Goal: Task Accomplishment & Management: Complete application form

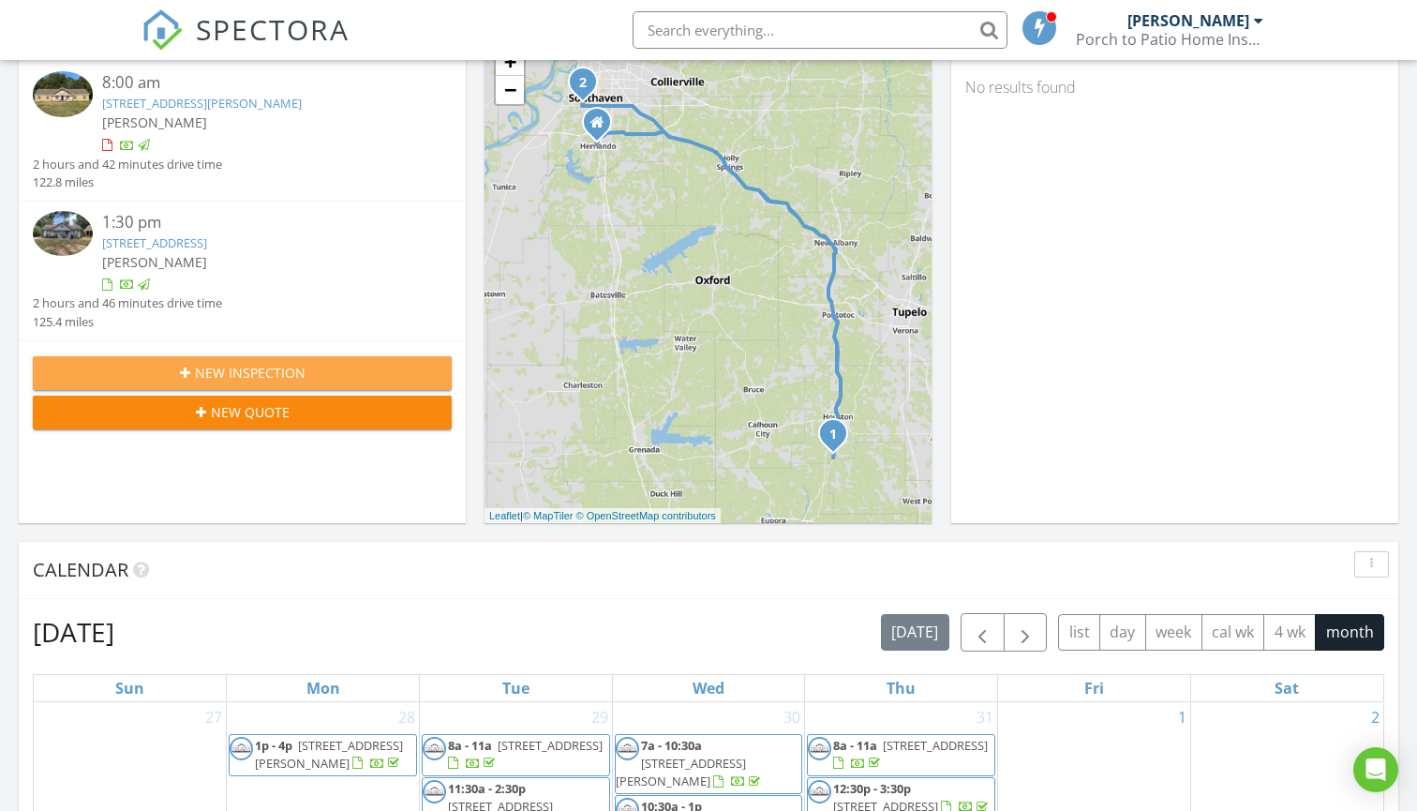
click at [337, 363] on div "New Inspection" at bounding box center [242, 373] width 389 height 20
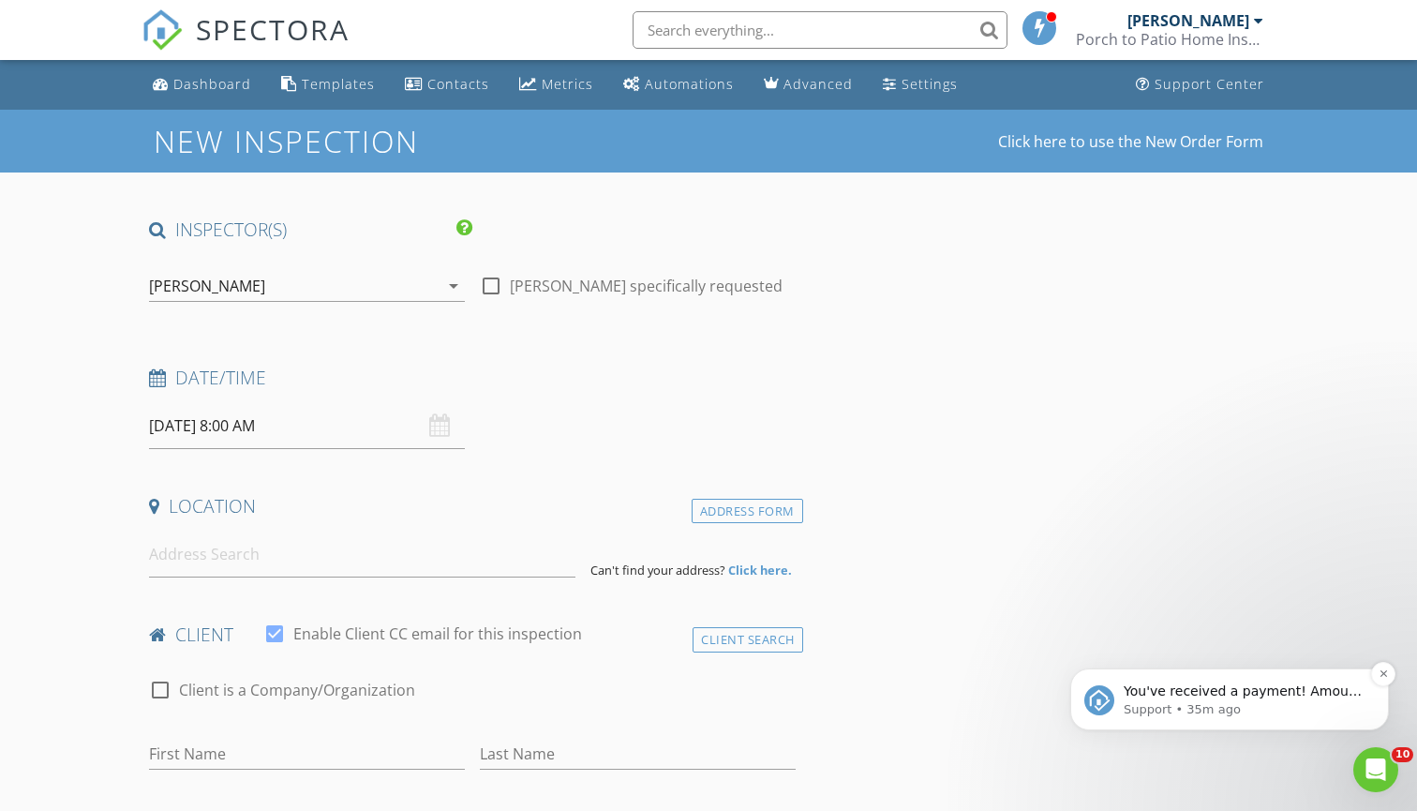
click at [1177, 687] on p "You've received a payment! Amount $400.00 Fee $0.00 Net $400.00 Transaction # p…" at bounding box center [1245, 691] width 242 height 19
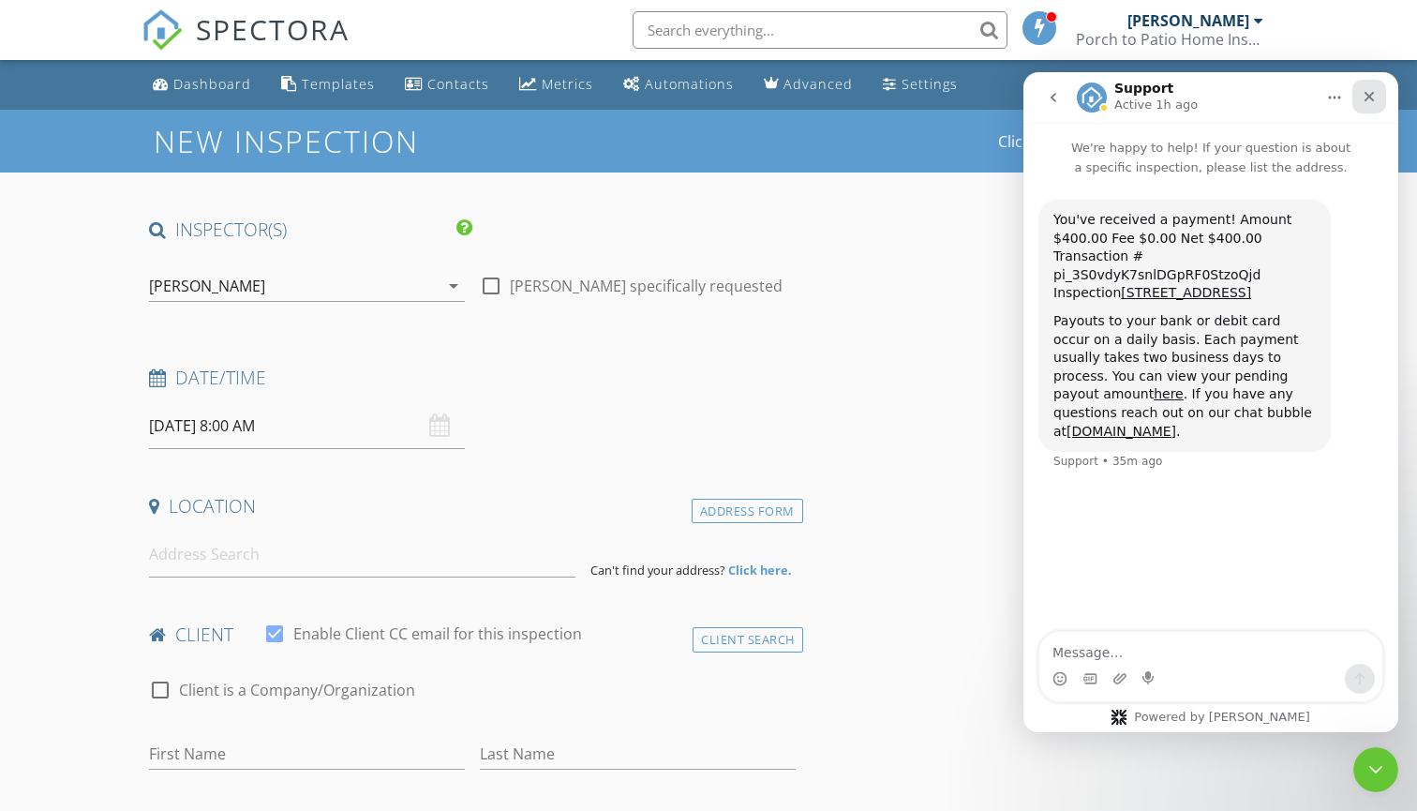
click at [1366, 98] on icon "Close" at bounding box center [1369, 96] width 15 height 15
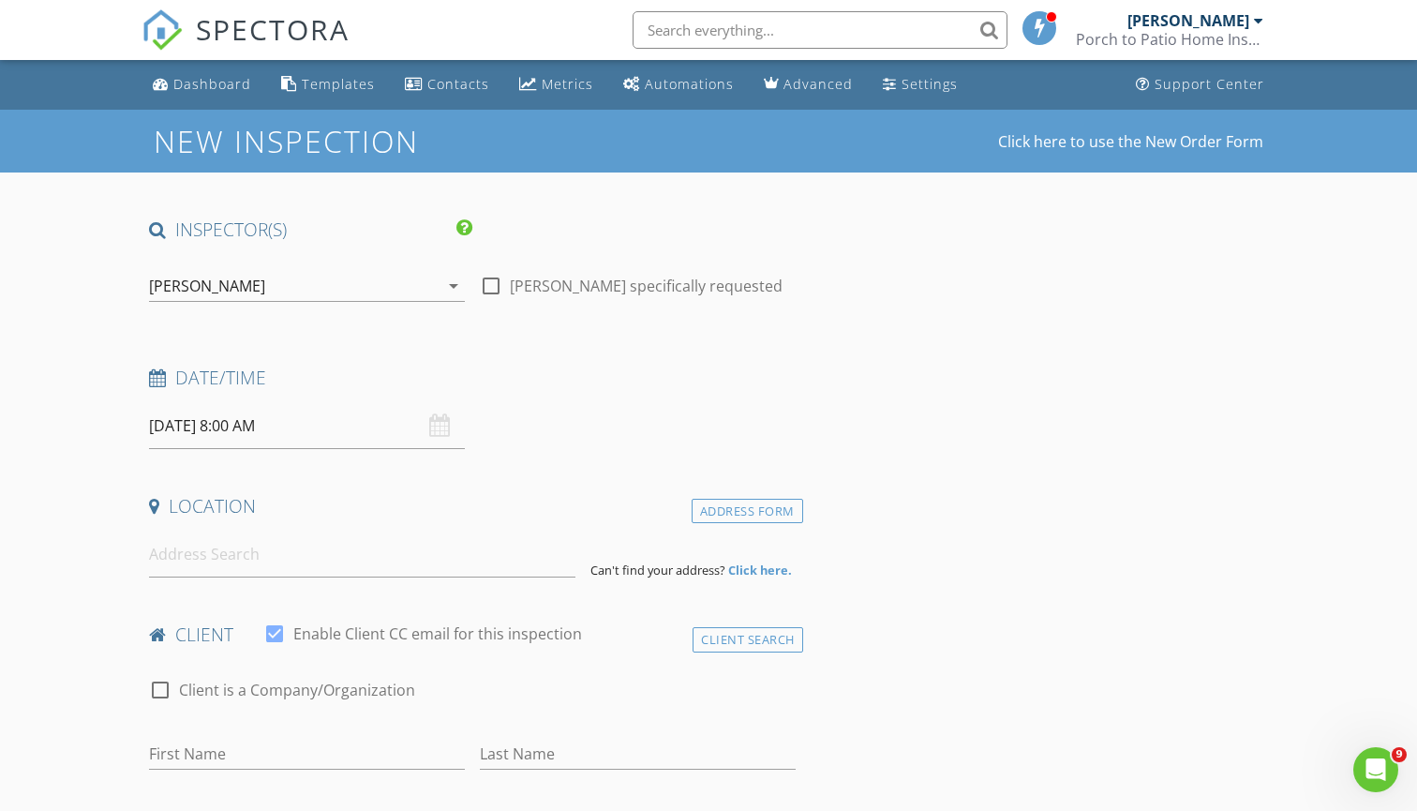
scroll to position [23, 0]
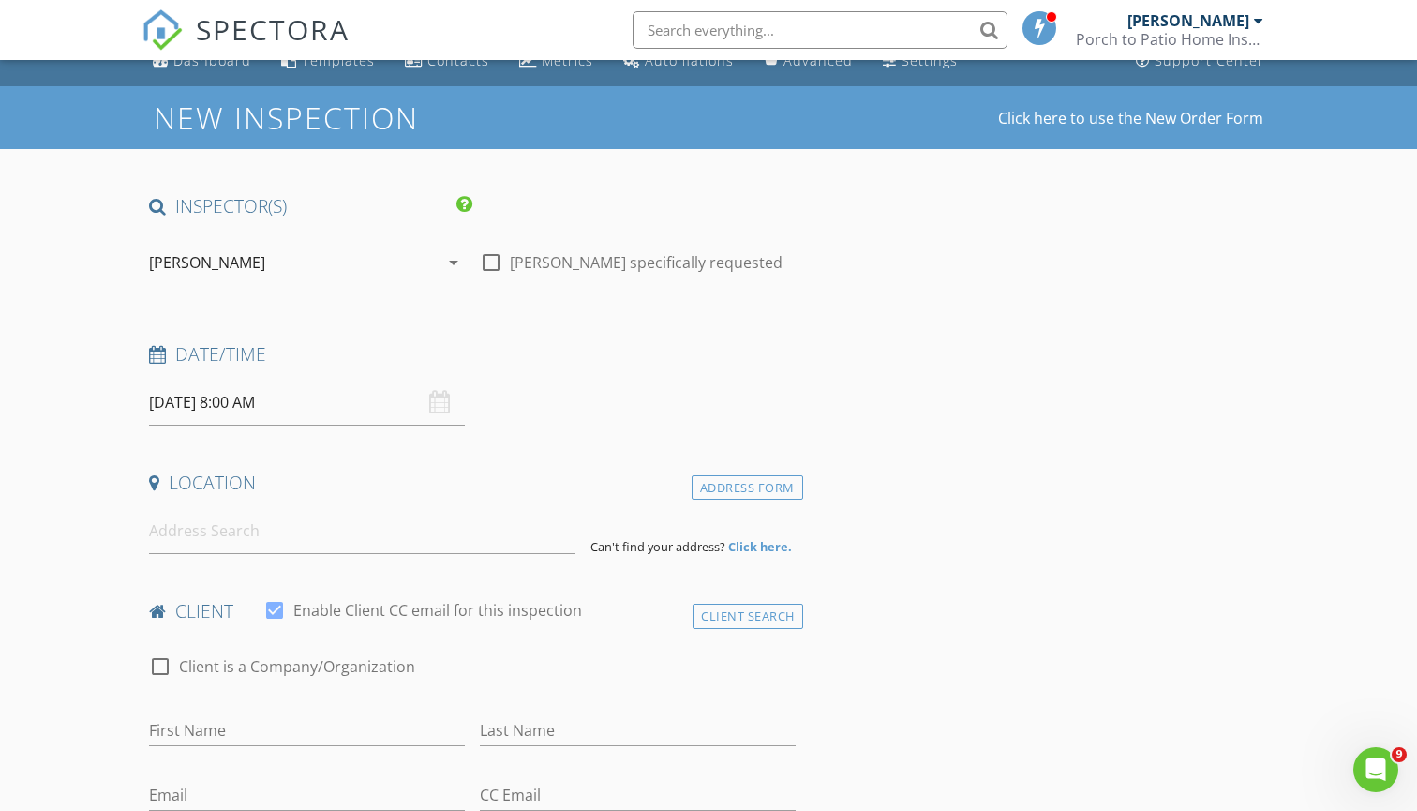
click at [373, 397] on input "08/28/2025 8:00 AM" at bounding box center [307, 403] width 316 height 46
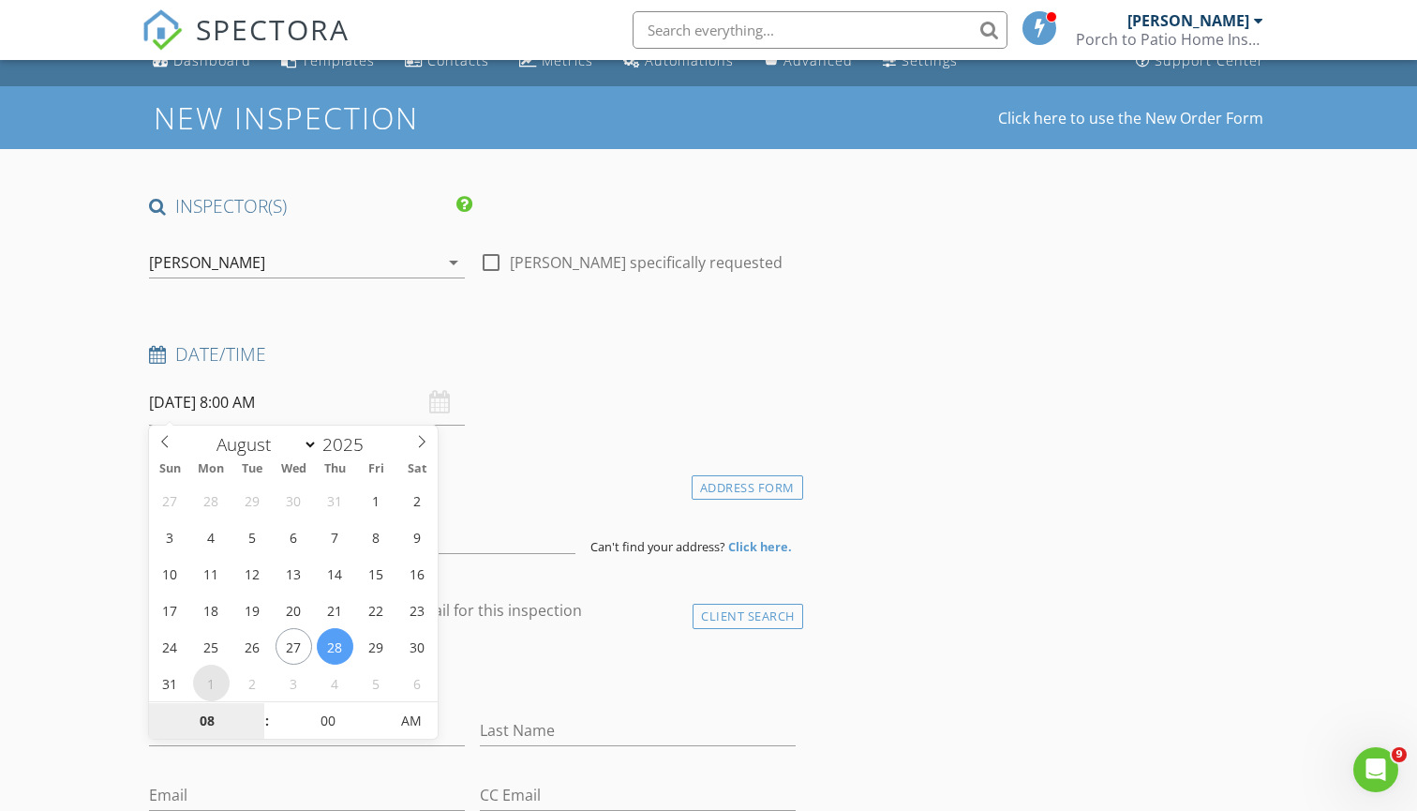
select select "8"
type input "09/01/2025 8:00 AM"
click at [495, 477] on h4 "Location" at bounding box center [472, 483] width 647 height 24
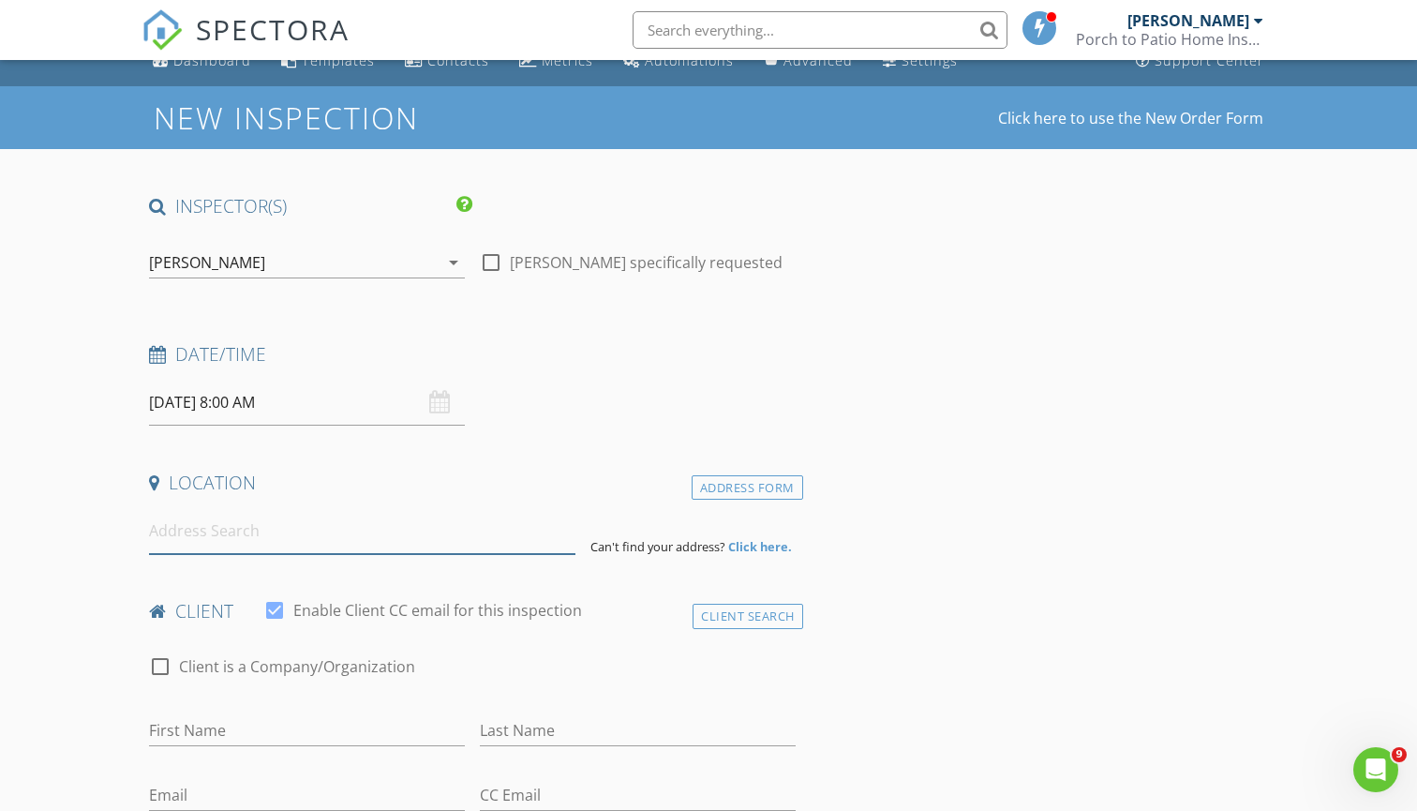
click at [477, 535] on input at bounding box center [362, 531] width 426 height 46
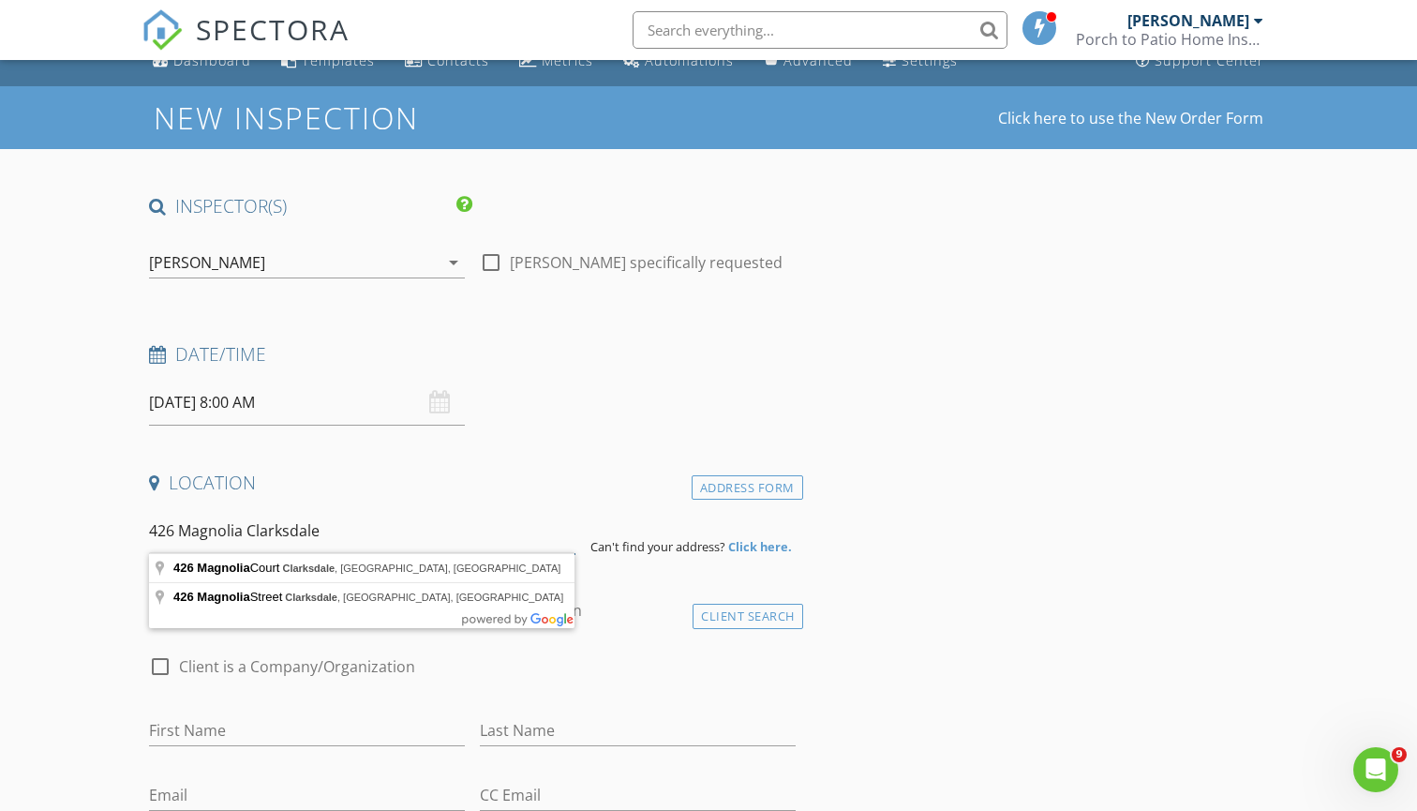
drag, startPoint x: 365, startPoint y: 516, endPoint x: 141, endPoint y: 516, distance: 224.0
drag, startPoint x: 337, startPoint y: 531, endPoint x: 38, endPoint y: 531, distance: 298.1
type input "526 Magnolia Street, Clarksdale, MS, USA"
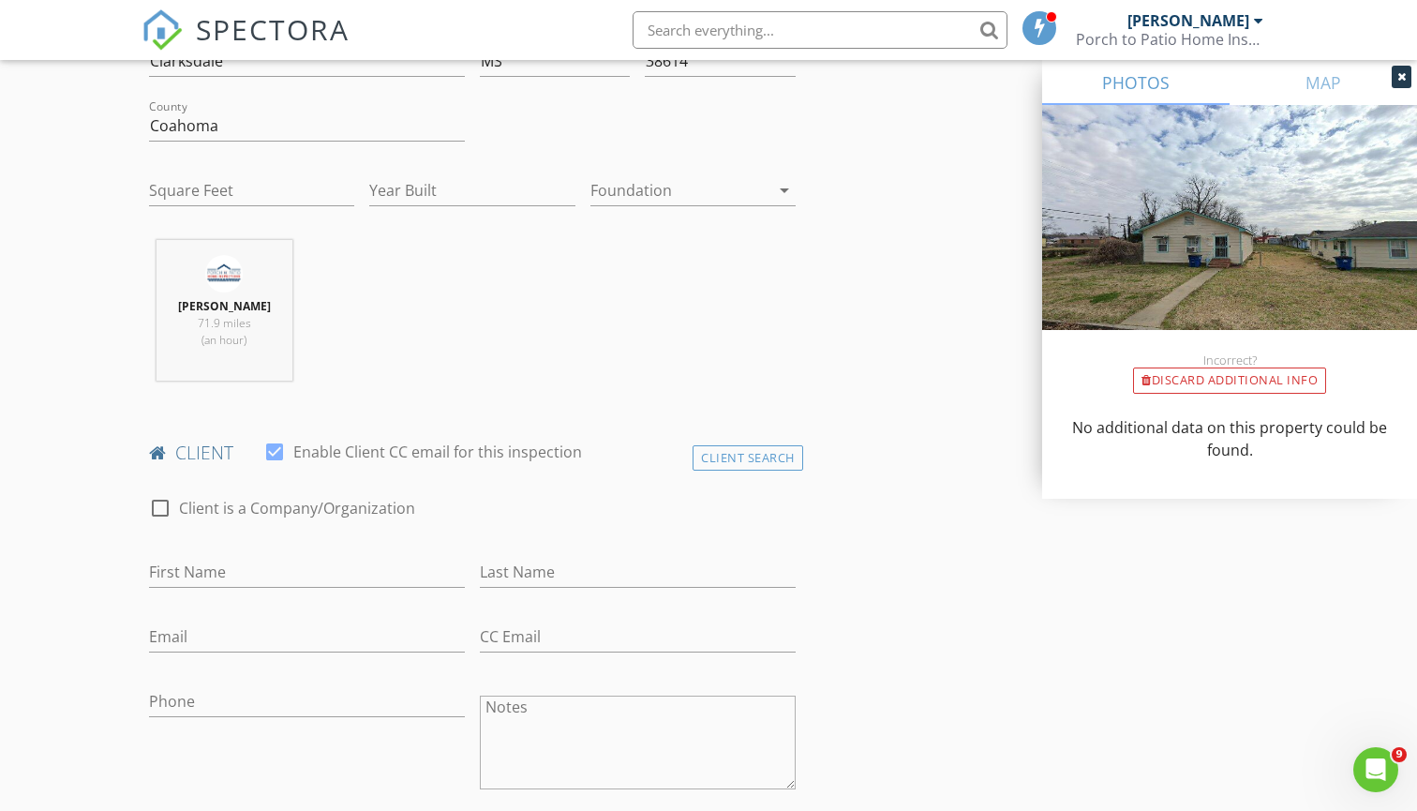
scroll to position [572, 0]
click at [724, 457] on div "Client Search" at bounding box center [748, 451] width 111 height 25
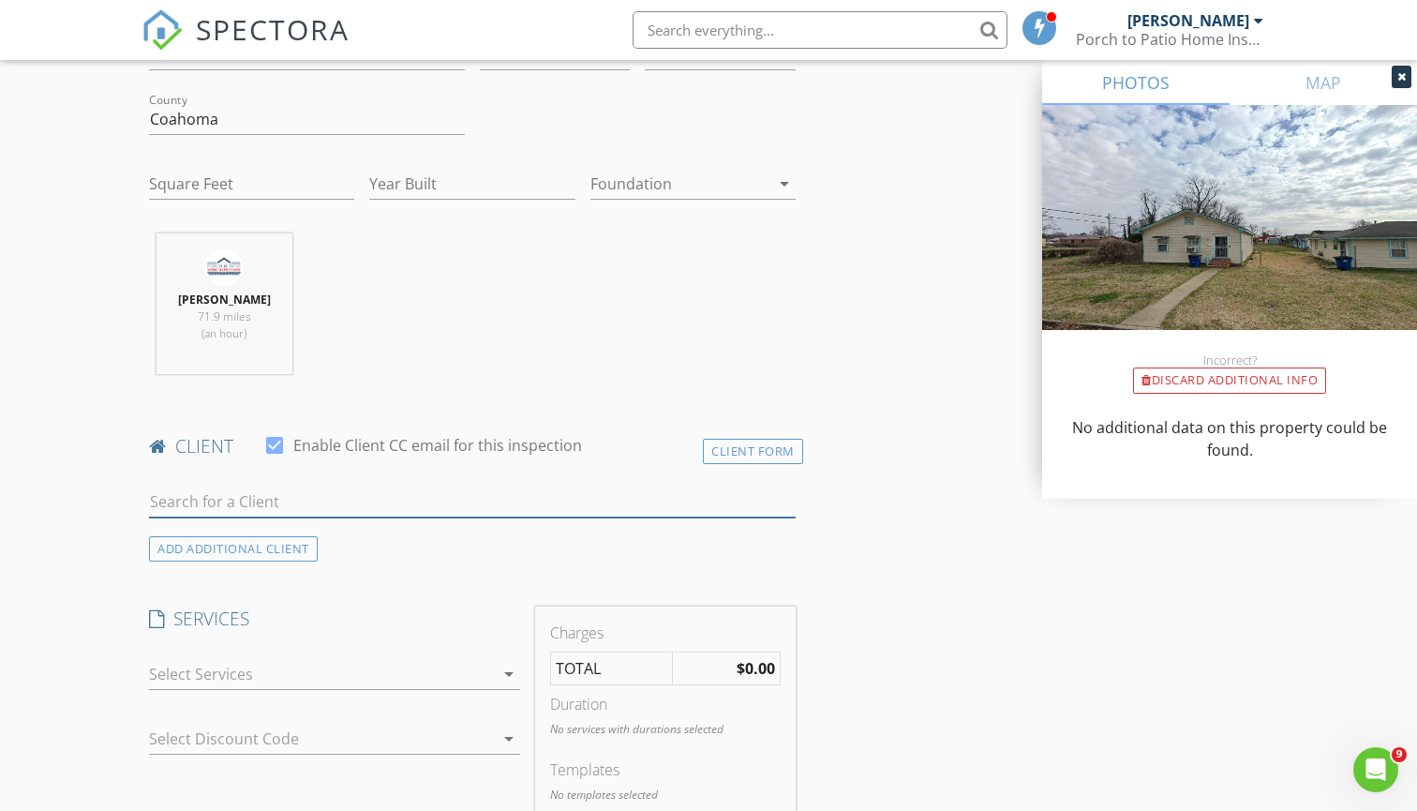
click at [547, 489] on input "text" at bounding box center [472, 502] width 647 height 31
type input "wise"
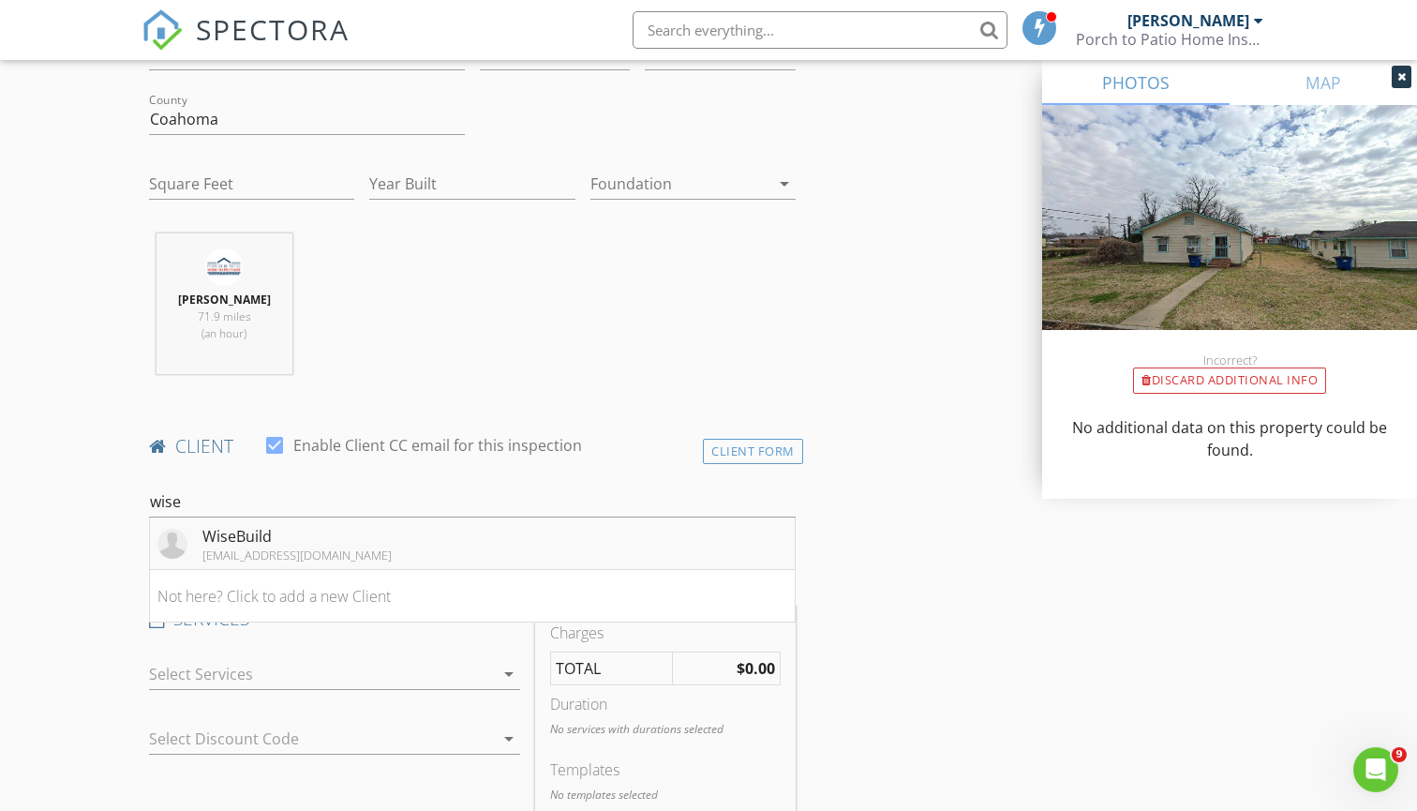
click at [424, 534] on li "WiseBuild info@wisebuild.homes" at bounding box center [472, 543] width 645 height 52
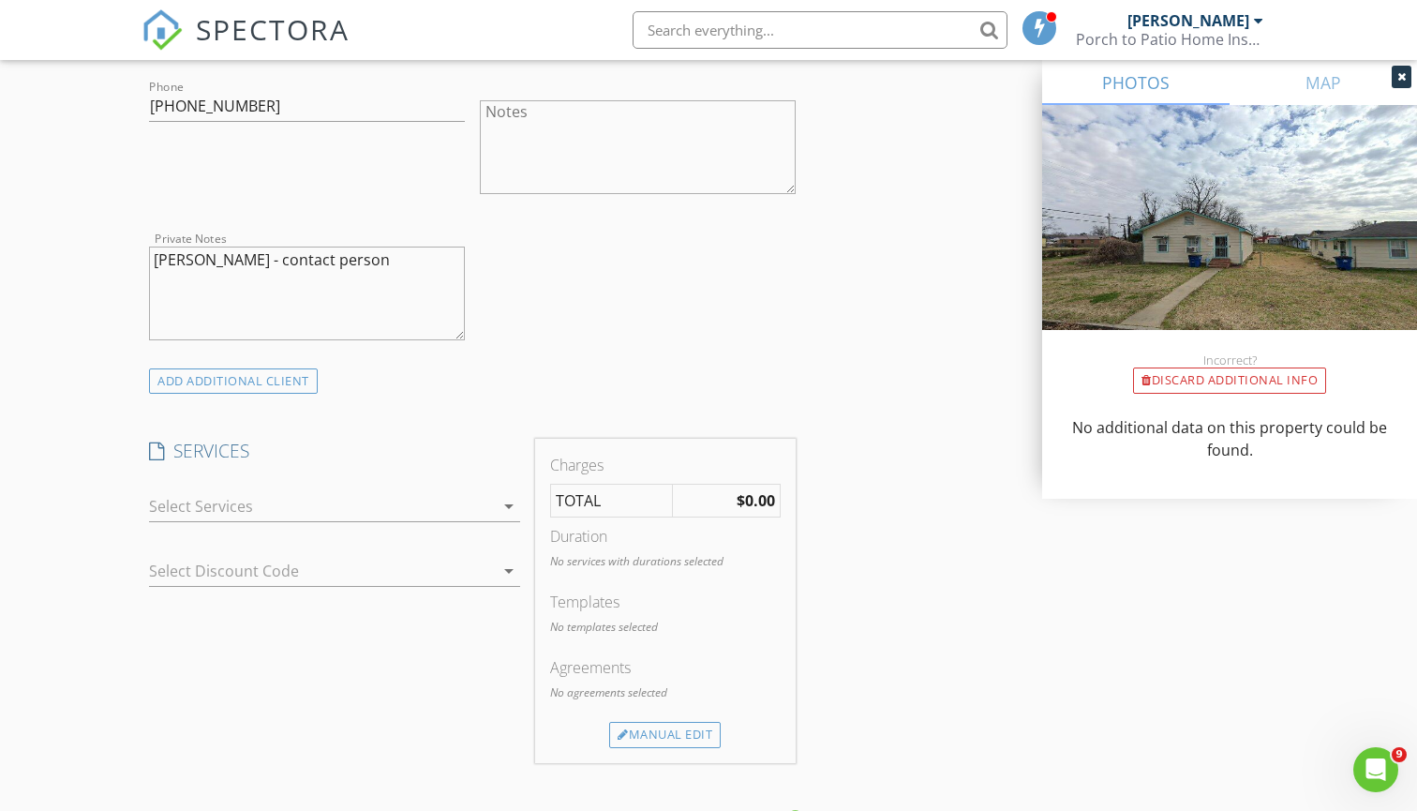
scroll to position [1166, 0]
click at [413, 495] on div at bounding box center [321, 501] width 345 height 30
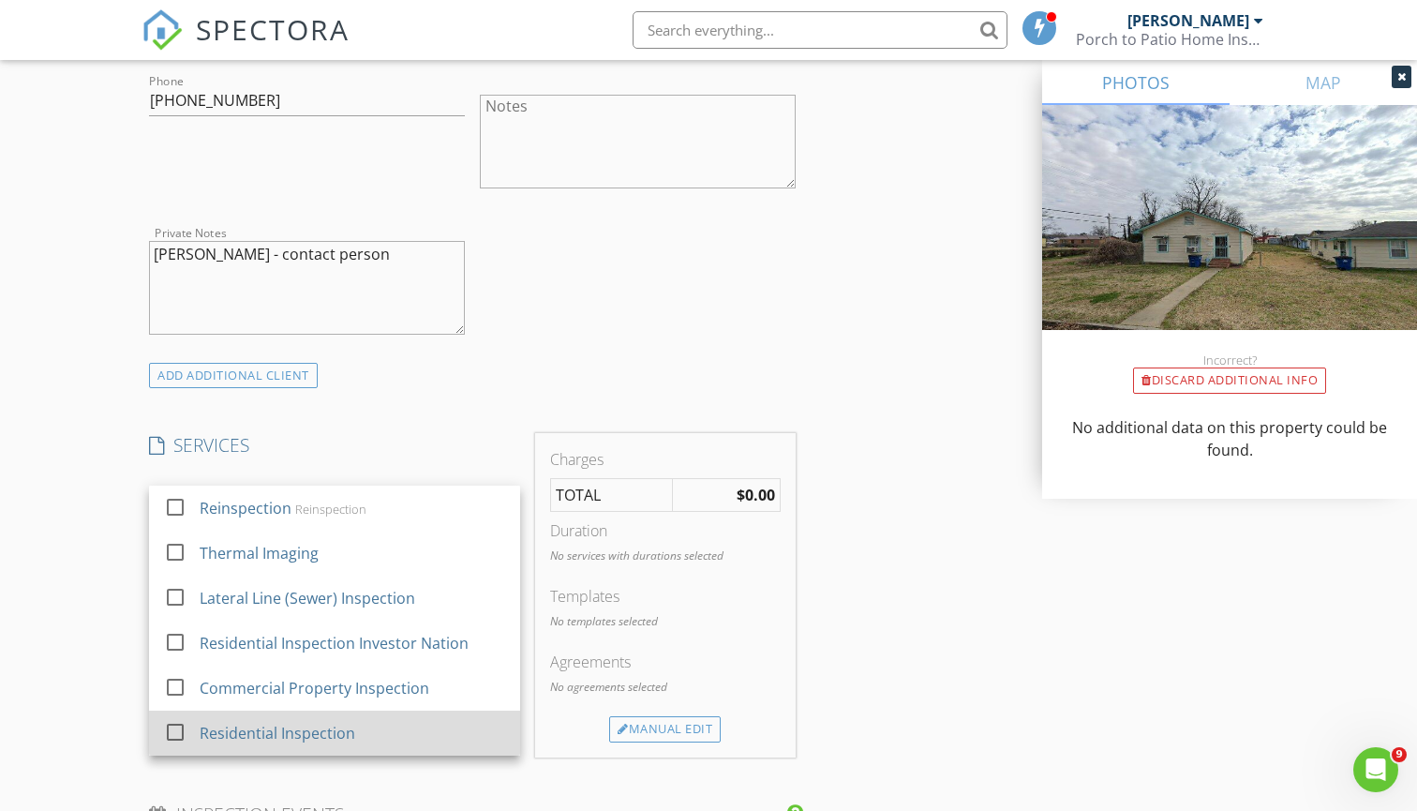
click at [367, 733] on div "Residential Inspection" at bounding box center [354, 732] width 306 height 37
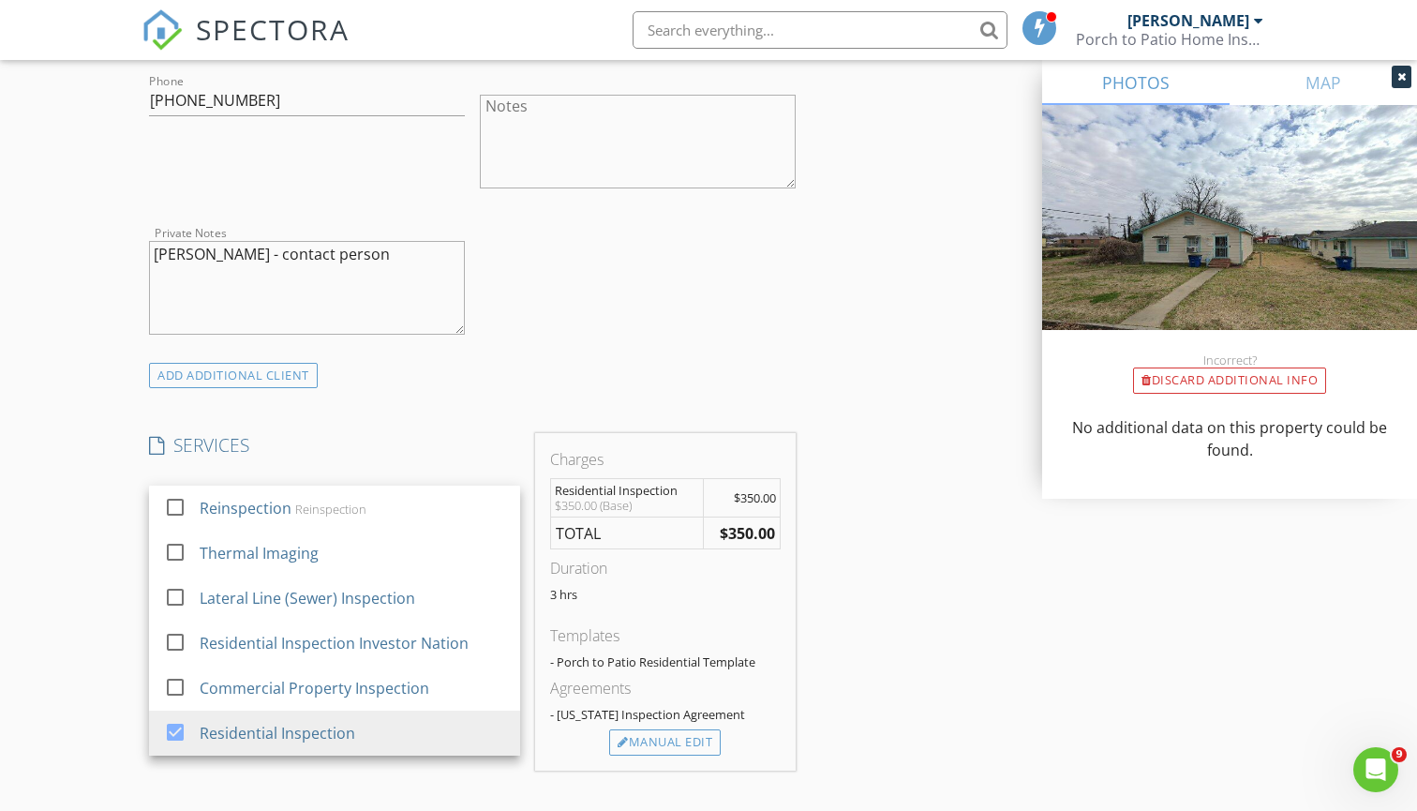
scroll to position [1238, 0]
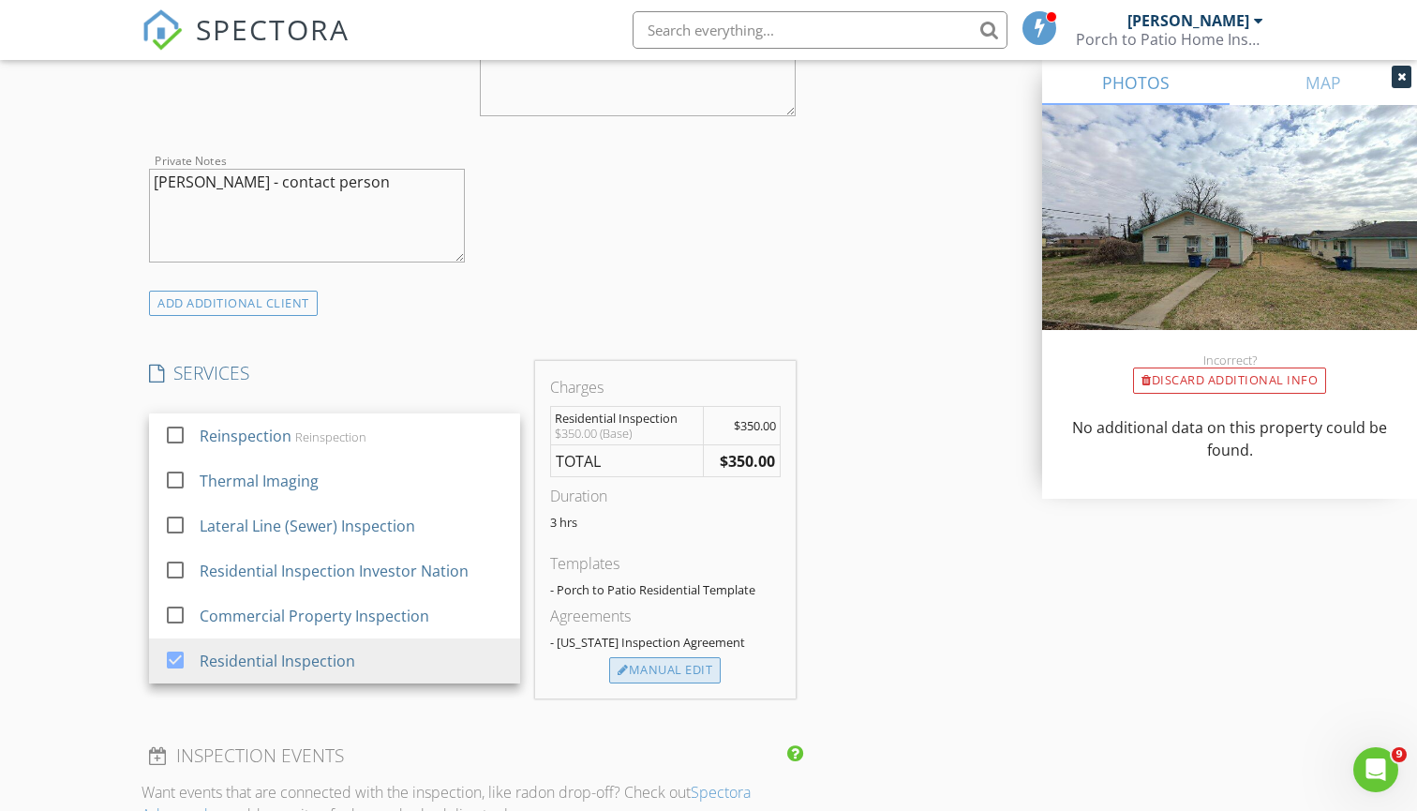
click at [663, 667] on div "Manual Edit" at bounding box center [665, 670] width 112 height 26
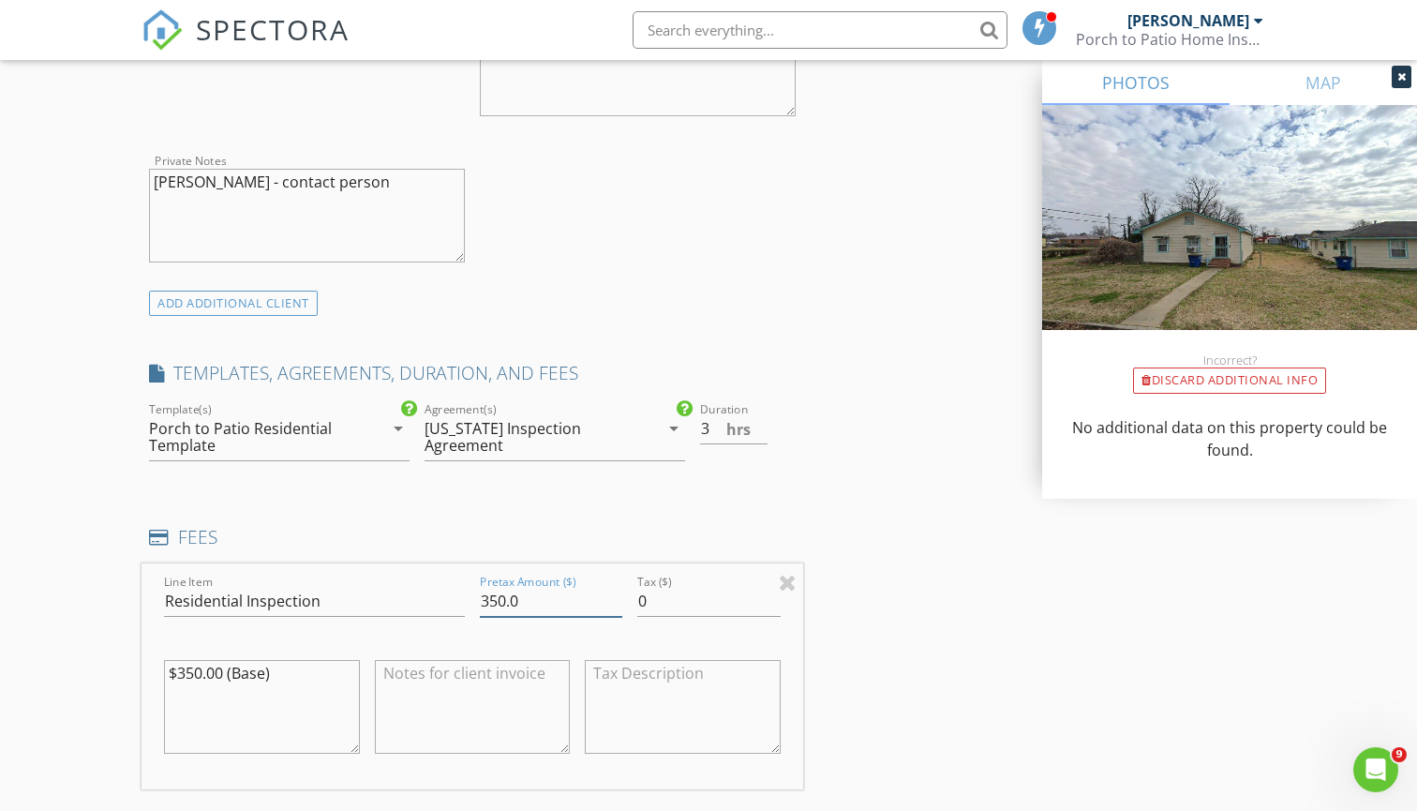
click at [535, 600] on input "350.0" at bounding box center [551, 601] width 142 height 31
type input "375"
click at [371, 513] on div "INSPECTOR(S) check_box Mitchell James PRIMARY check_box_outline_blank Chris Key…" at bounding box center [473, 571] width 662 height 3185
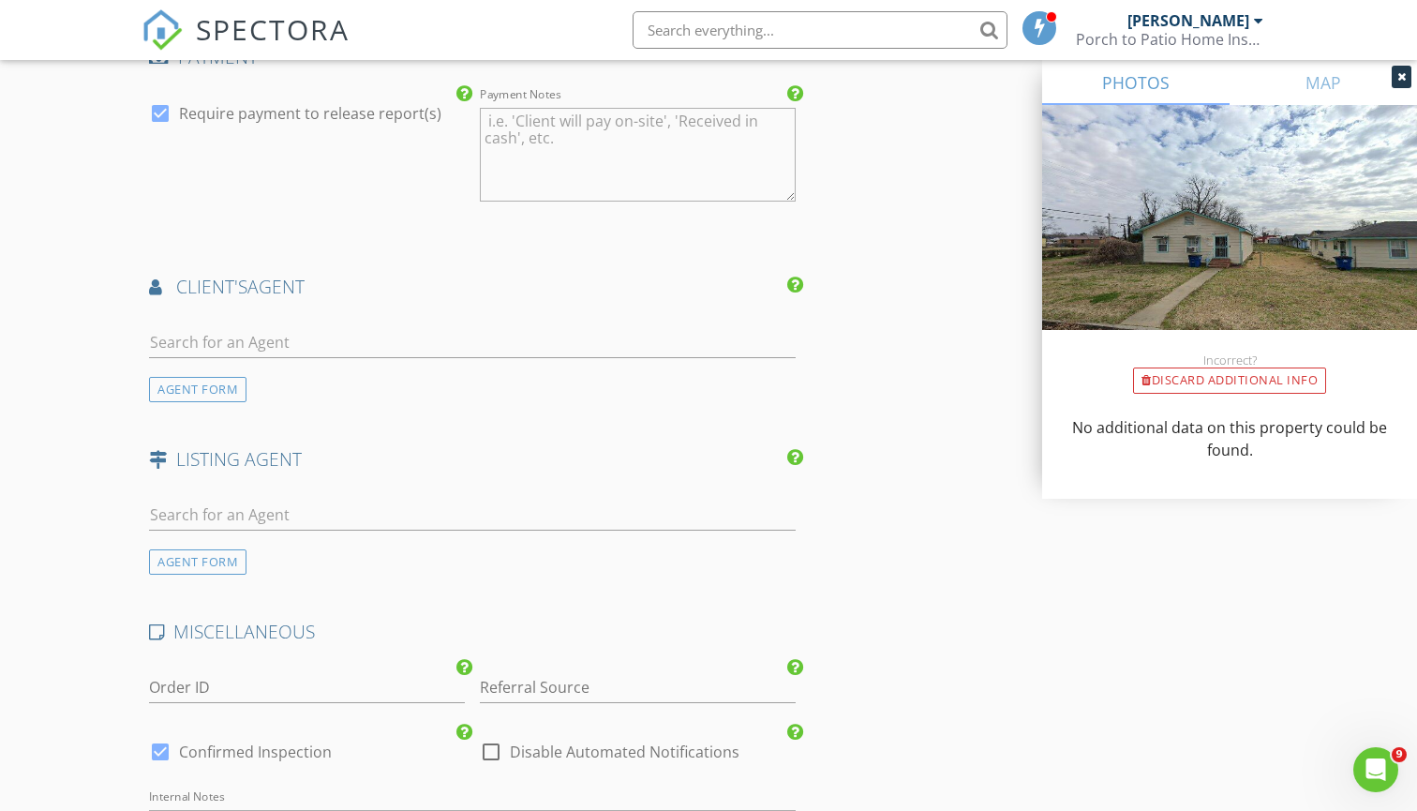
scroll to position [2385, 0]
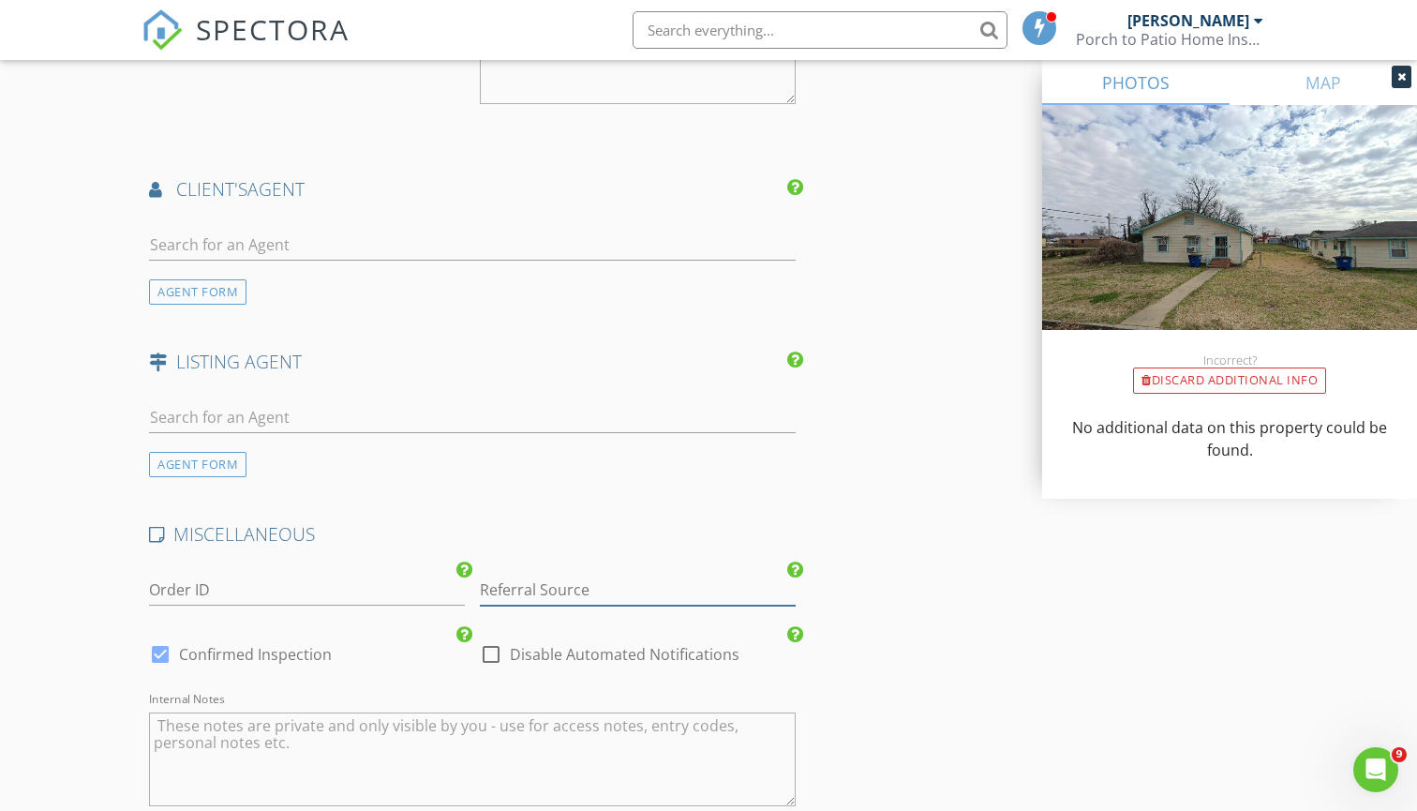
click at [523, 587] on input "Referral Source" at bounding box center [638, 590] width 316 height 31
click at [540, 622] on div "WiseBuild" at bounding box center [638, 626] width 314 height 37
type input "WiseBuild"
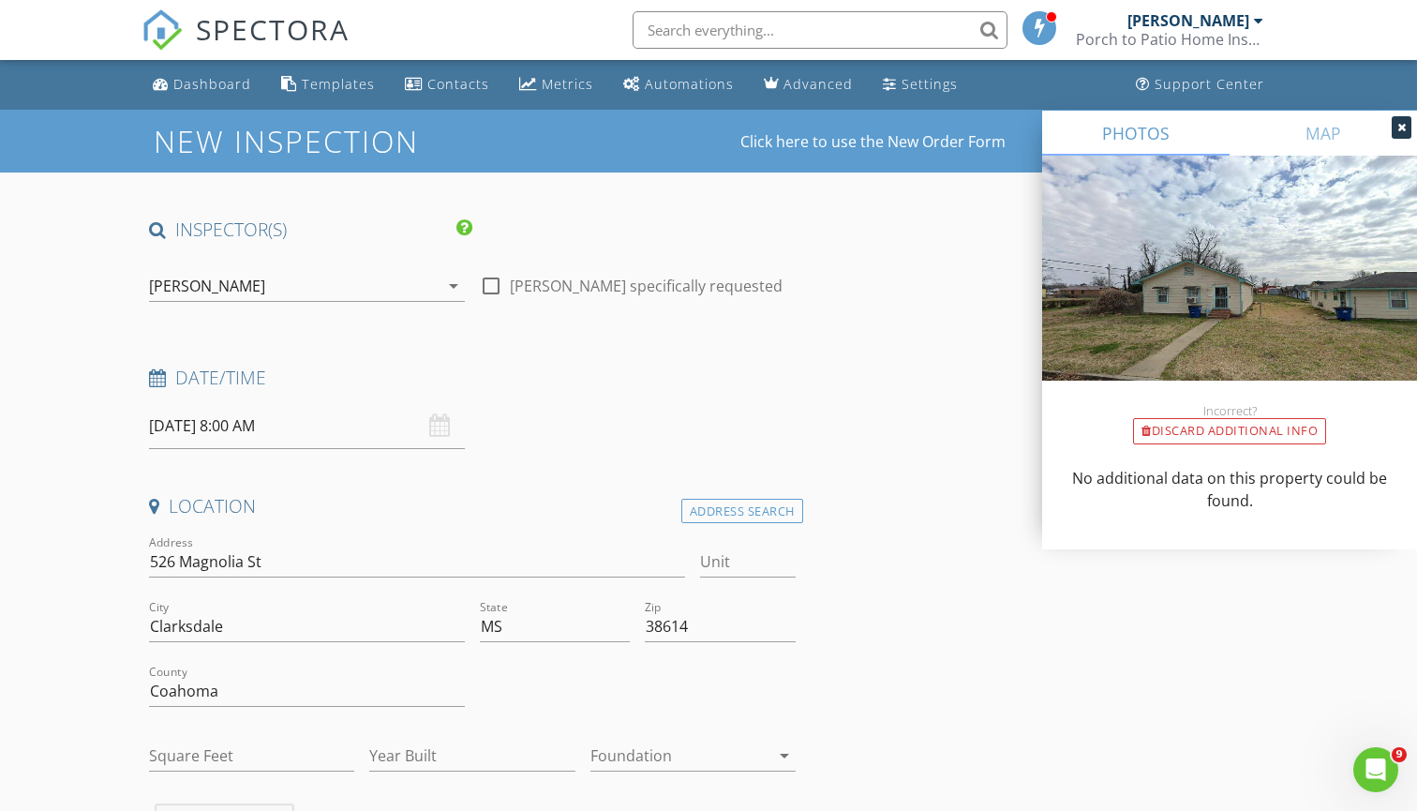
scroll to position [0, 0]
click at [339, 423] on input "09/01/2025 8:00 AM" at bounding box center [307, 426] width 316 height 46
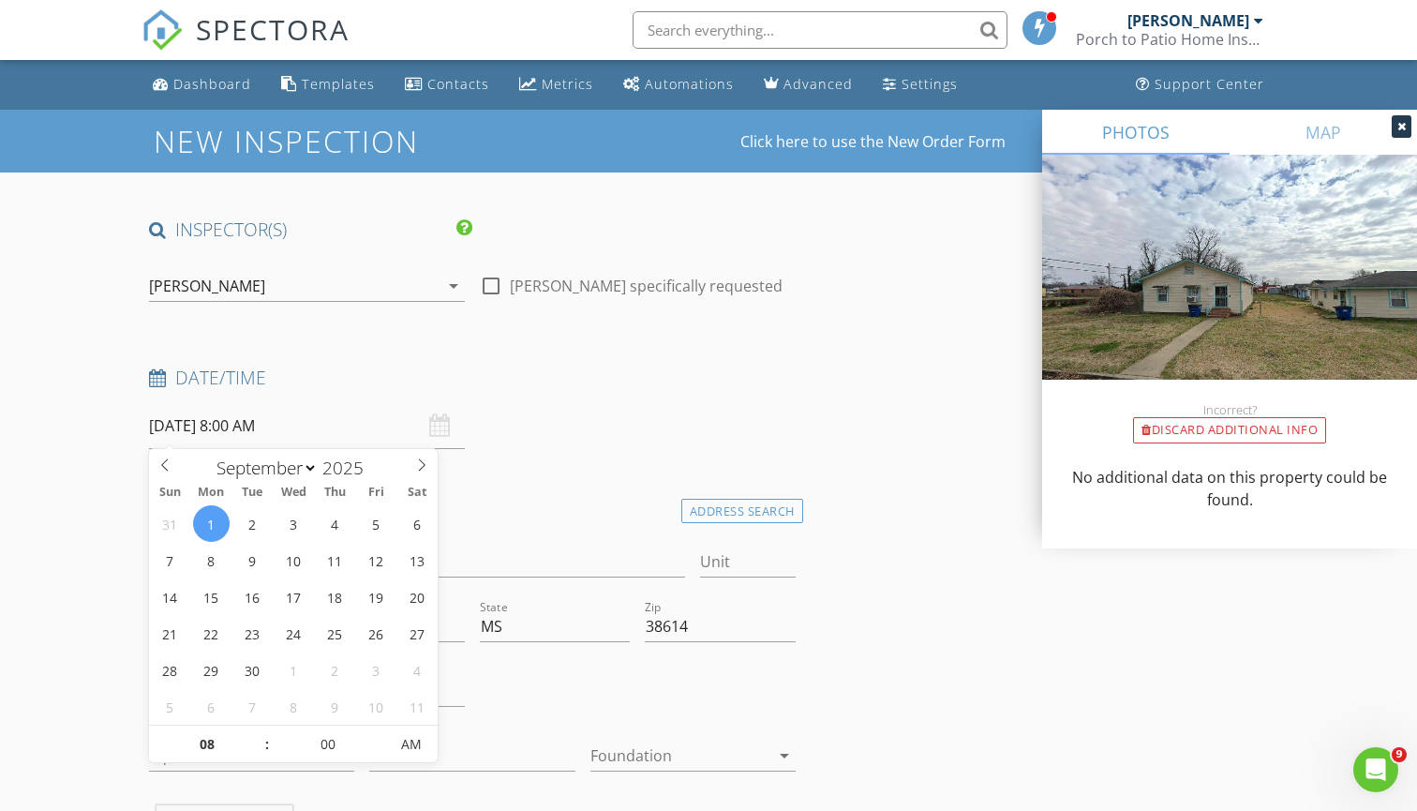
click at [499, 507] on h4 "Location" at bounding box center [472, 506] width 647 height 24
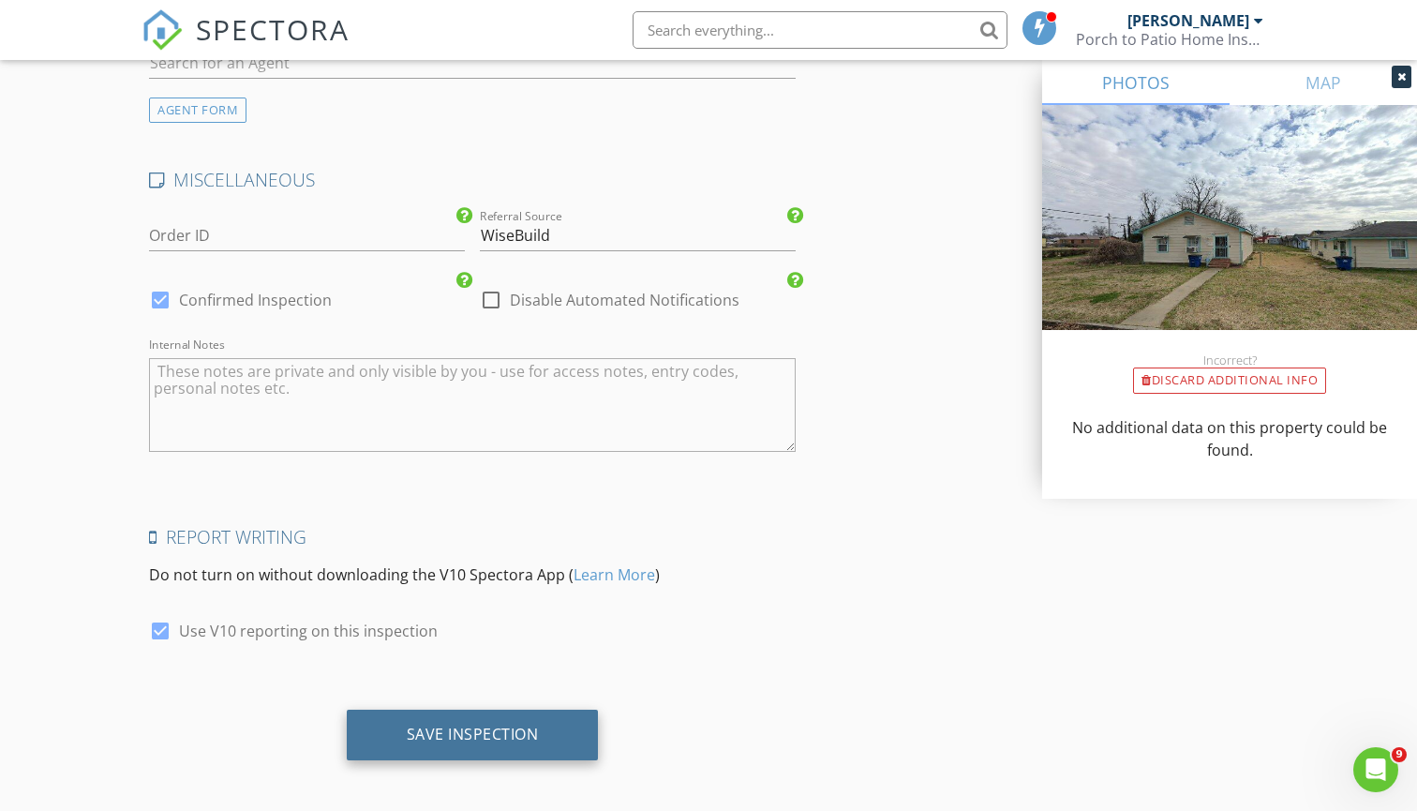
scroll to position [2738, 0]
click at [502, 711] on div "Save Inspection" at bounding box center [473, 736] width 252 height 51
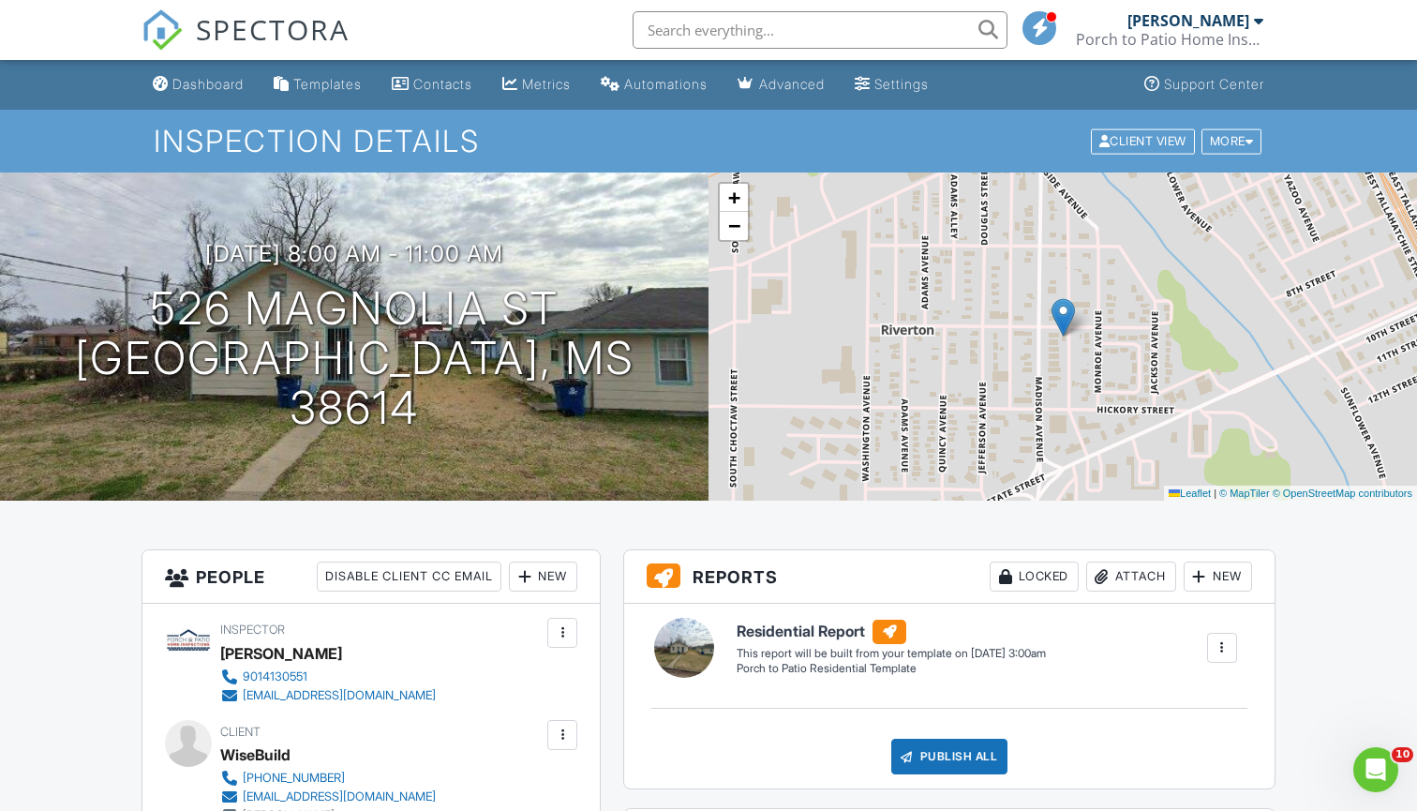
click at [277, 36] on span "SPECTORA" at bounding box center [273, 28] width 154 height 39
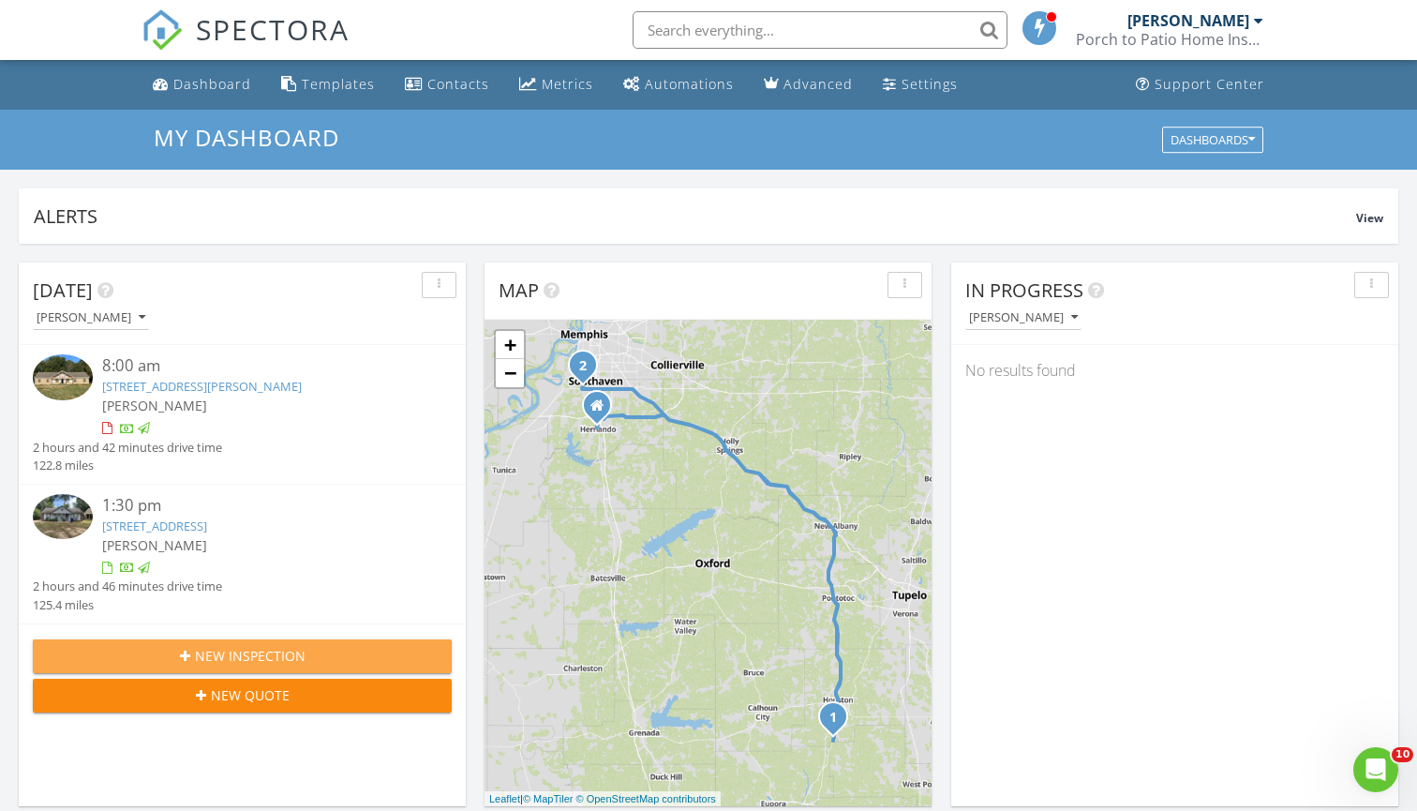
click at [289, 639] on button "New Inspection" at bounding box center [242, 656] width 419 height 34
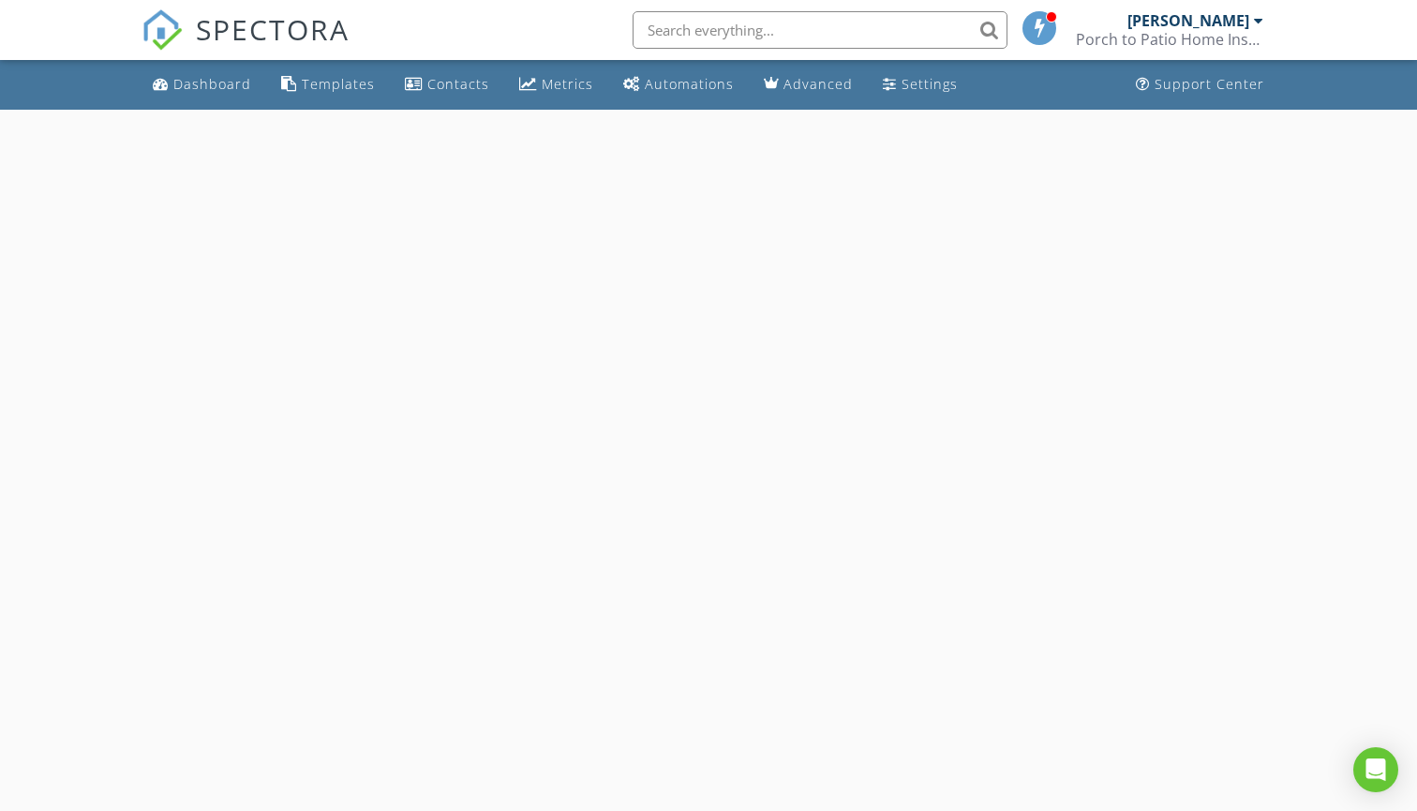
select select "7"
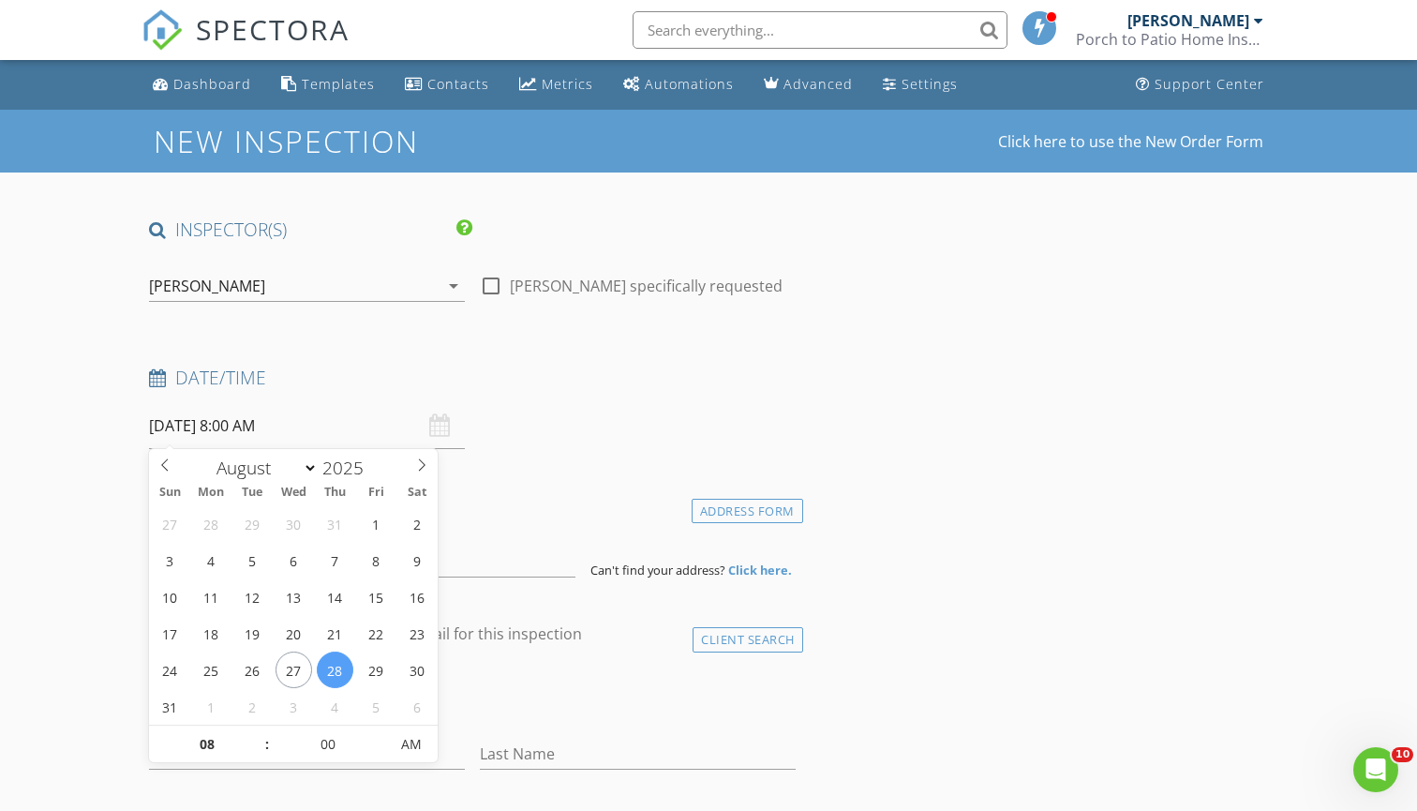
click at [327, 413] on input "[DATE] 8:00 AM" at bounding box center [307, 426] width 316 height 46
type input "09"
type input "08/28/2025 9:00 AM"
click at [259, 730] on span at bounding box center [257, 735] width 13 height 19
type input "10"
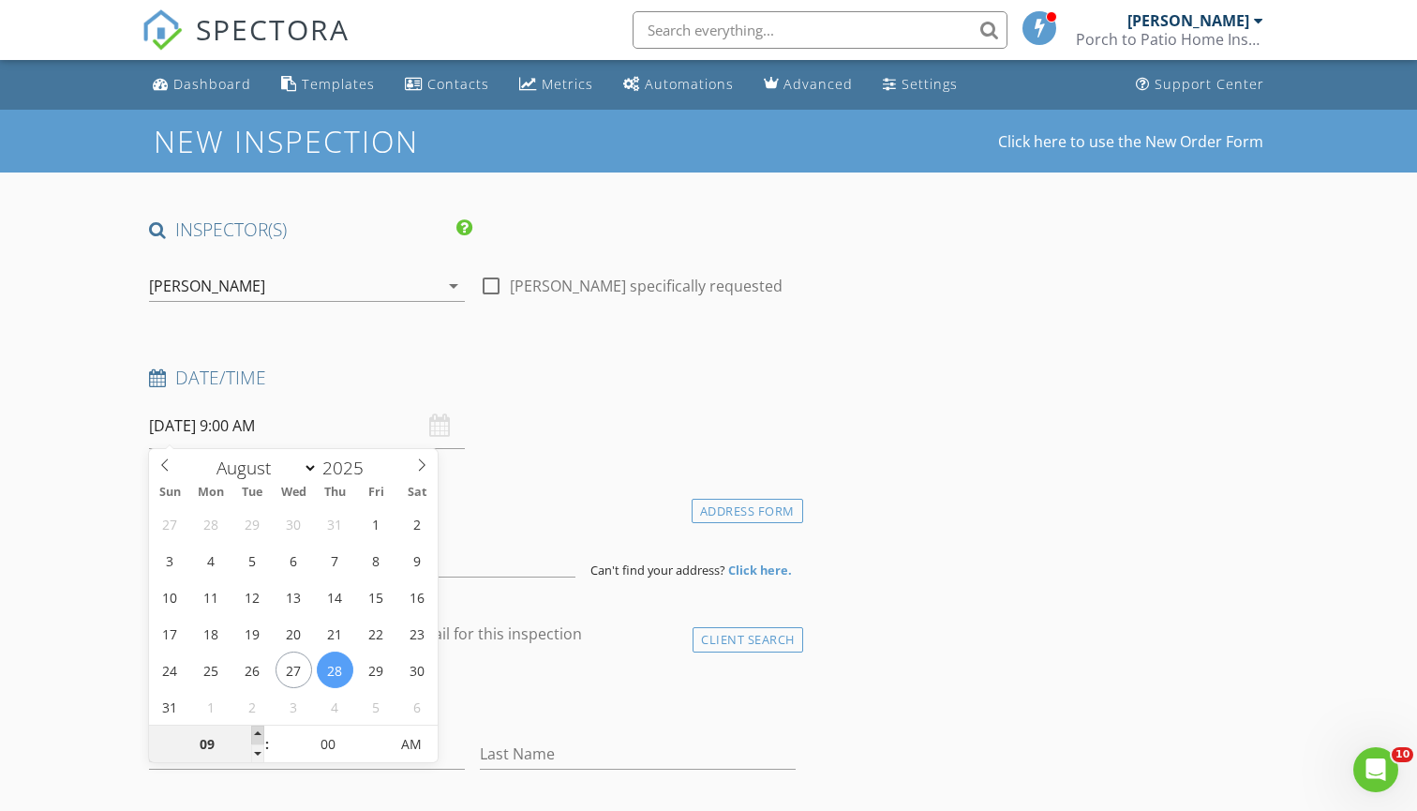
type input "08/28/2025 10:00 AM"
click at [259, 730] on span at bounding box center [257, 735] width 13 height 19
type input "05"
type input "08/28/2025 10:05 AM"
click at [380, 735] on span at bounding box center [379, 735] width 13 height 19
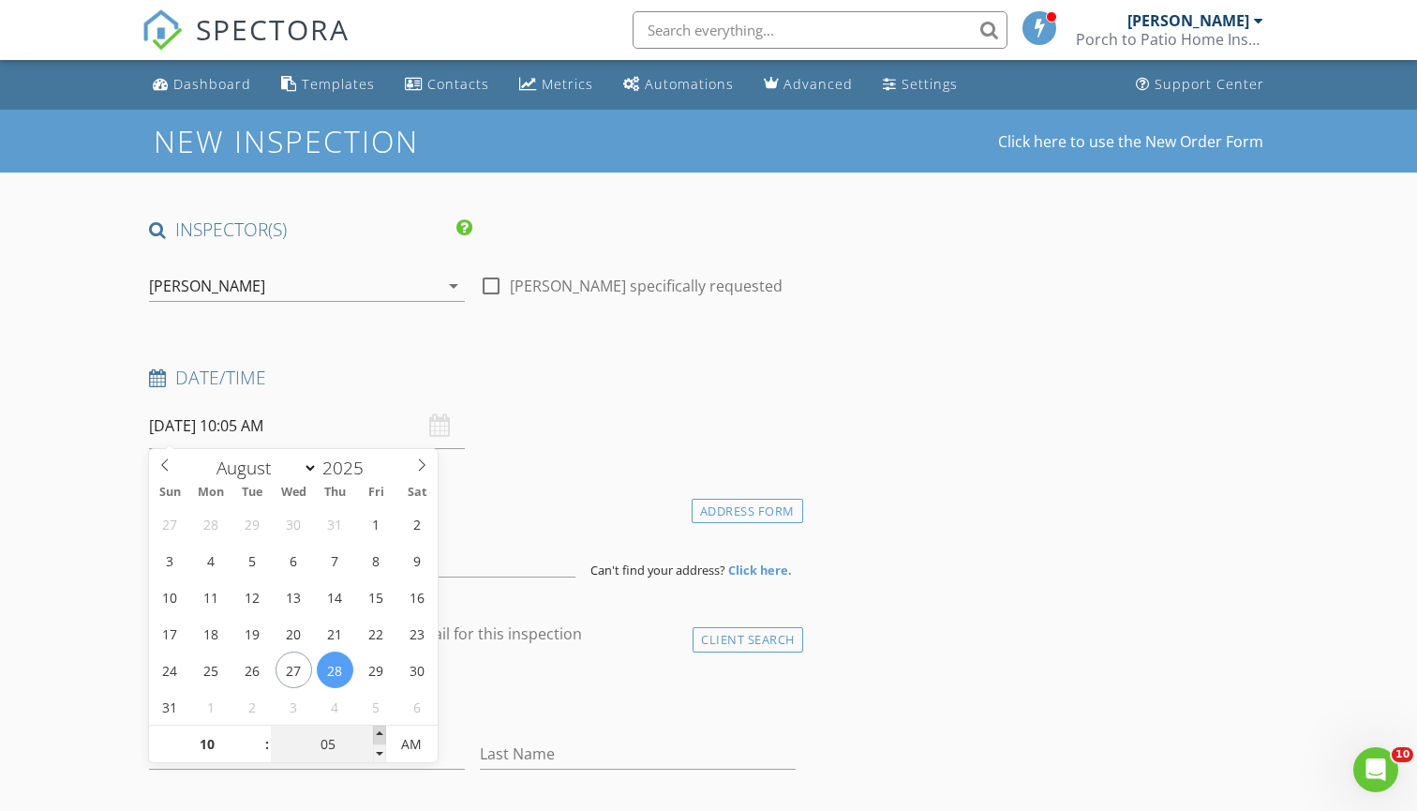
type input "10"
type input "08/28/2025 10:10 AM"
click at [380, 735] on span at bounding box center [379, 735] width 13 height 19
type input "15"
type input "08/28/2025 10:15 AM"
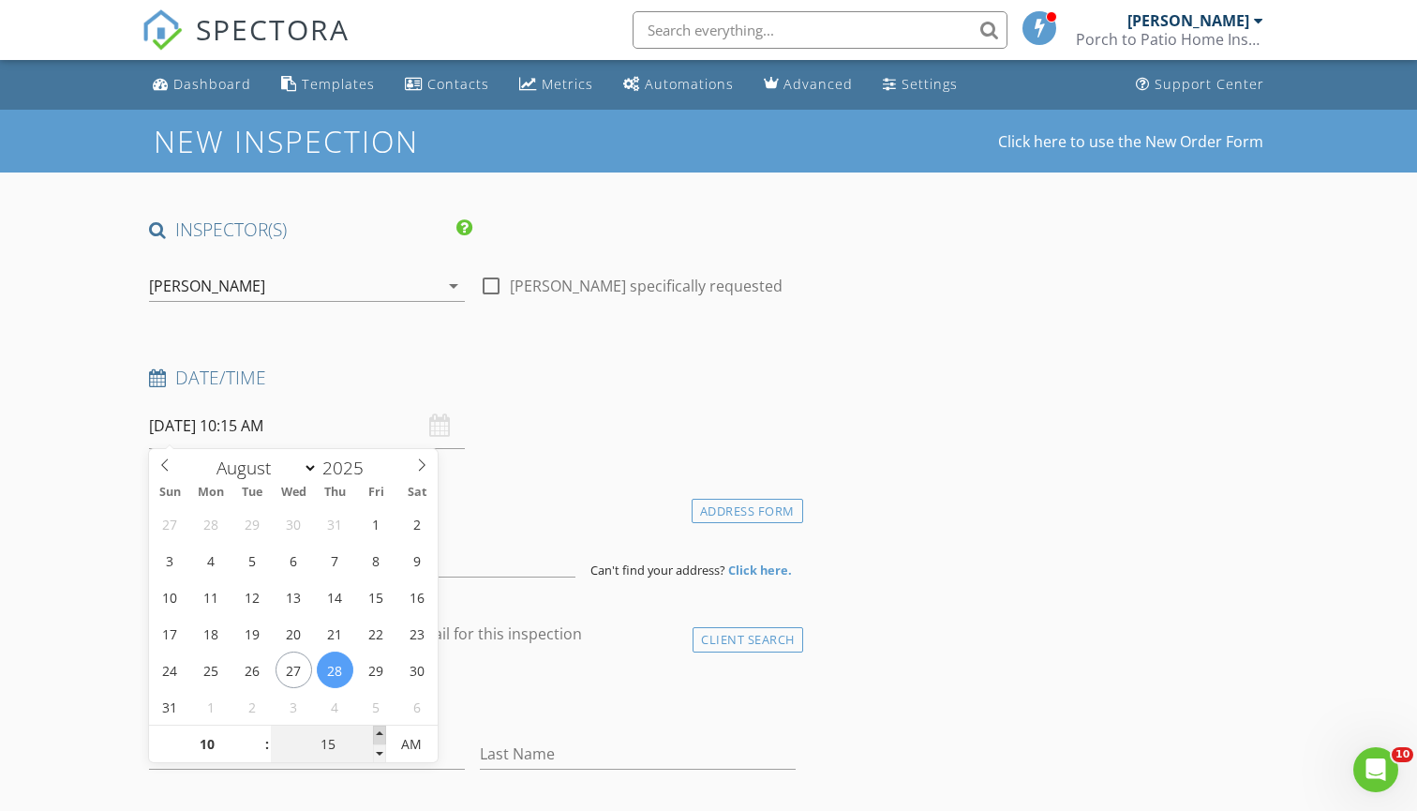
click at [380, 735] on span at bounding box center [379, 735] width 13 height 19
type input "20"
type input "08/28/2025 10:20 AM"
click at [380, 735] on span at bounding box center [379, 735] width 13 height 19
type input "25"
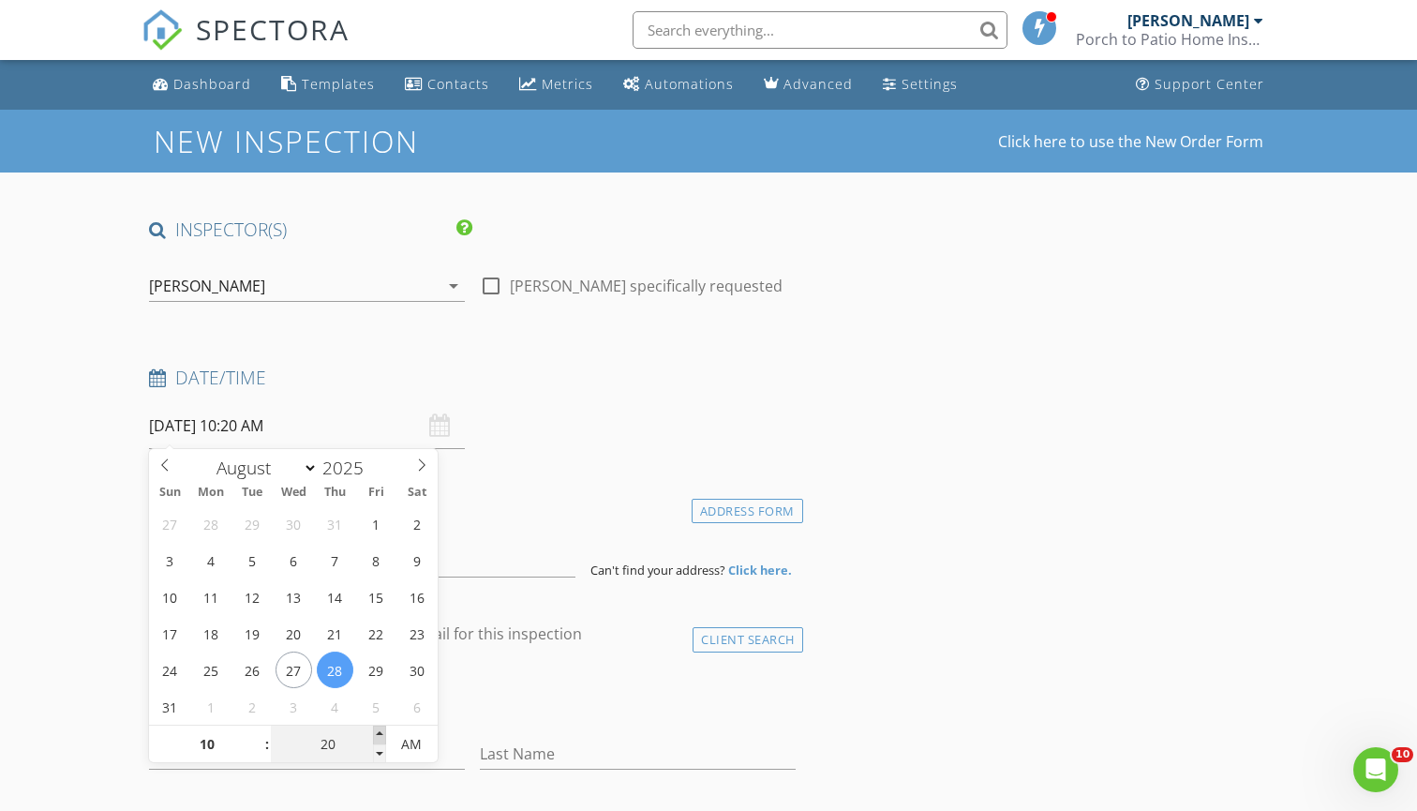
type input "08/28/2025 10:25 AM"
click at [380, 735] on span at bounding box center [379, 735] width 13 height 19
type input "30"
type input "08/28/2025 10:30 AM"
click at [380, 735] on span at bounding box center [379, 735] width 13 height 19
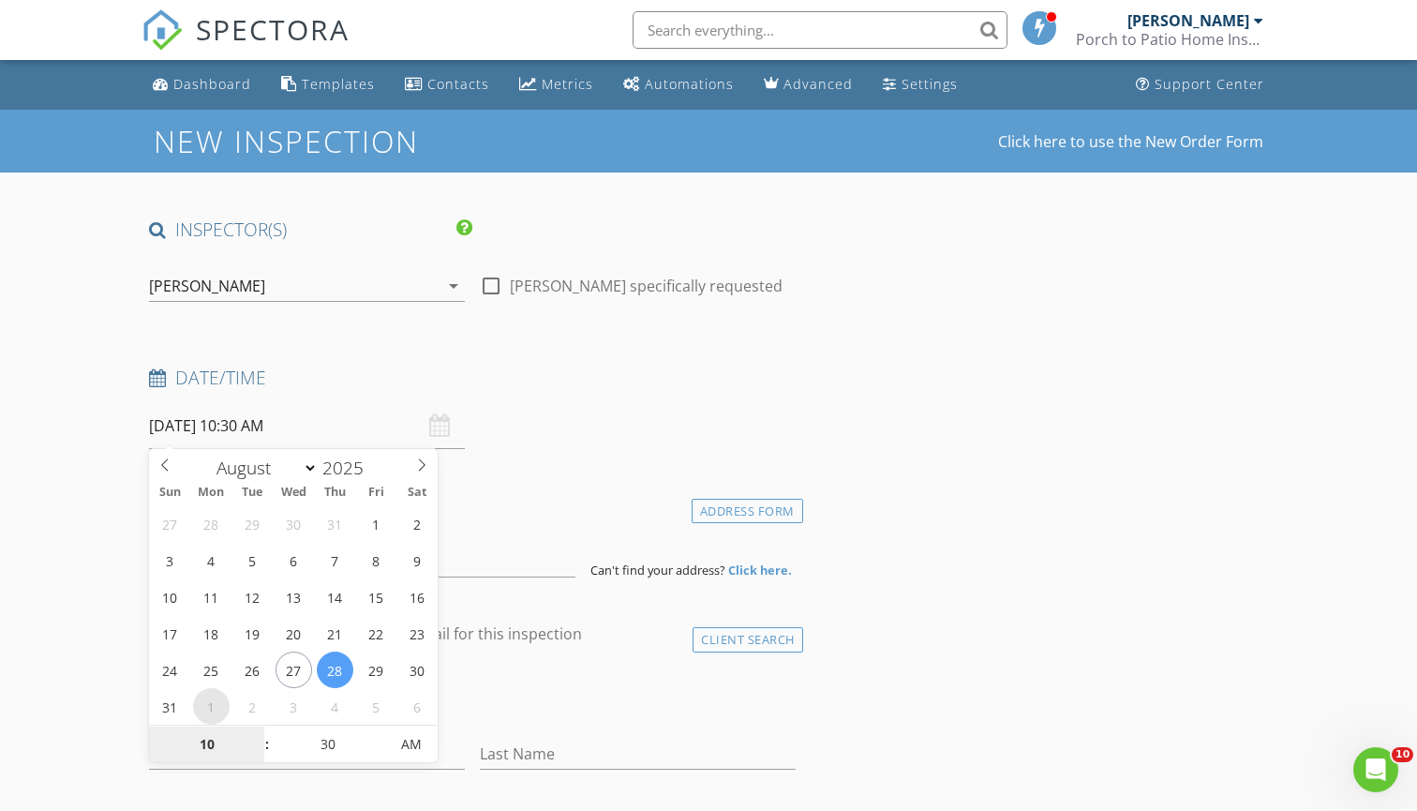
select select "8"
type input "09/01/2025 10:30 AM"
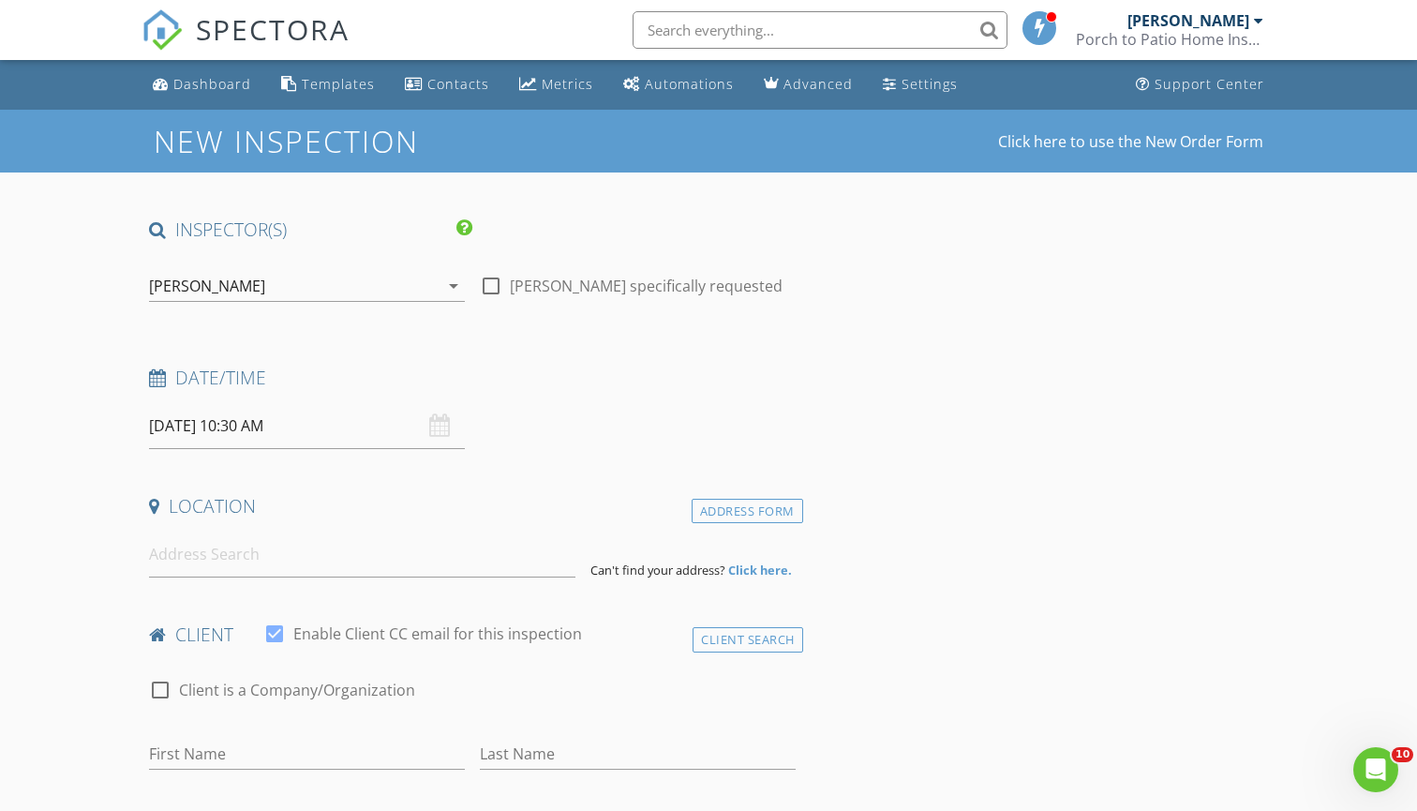
click at [268, 564] on input at bounding box center [362, 554] width 426 height 46
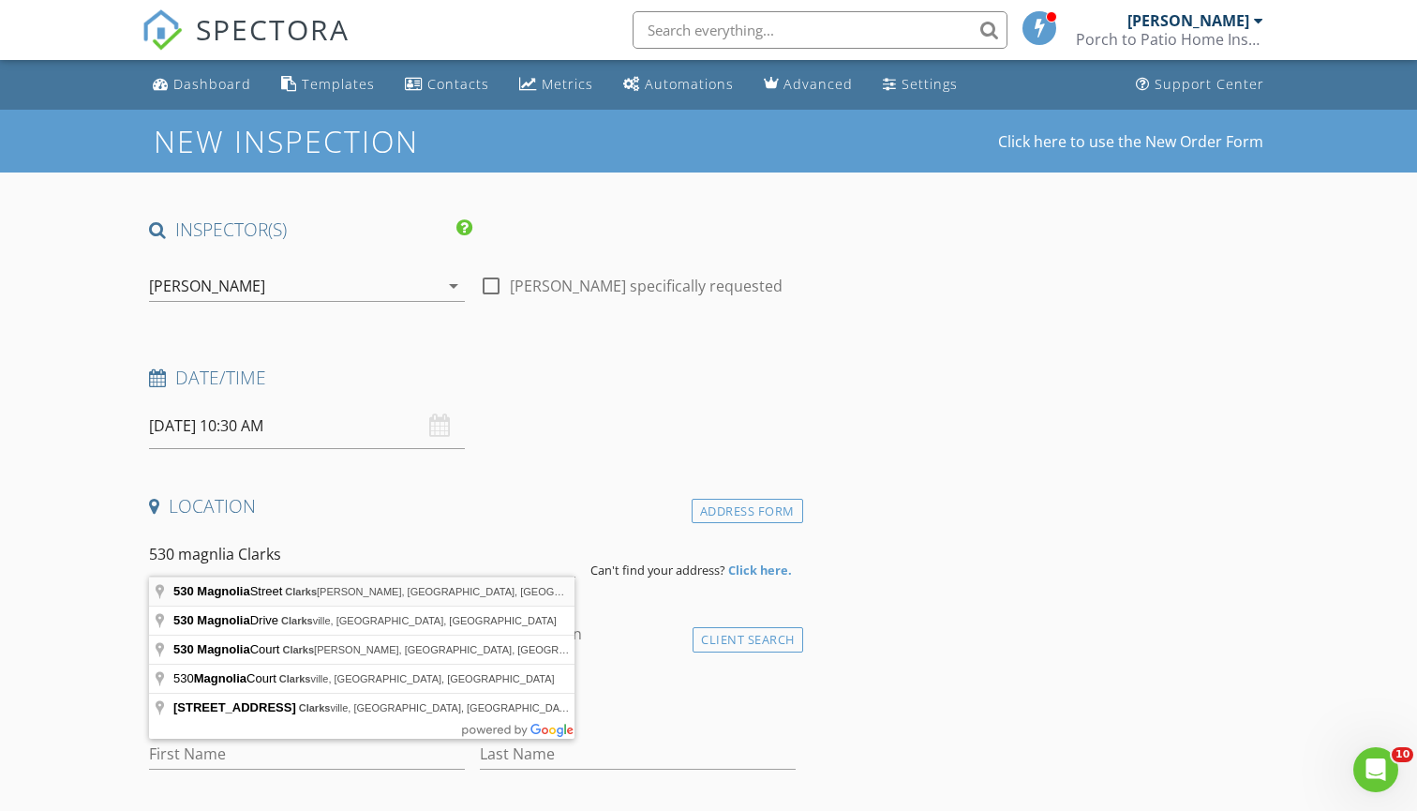
type input "530 Magnolia Street, Clarksdale, MS, USA"
drag, startPoint x: 267, startPoint y: 588, endPoint x: 267, endPoint y: 599, distance: 11.2
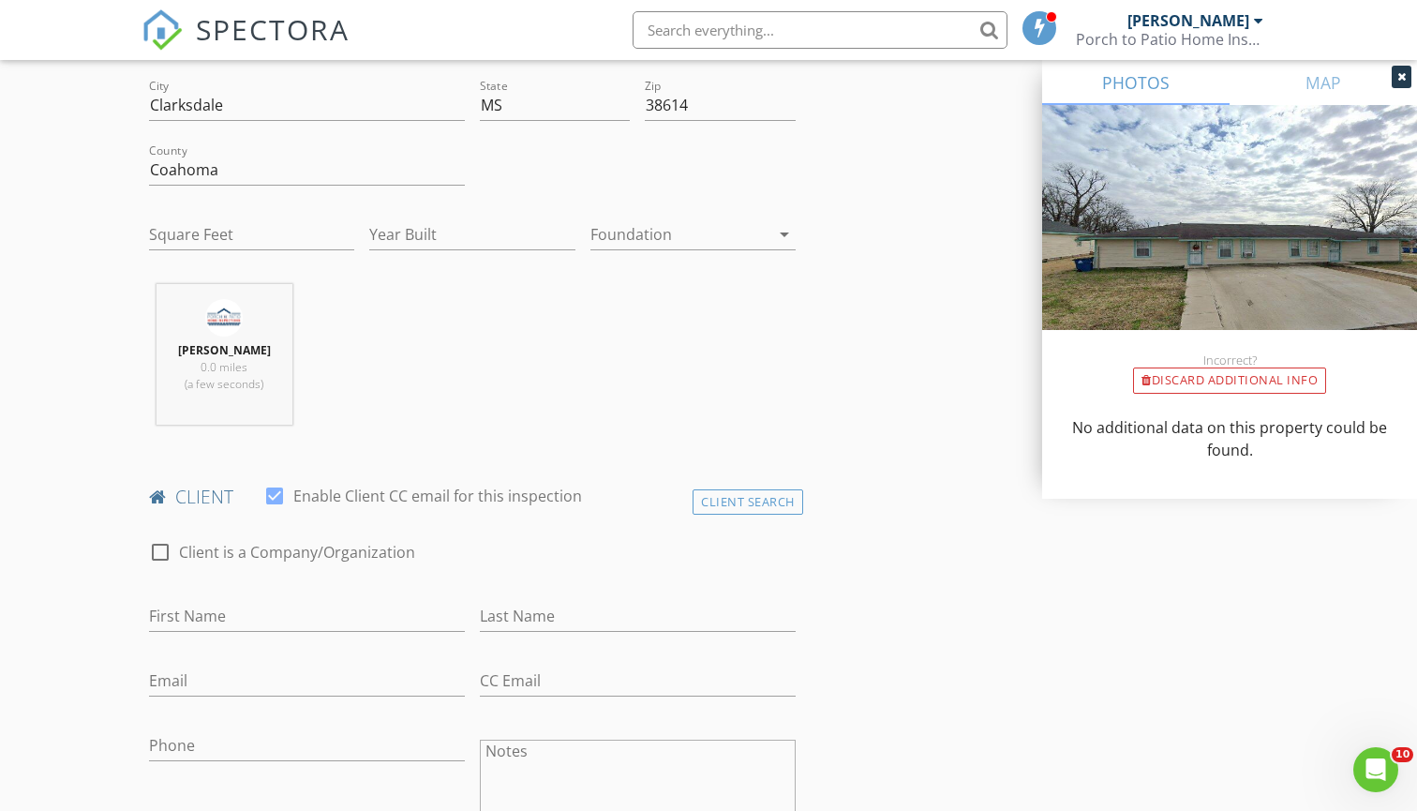
scroll to position [586, 0]
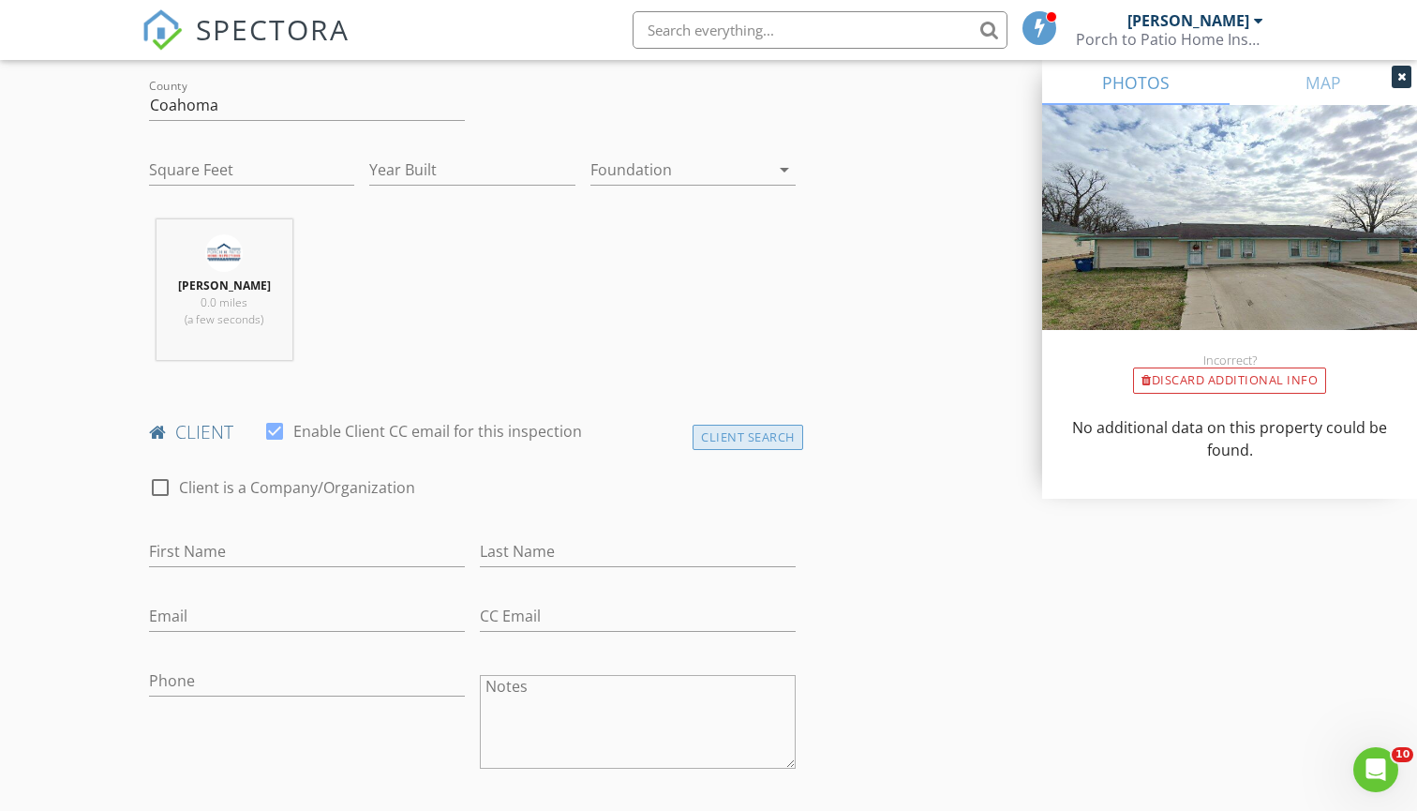
click at [726, 427] on div "Client Search" at bounding box center [748, 437] width 111 height 25
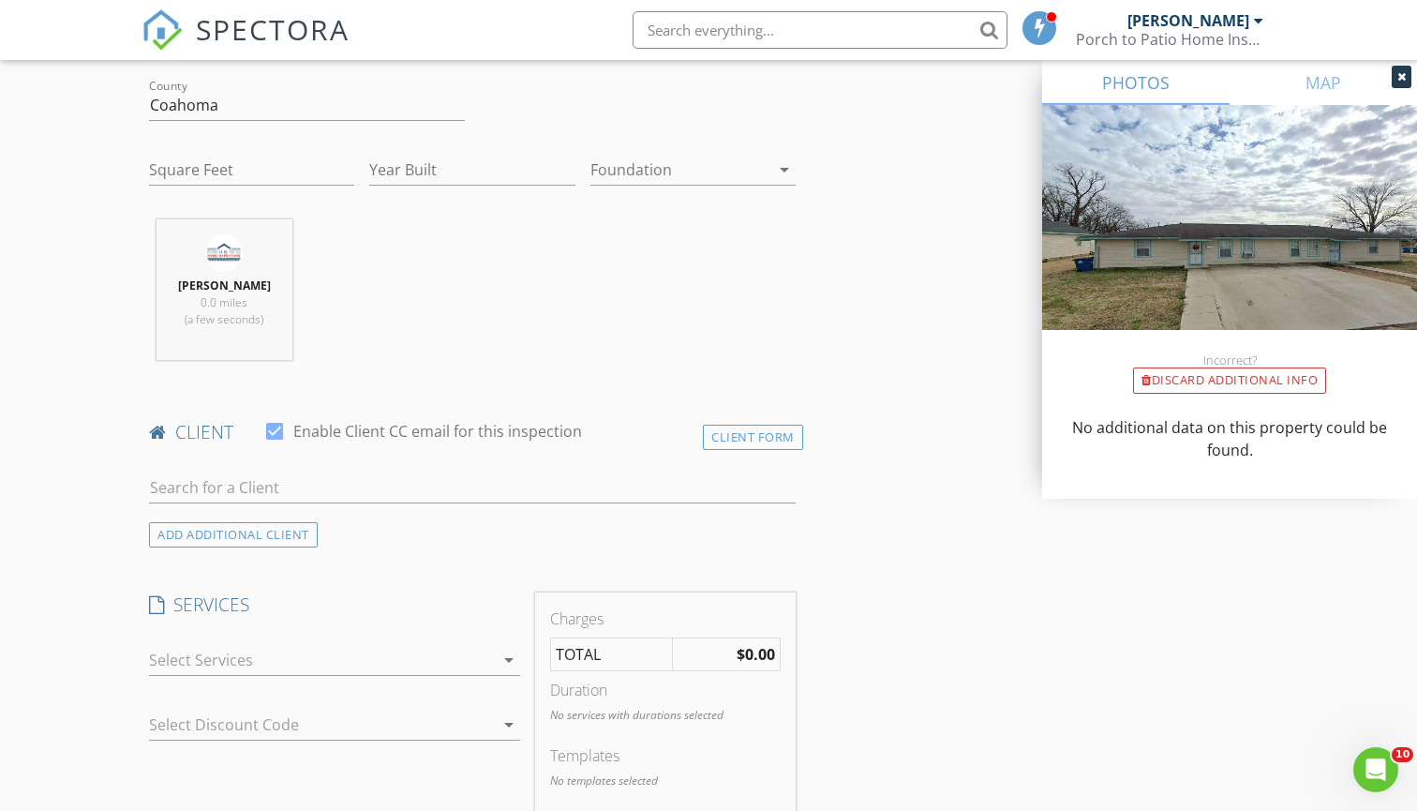
click at [601, 466] on div at bounding box center [472, 491] width 647 height 61
click at [599, 488] on input "text" at bounding box center [472, 487] width 647 height 31
type input "Wise"
click at [488, 542] on li "WiseBuild [EMAIL_ADDRESS][DOMAIN_NAME]" at bounding box center [472, 529] width 645 height 52
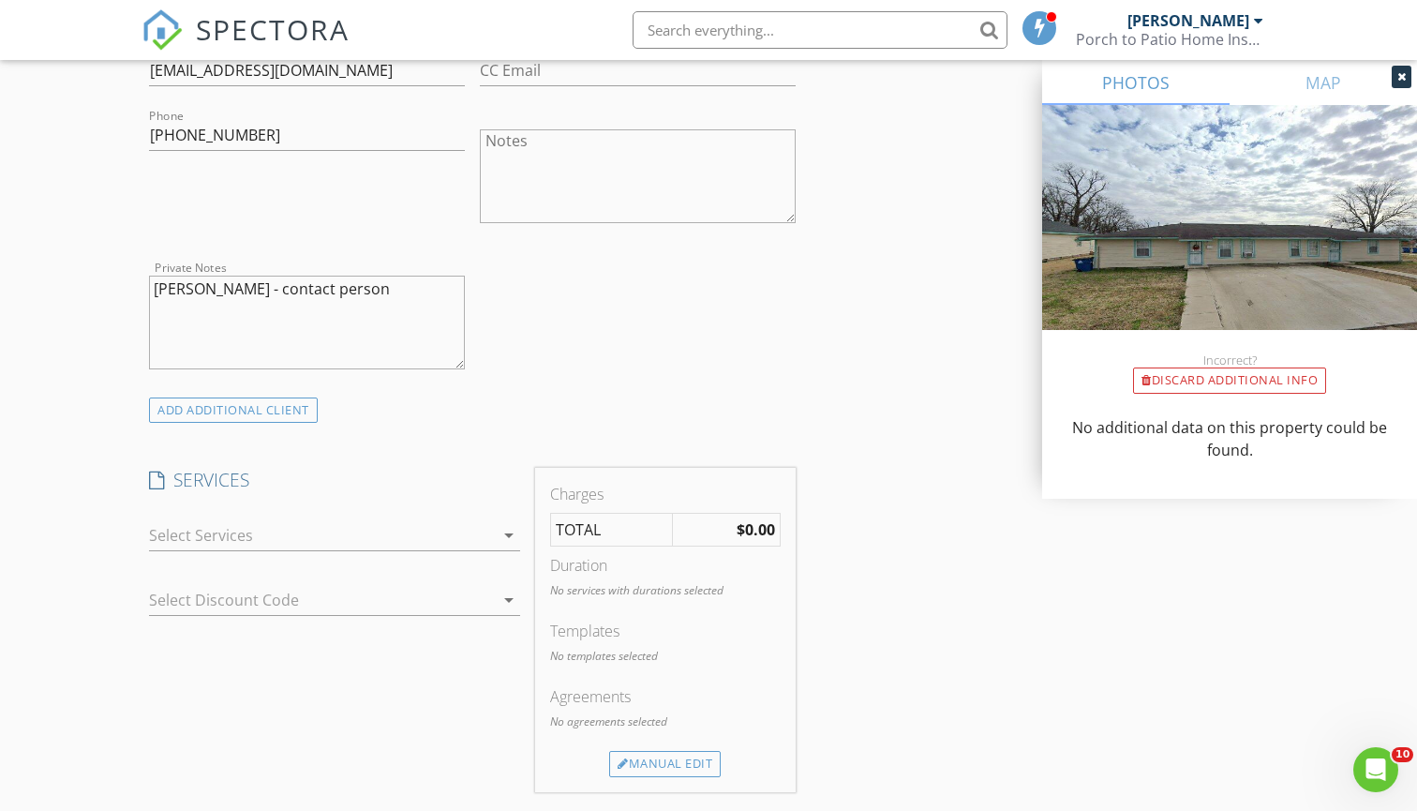
scroll to position [1138, 0]
click at [488, 542] on div "arrow_drop_down" at bounding box center [334, 529] width 371 height 31
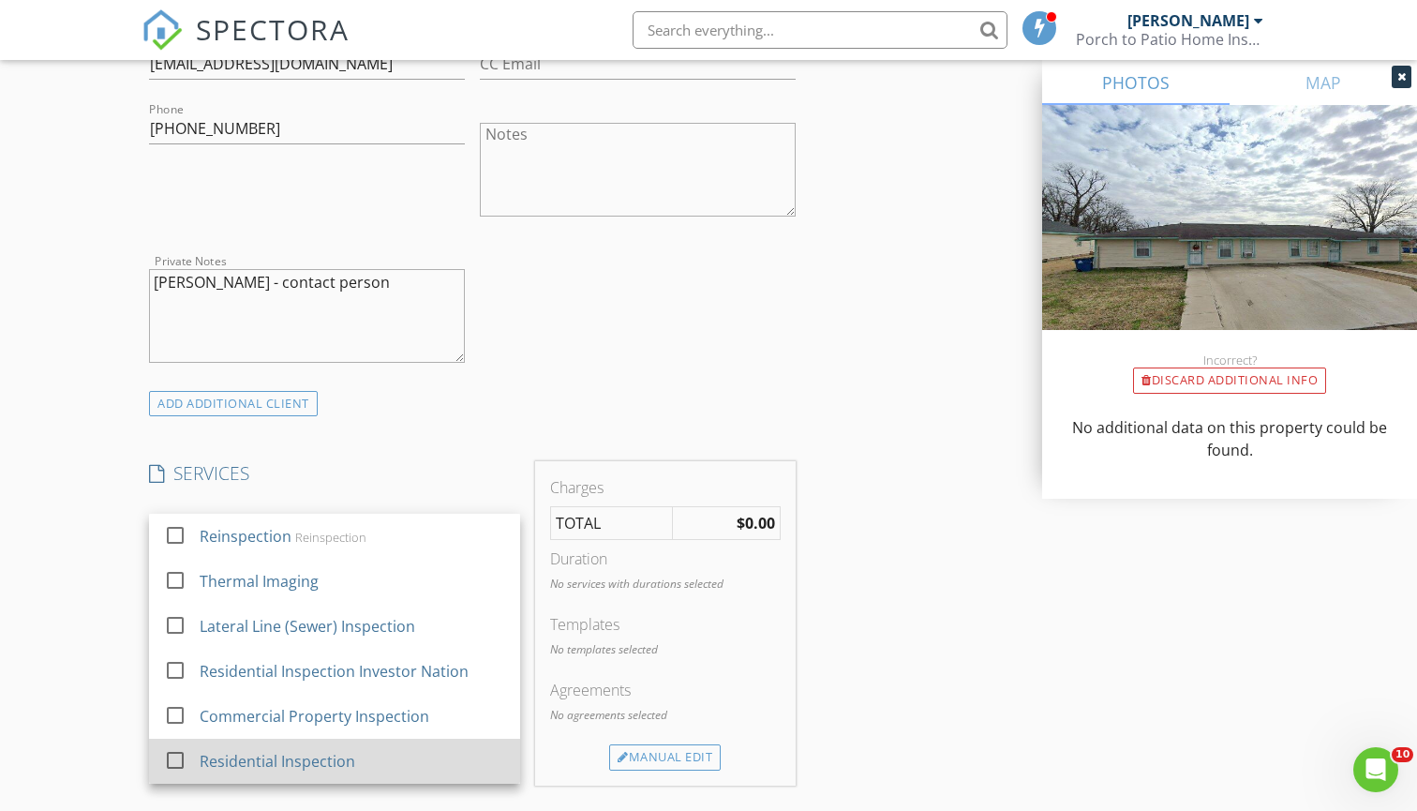
drag, startPoint x: 479, startPoint y: 560, endPoint x: 410, endPoint y: 764, distance: 215.8
click at [410, 768] on div "check_box_outline_blank Reinspection Reinspection check_box_outline_blank Therm…" at bounding box center [334, 649] width 371 height 270
click at [410, 764] on div "Residential Inspection" at bounding box center [354, 760] width 306 height 37
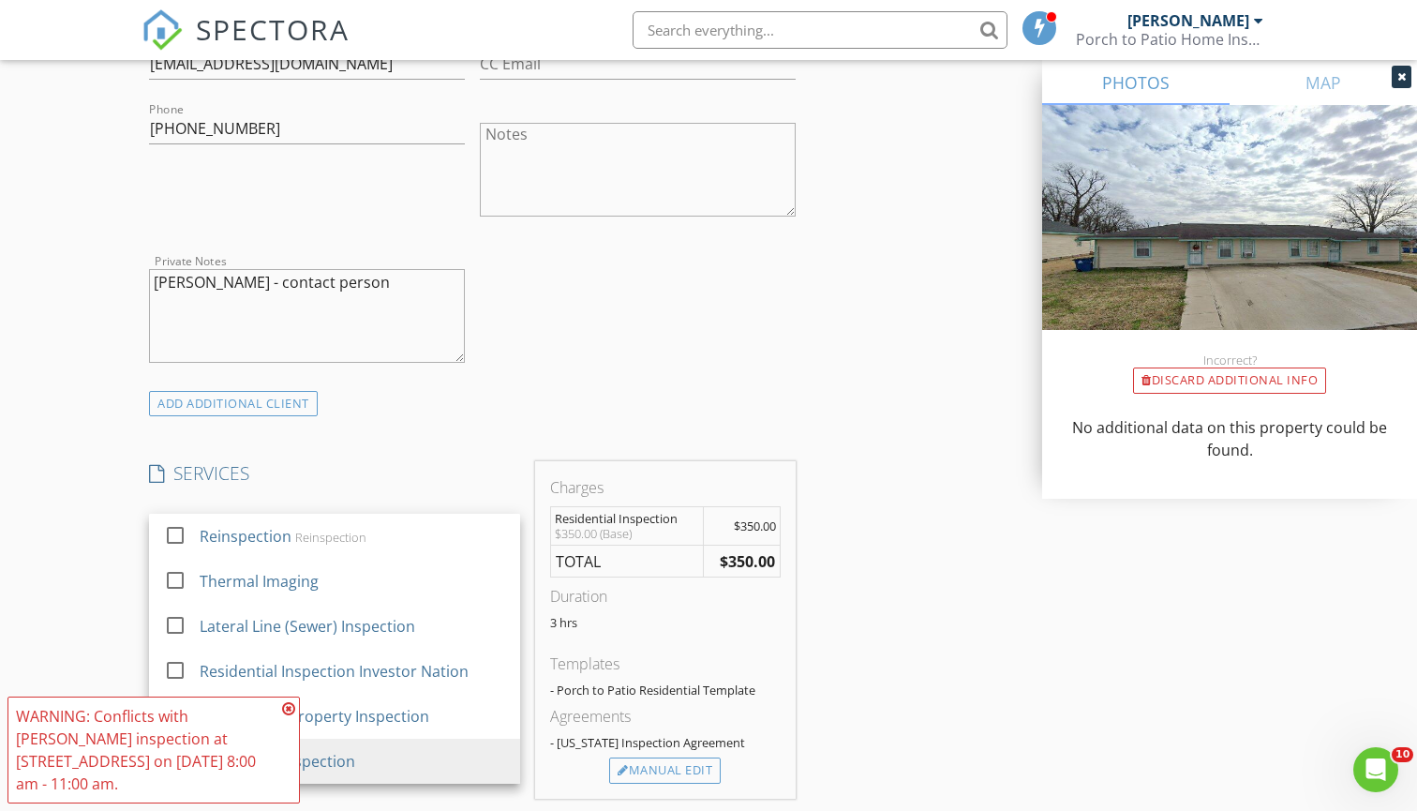
click at [449, 416] on div "INSPECTOR(S) check_box Mitchell James PRIMARY check_box_outline_blank Chris Key…" at bounding box center [473, 567] width 662 height 2977
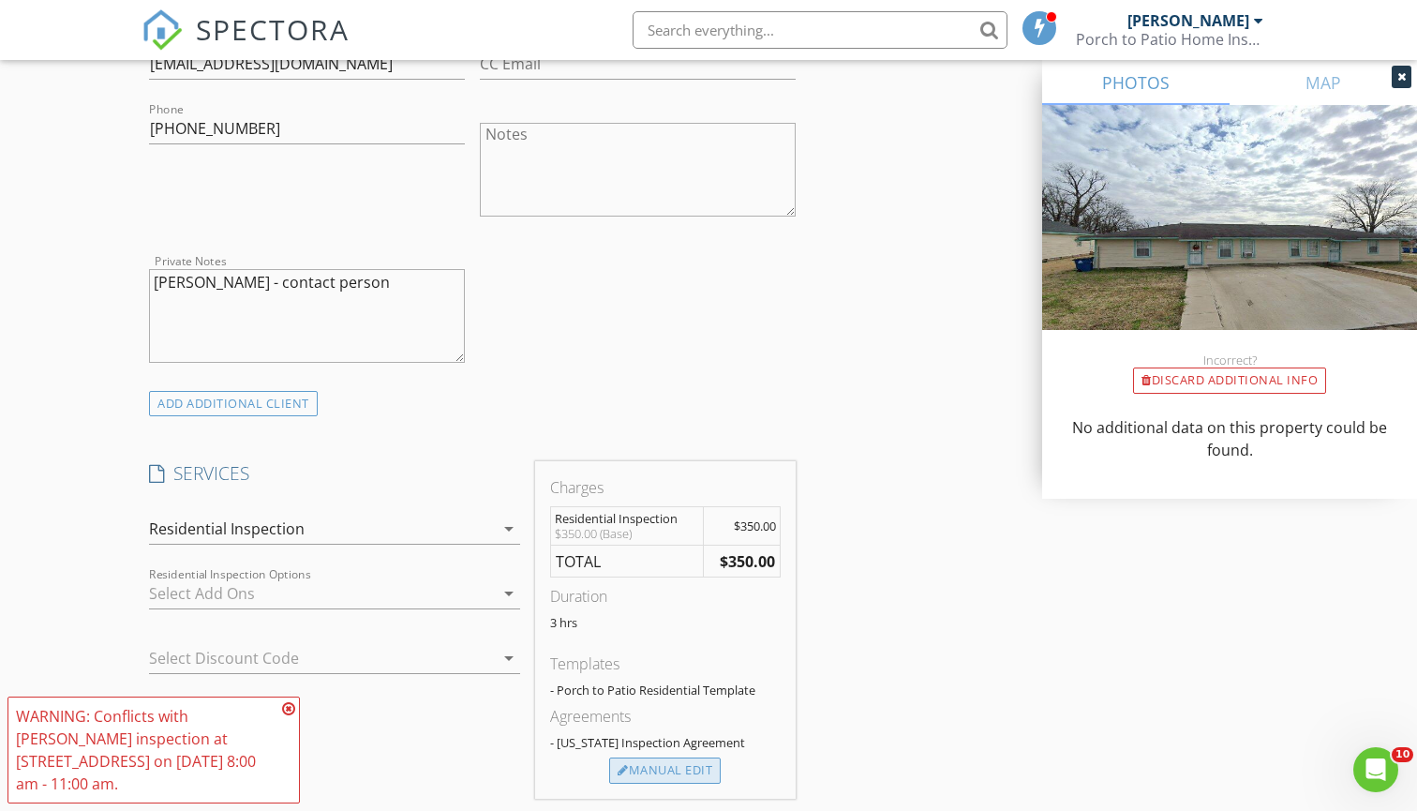
click at [679, 771] on div "Manual Edit" at bounding box center [665, 770] width 112 height 26
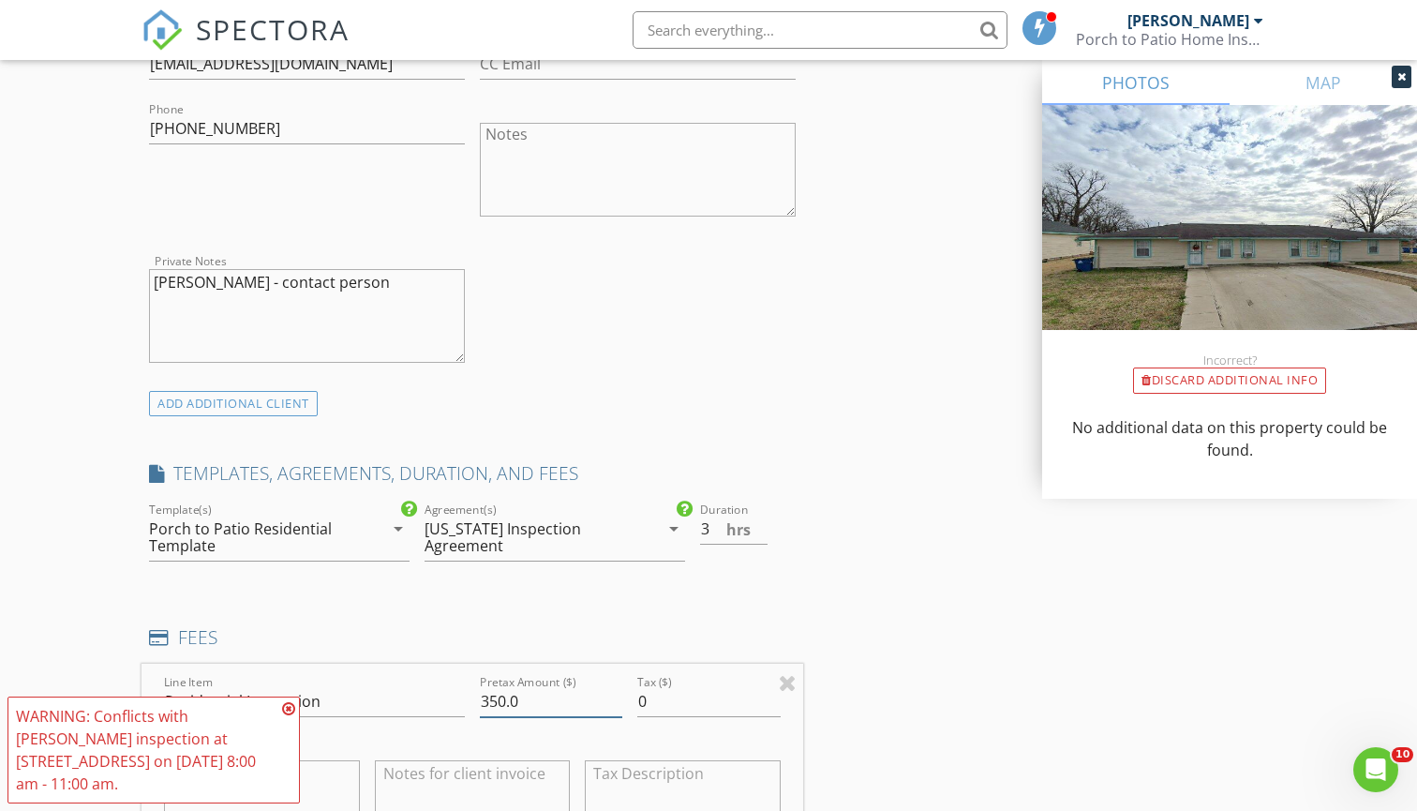
click at [529, 692] on input "350.0" at bounding box center [551, 701] width 142 height 31
type input "375"
click at [486, 631] on h4 "FEES" at bounding box center [472, 637] width 647 height 24
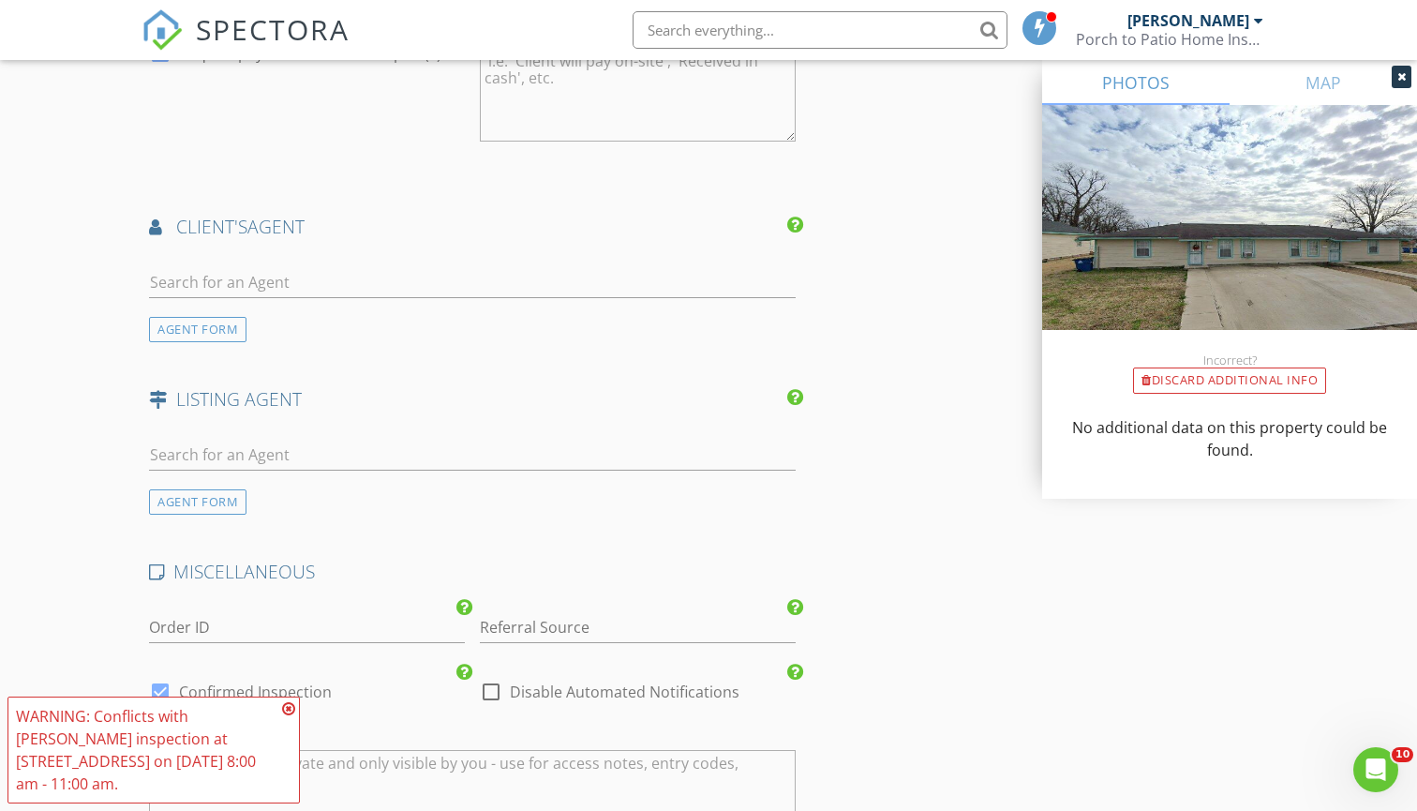
scroll to position [2374, 0]
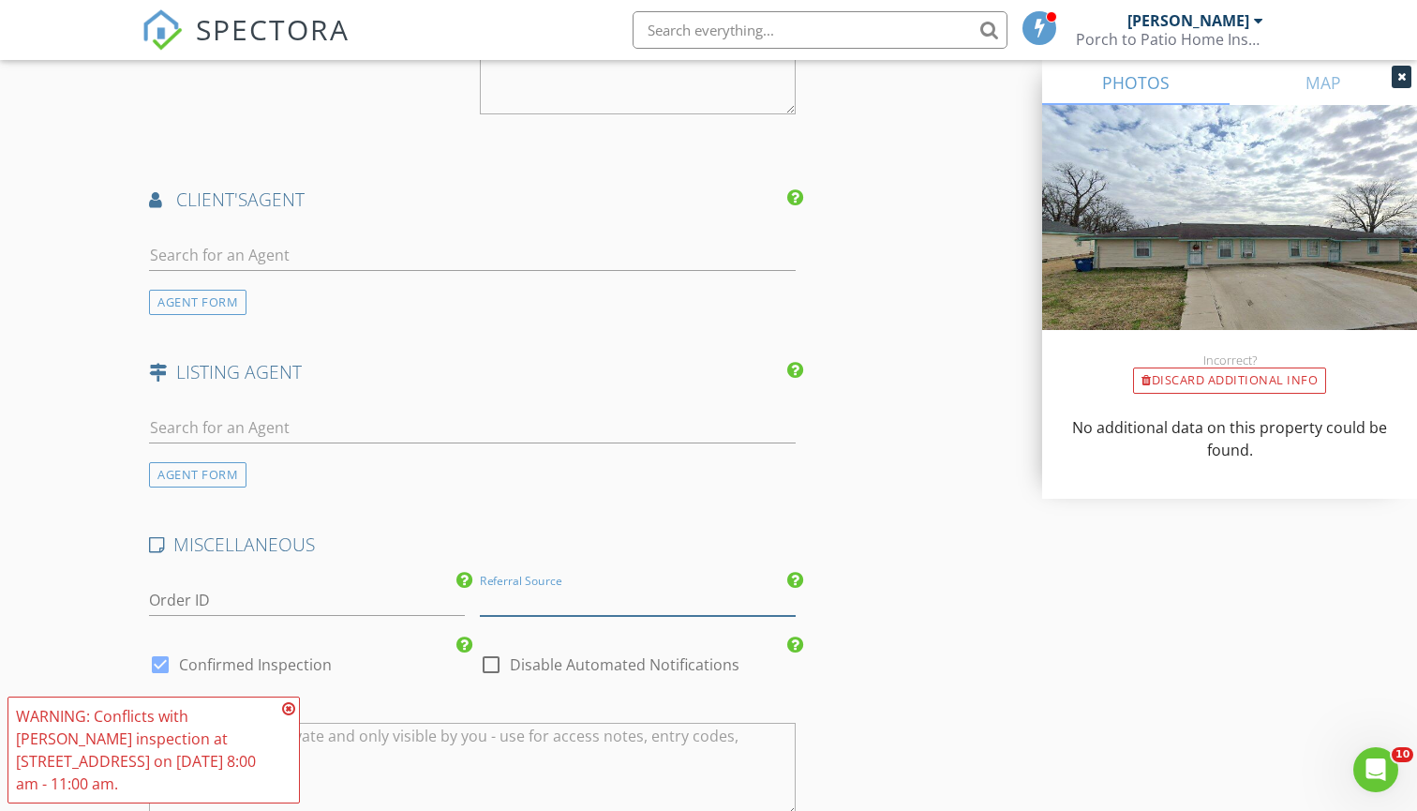
click at [538, 607] on input "Referral Source" at bounding box center [638, 600] width 316 height 31
click at [546, 626] on div "WiseBuild" at bounding box center [638, 637] width 314 height 37
type input "WiseBuild"
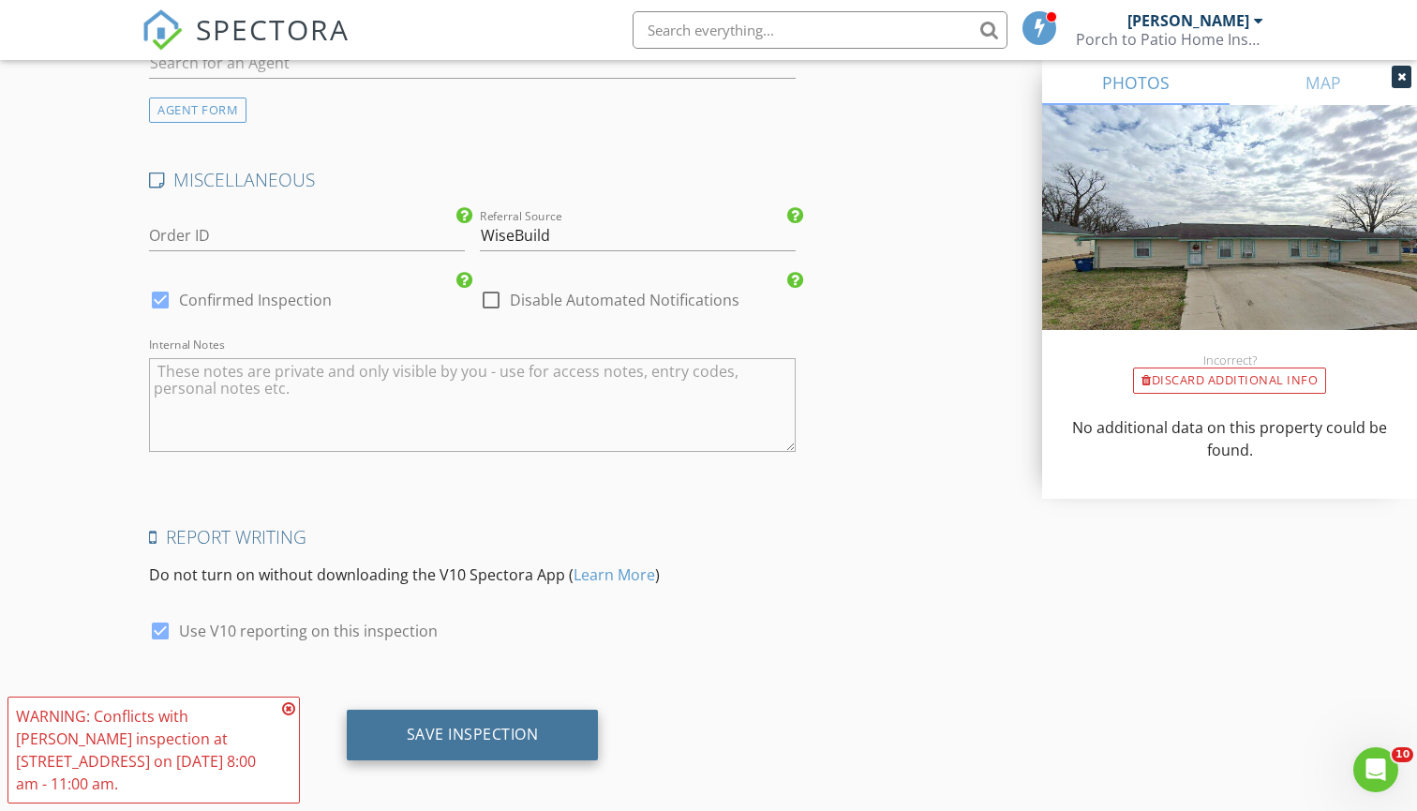
scroll to position [2738, 0]
click at [505, 711] on div "Save Inspection" at bounding box center [473, 736] width 252 height 51
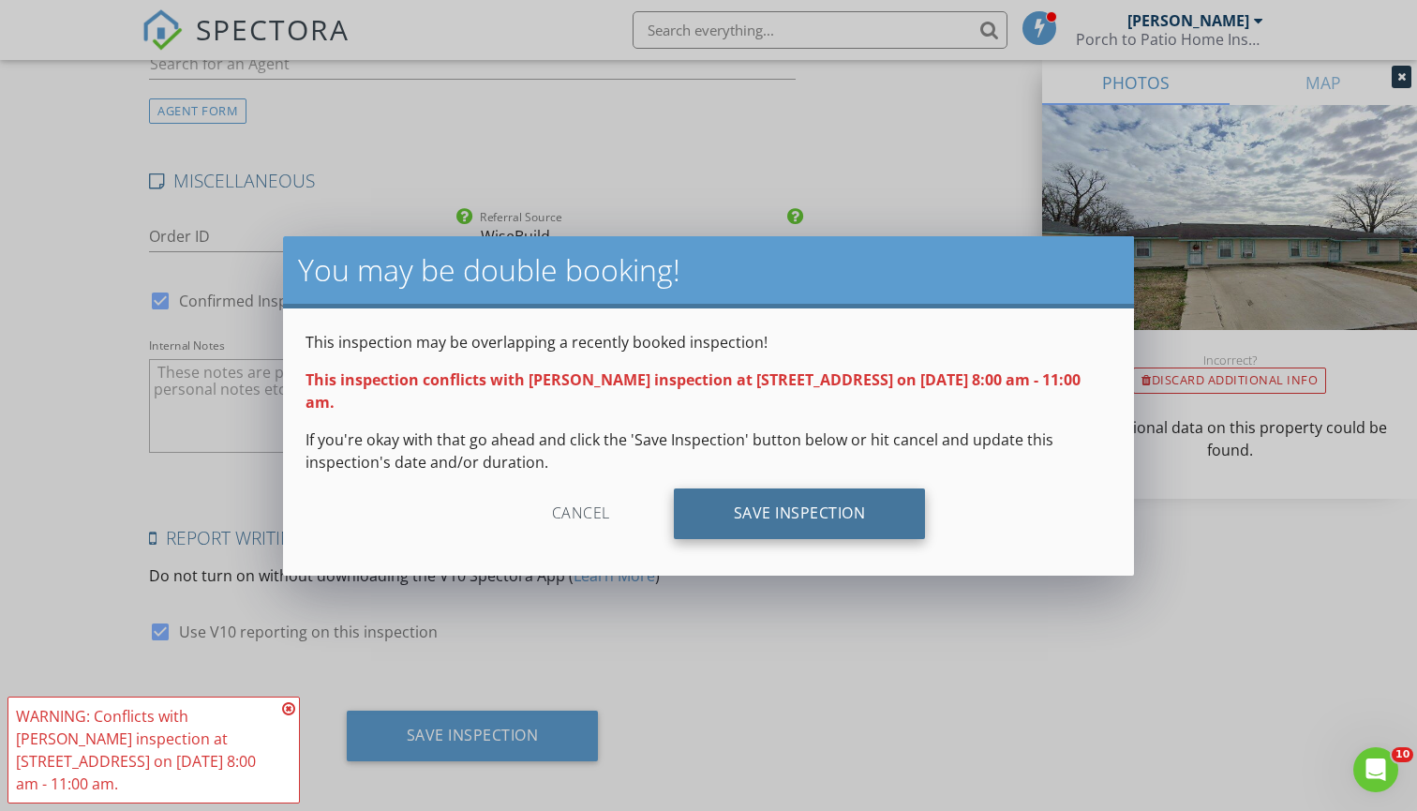
click at [758, 504] on div "Save Inspection" at bounding box center [800, 513] width 252 height 51
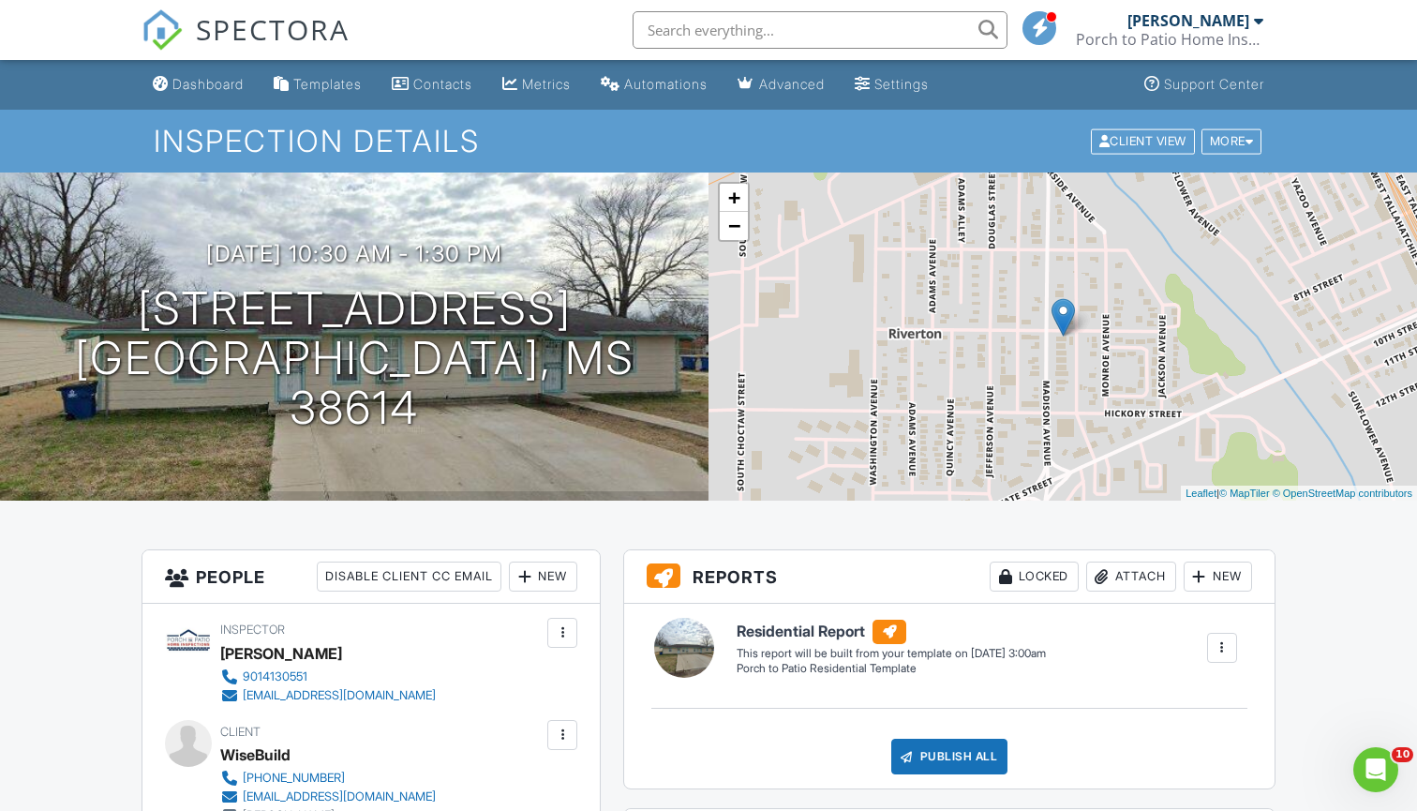
click at [241, 23] on span "SPECTORA" at bounding box center [273, 28] width 154 height 39
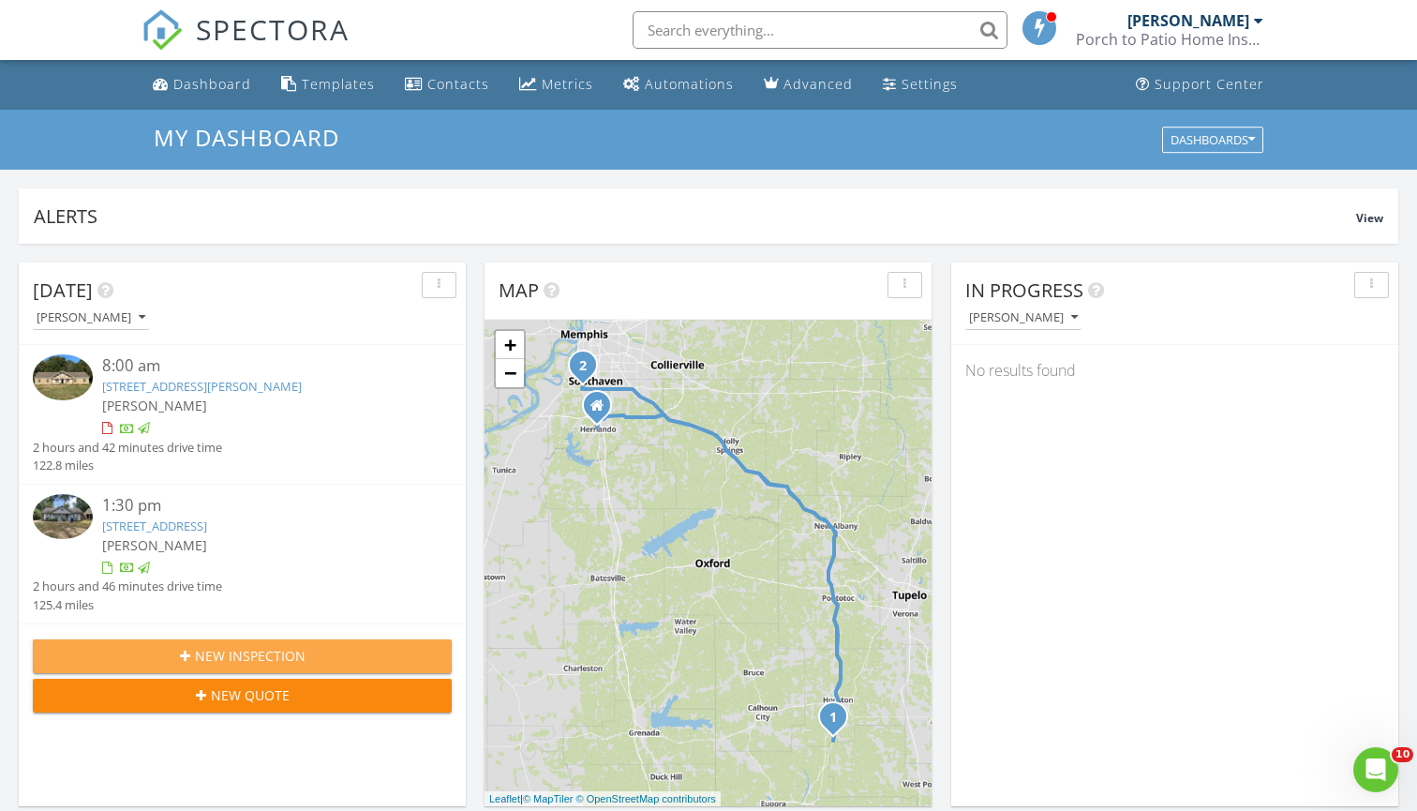
click at [277, 650] on span "New Inspection" at bounding box center [250, 656] width 111 height 20
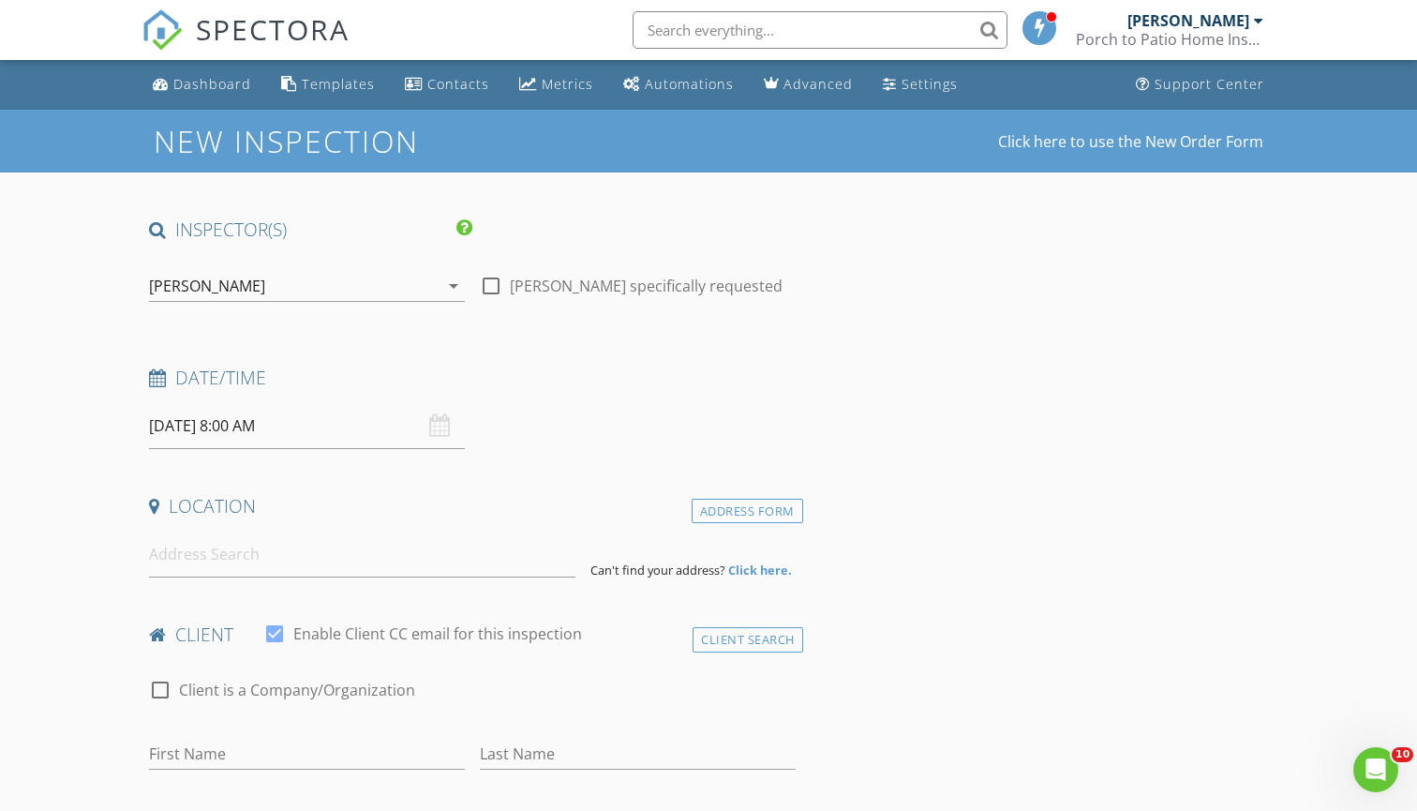
click at [330, 411] on input "[DATE] 8:00 AM" at bounding box center [307, 426] width 316 height 46
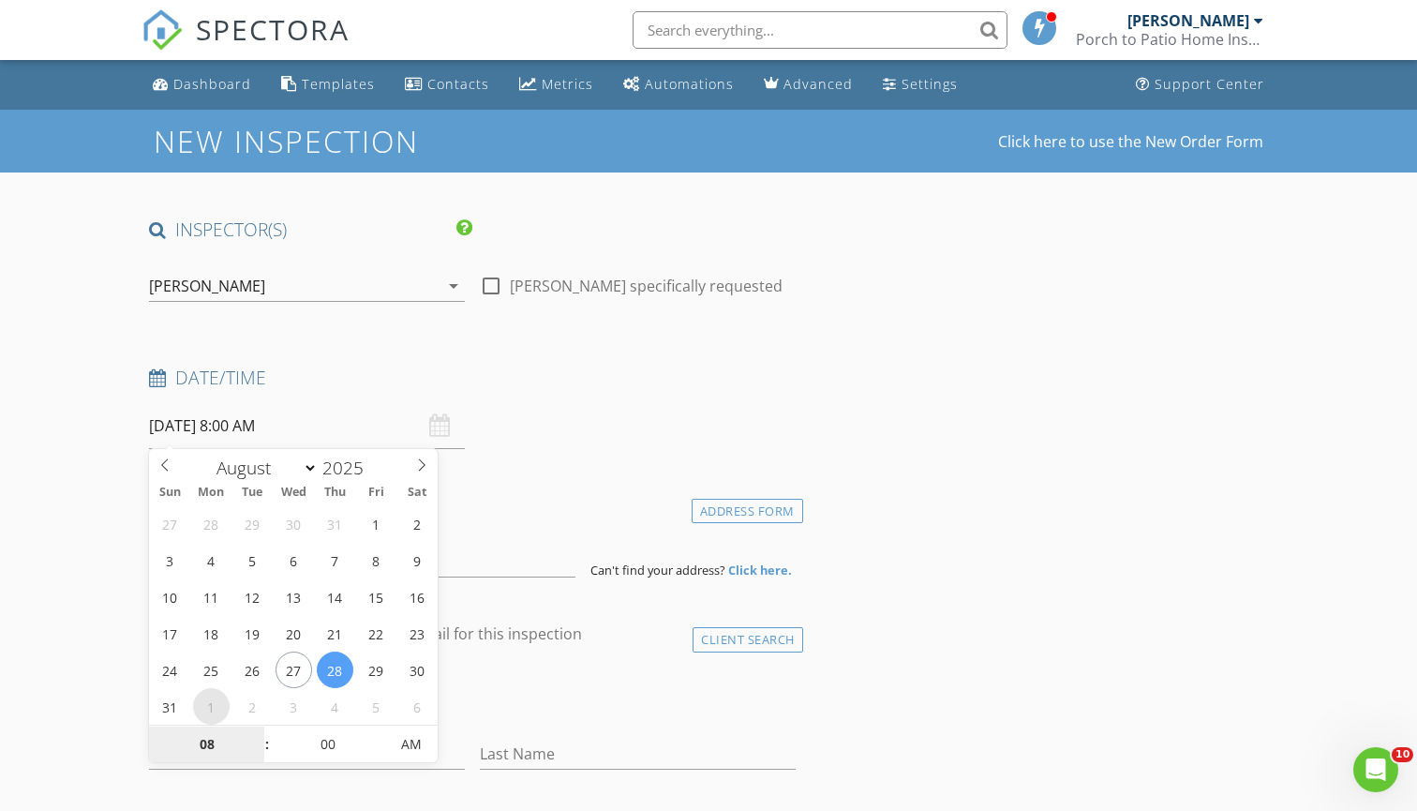
select select "8"
type input "[DATE] 8:00 AM"
type input "09"
type input "09/01/2025 9:00 AM"
click at [260, 734] on span at bounding box center [257, 735] width 13 height 19
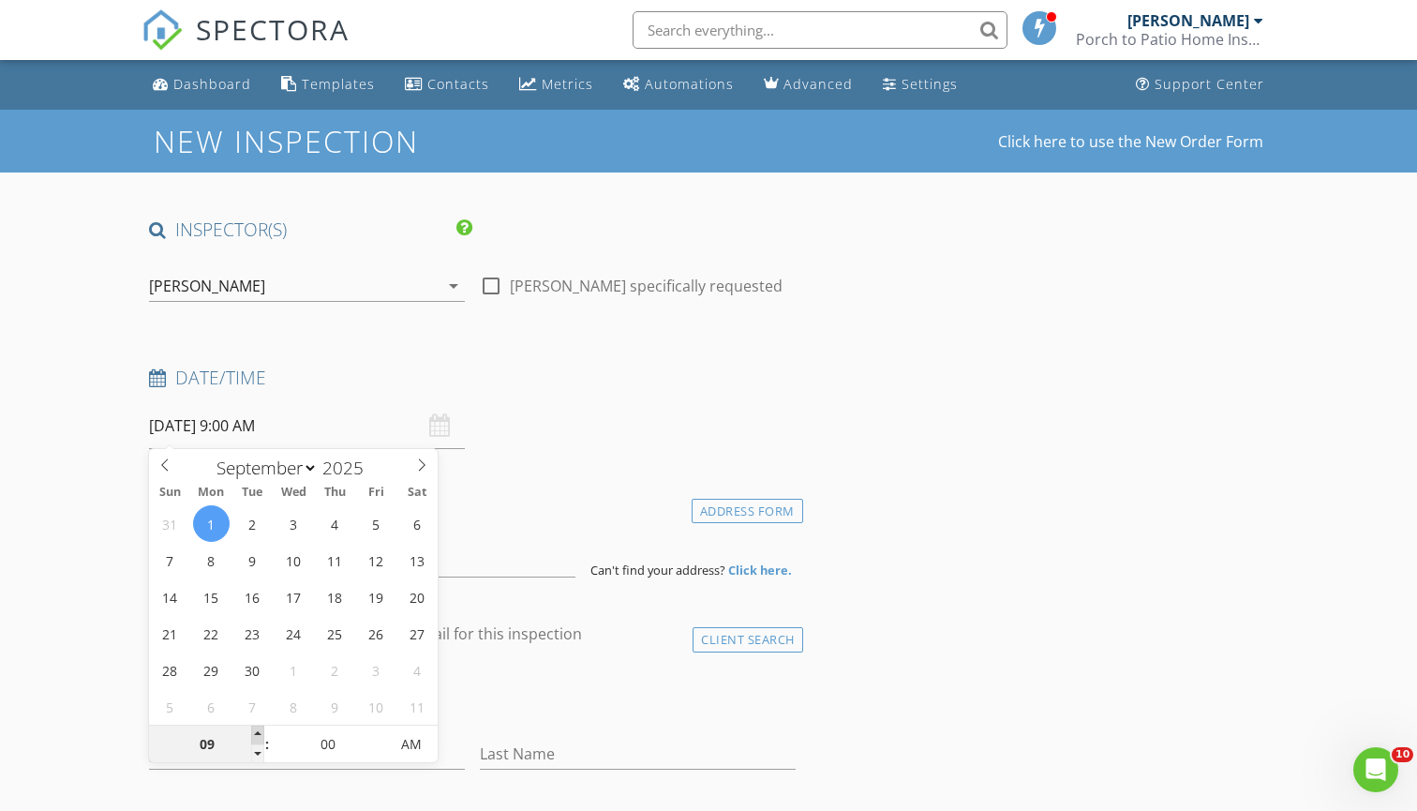
type input "10"
type input "09/01/2025 10:00 AM"
click at [260, 734] on span at bounding box center [257, 735] width 13 height 19
type input "11"
type input "09/01/2025 11:00 AM"
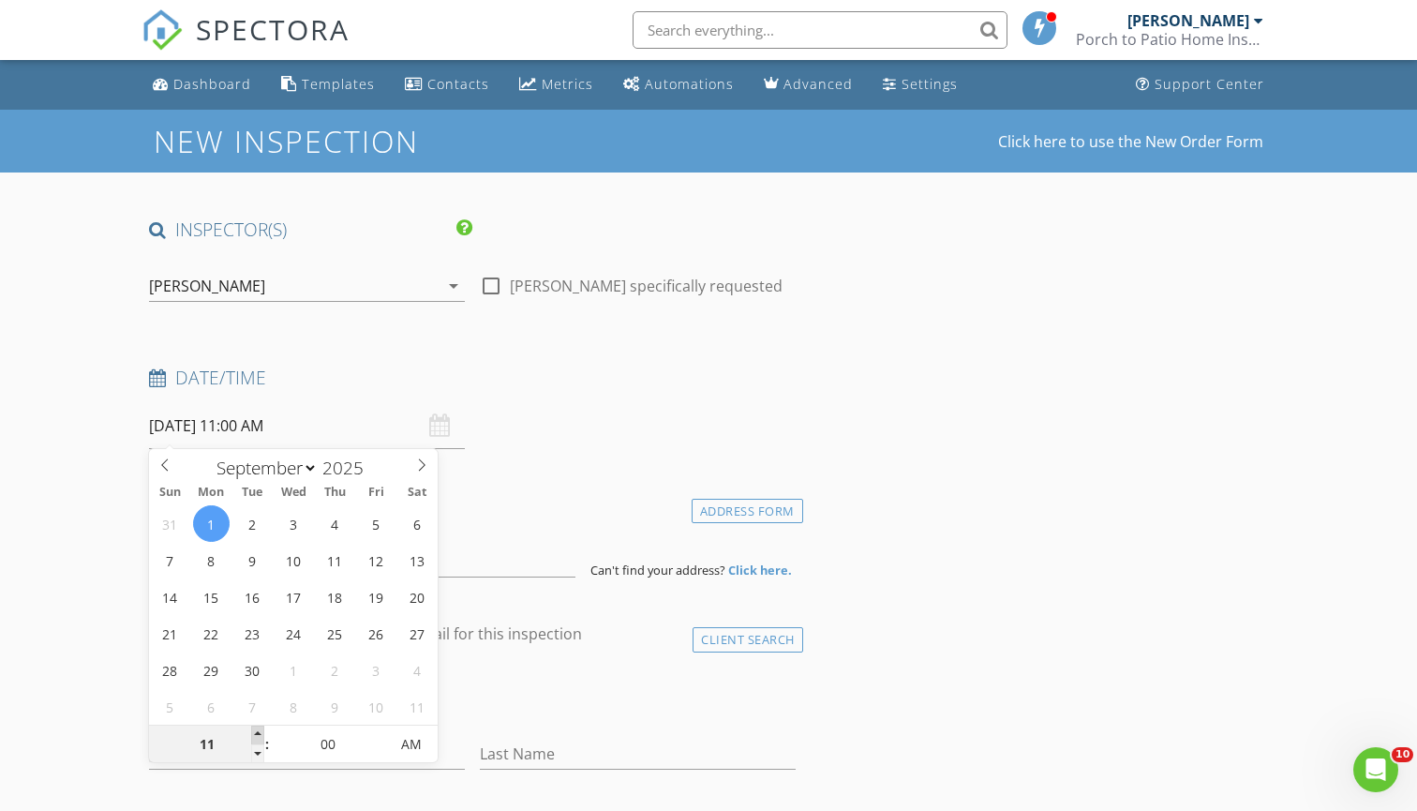
click at [260, 734] on span at bounding box center [257, 735] width 13 height 19
type input "12"
type input "09/01/2025 12:00 PM"
click at [260, 734] on span at bounding box center [257, 735] width 13 height 19
type input "01"
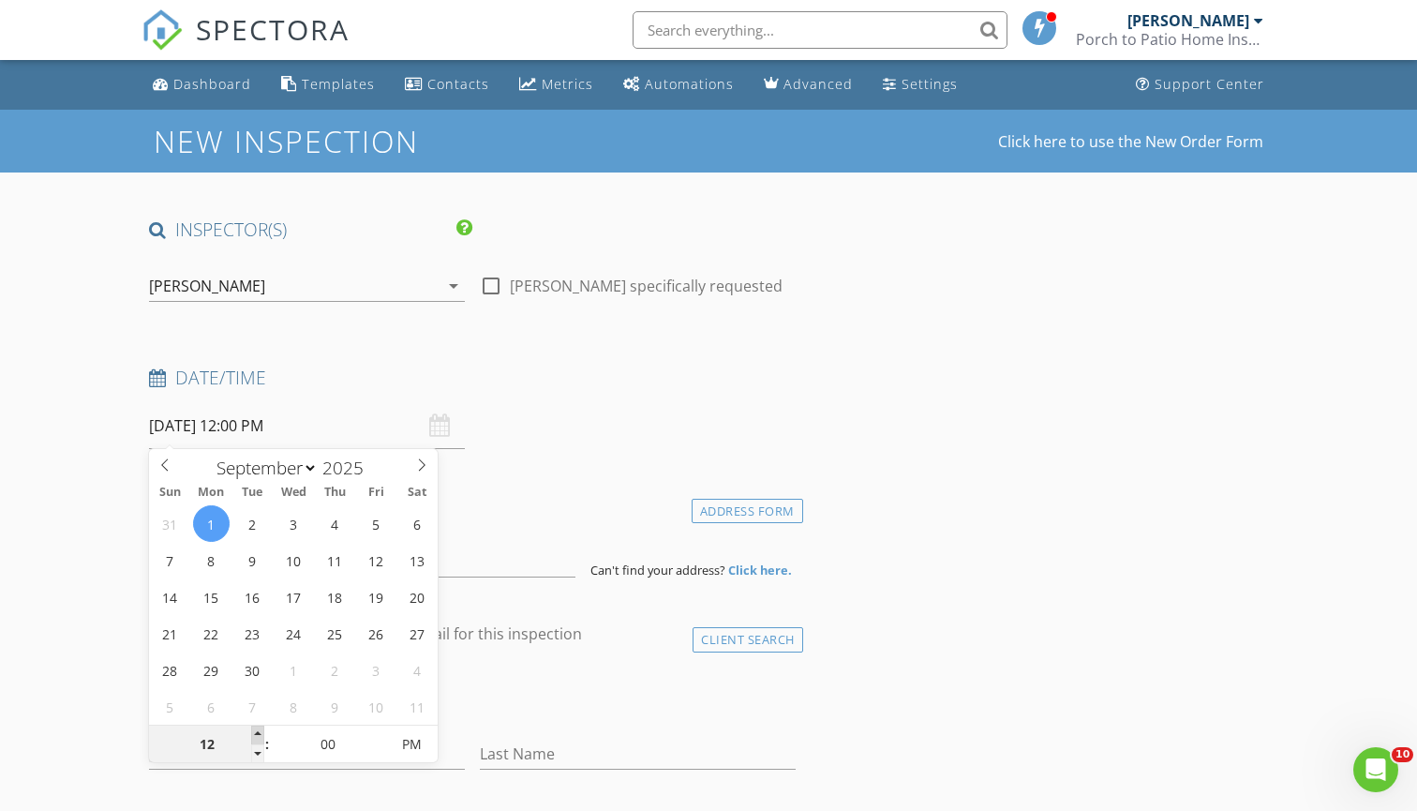
type input "09/01/2025 1:00 PM"
click at [260, 734] on span at bounding box center [257, 735] width 13 height 19
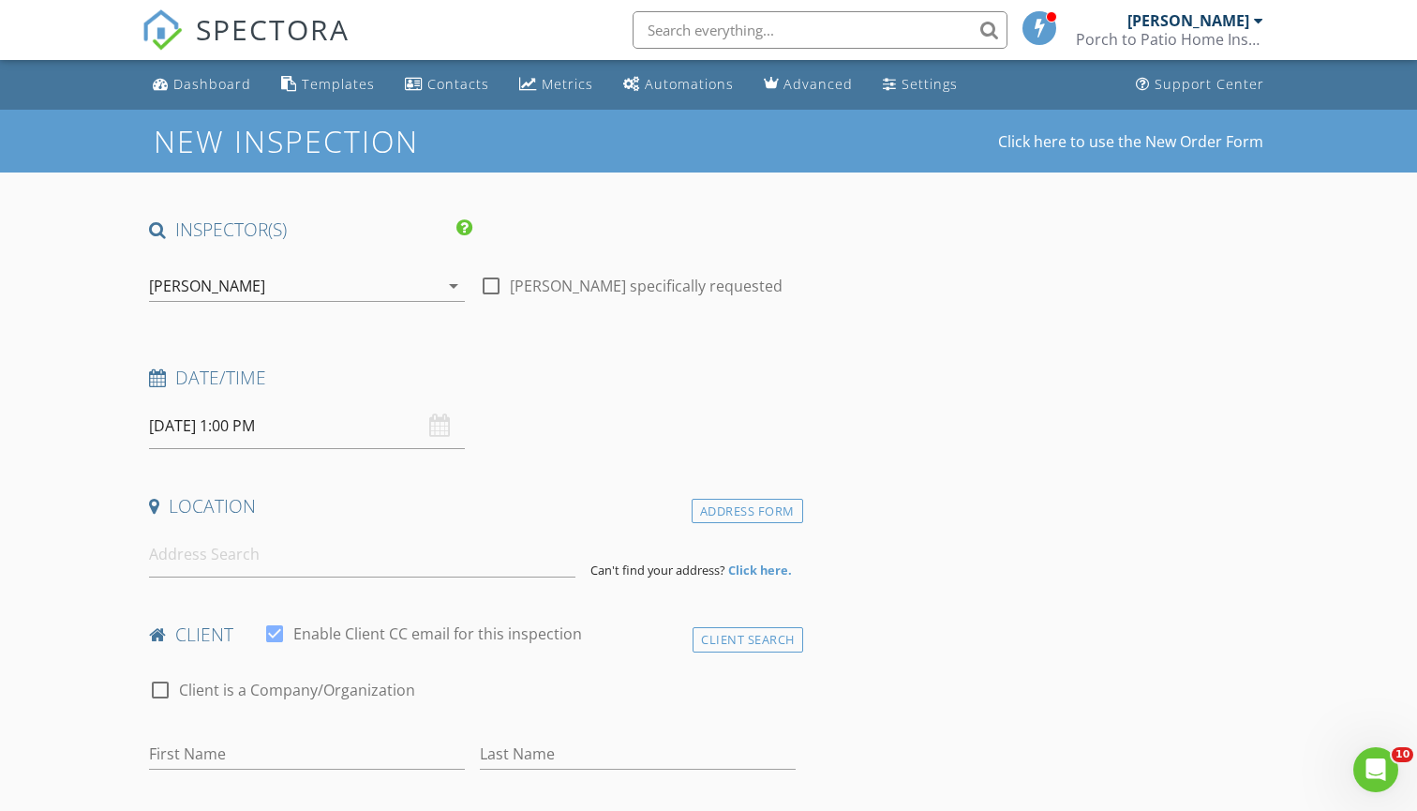
click at [470, 505] on h4 "Location" at bounding box center [472, 506] width 647 height 24
click at [445, 561] on input at bounding box center [362, 554] width 426 height 46
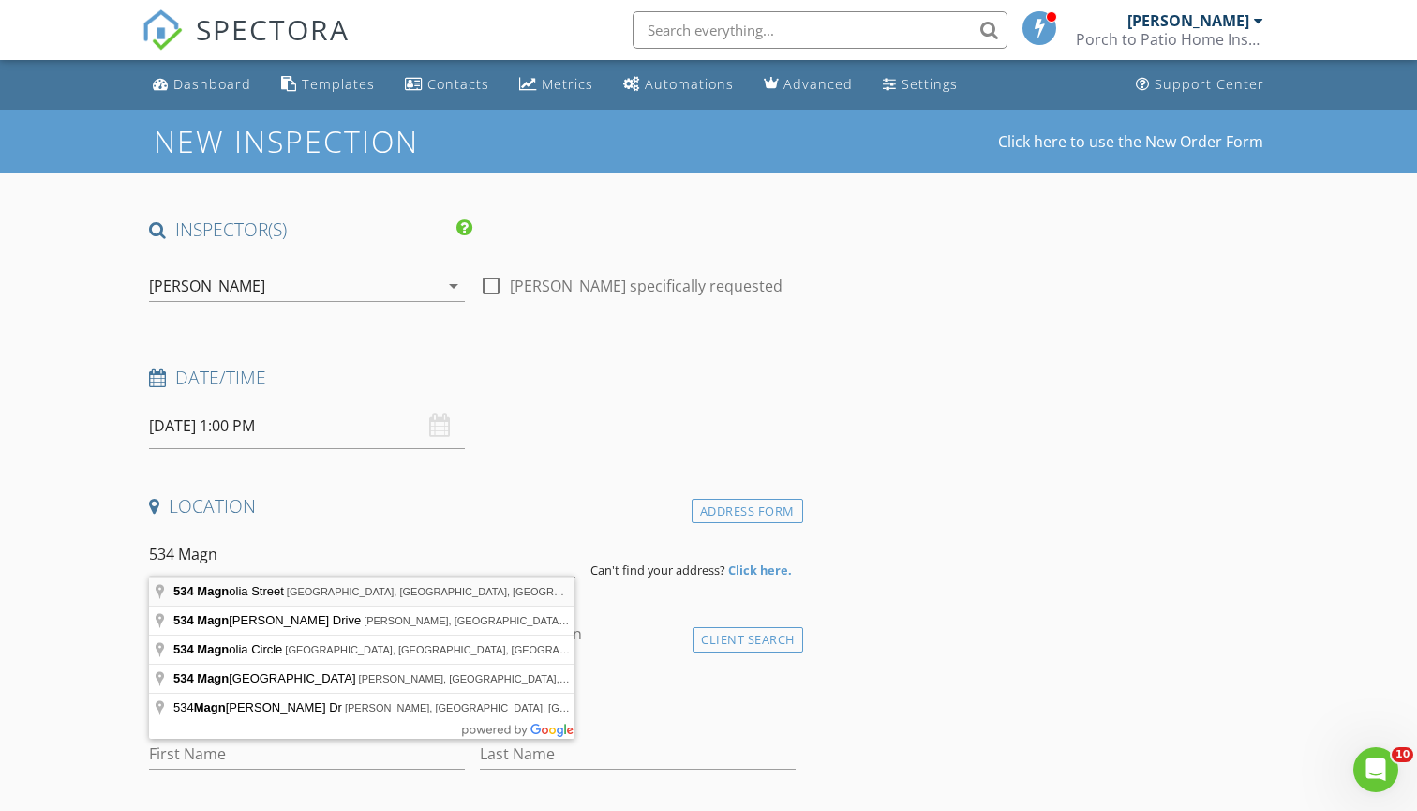
type input "534 Magnolia Street, Clarksdale, MS, USA"
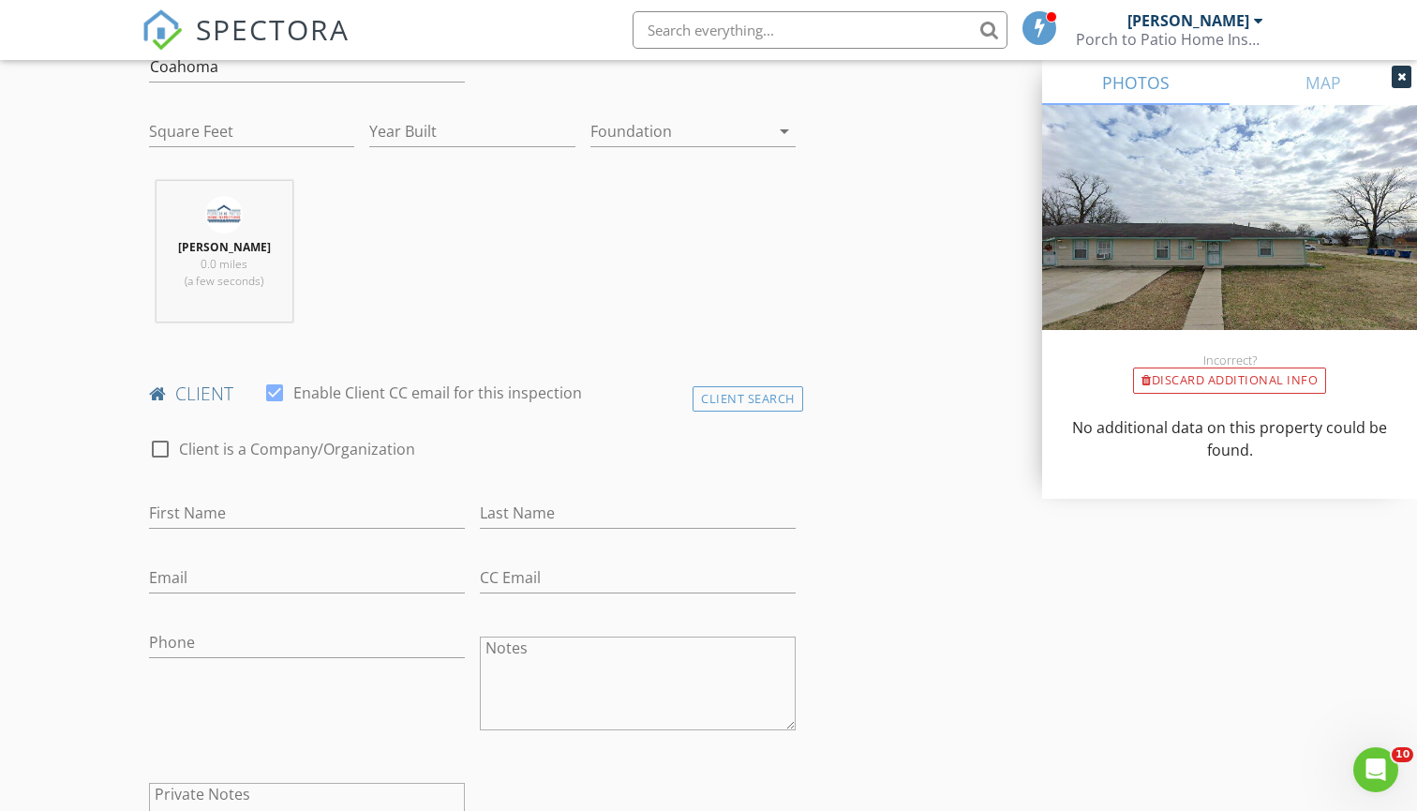
scroll to position [640, 0]
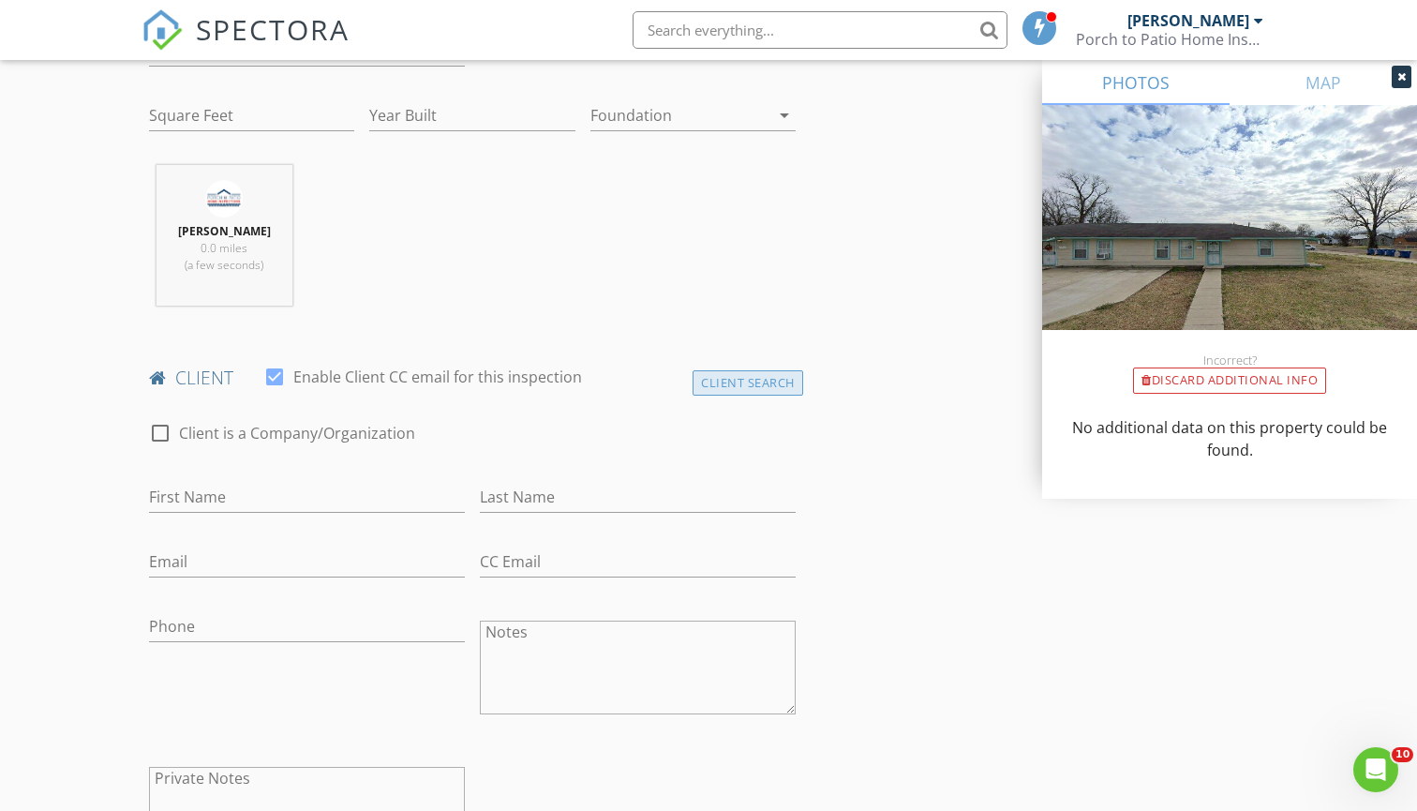
click at [760, 387] on div "Client Search" at bounding box center [748, 382] width 111 height 25
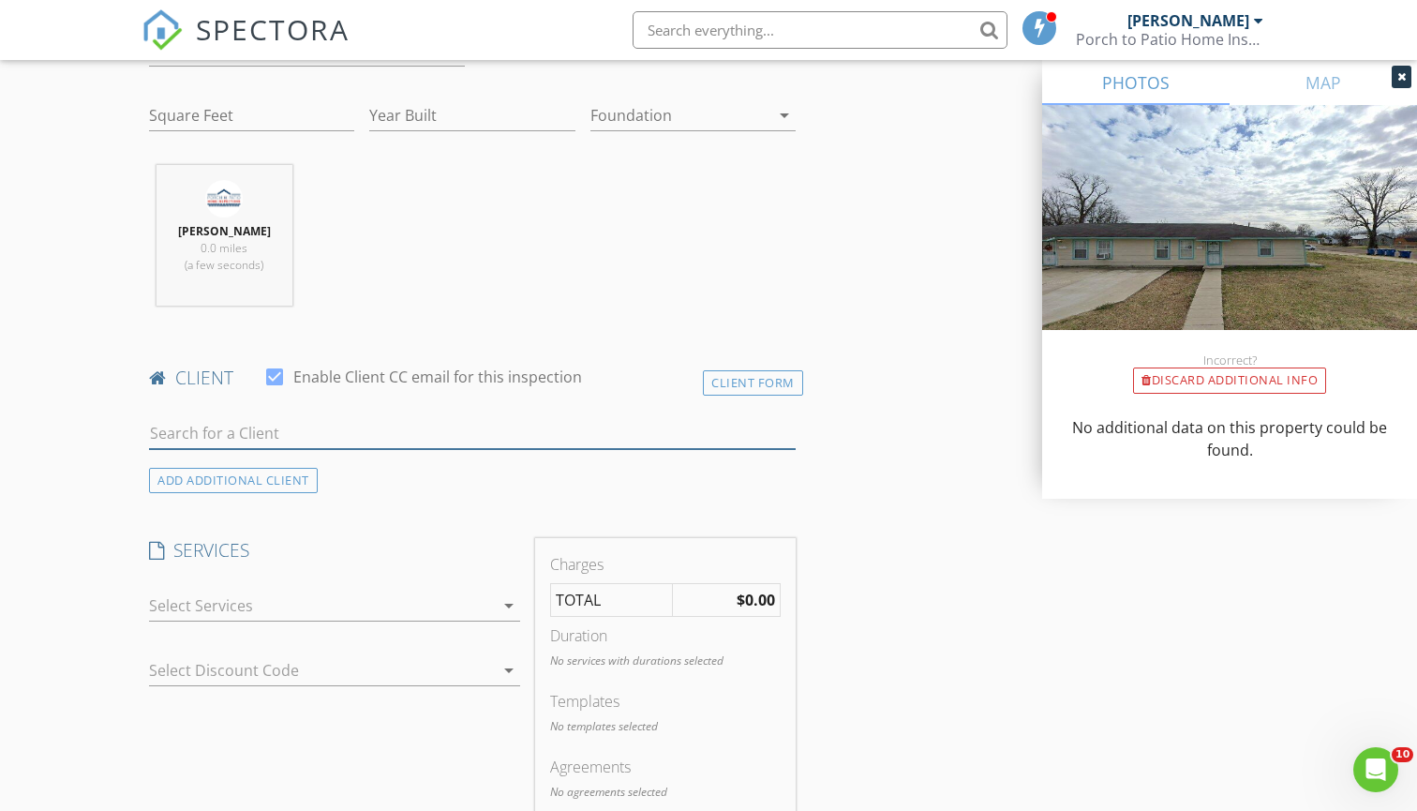
click at [644, 437] on input "text" at bounding box center [472, 433] width 647 height 31
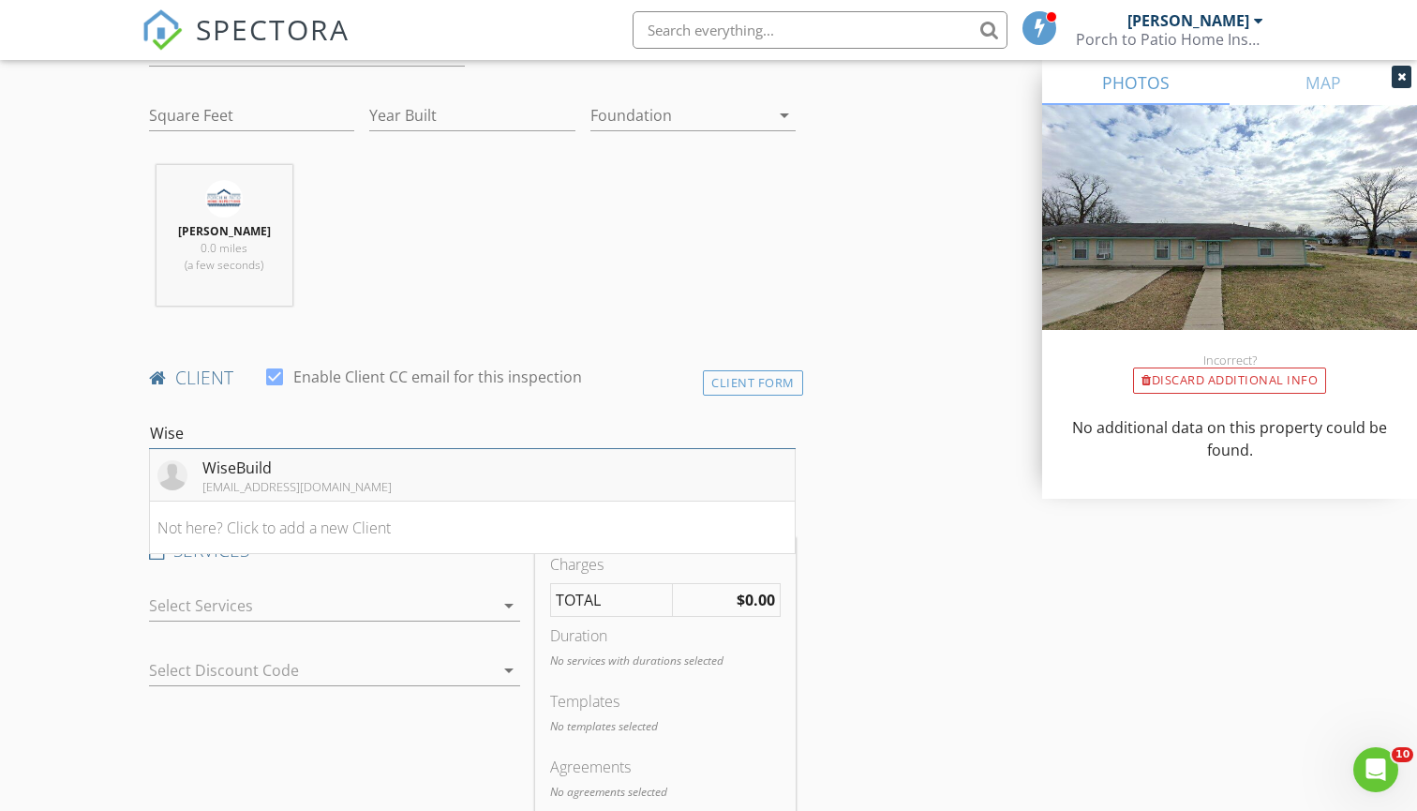
type input "Wise"
click at [403, 468] on li "WiseBuild info@wisebuild.homes" at bounding box center [472, 475] width 645 height 52
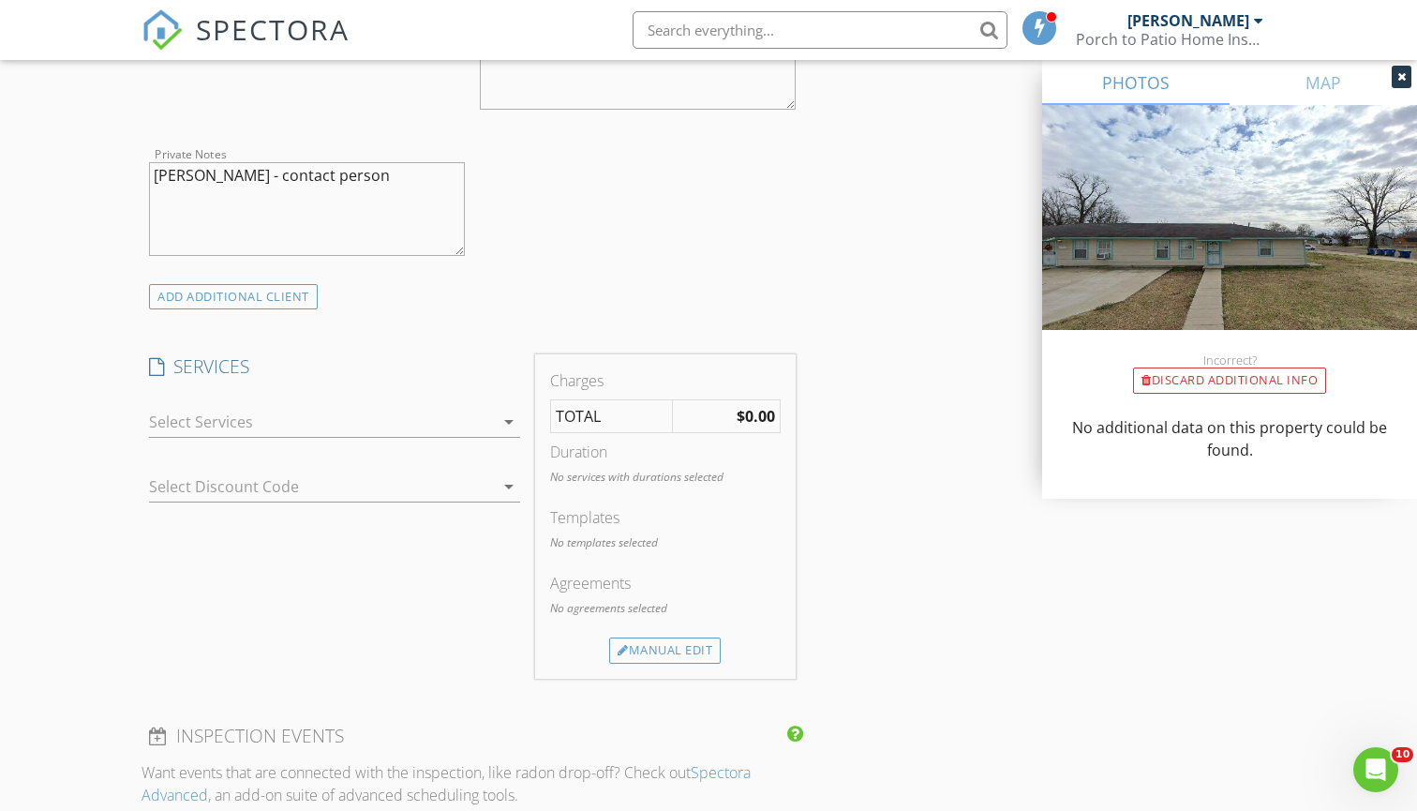
scroll to position [1254, 0]
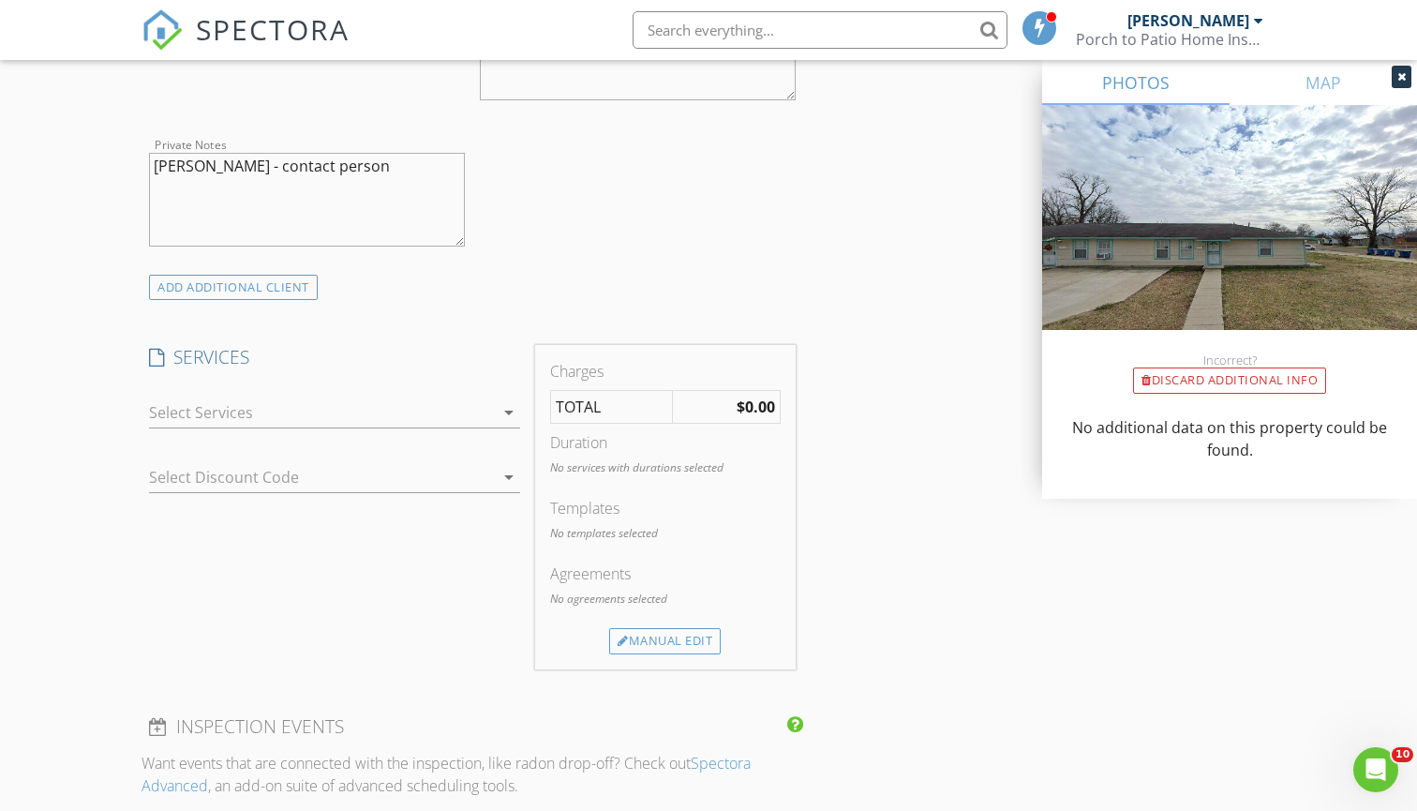
click at [421, 414] on div at bounding box center [321, 412] width 345 height 30
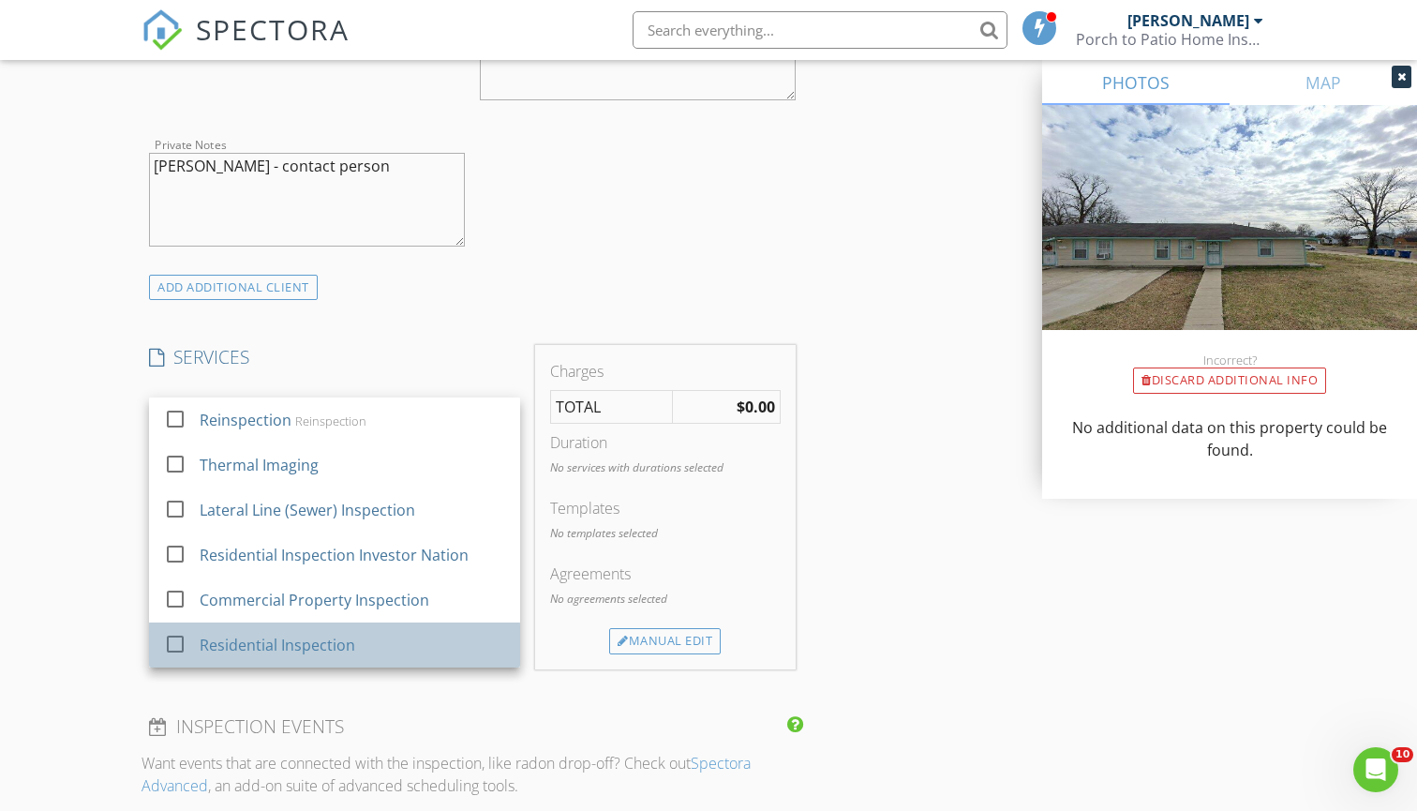
click at [382, 636] on div "Residential Inspection" at bounding box center [354, 644] width 306 height 37
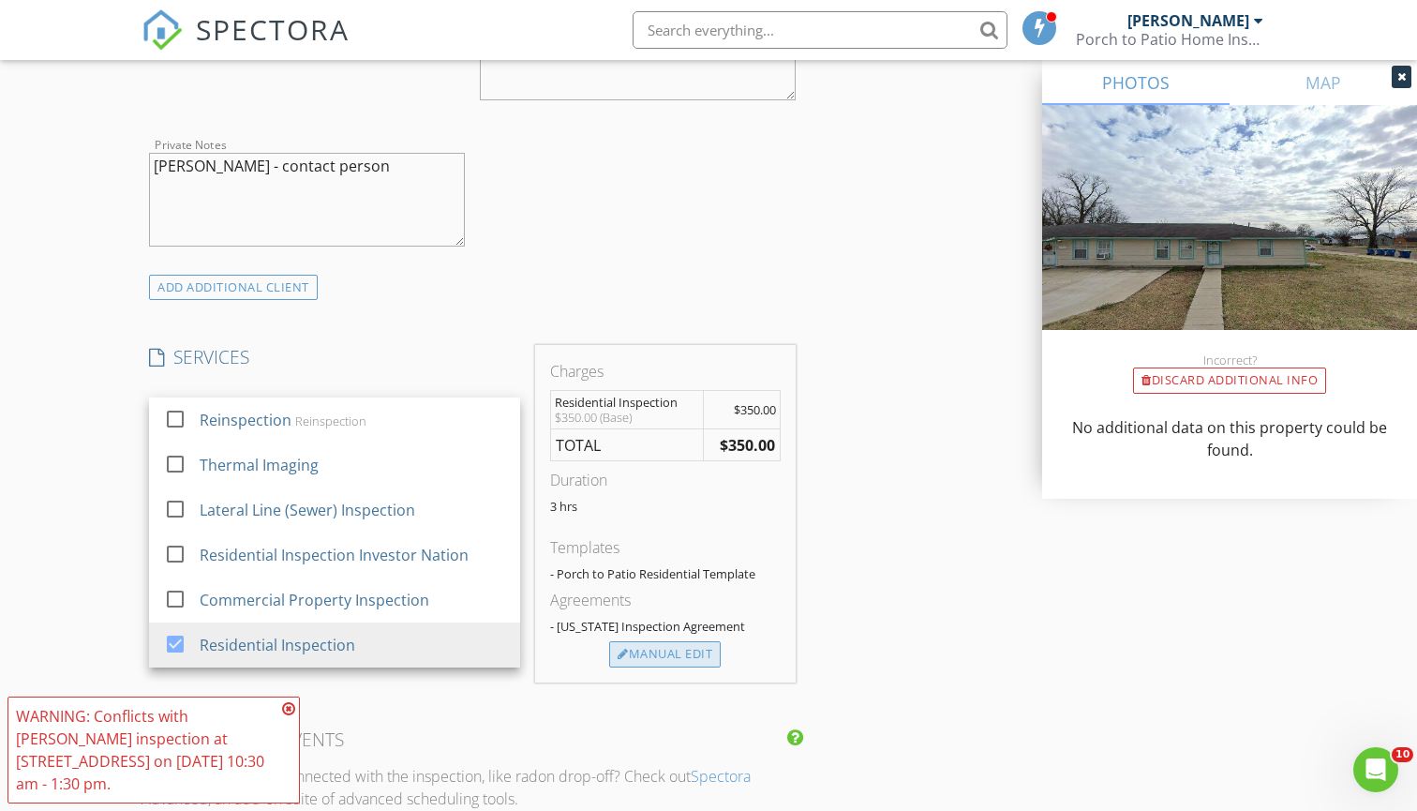
click at [628, 659] on div "Manual Edit" at bounding box center [665, 654] width 112 height 26
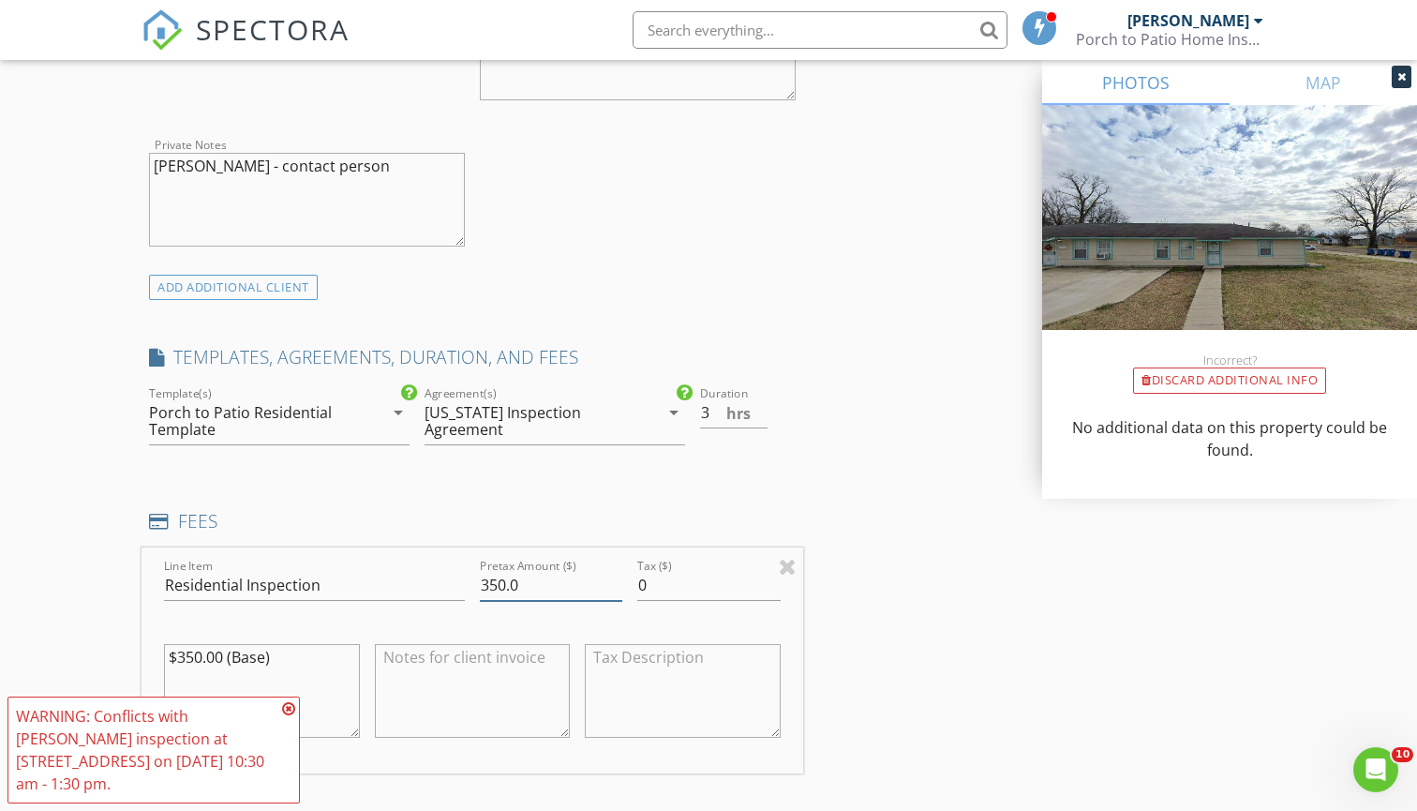
click at [575, 583] on input "350.0" at bounding box center [551, 585] width 142 height 31
type input "375"
click at [473, 477] on div "INSPECTOR(S) check_box Mitchell James PRIMARY check_box_outline_blank Chris Key…" at bounding box center [473, 555] width 662 height 3185
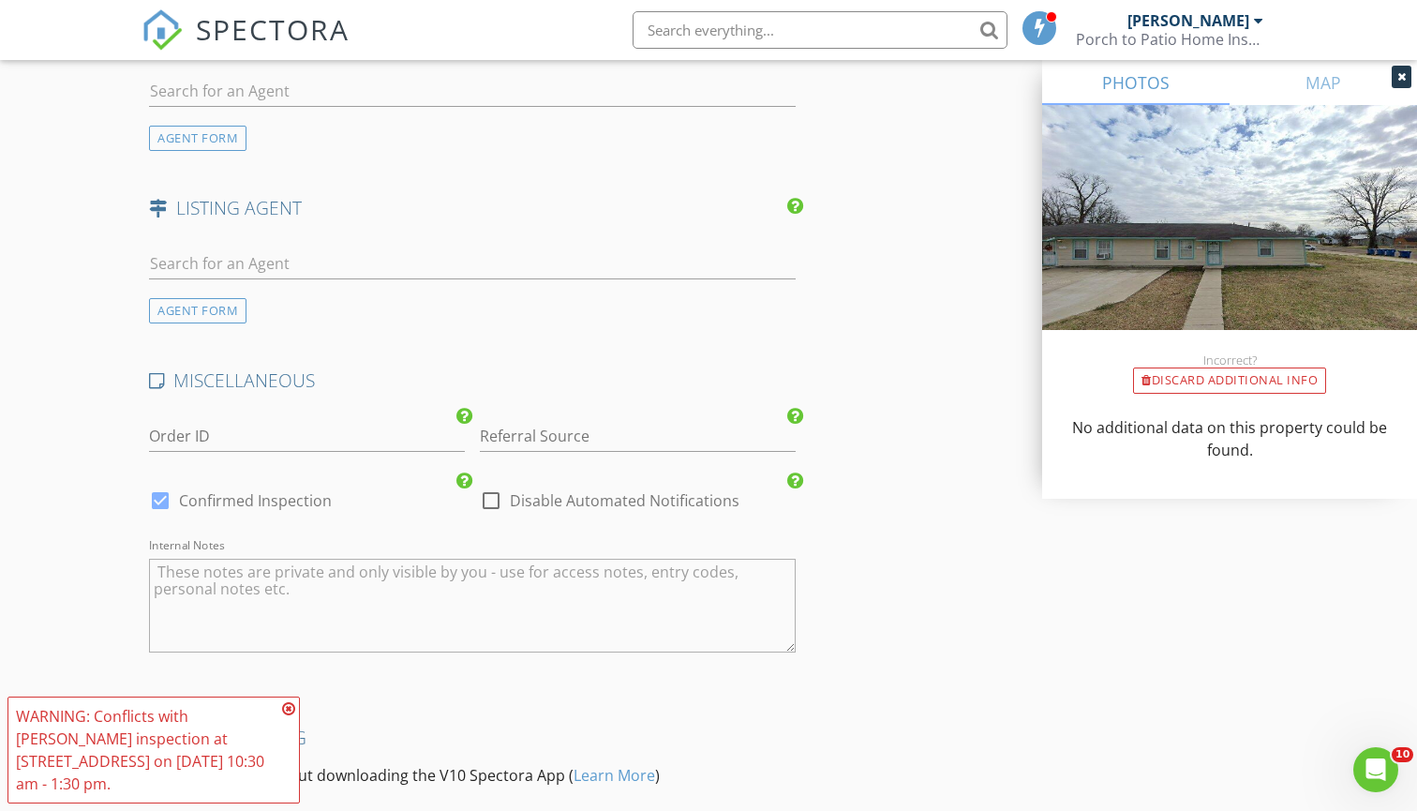
scroll to position [2559, 0]
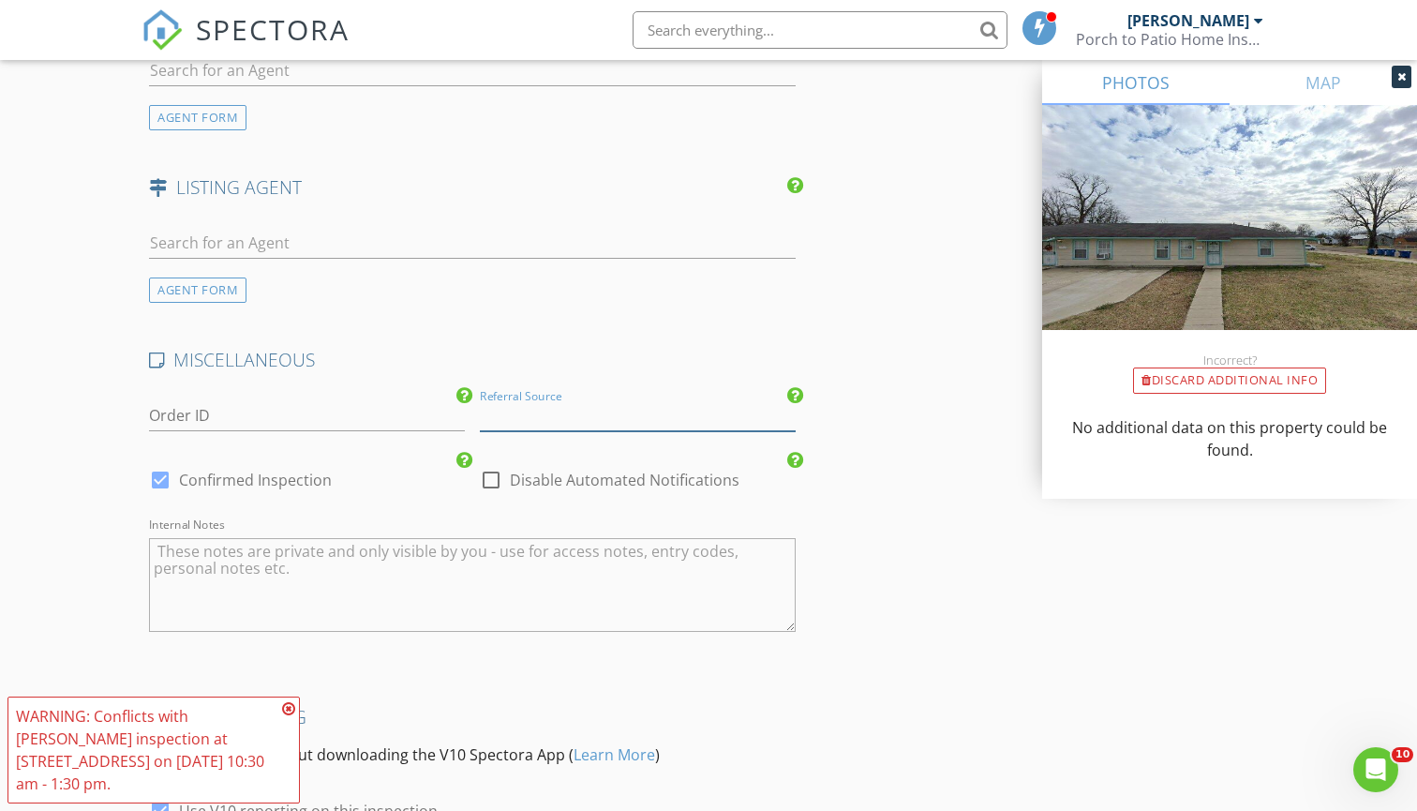
click at [665, 408] on input "Referral Source" at bounding box center [638, 415] width 316 height 31
click at [591, 509] on div "WiseBuild" at bounding box center [638, 527] width 314 height 37
type input "WiseBuild"
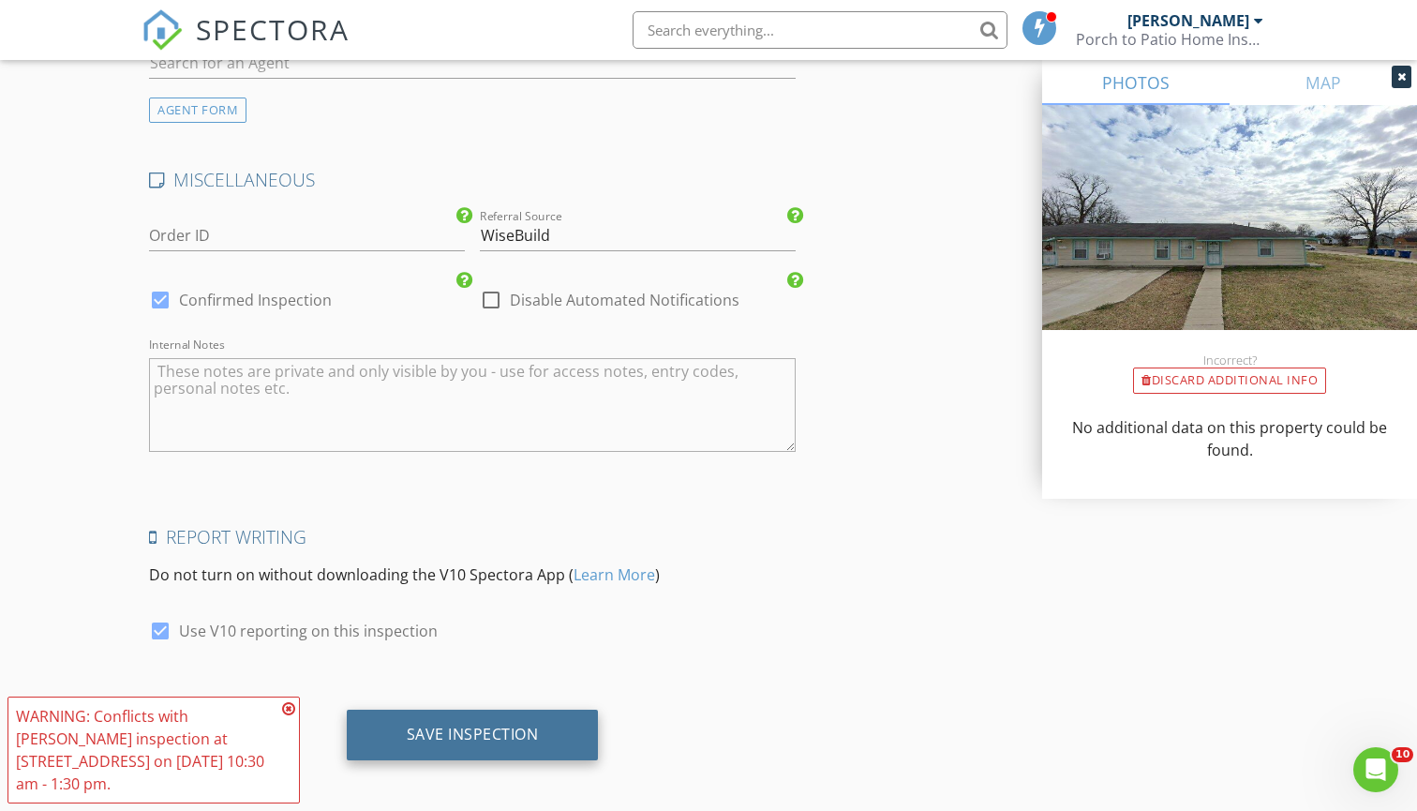
scroll to position [2738, 0]
click at [472, 713] on div "Save Inspection" at bounding box center [473, 736] width 252 height 51
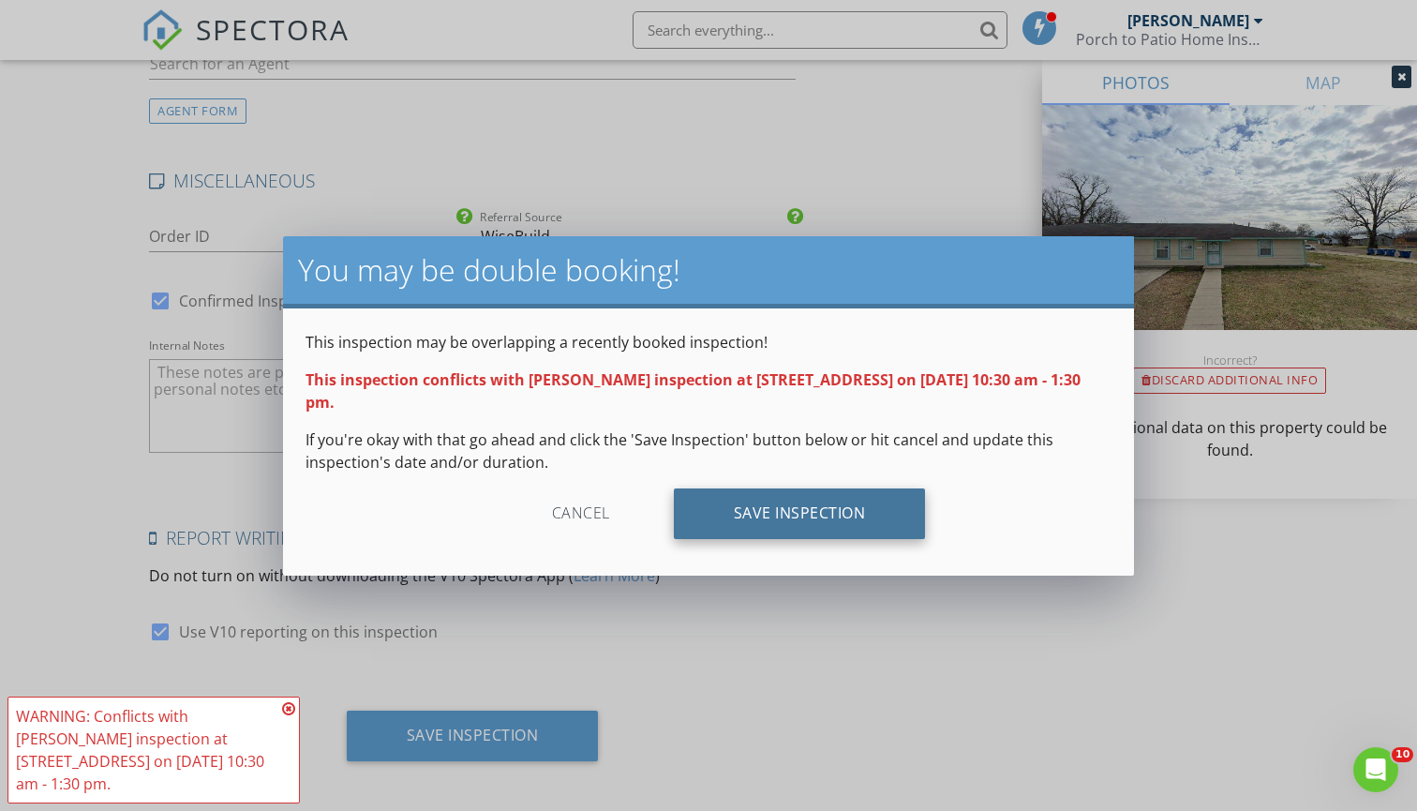
click at [773, 523] on div "Save Inspection" at bounding box center [800, 513] width 252 height 51
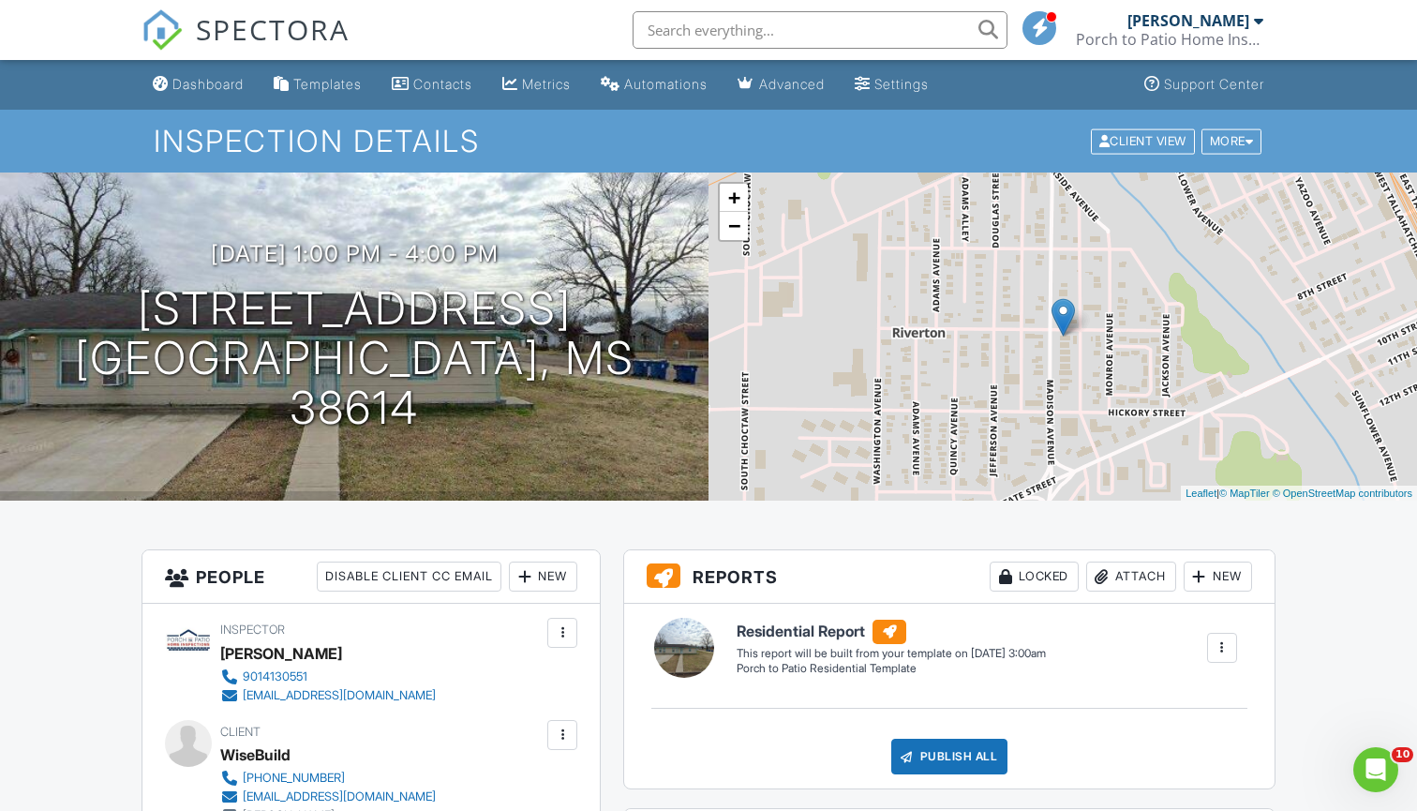
click at [278, 33] on span "SPECTORA" at bounding box center [273, 28] width 154 height 39
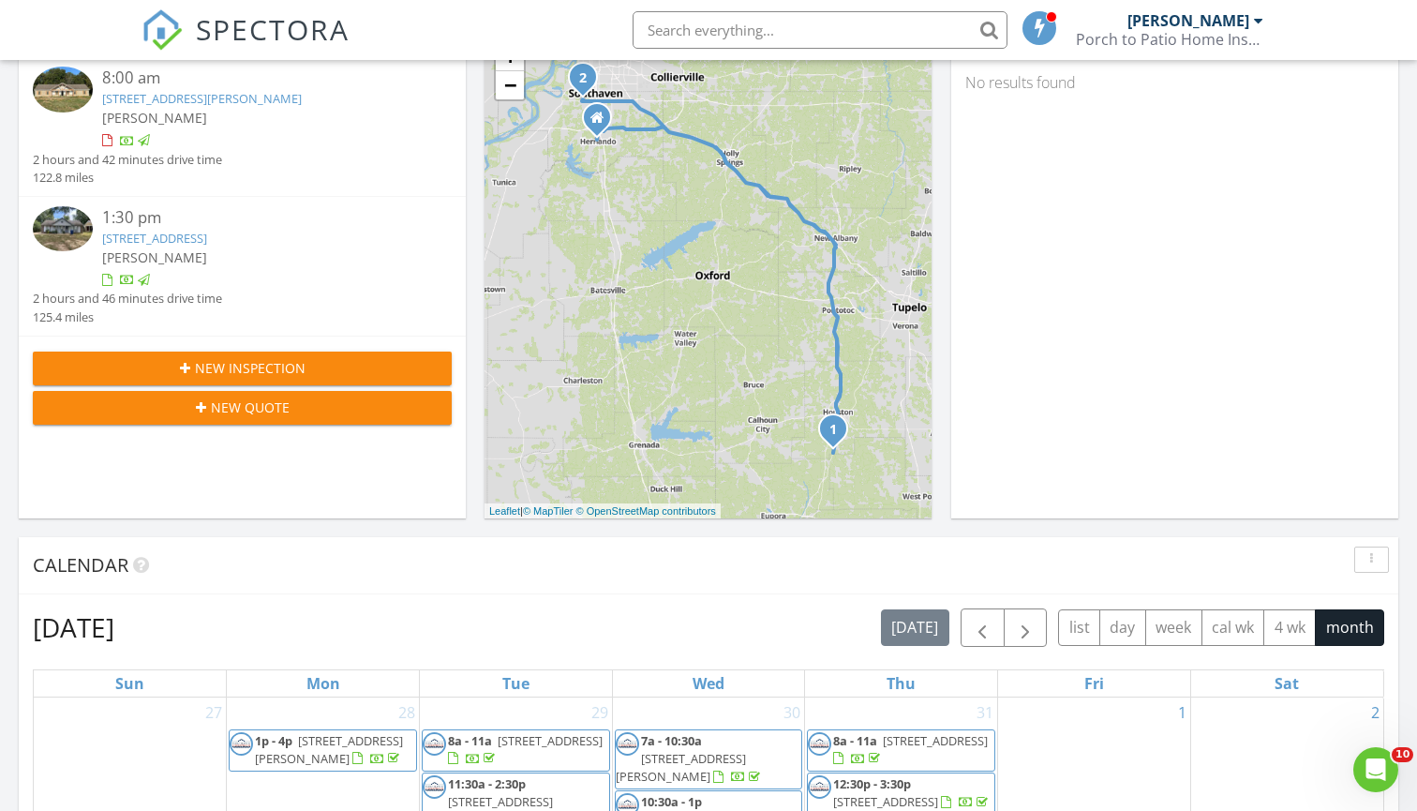
scroll to position [124, 0]
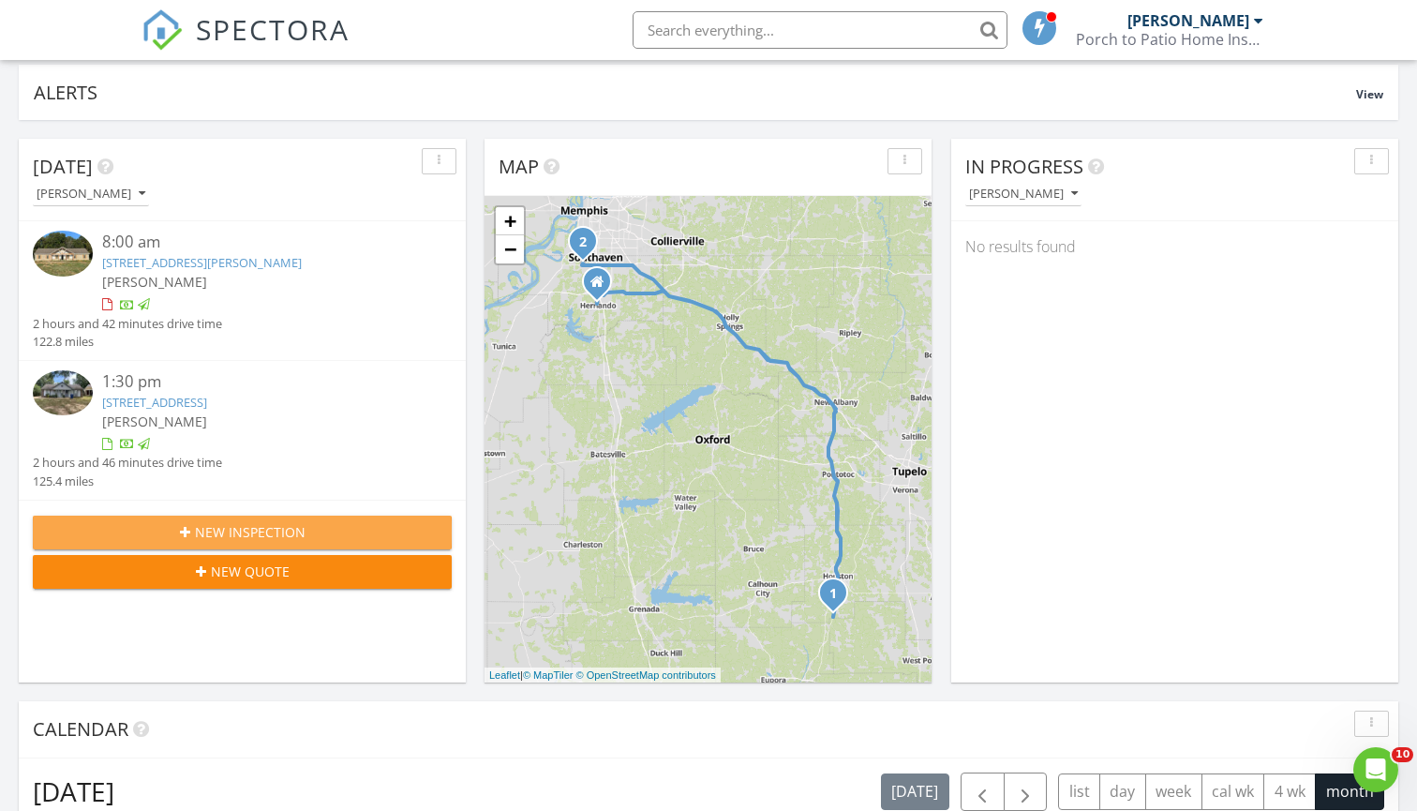
click at [366, 524] on div "New Inspection" at bounding box center [242, 532] width 389 height 20
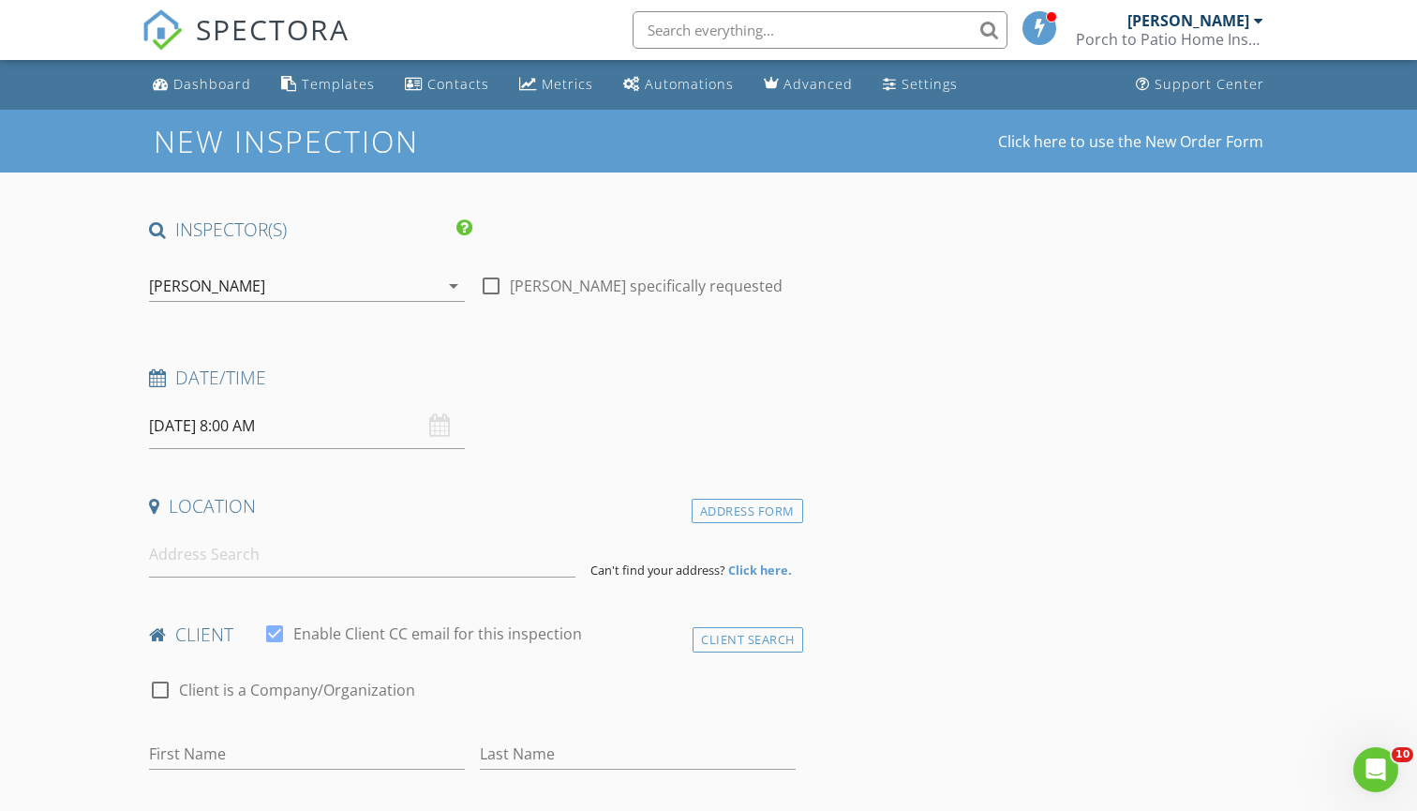
click at [344, 418] on input "[DATE] 8:00 AM" at bounding box center [307, 426] width 316 height 46
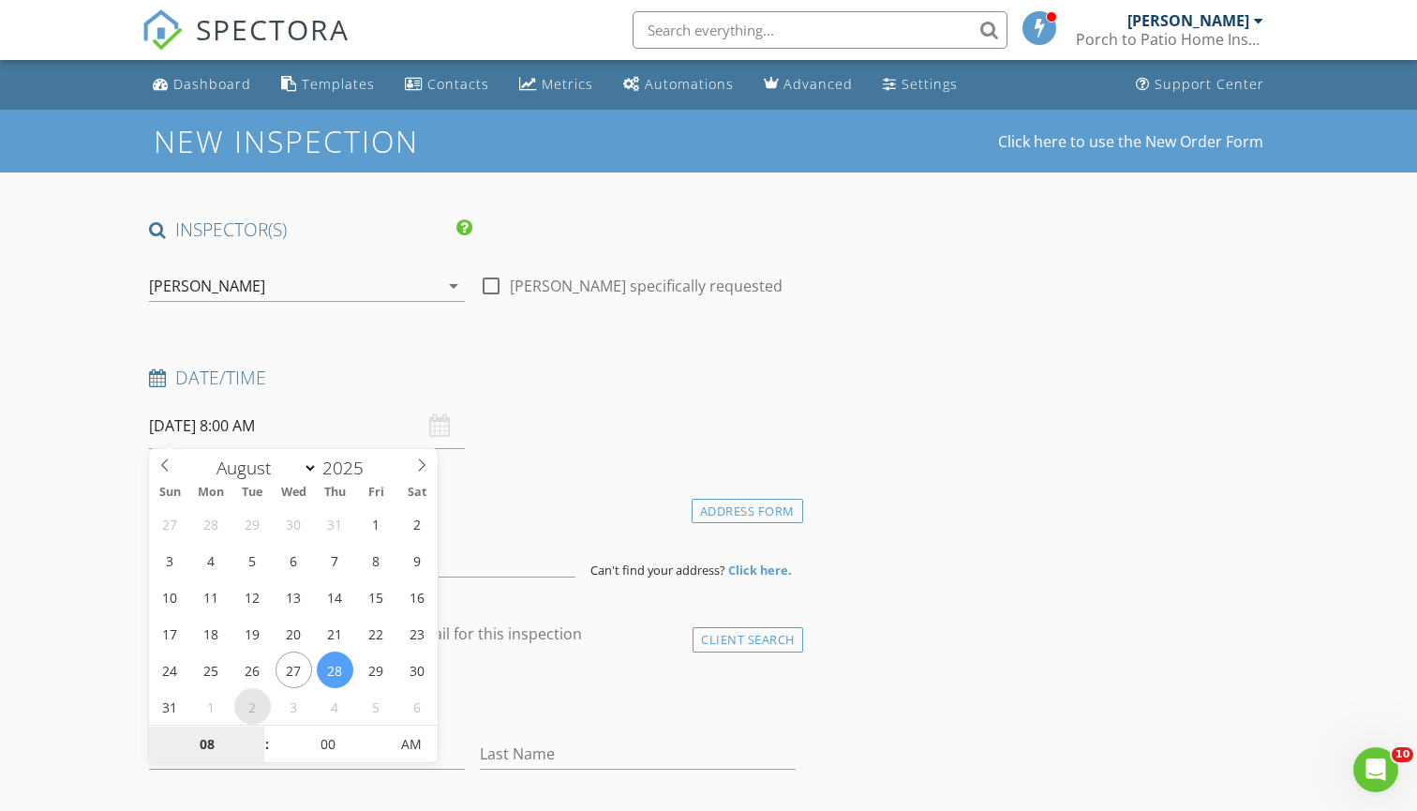
select select "8"
type input "[DATE] 8:00 AM"
click at [528, 675] on div "check_box_outline_blank Client is a Company/Organization" at bounding box center [472, 699] width 647 height 49
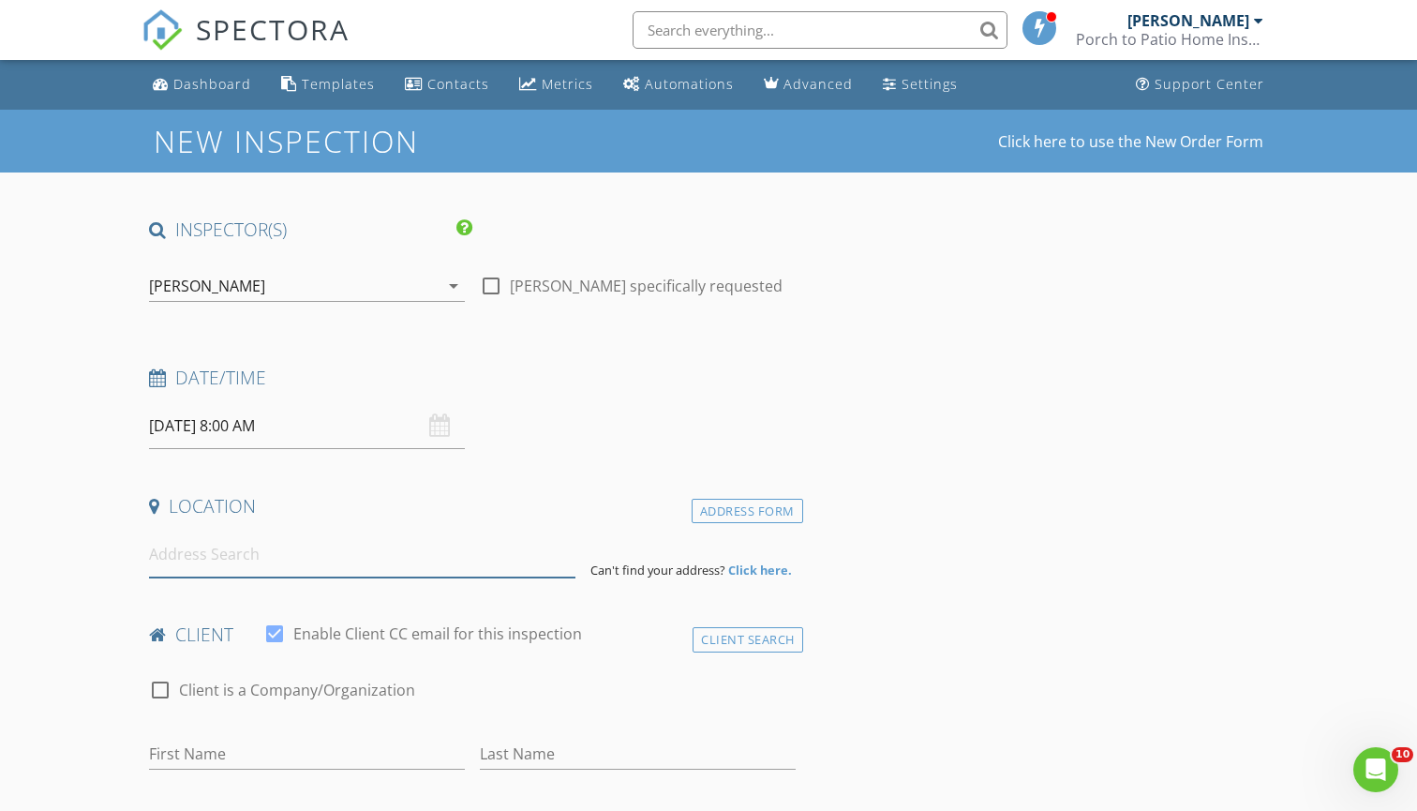
click at [372, 571] on input at bounding box center [362, 554] width 426 height 46
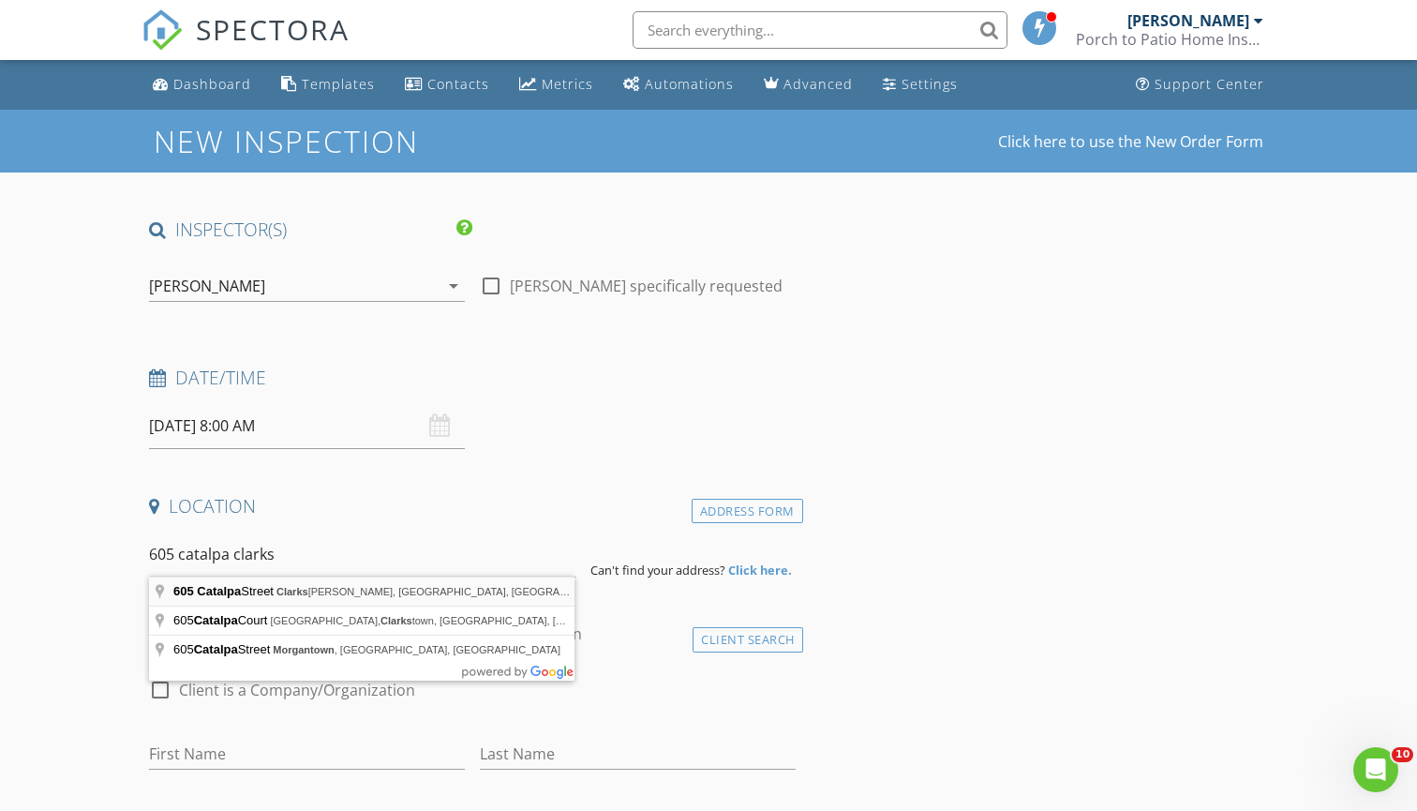
type input "[STREET_ADDRESS]"
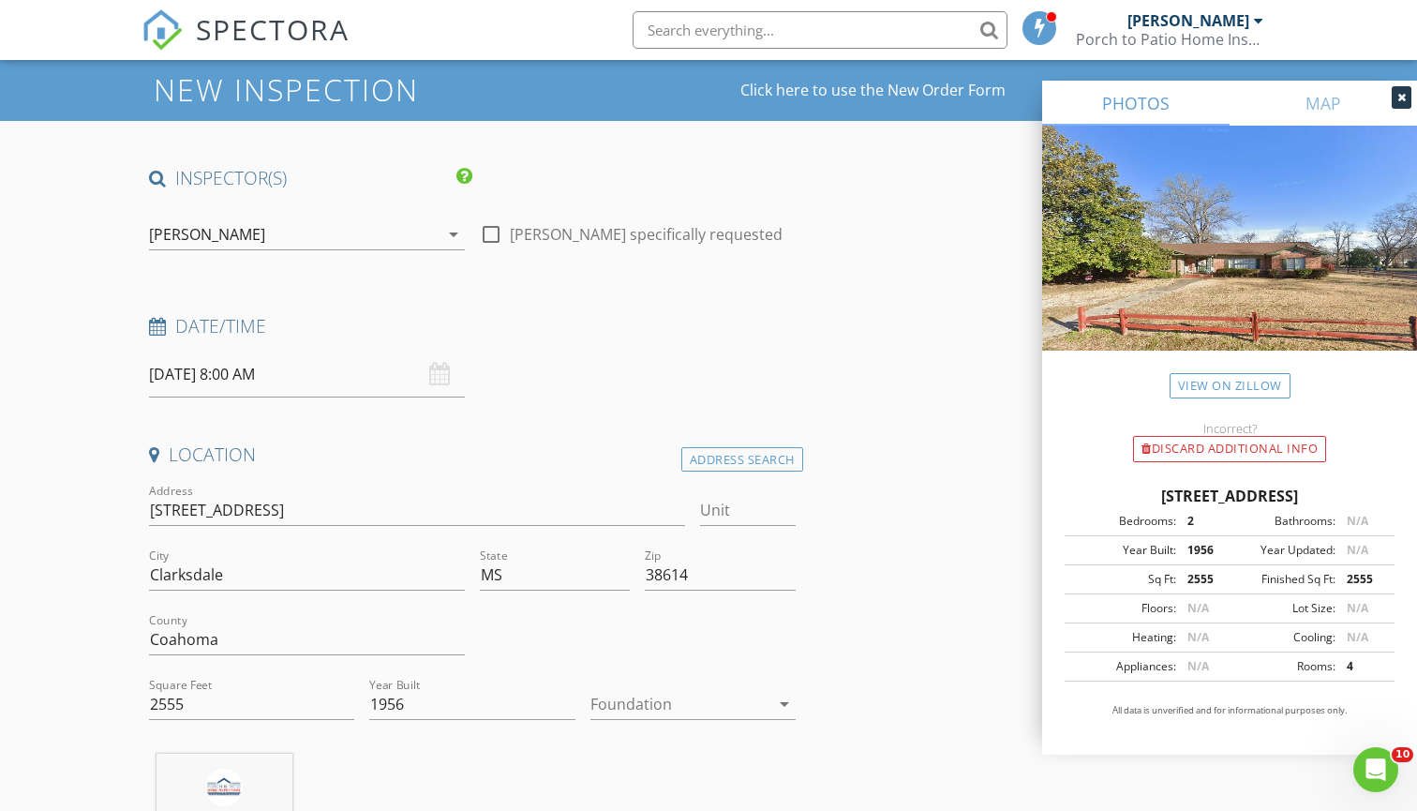
scroll to position [63, 0]
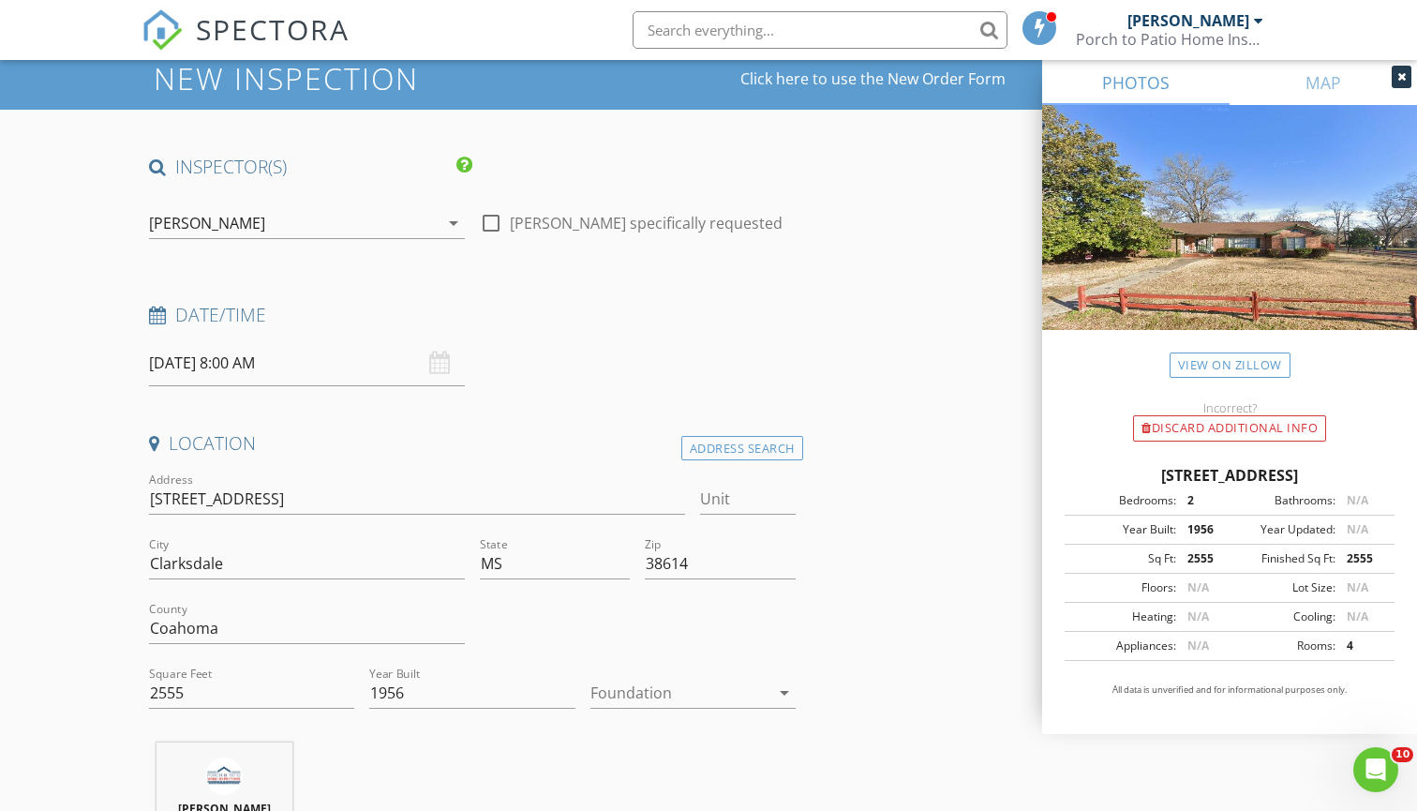
click at [306, 370] on input "[DATE] 8:00 AM" at bounding box center [307, 363] width 316 height 46
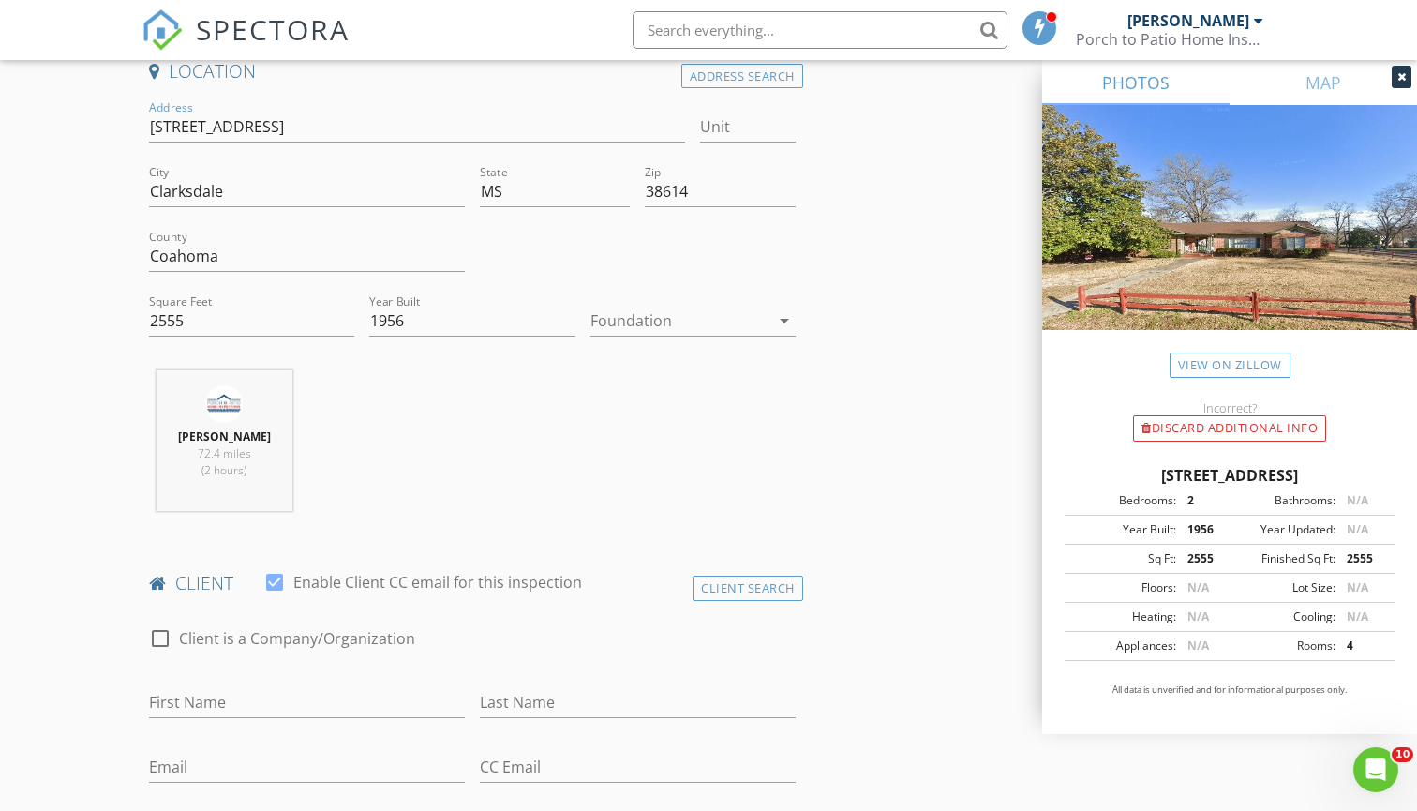
click at [413, 490] on div "Mitchell James 72.4 miles (2 hours)" at bounding box center [473, 448] width 662 height 156
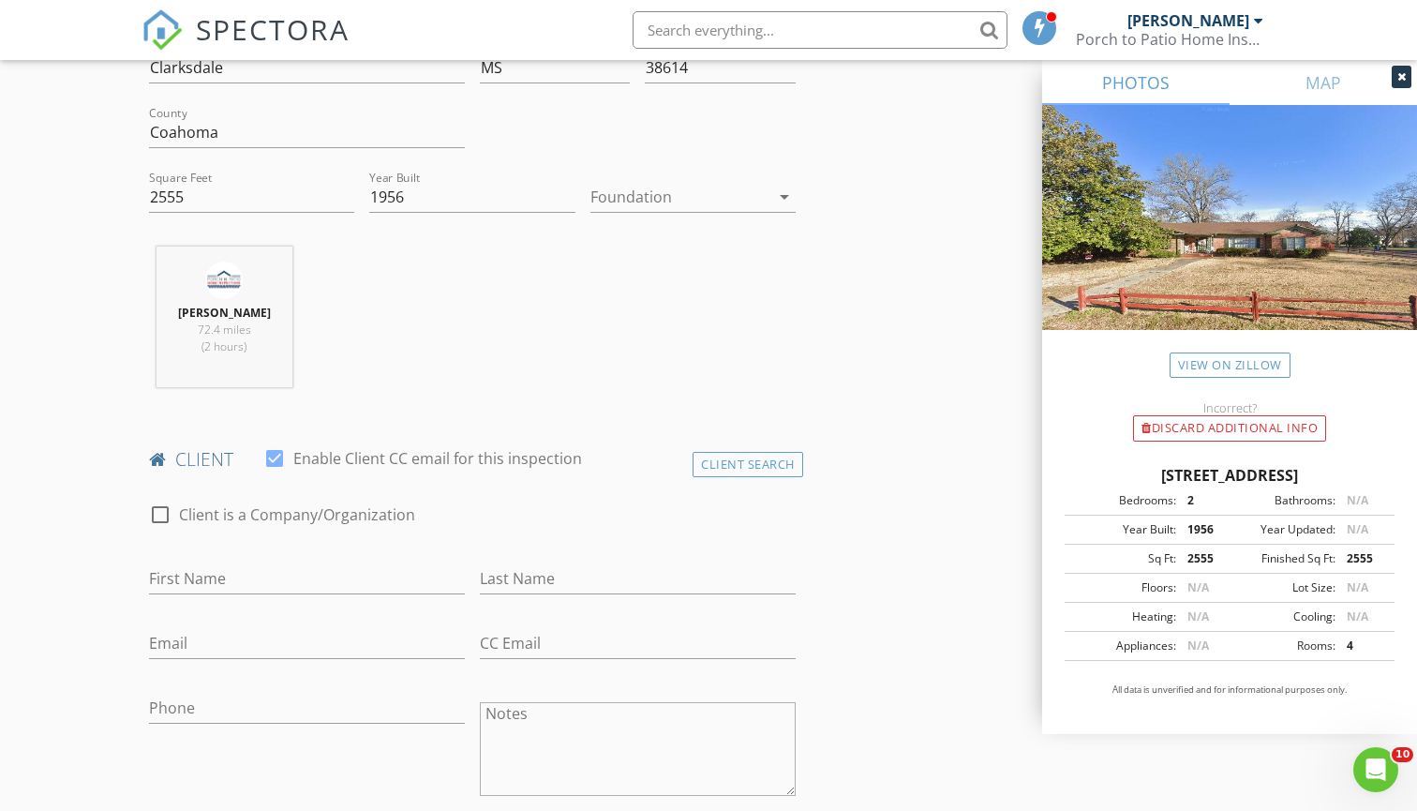
scroll to position [562, 0]
click at [733, 463] on div "Client Search" at bounding box center [748, 460] width 111 height 25
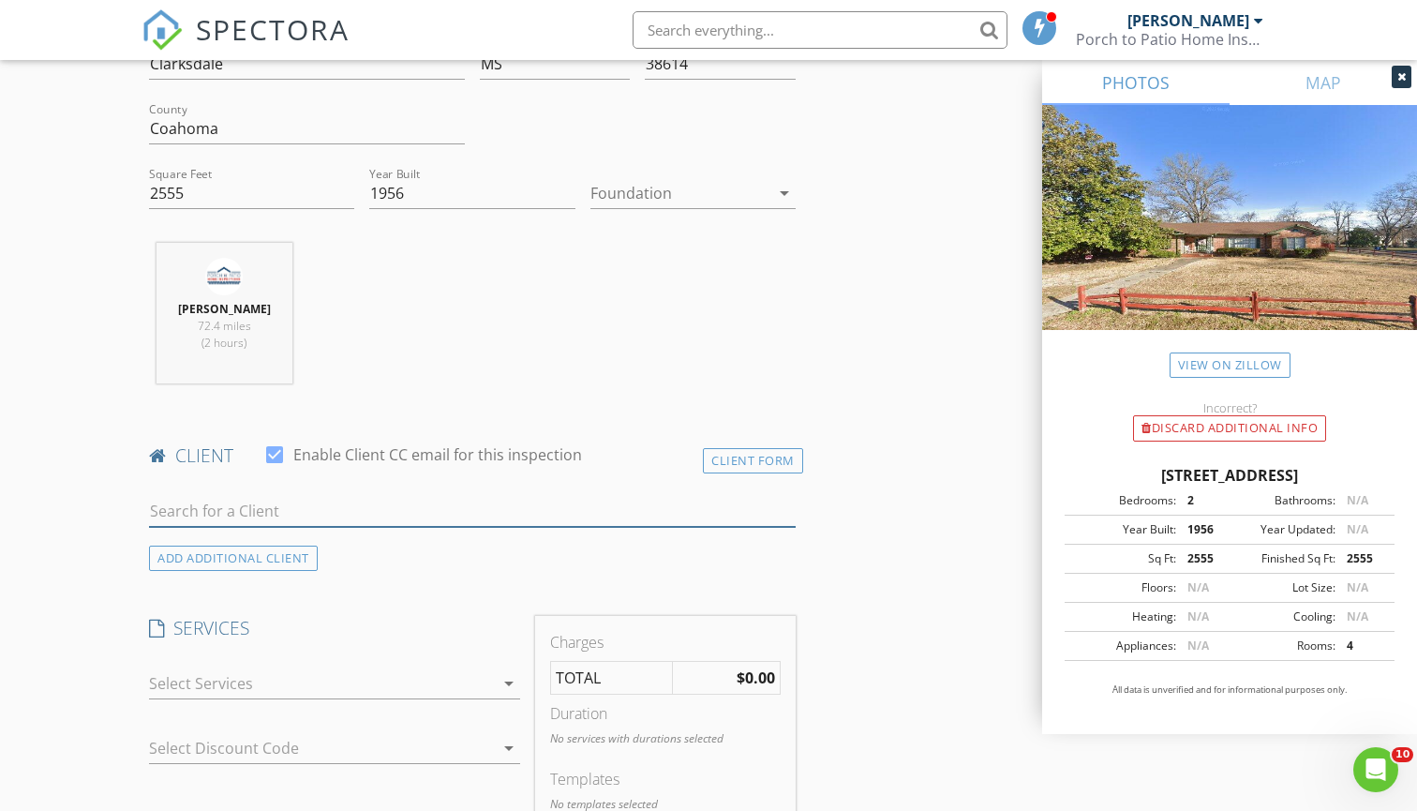
click at [534, 514] on input "text" at bounding box center [472, 511] width 647 height 31
type input "Wise"
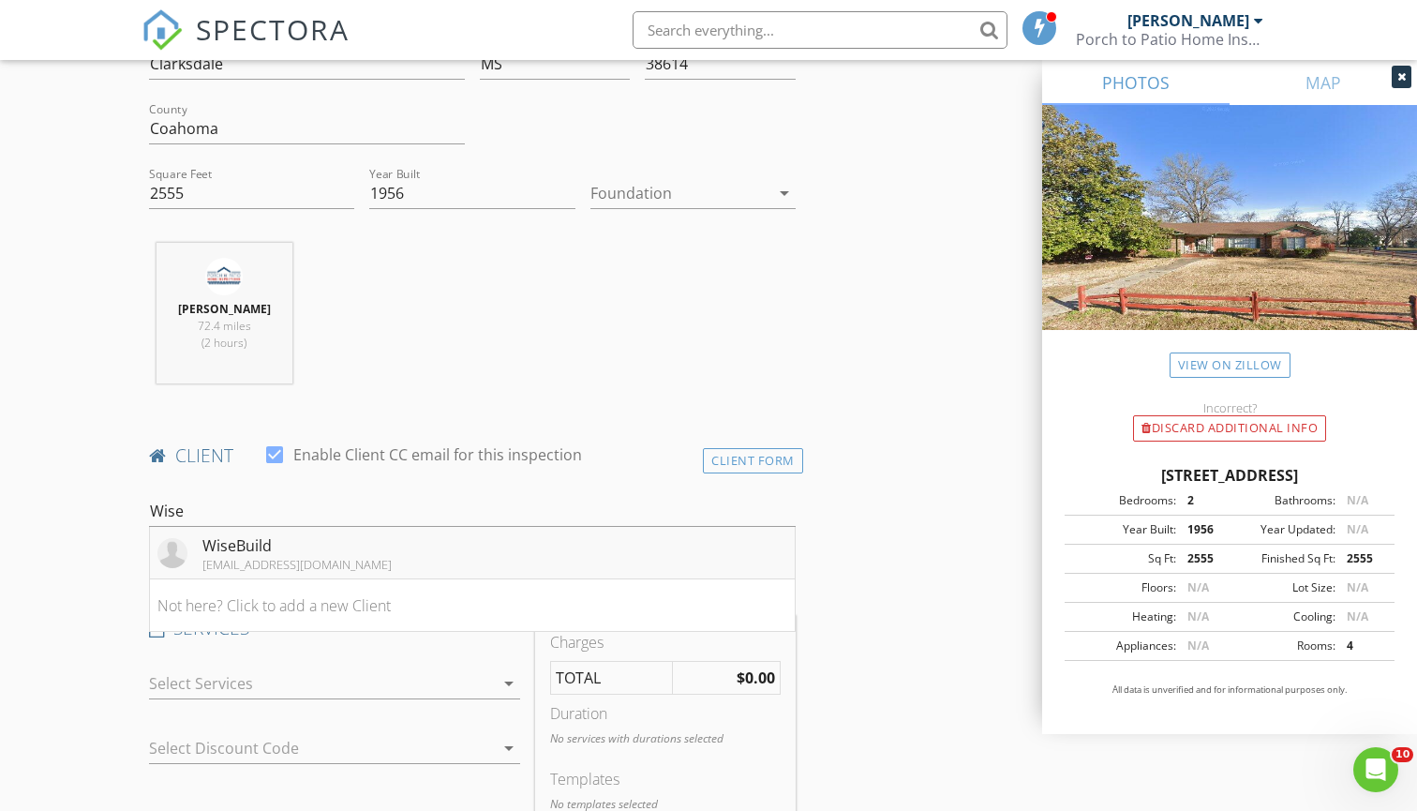
click at [373, 558] on li "WiseBuild info@wisebuild.homes" at bounding box center [472, 553] width 645 height 52
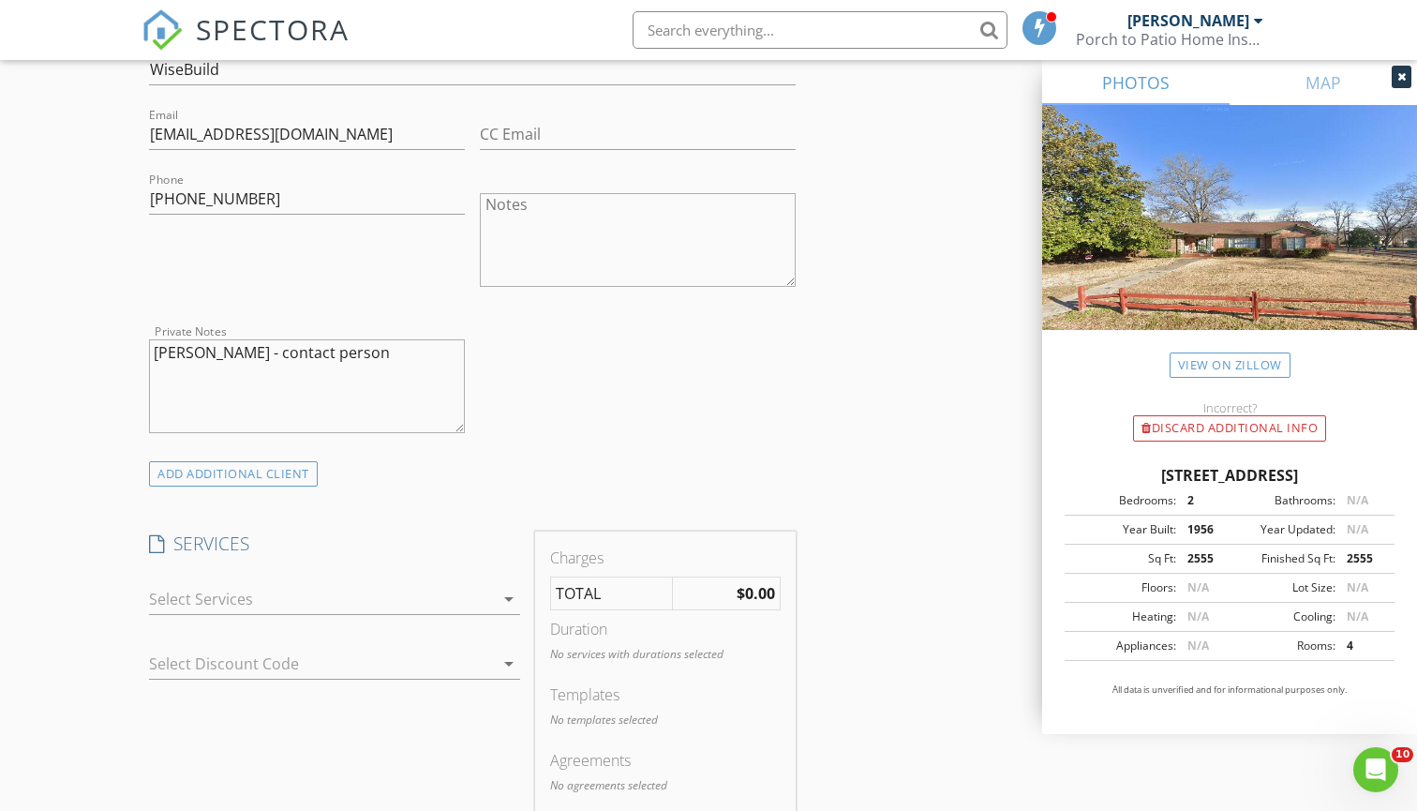
scroll to position [1124, 0]
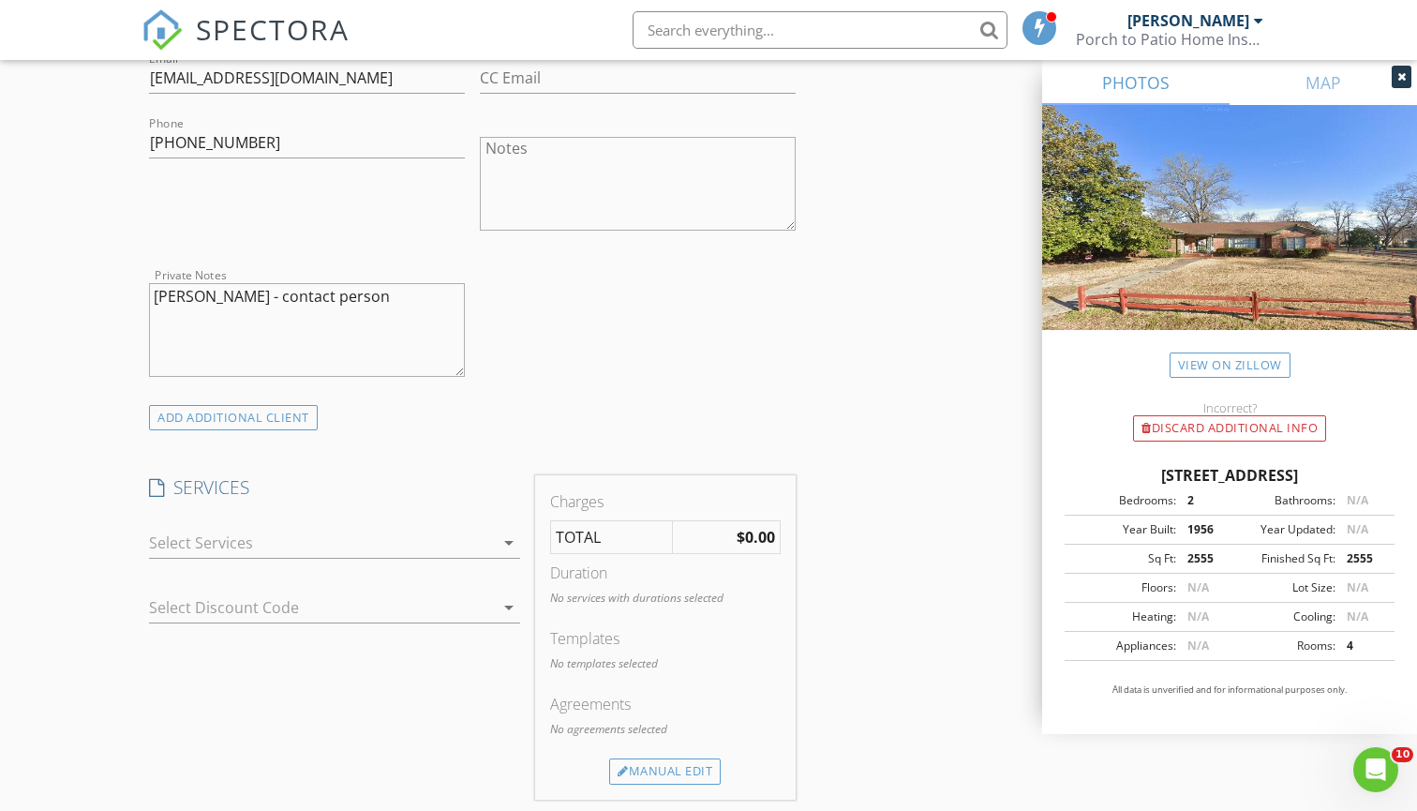
click at [377, 546] on div at bounding box center [321, 543] width 345 height 30
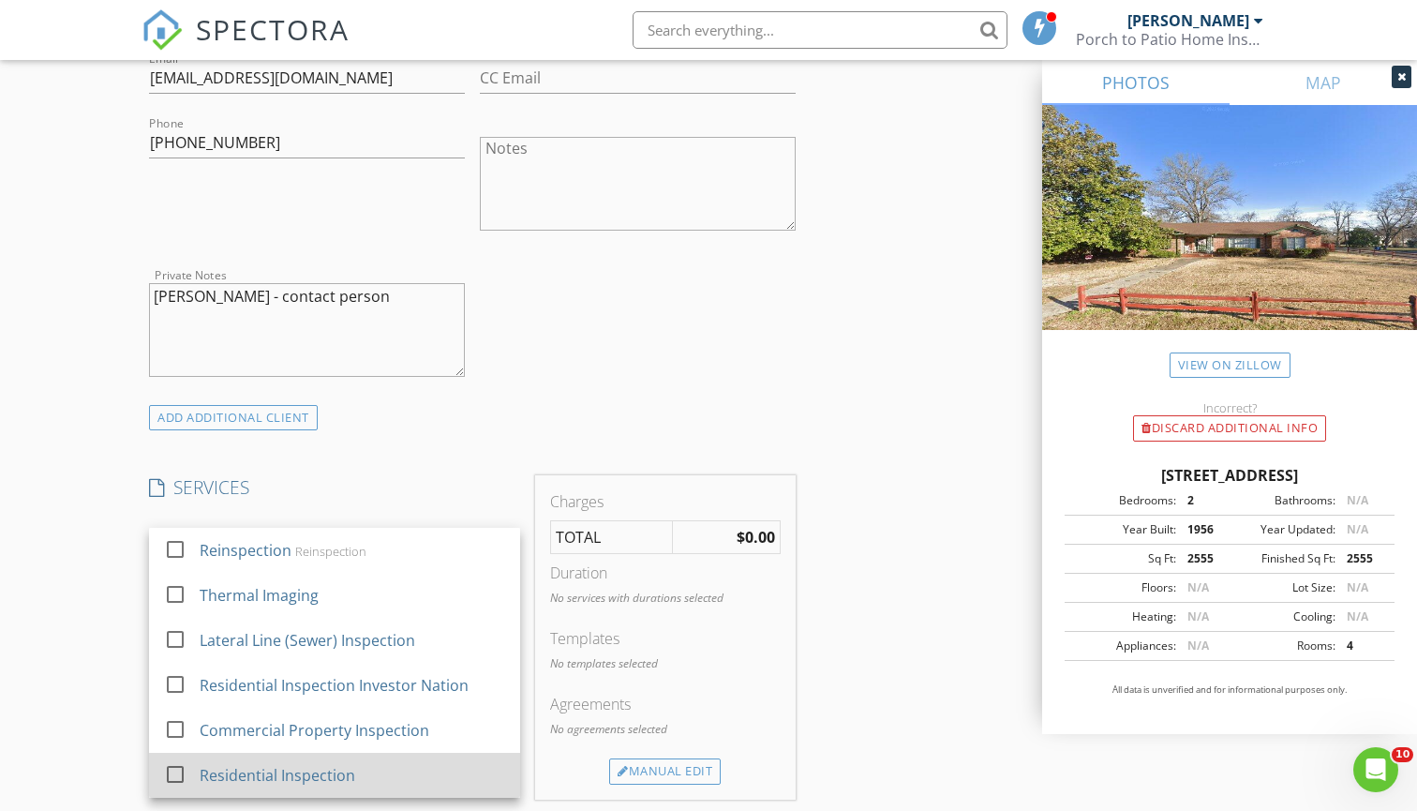
click at [320, 775] on div "Residential Inspection" at bounding box center [279, 775] width 156 height 22
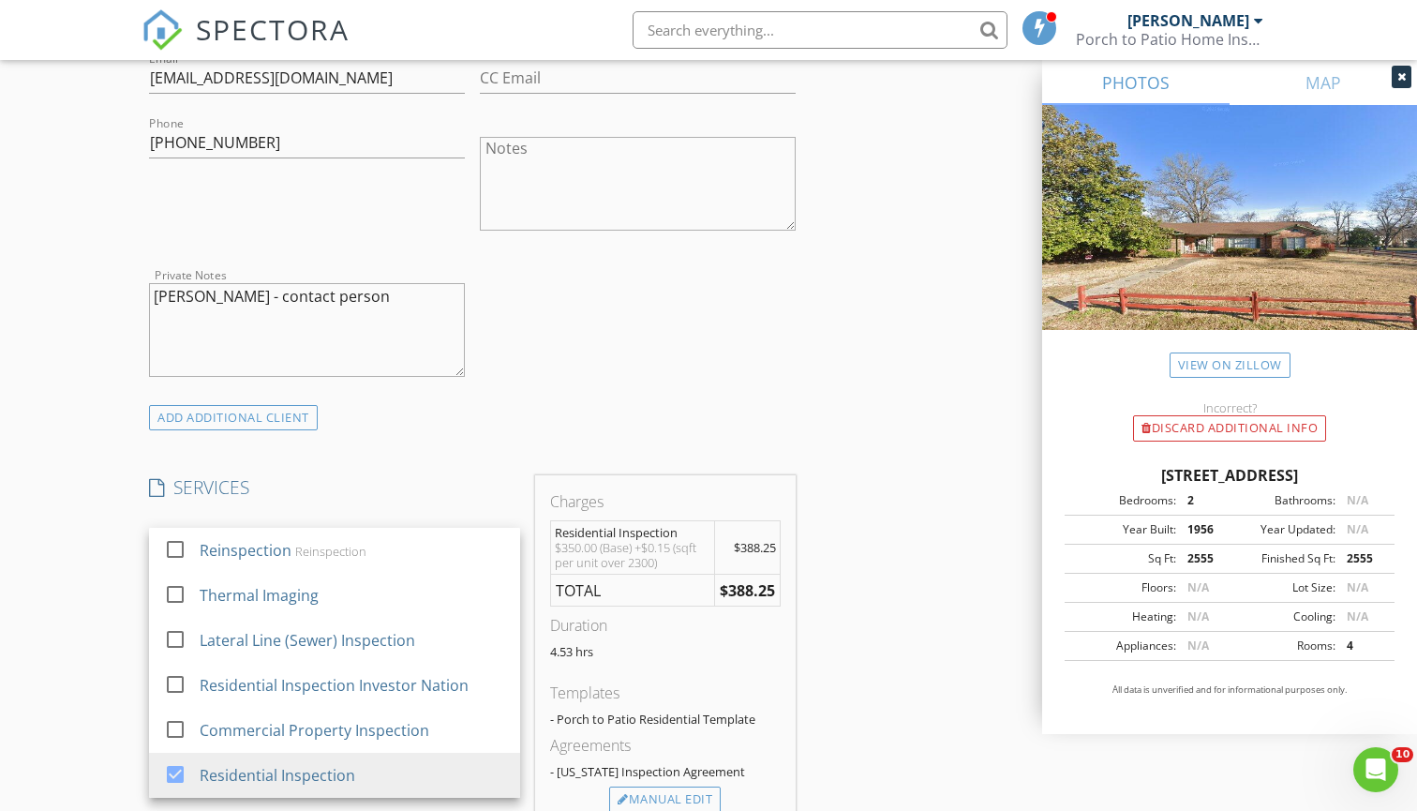
click at [474, 427] on div "ADD ADDITIONAL client" at bounding box center [473, 417] width 662 height 25
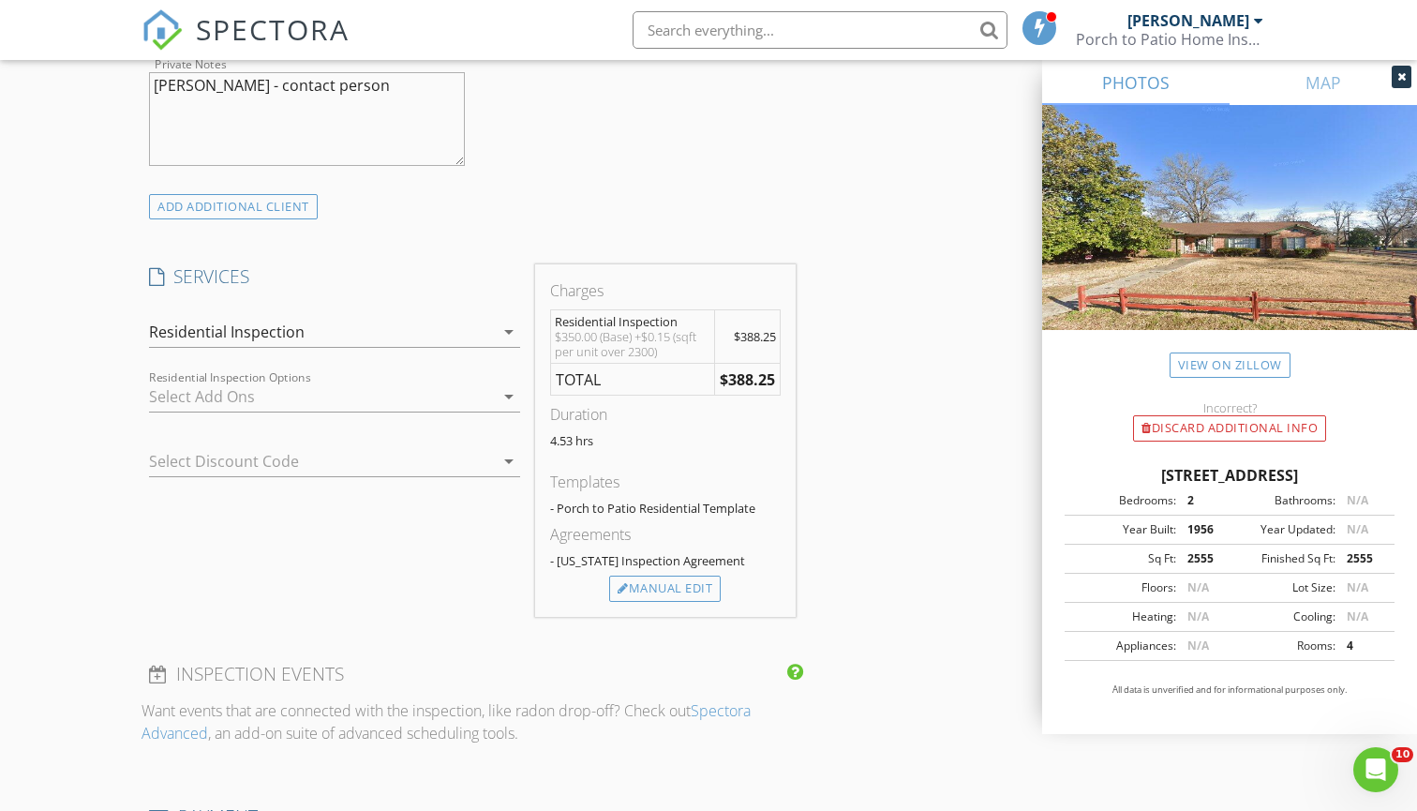
scroll to position [1385, 0]
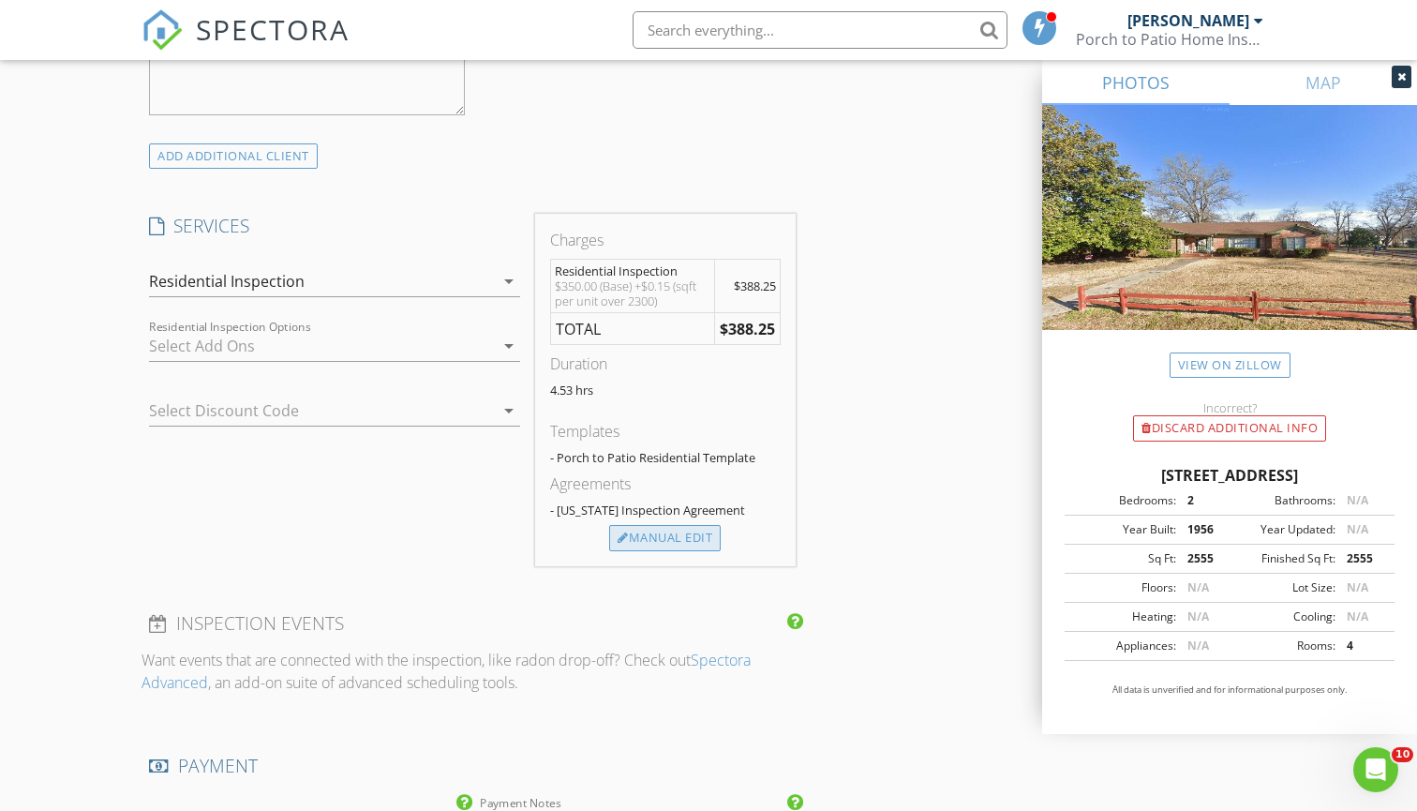
click at [642, 534] on div "Manual Edit" at bounding box center [665, 538] width 112 height 26
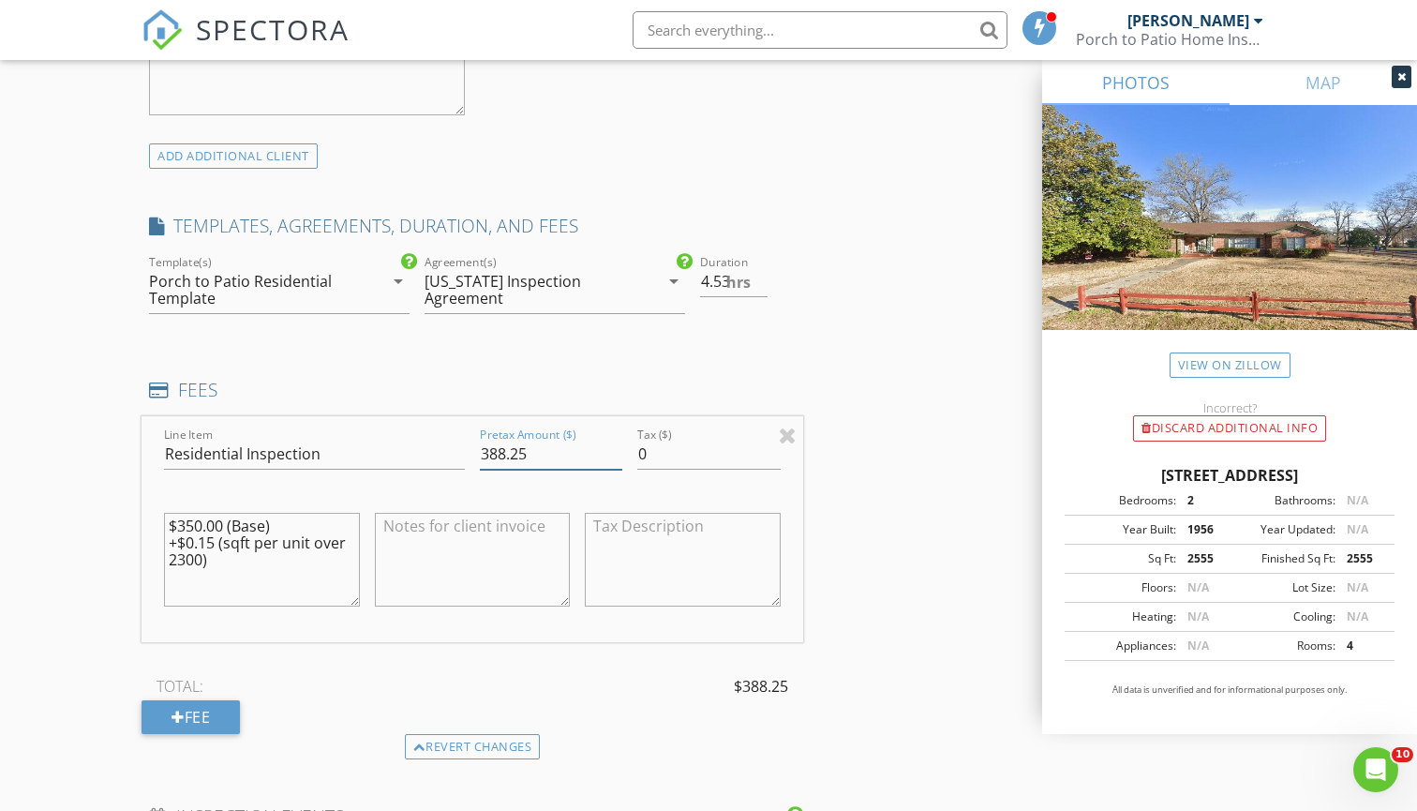
drag, startPoint x: 553, startPoint y: 451, endPoint x: 492, endPoint y: 452, distance: 60.9
click at [492, 452] on input "388.25" at bounding box center [551, 454] width 142 height 31
type input "375"
click at [362, 335] on div "INSPECTOR(S) check_box Mitchell James PRIMARY check_box_outline_blank Chris Key…" at bounding box center [473, 424] width 662 height 3185
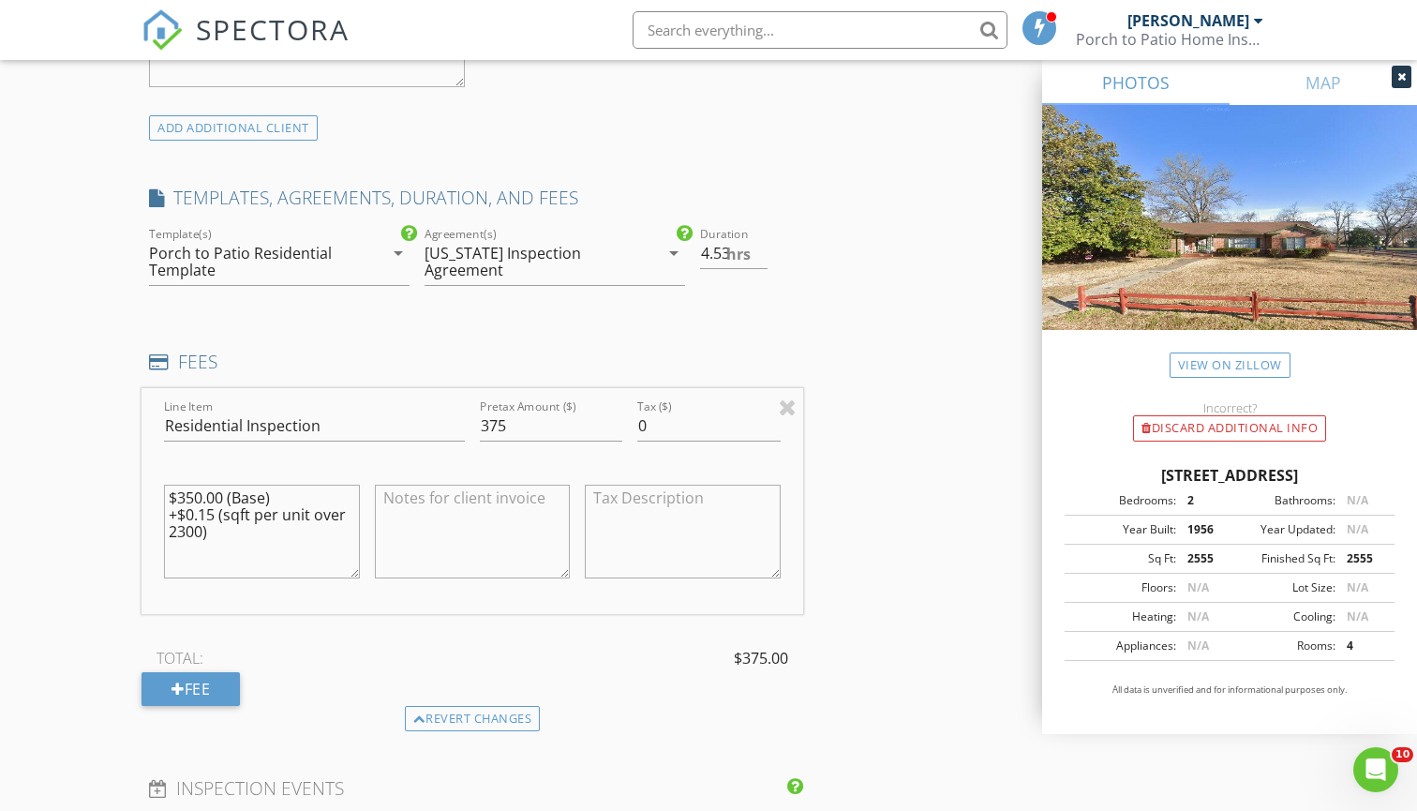
scroll to position [1417, 0]
click at [719, 239] on input "4.53" at bounding box center [733, 249] width 67 height 31
click at [694, 240] on div "Duration 4.53 hrs" at bounding box center [748, 260] width 111 height 82
drag, startPoint x: 701, startPoint y: 240, endPoint x: 799, endPoint y: 242, distance: 97.5
click at [799, 242] on div "Duration 4.53 hrs" at bounding box center [748, 260] width 111 height 82
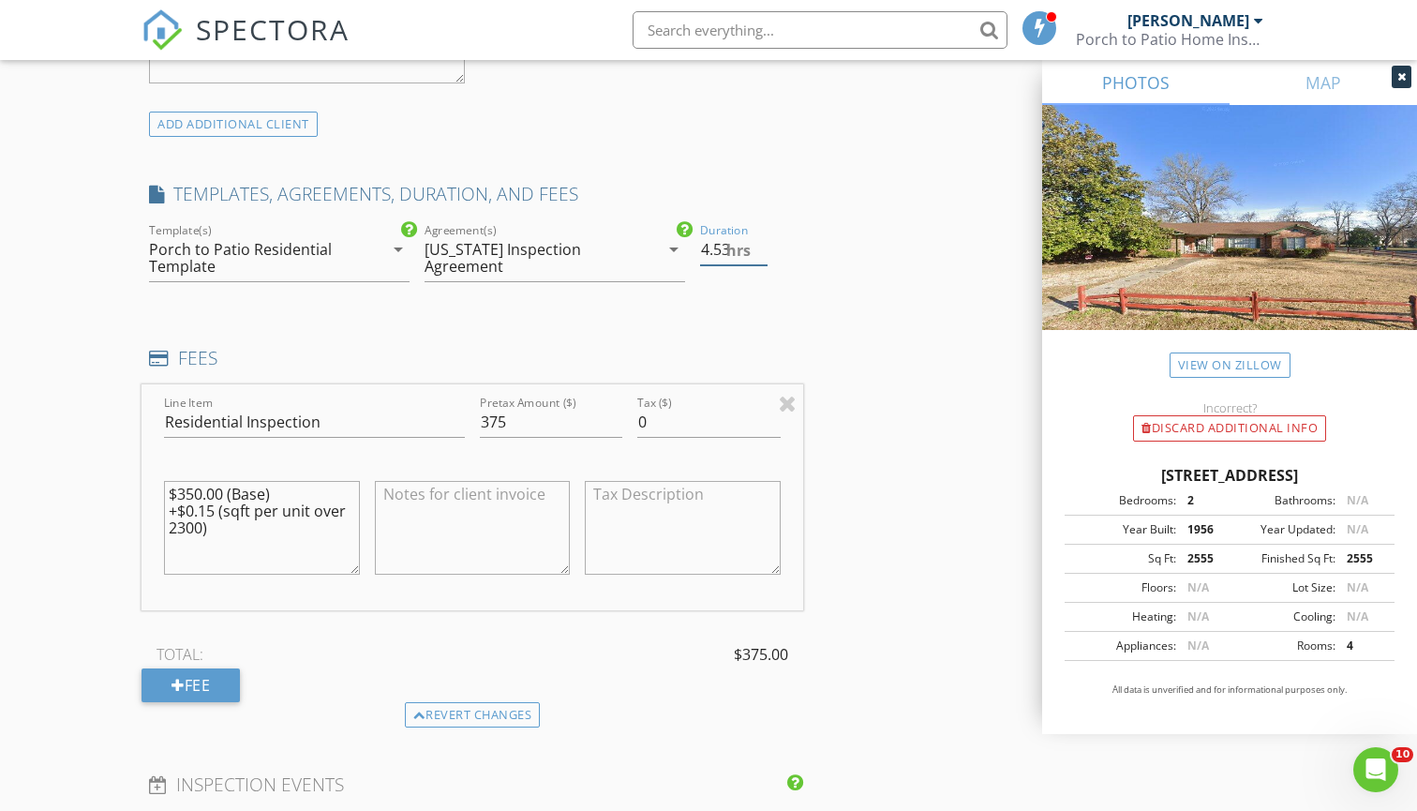
type input "2"
type input "3"
click at [470, 321] on div "INSPECTOR(S) check_box Mitchell James PRIMARY check_box_outline_blank Chris Key…" at bounding box center [473, 392] width 662 height 3185
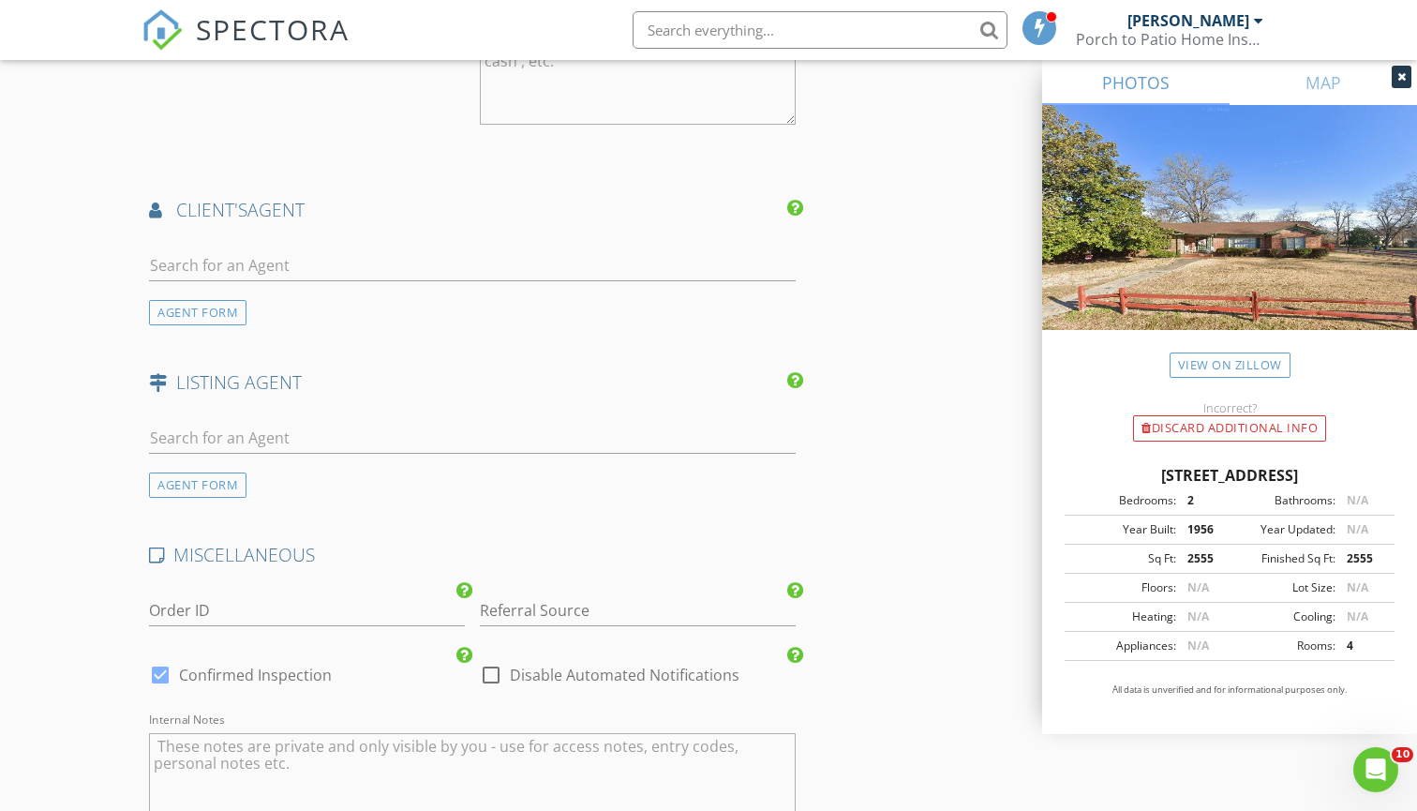
scroll to position [2531, 0]
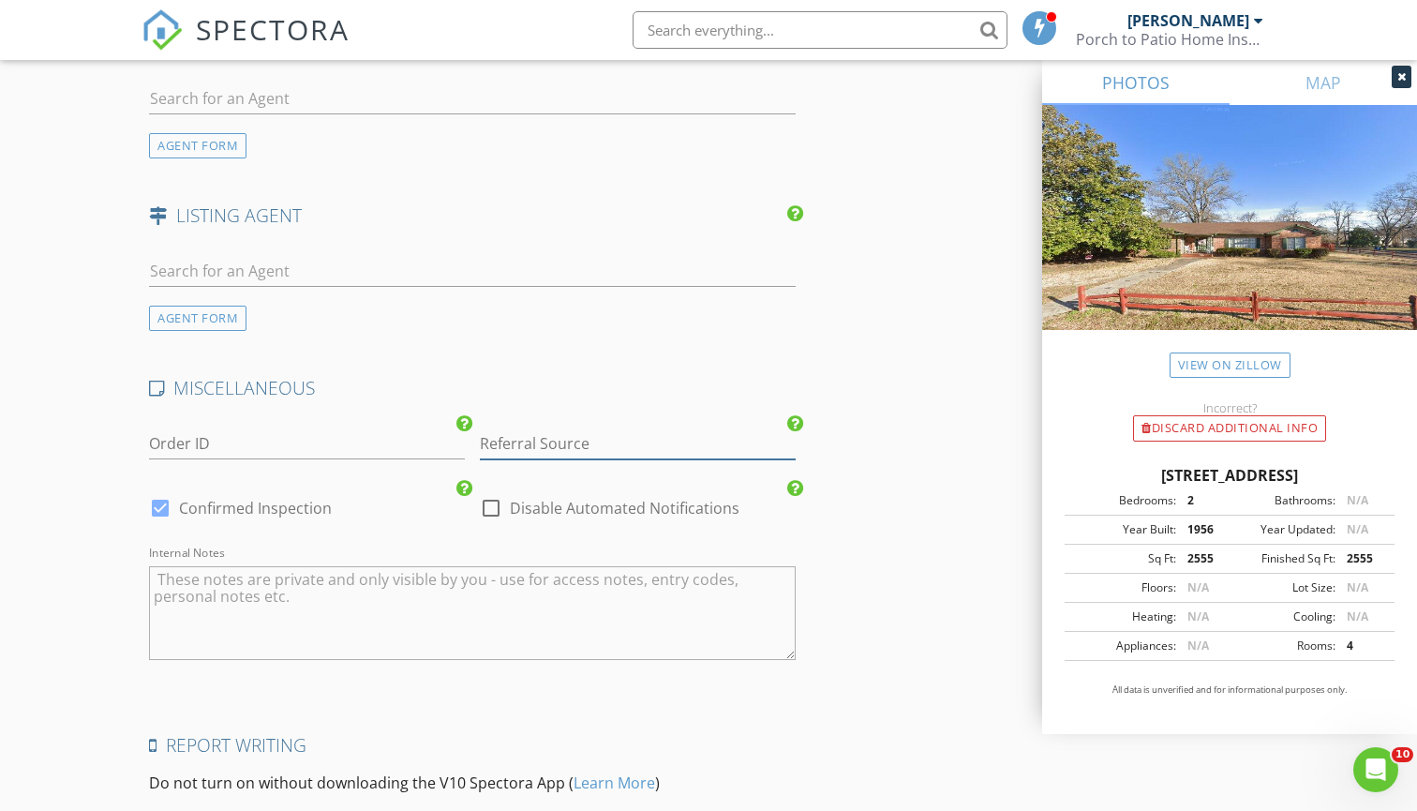
click at [538, 446] on input "Referral Source" at bounding box center [638, 443] width 316 height 31
click at [544, 551] on div "WiseBuild" at bounding box center [638, 555] width 314 height 37
type input "WiseBuild"
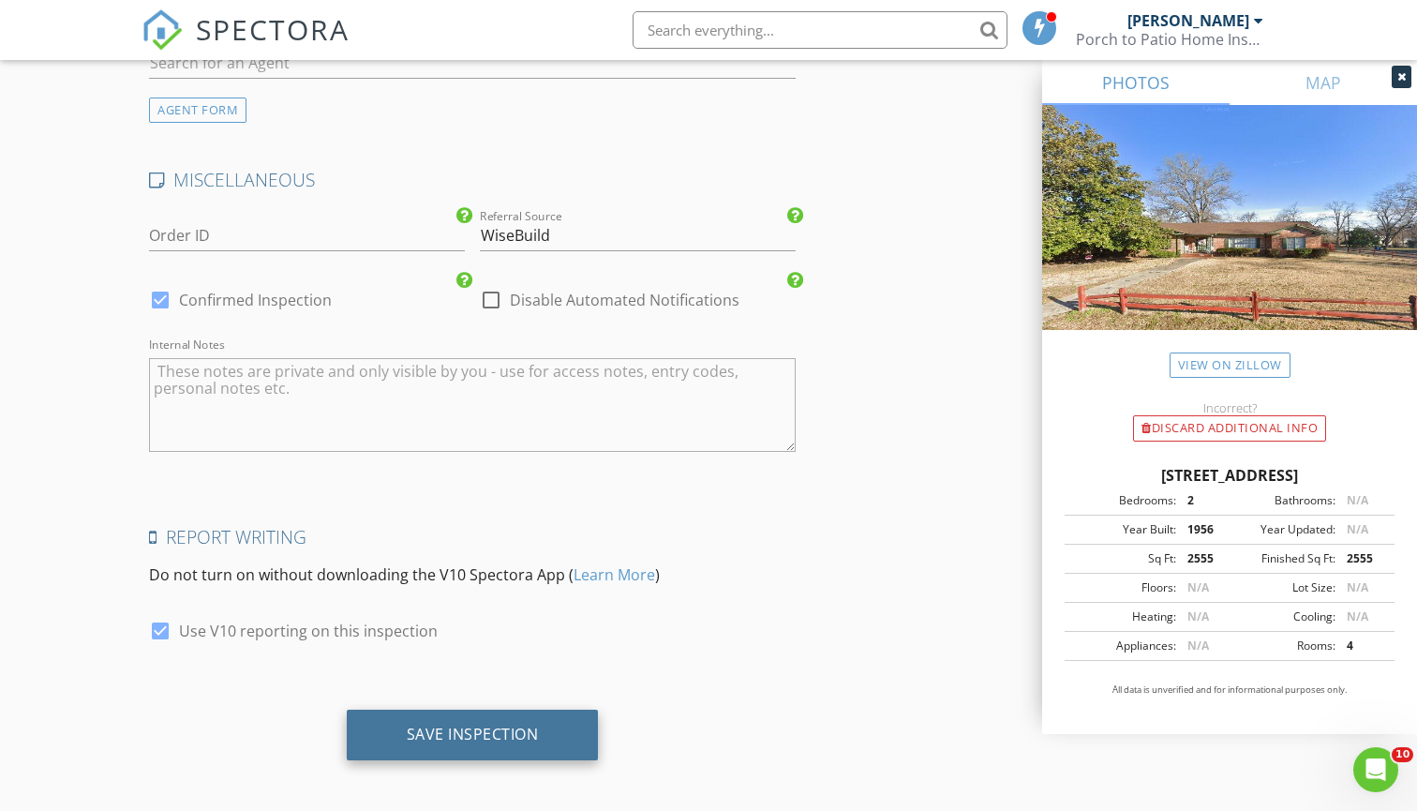
scroll to position [2738, 0]
click at [477, 714] on div "Save Inspection" at bounding box center [473, 736] width 252 height 51
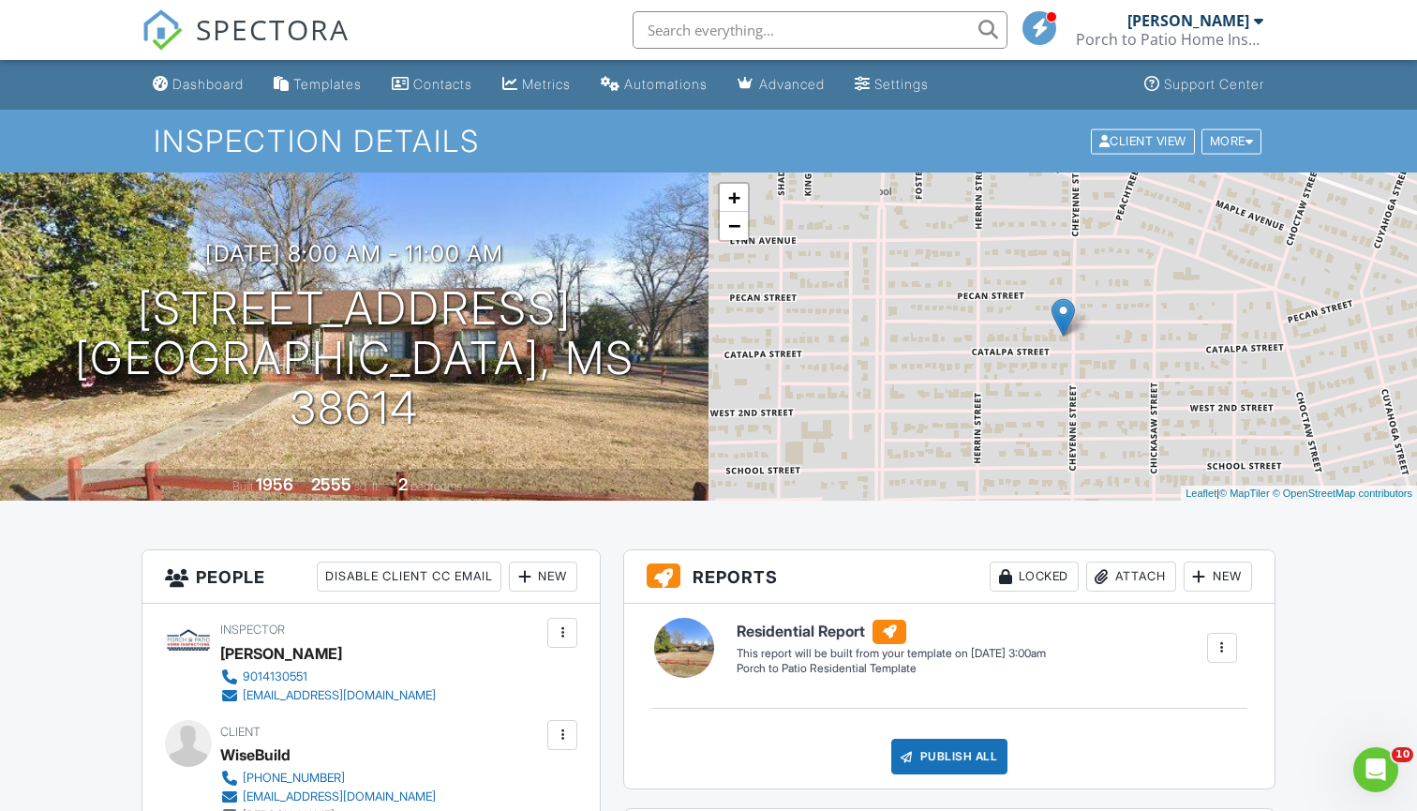
click at [240, 39] on span "SPECTORA" at bounding box center [273, 28] width 154 height 39
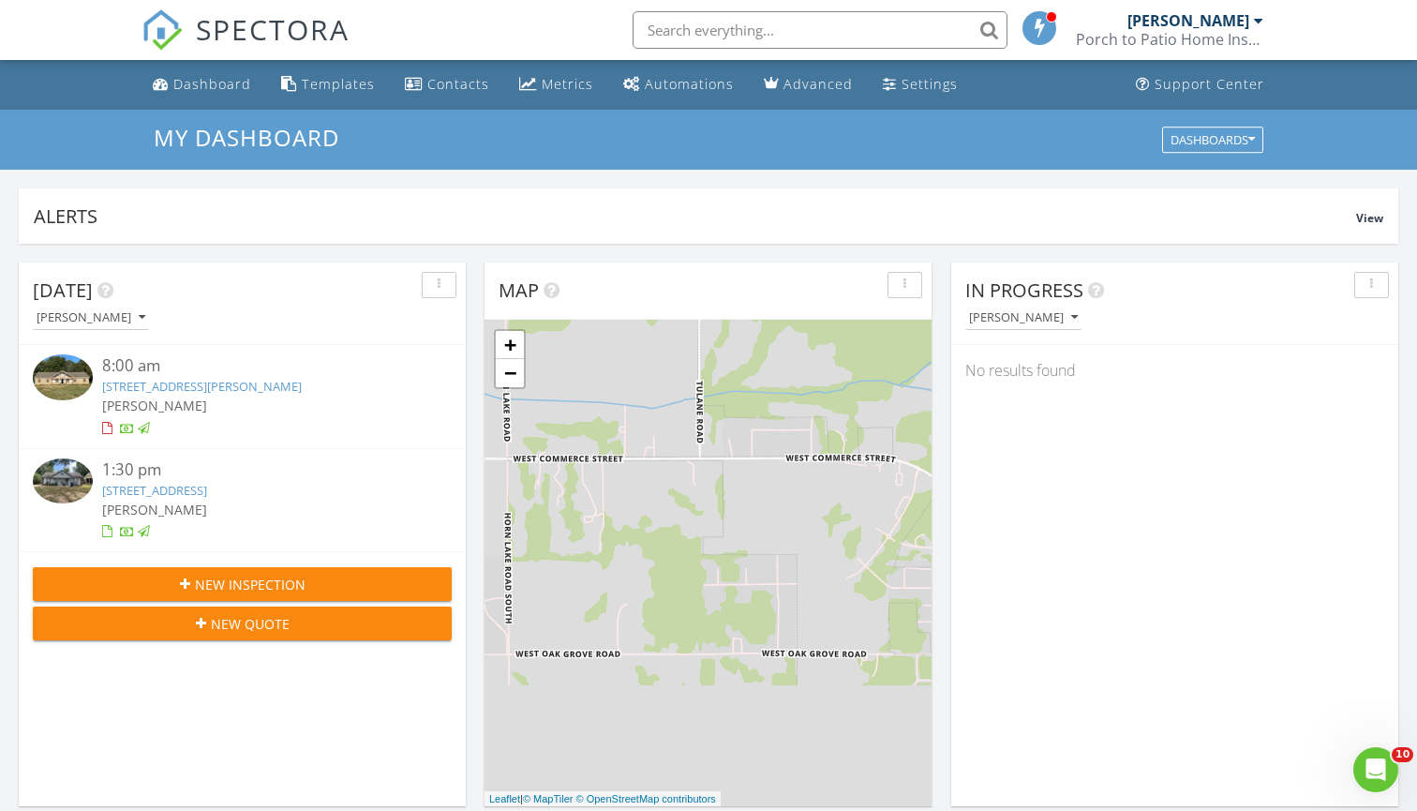
scroll to position [1707, 1418]
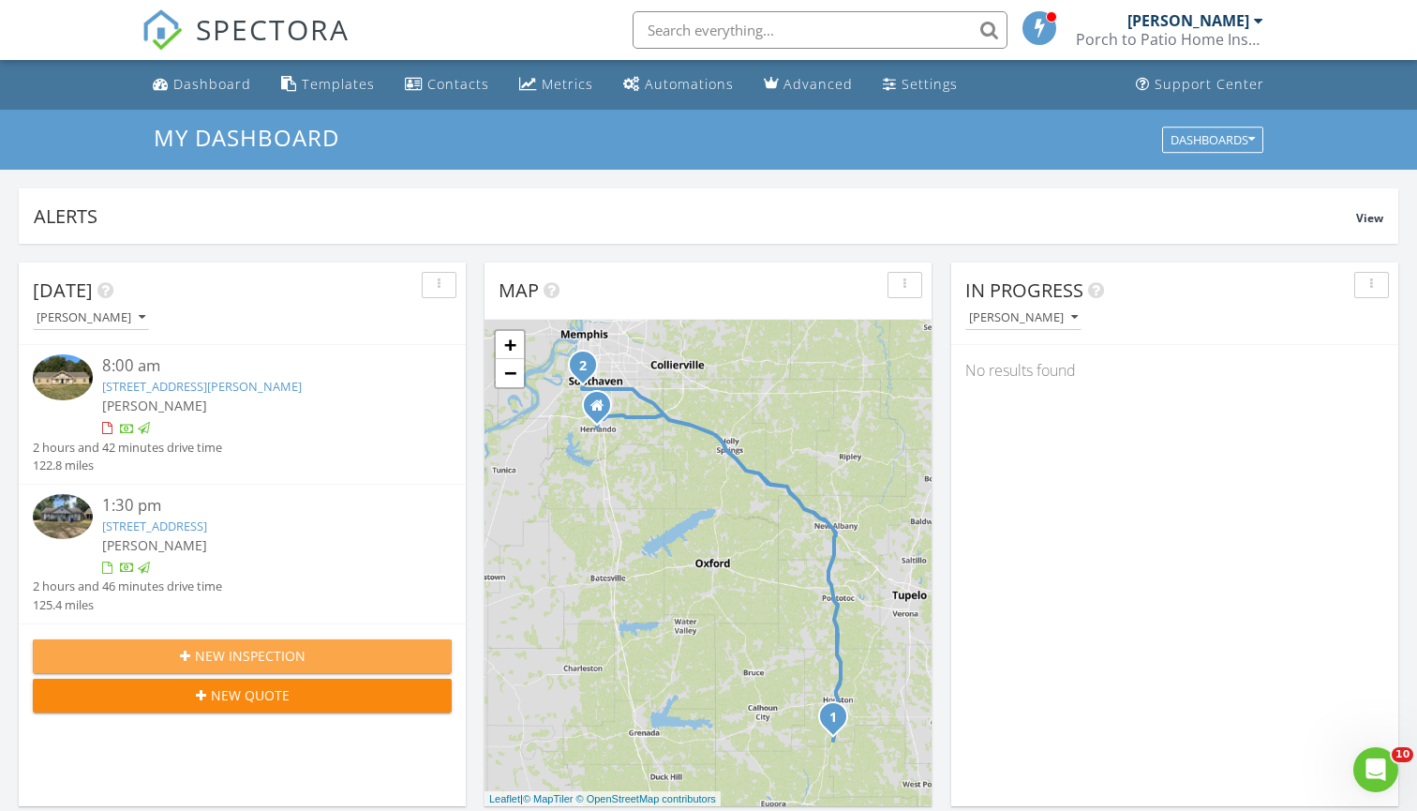
click at [367, 639] on button "New Inspection" at bounding box center [242, 656] width 419 height 34
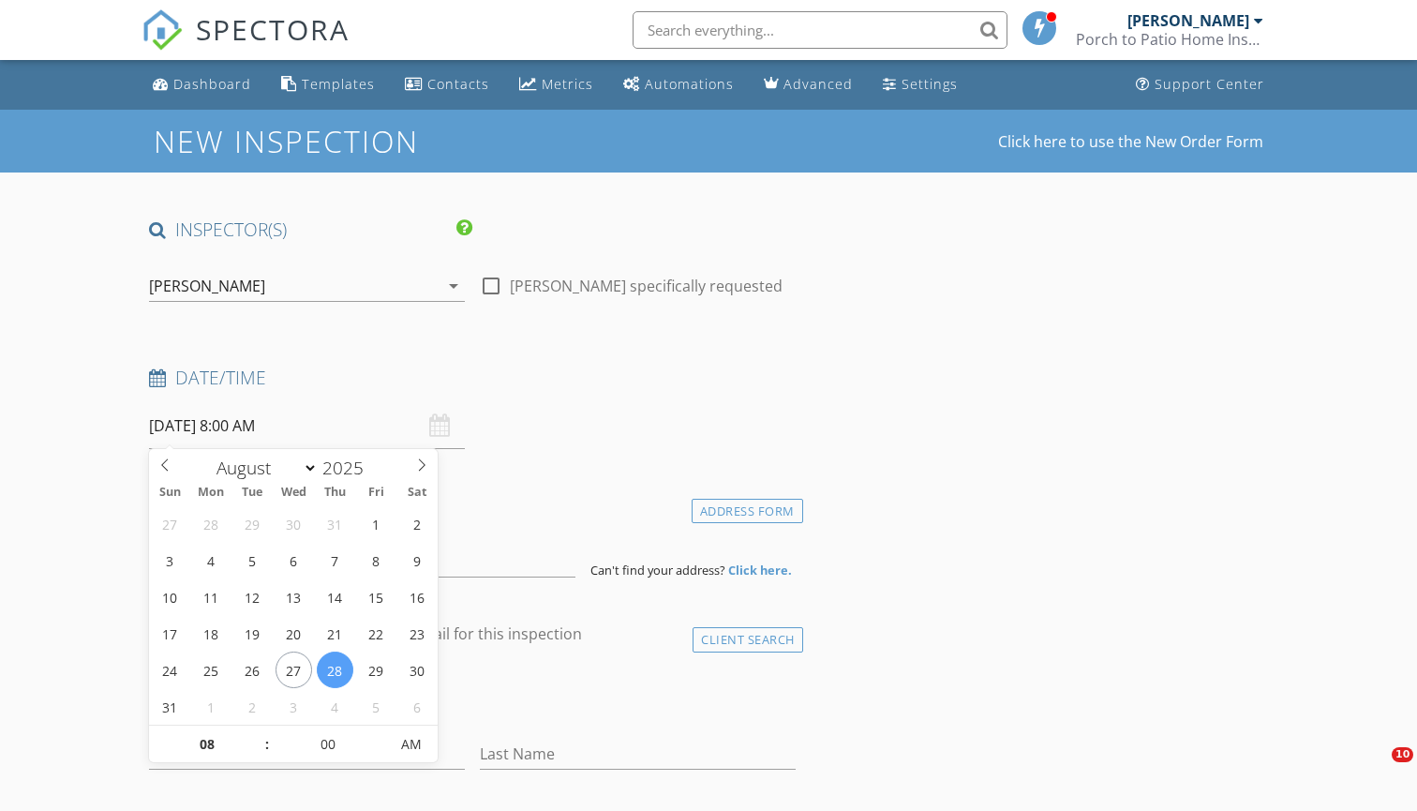
click at [337, 419] on input "[DATE] 8:00 AM" at bounding box center [307, 426] width 316 height 46
select select "8"
type input "[DATE] 8:00 AM"
type input "09"
type input "09/02/2025 9:00 AM"
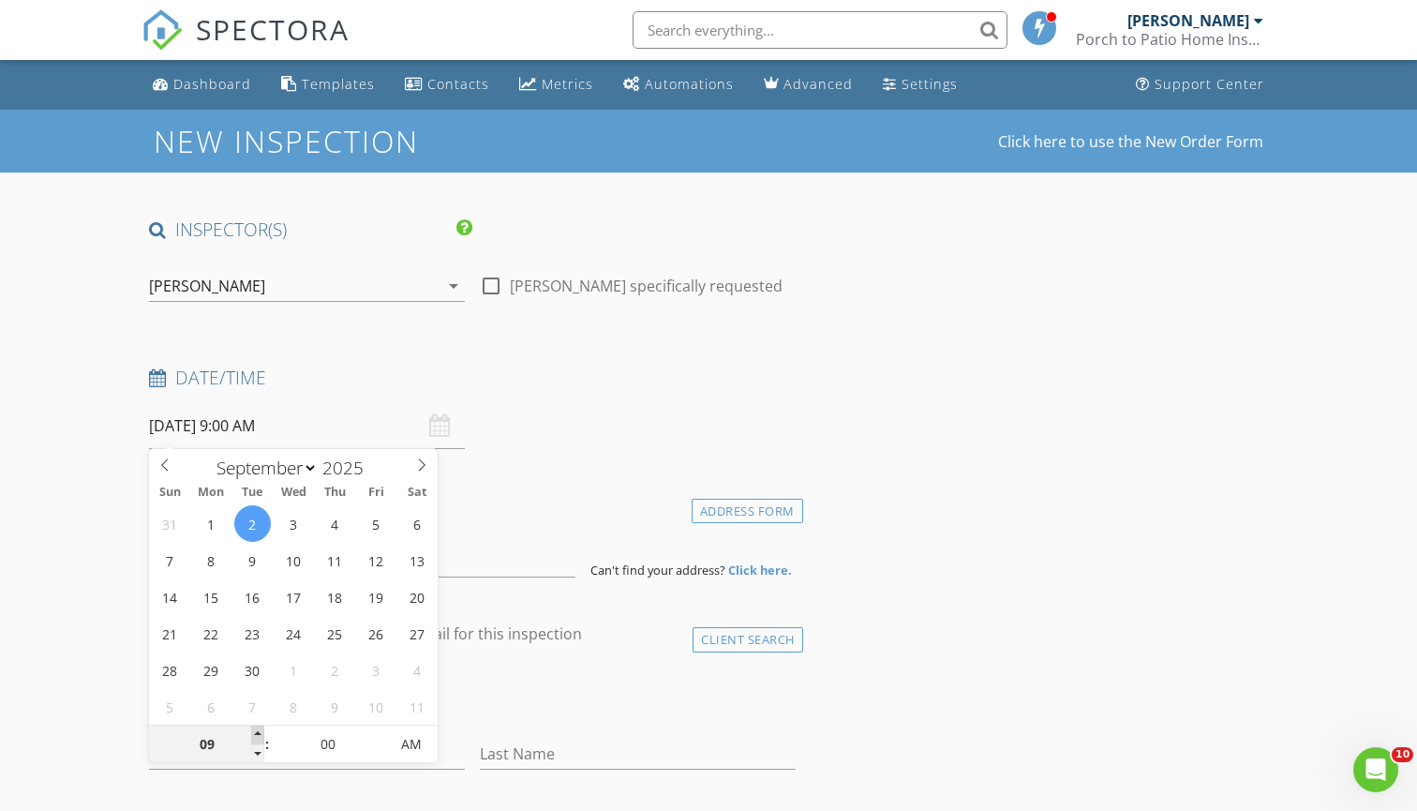
click at [258, 731] on span at bounding box center [257, 735] width 13 height 19
type input "10"
type input "09/02/2025 10:00 AM"
click at [258, 731] on span at bounding box center [257, 735] width 13 height 19
type input "05"
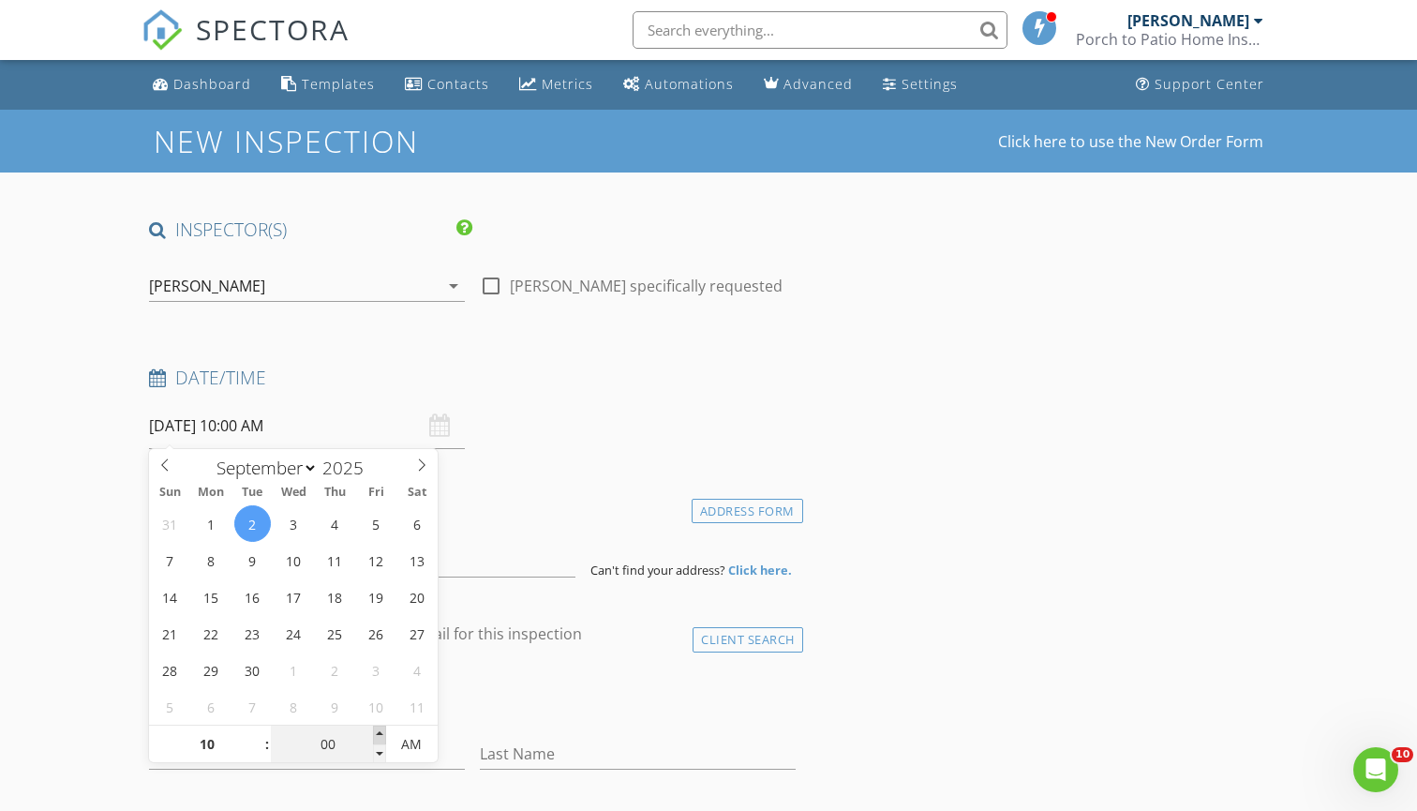
type input "09/02/2025 10:05 AM"
click at [384, 735] on span at bounding box center [379, 735] width 13 height 19
type input "10"
type input "09/02/2025 10:10 AM"
click at [384, 735] on span at bounding box center [379, 735] width 13 height 19
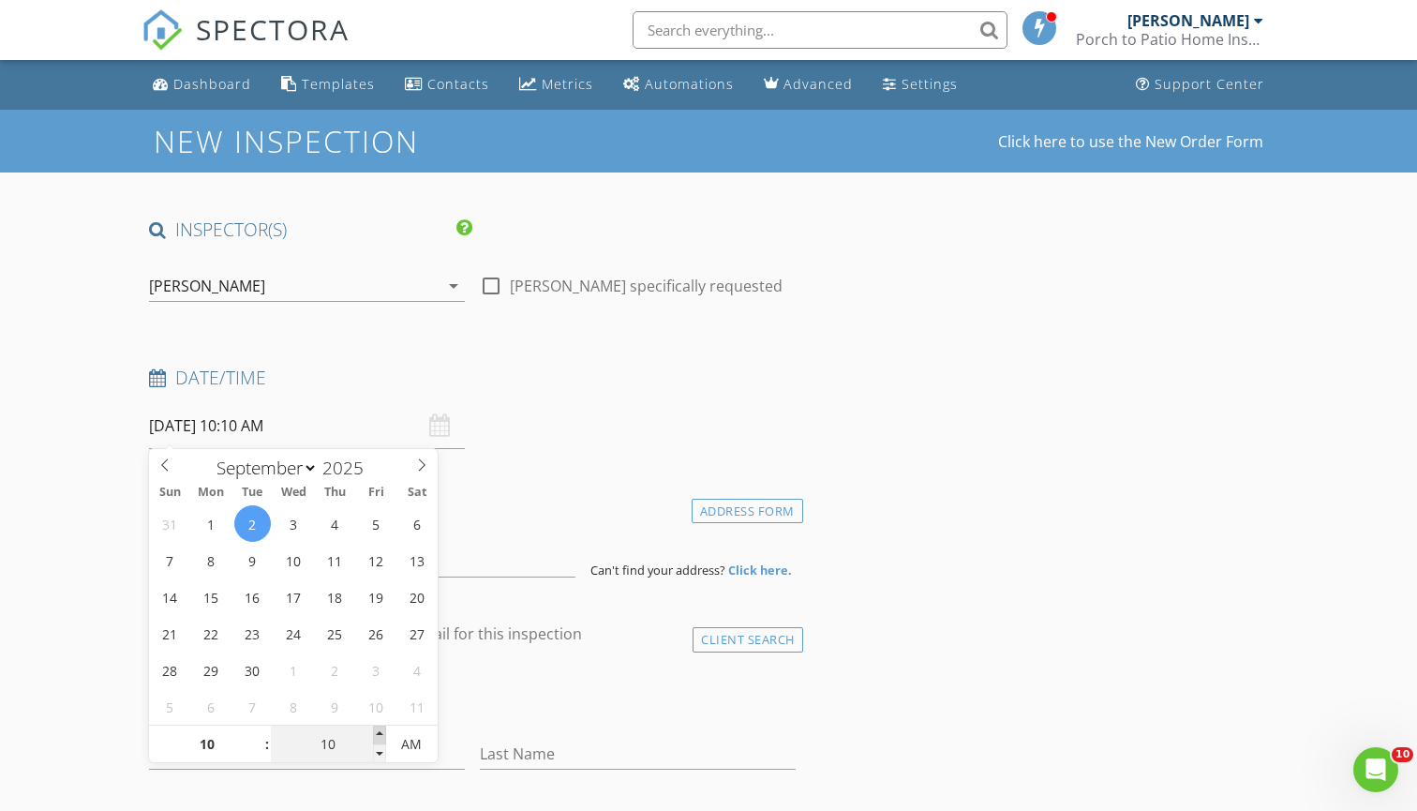
type input "15"
type input "09/02/2025 10:15 AM"
click at [384, 735] on span at bounding box center [379, 735] width 13 height 19
type input "20"
type input "09/02/2025 10:20 AM"
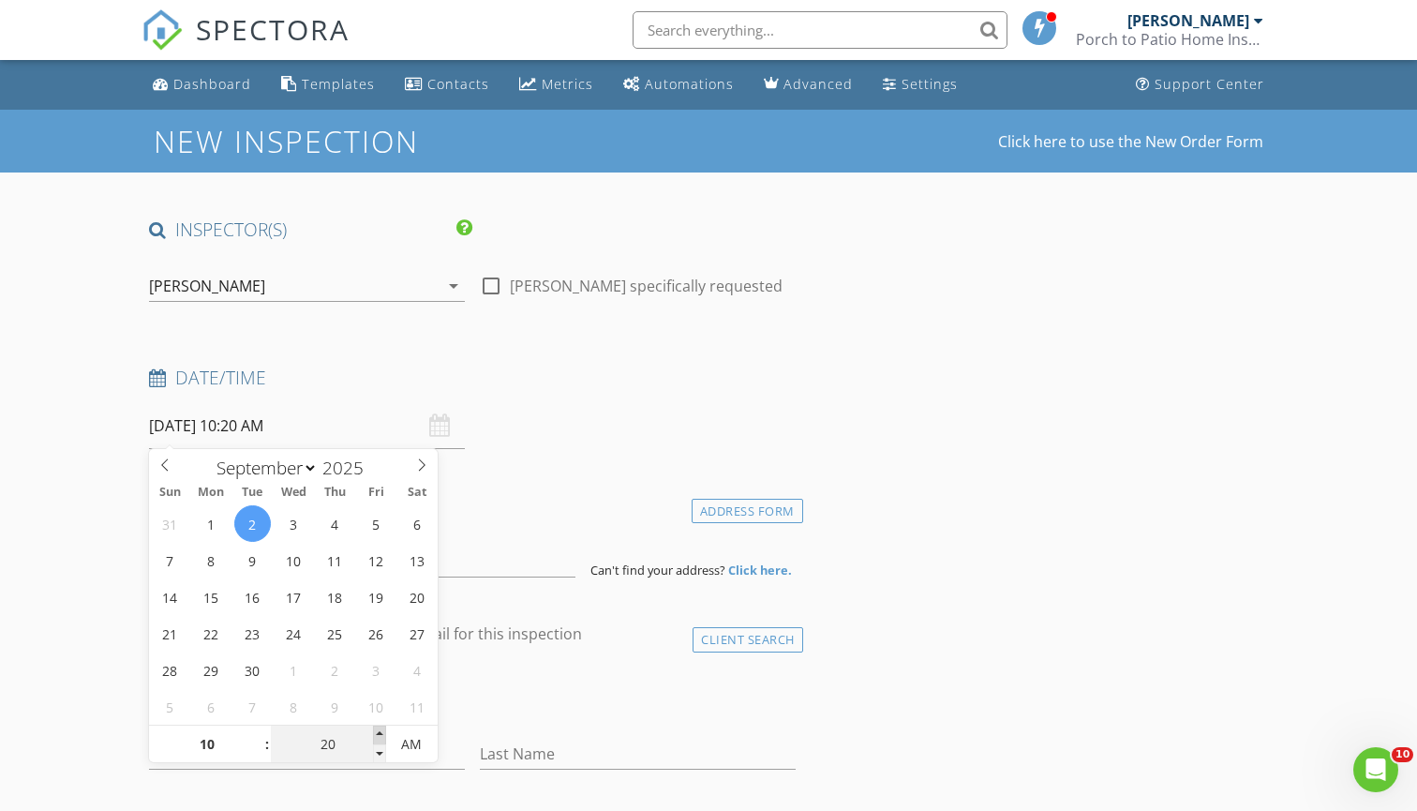
click at [384, 735] on span at bounding box center [379, 735] width 13 height 19
type input "25"
type input "09/02/2025 10:25 AM"
click at [384, 735] on span at bounding box center [379, 735] width 13 height 19
type input "30"
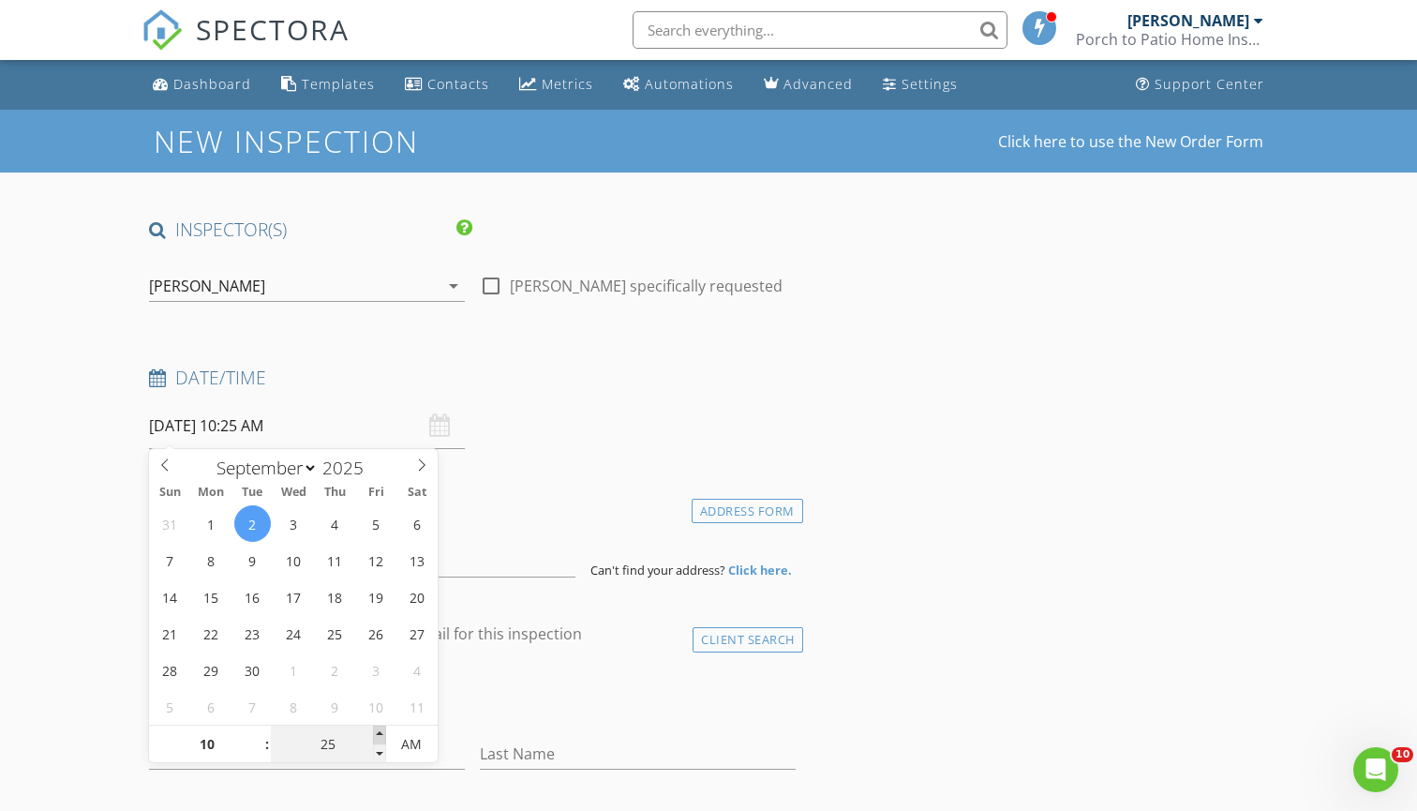
type input "09/02/2025 10:30 AM"
click at [384, 735] on span at bounding box center [379, 735] width 13 height 19
click at [509, 382] on h4 "Date/Time" at bounding box center [472, 378] width 647 height 24
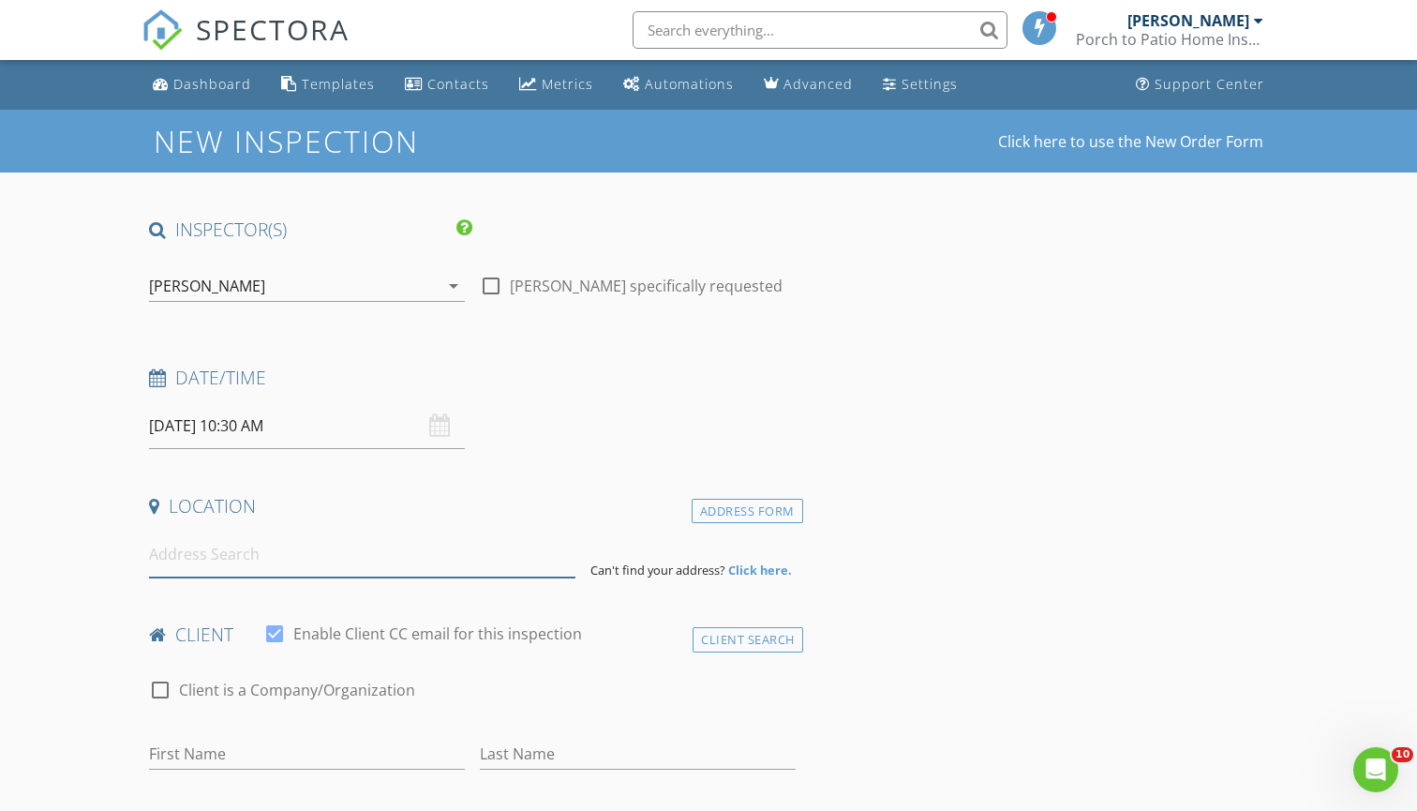
click at [444, 543] on input at bounding box center [362, 554] width 426 height 46
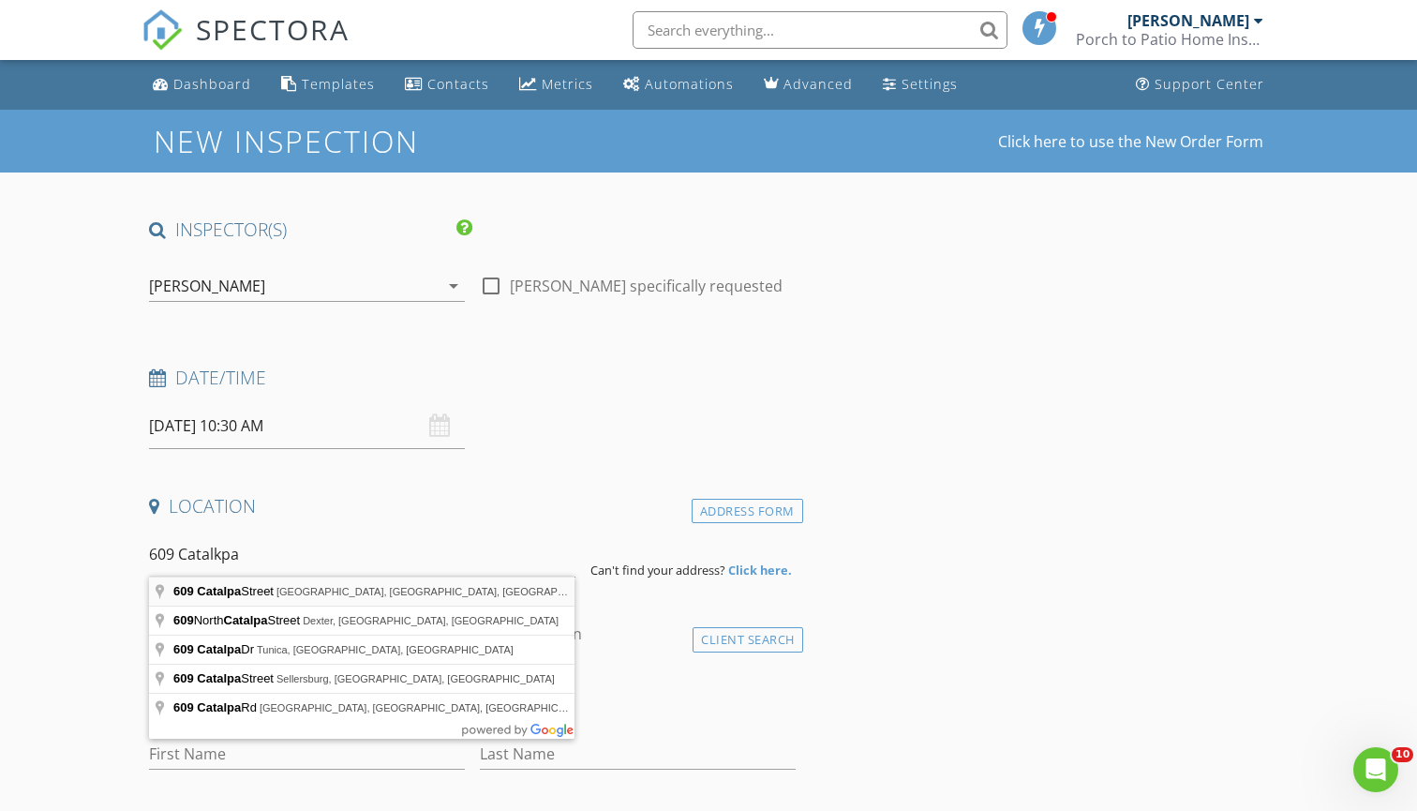
type input "609 Catalpa Street, Clarksdale, MS, USA"
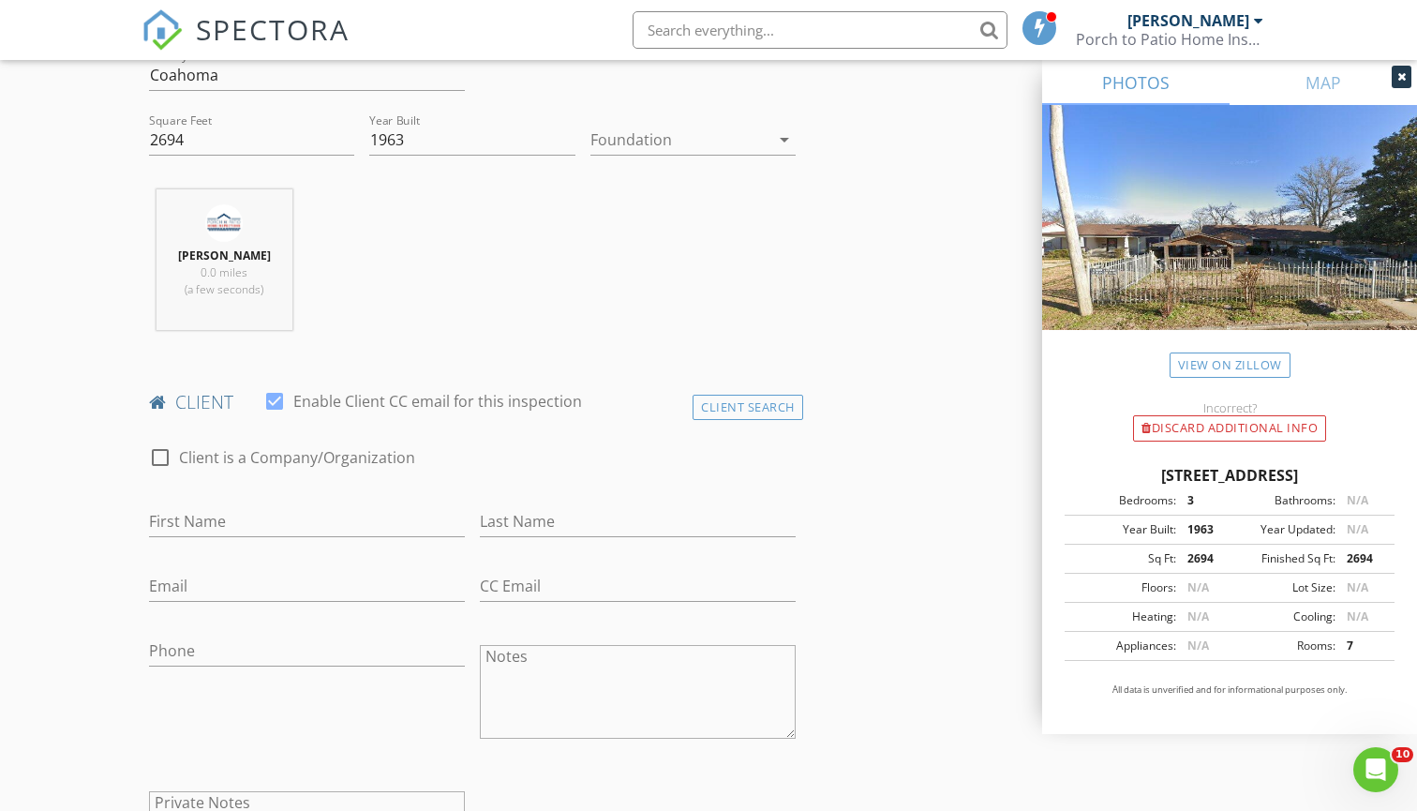
scroll to position [615, 0]
click at [737, 392] on h4 "client" at bounding box center [472, 403] width 647 height 24
click at [734, 400] on div "Client Search" at bounding box center [748, 408] width 111 height 25
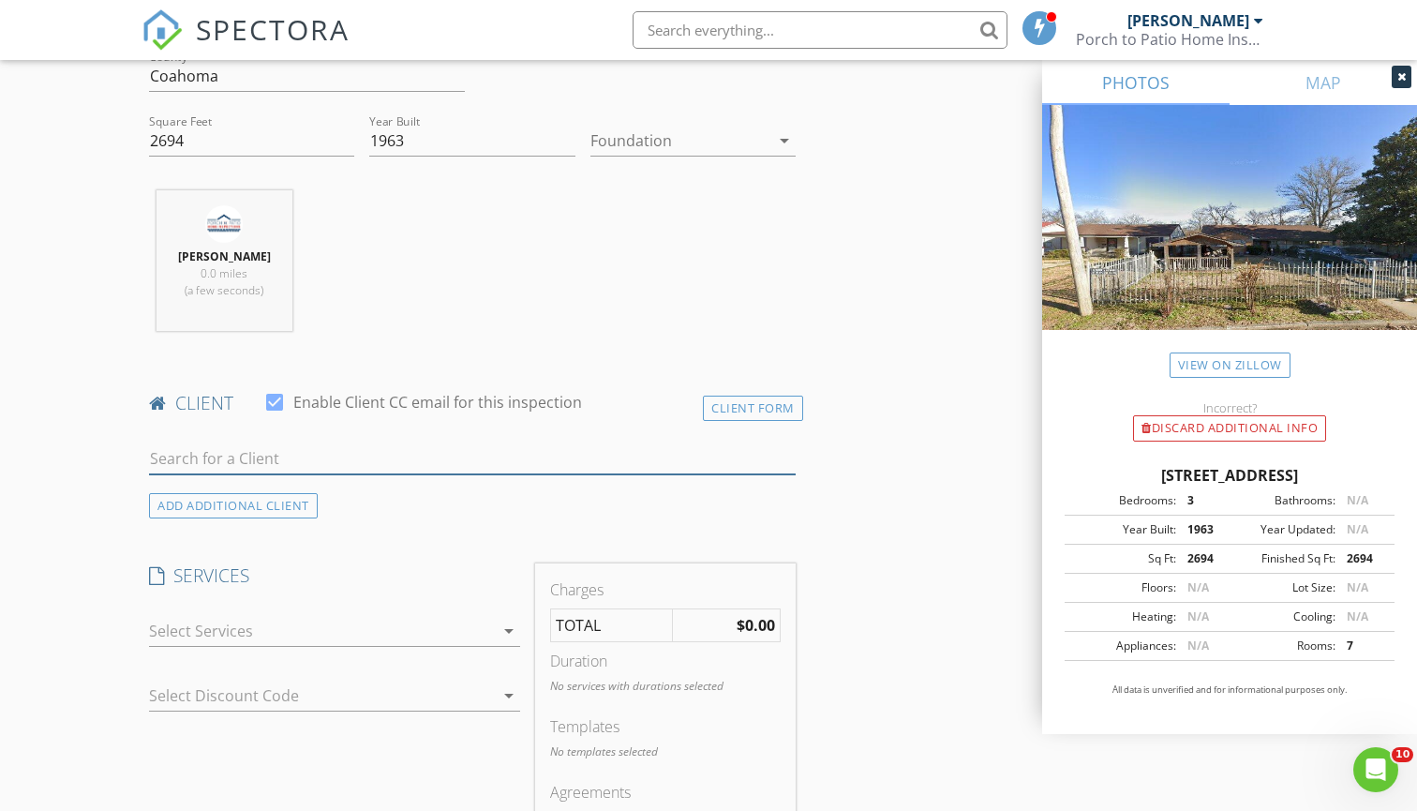
click at [580, 458] on input "text" at bounding box center [472, 458] width 647 height 31
type input "Wise"
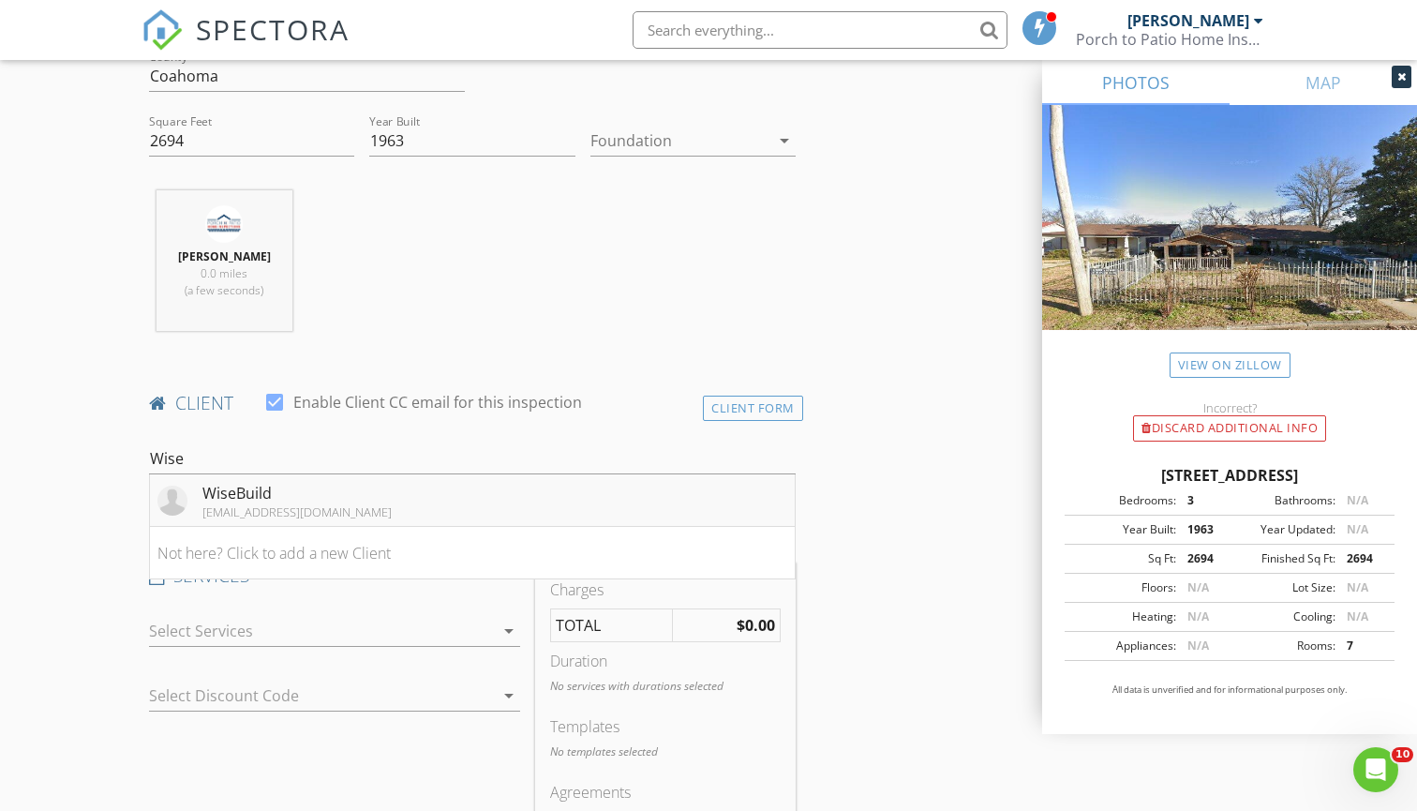
click at [370, 509] on li "WiseBuild info@wisebuild.homes" at bounding box center [472, 500] width 645 height 52
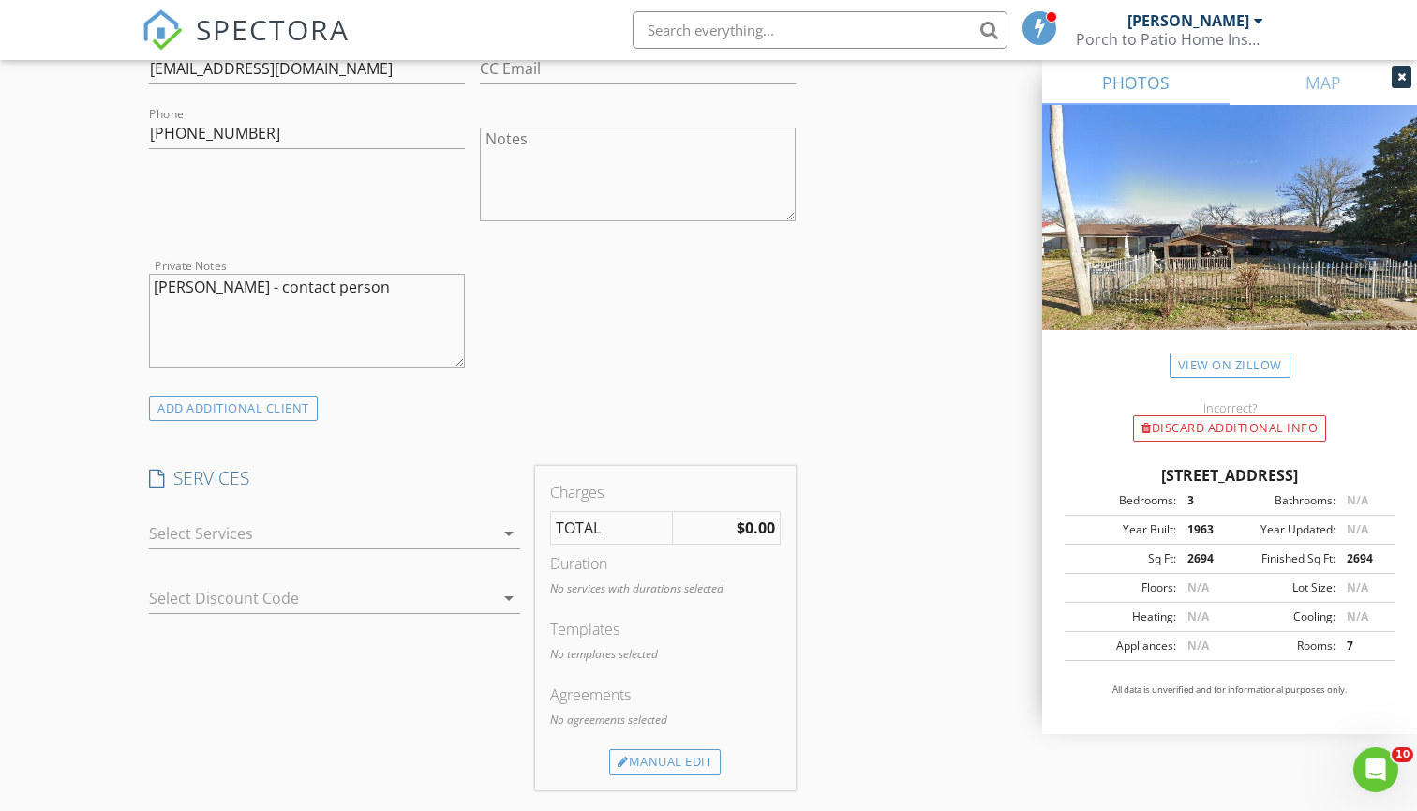
scroll to position [1199, 0]
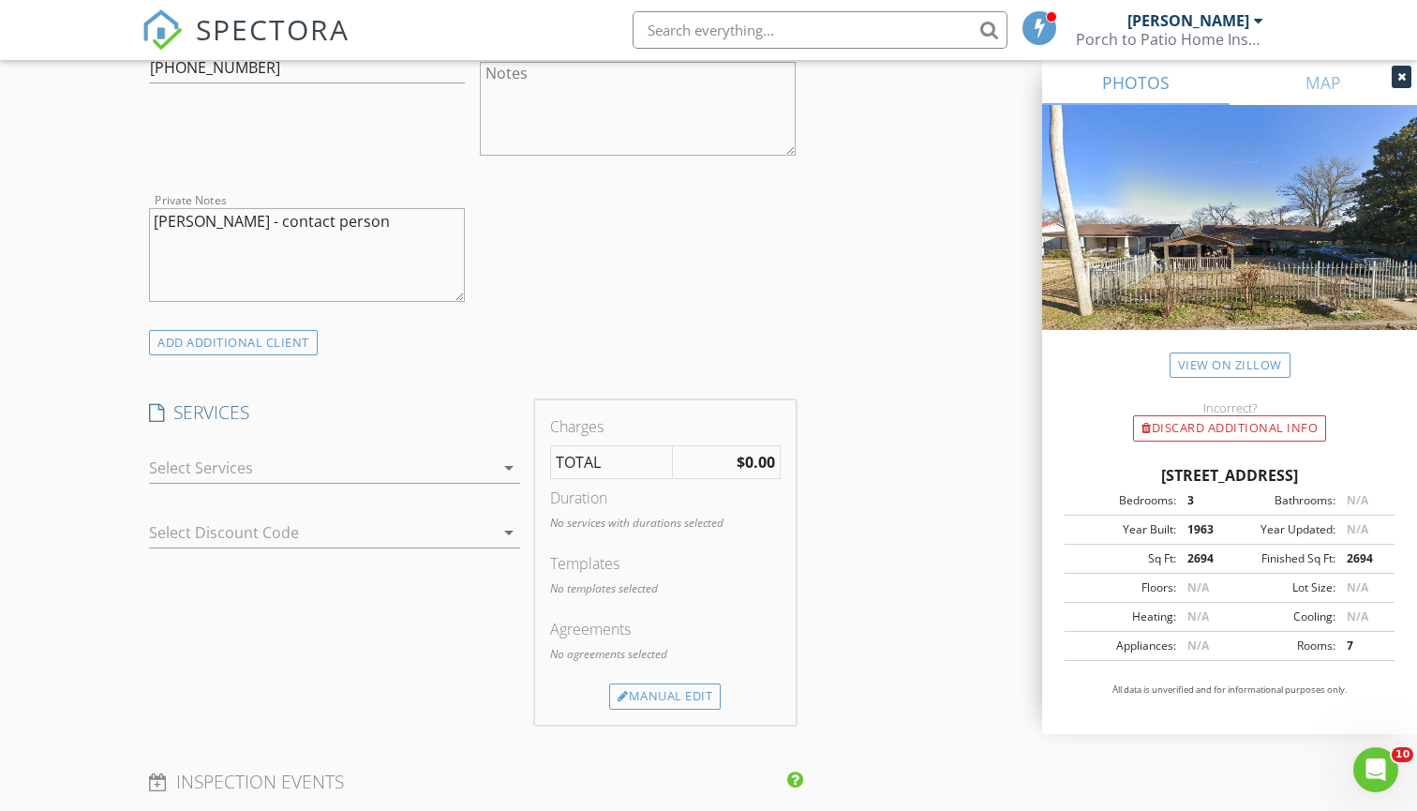
click at [370, 463] on div at bounding box center [321, 468] width 345 height 30
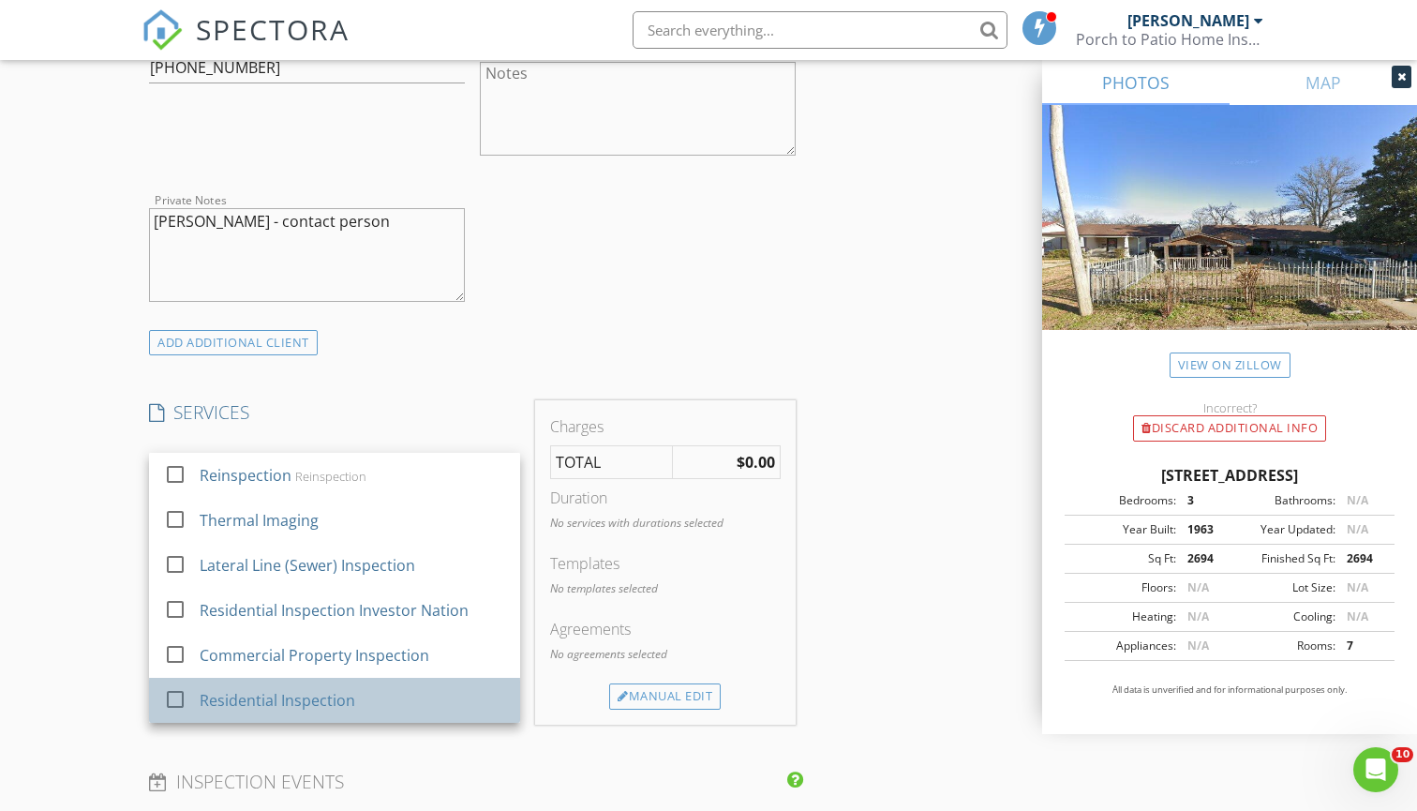
click at [354, 691] on div "Residential Inspection" at bounding box center [354, 699] width 306 height 37
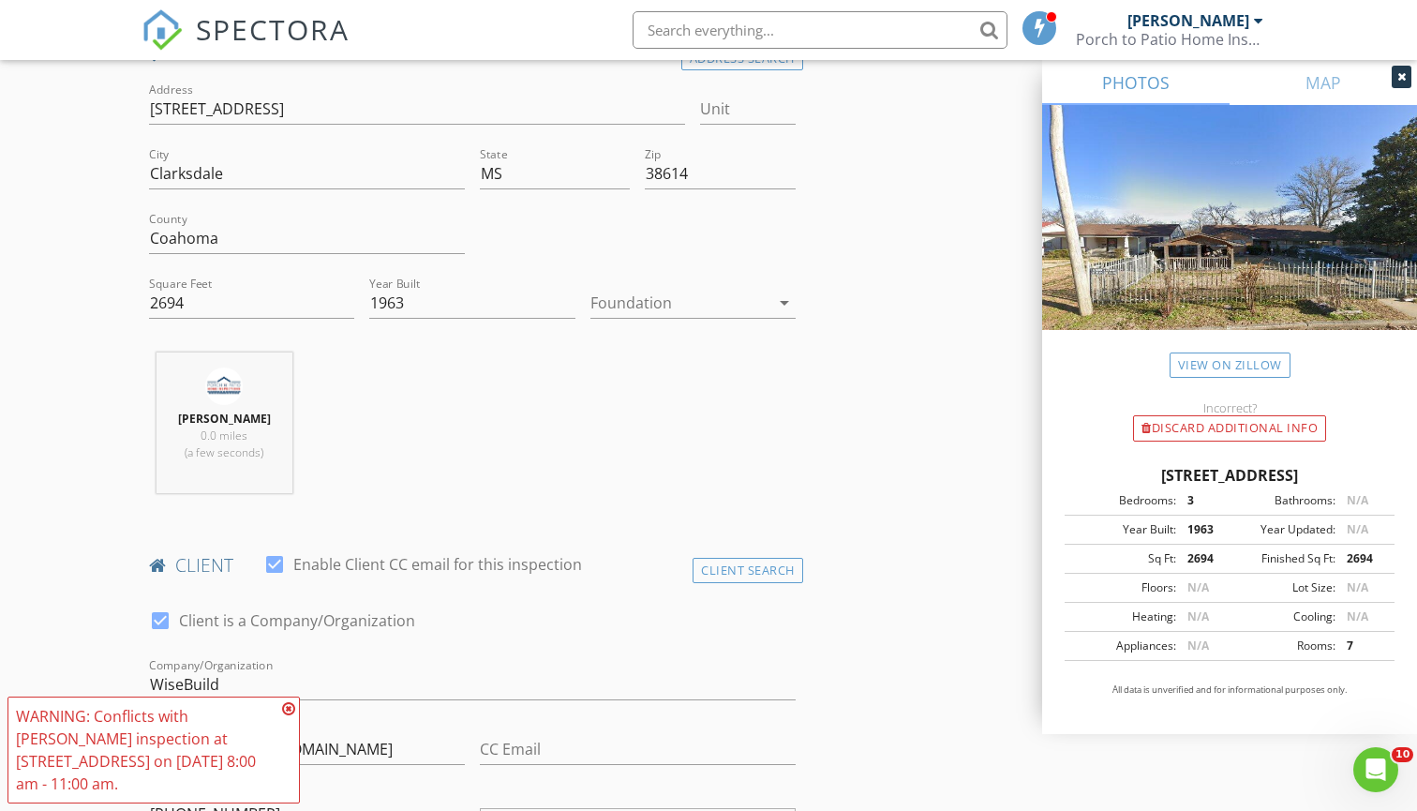
scroll to position [422, 0]
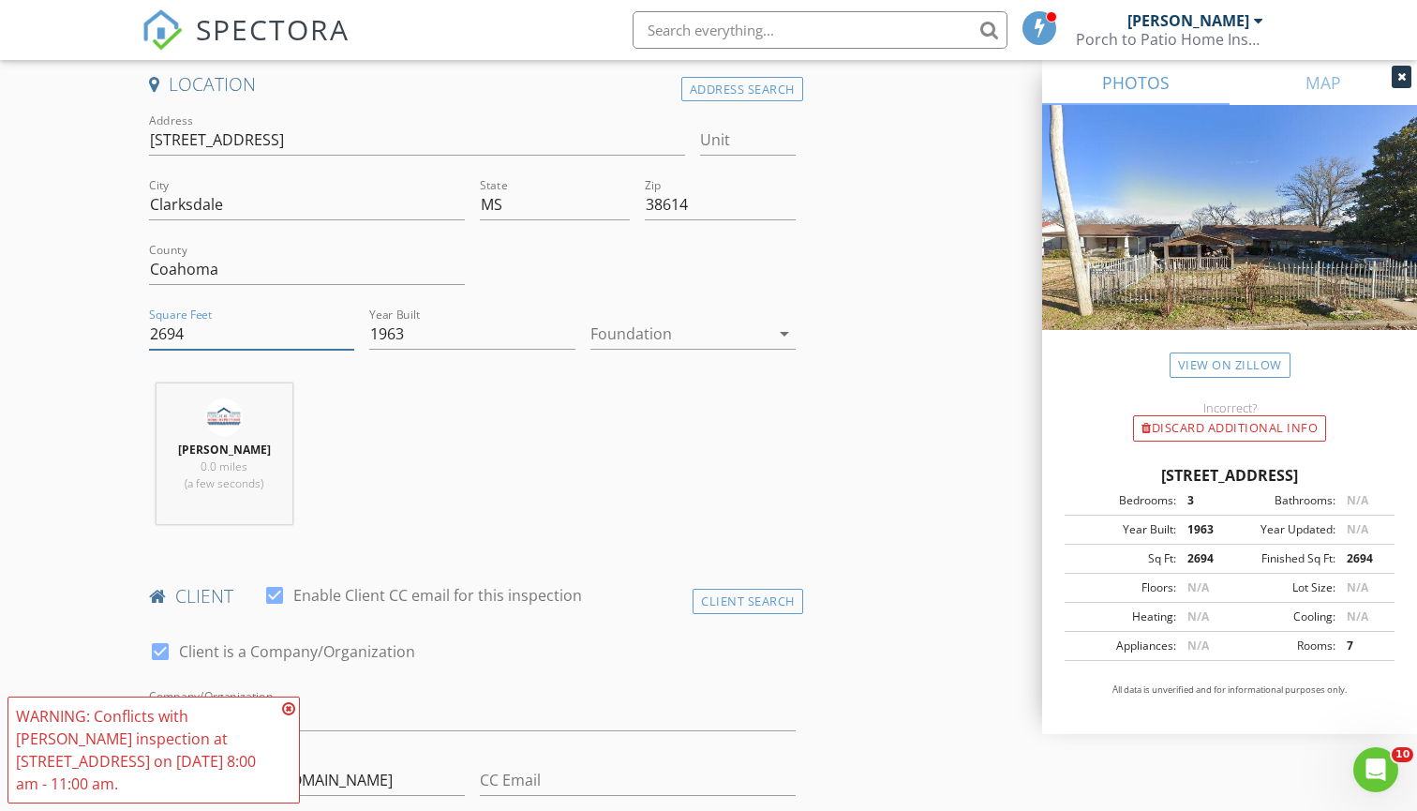
drag, startPoint x: 223, startPoint y: 332, endPoint x: 185, endPoint y: 332, distance: 38.4
click at [185, 332] on input "2694" at bounding box center [251, 334] width 205 height 31
drag, startPoint x: 195, startPoint y: 333, endPoint x: 159, endPoint y: 333, distance: 35.6
click at [159, 333] on input "2694" at bounding box center [251, 334] width 205 height 31
type input "2000"
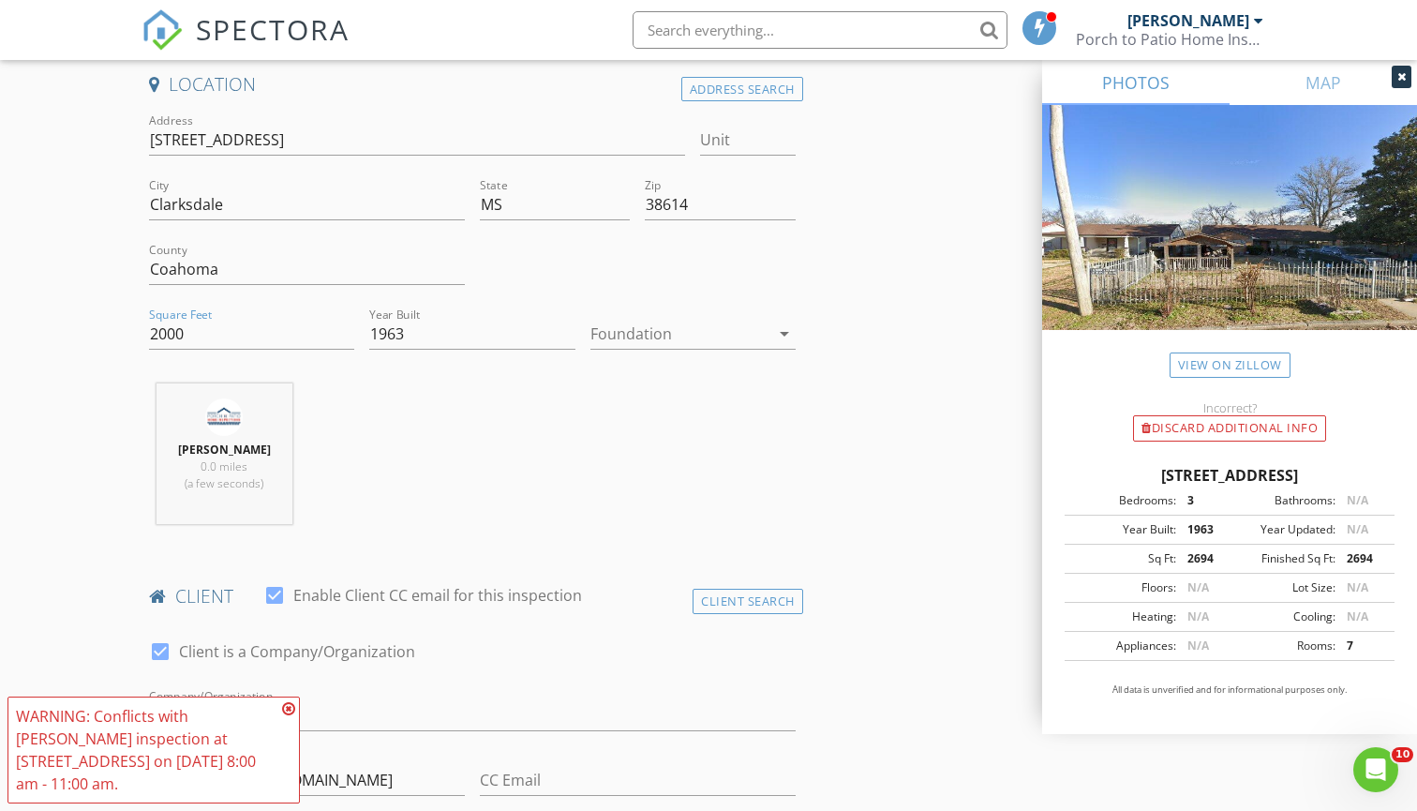
click at [360, 440] on div "Mitchell James 0.0 miles (a few seconds)" at bounding box center [473, 461] width 662 height 156
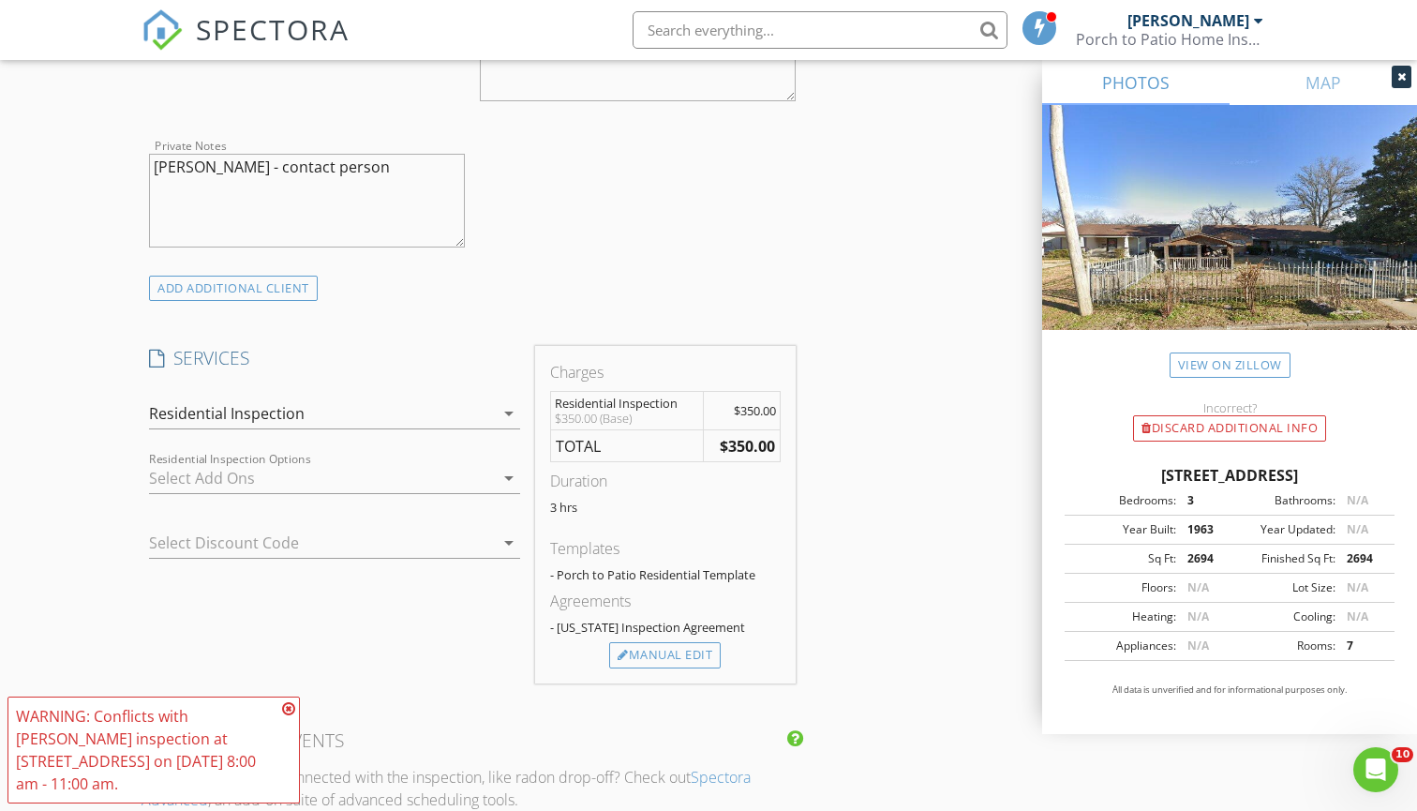
scroll to position [1275, 0]
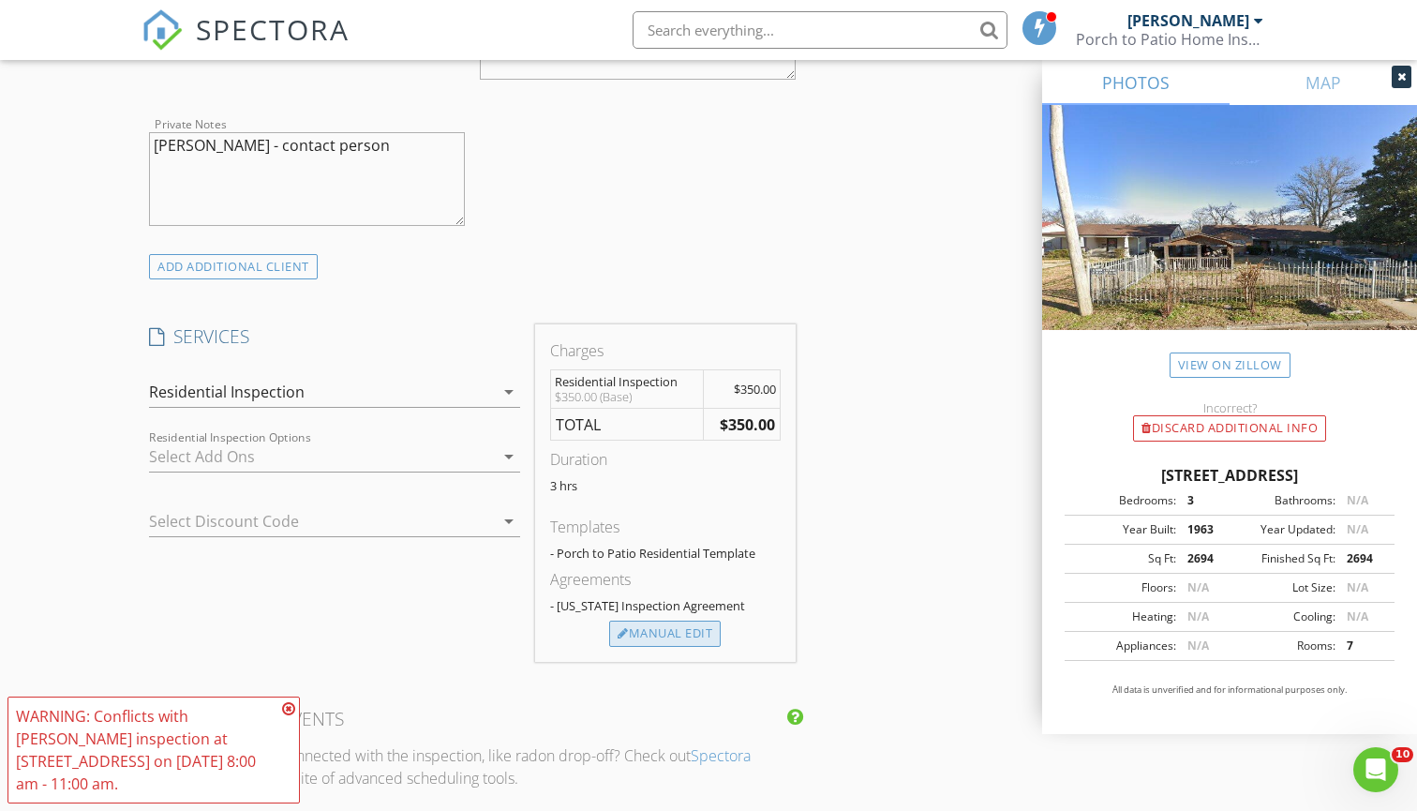
click at [661, 635] on div "Manual Edit" at bounding box center [665, 634] width 112 height 26
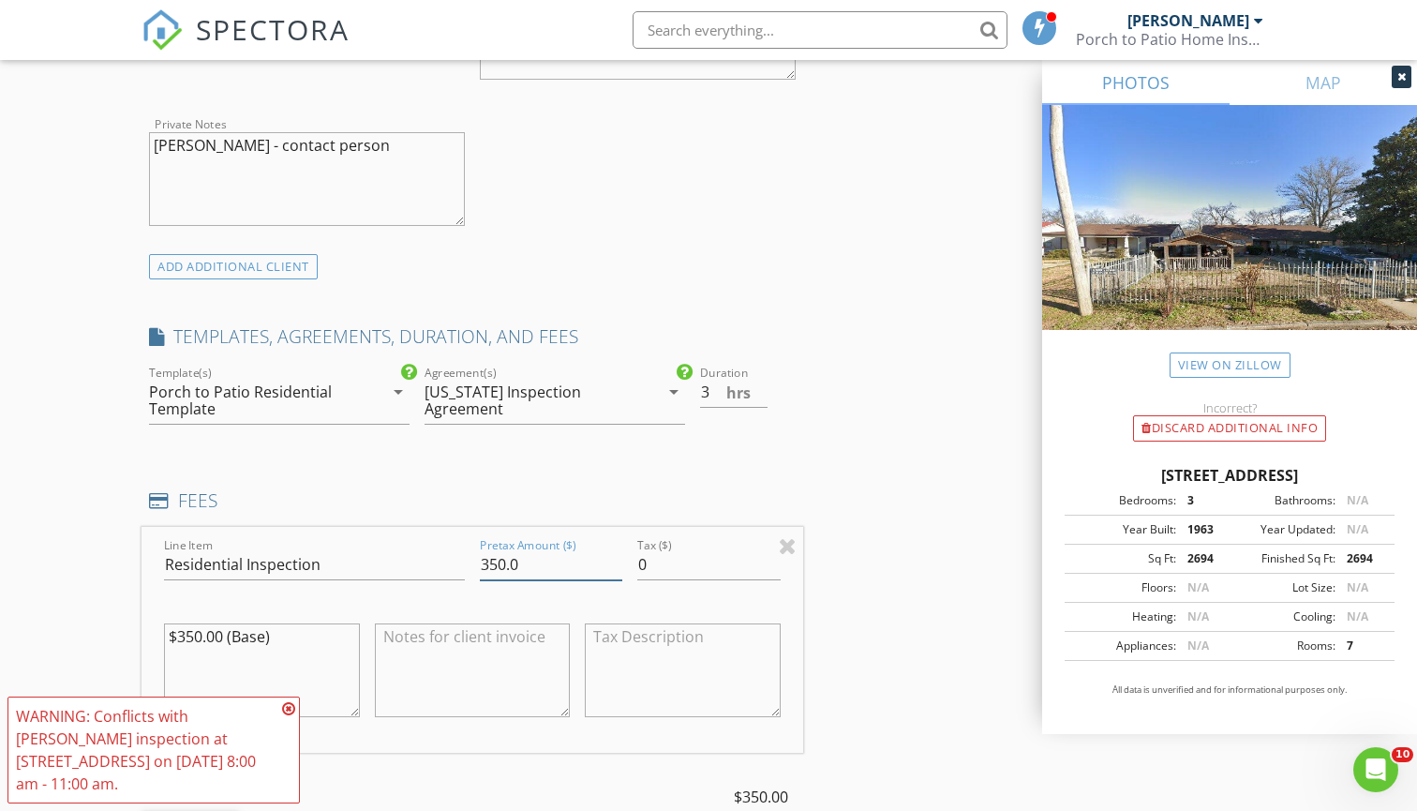
drag, startPoint x: 552, startPoint y: 555, endPoint x: 492, endPoint y: 555, distance: 60.0
click at [492, 555] on input "350.0" at bounding box center [551, 564] width 142 height 31
type input "375"
click at [396, 451] on div "INSPECTOR(S) check_box Mitchell James PRIMARY check_box_outline_blank Chris Key…" at bounding box center [473, 535] width 662 height 3185
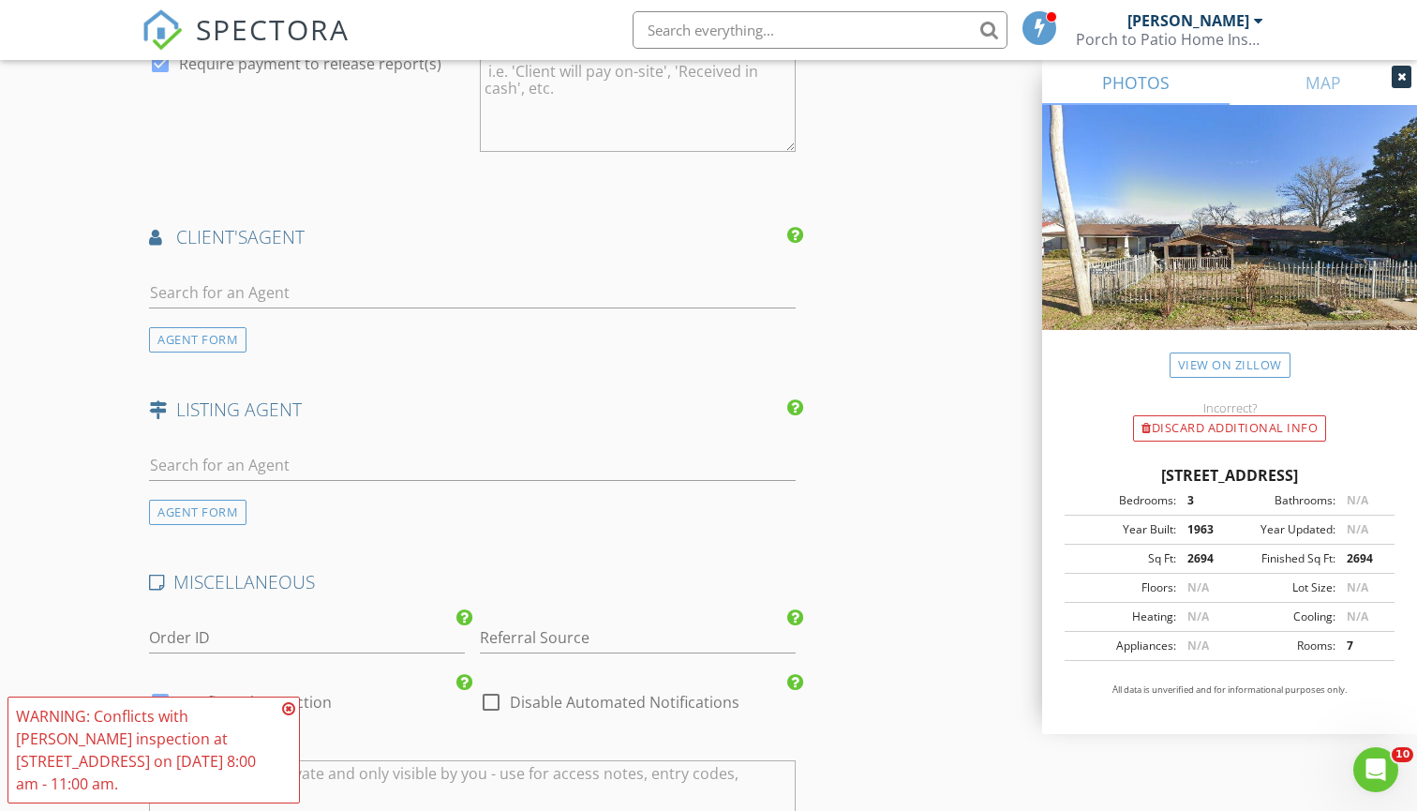
scroll to position [2351, 0]
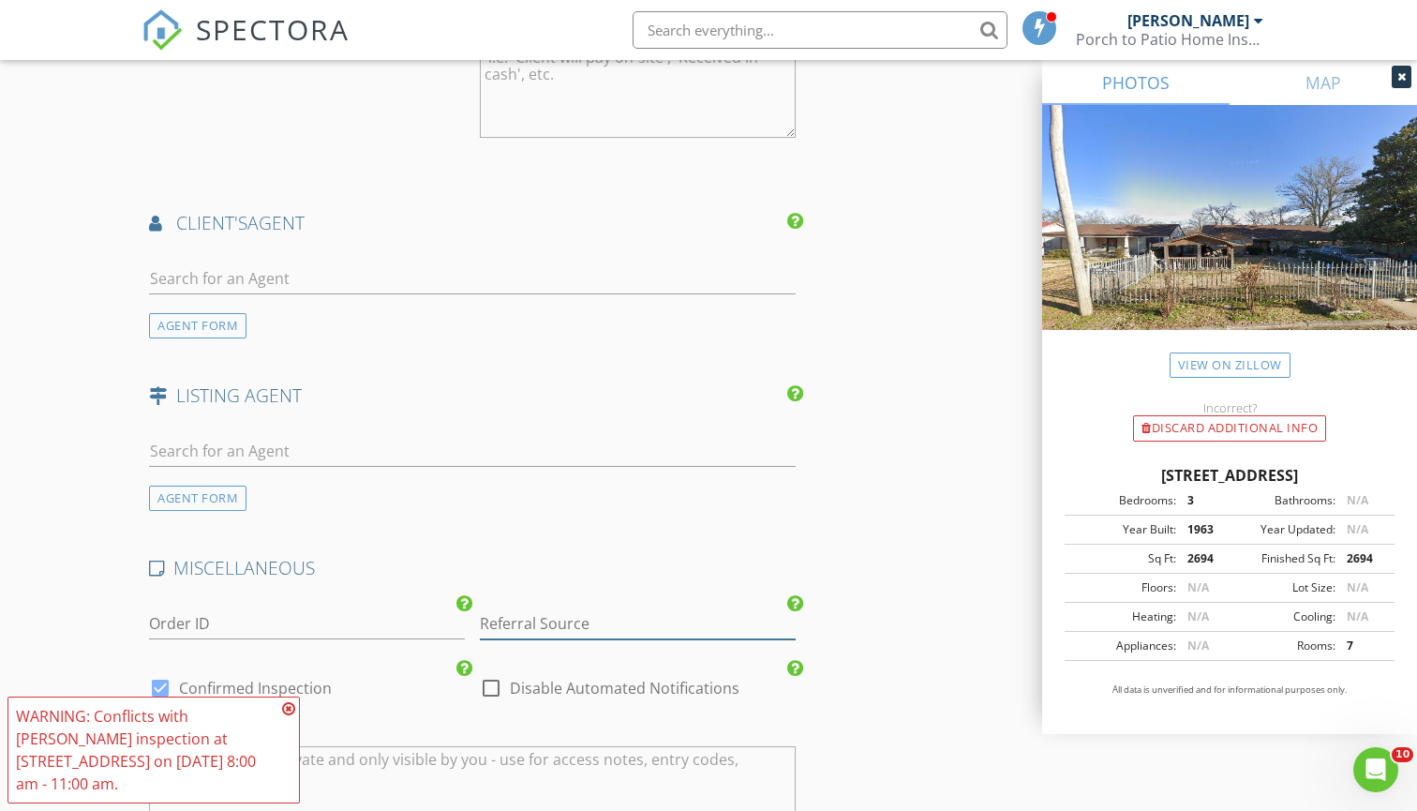
click at [611, 627] on input "Referral Source" at bounding box center [638, 623] width 316 height 31
type input "q"
type input "w"
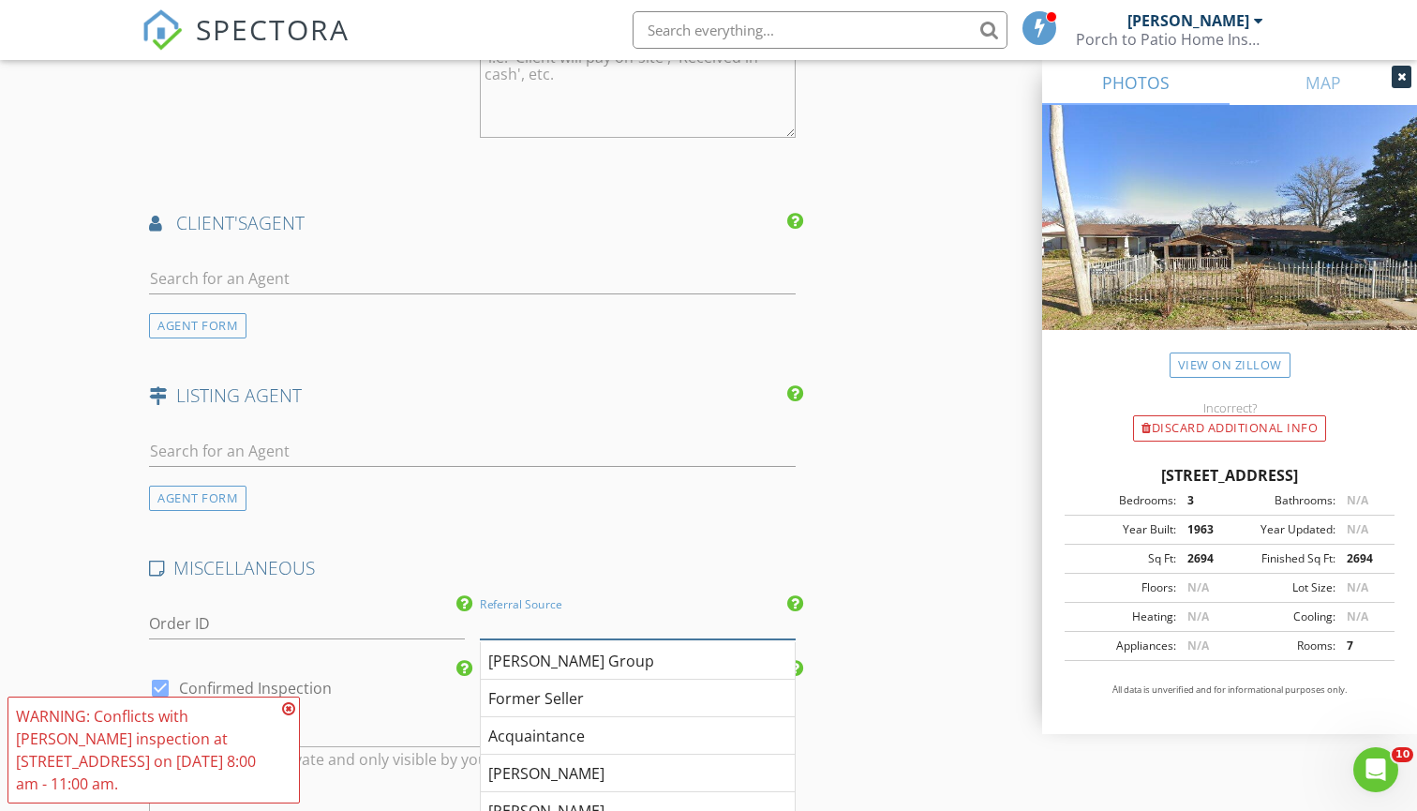
type input "Q"
click at [551, 723] on div "WiseBuild" at bounding box center [638, 735] width 314 height 37
type input "WiseBuild"
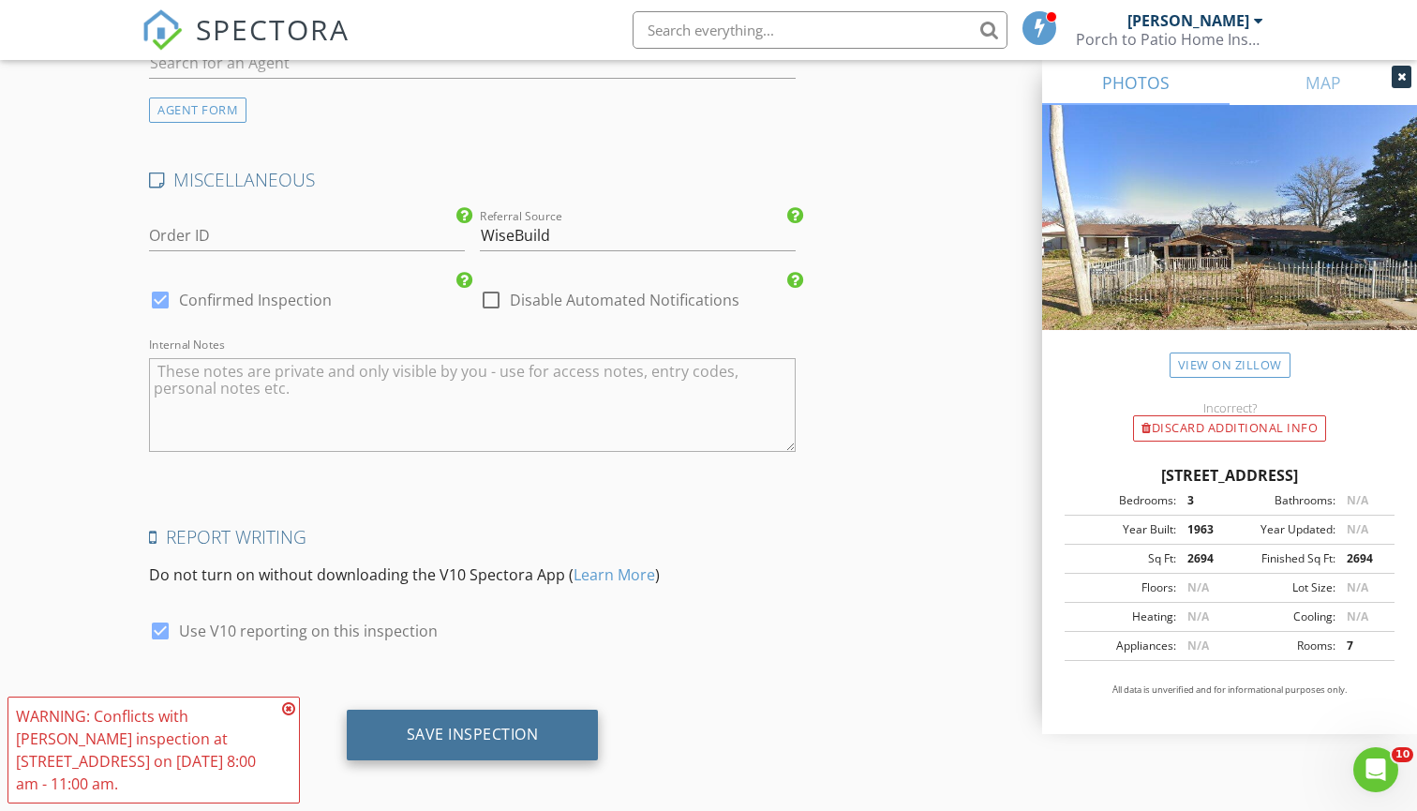
scroll to position [2738, 0]
click at [465, 711] on div "Save Inspection" at bounding box center [473, 736] width 252 height 51
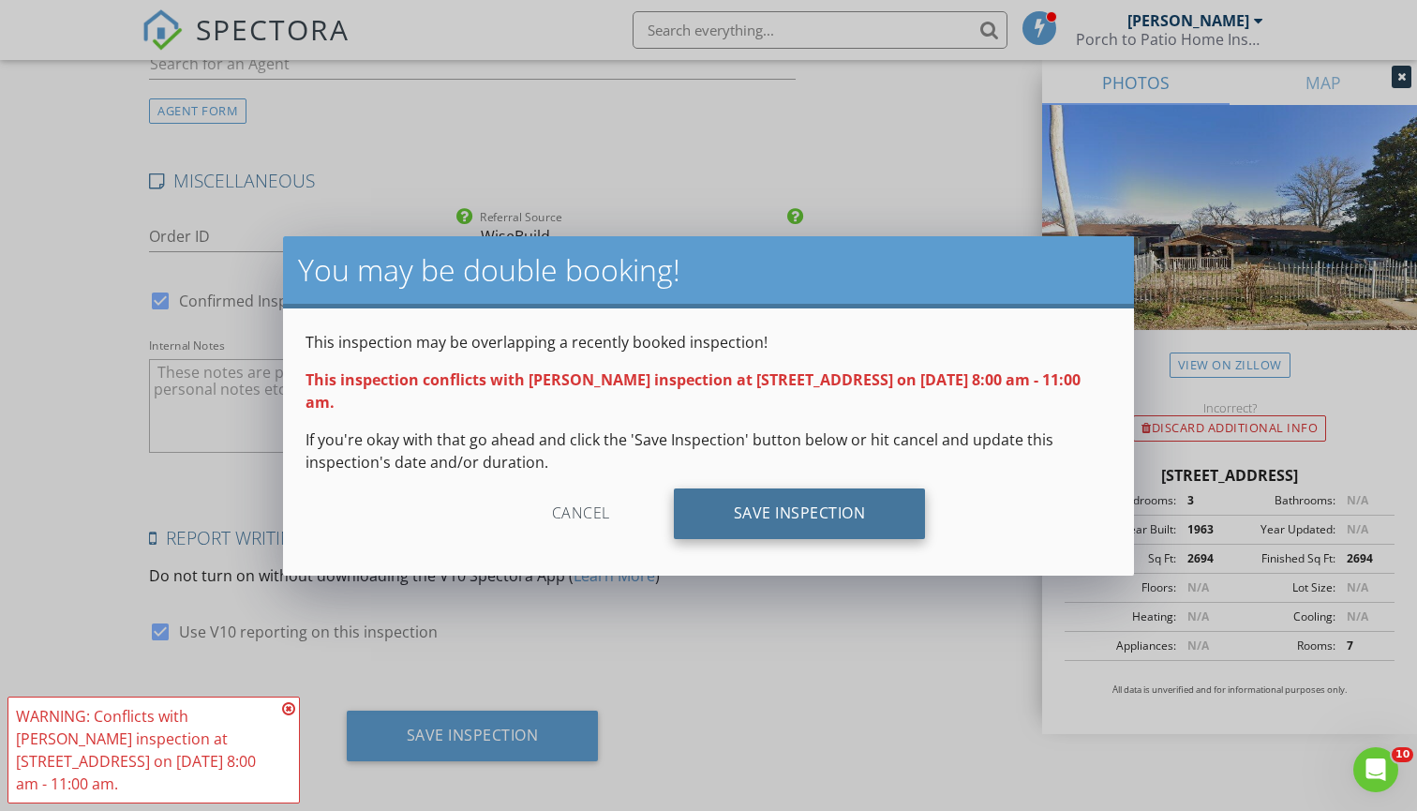
click at [784, 512] on div "Save Inspection" at bounding box center [800, 513] width 252 height 51
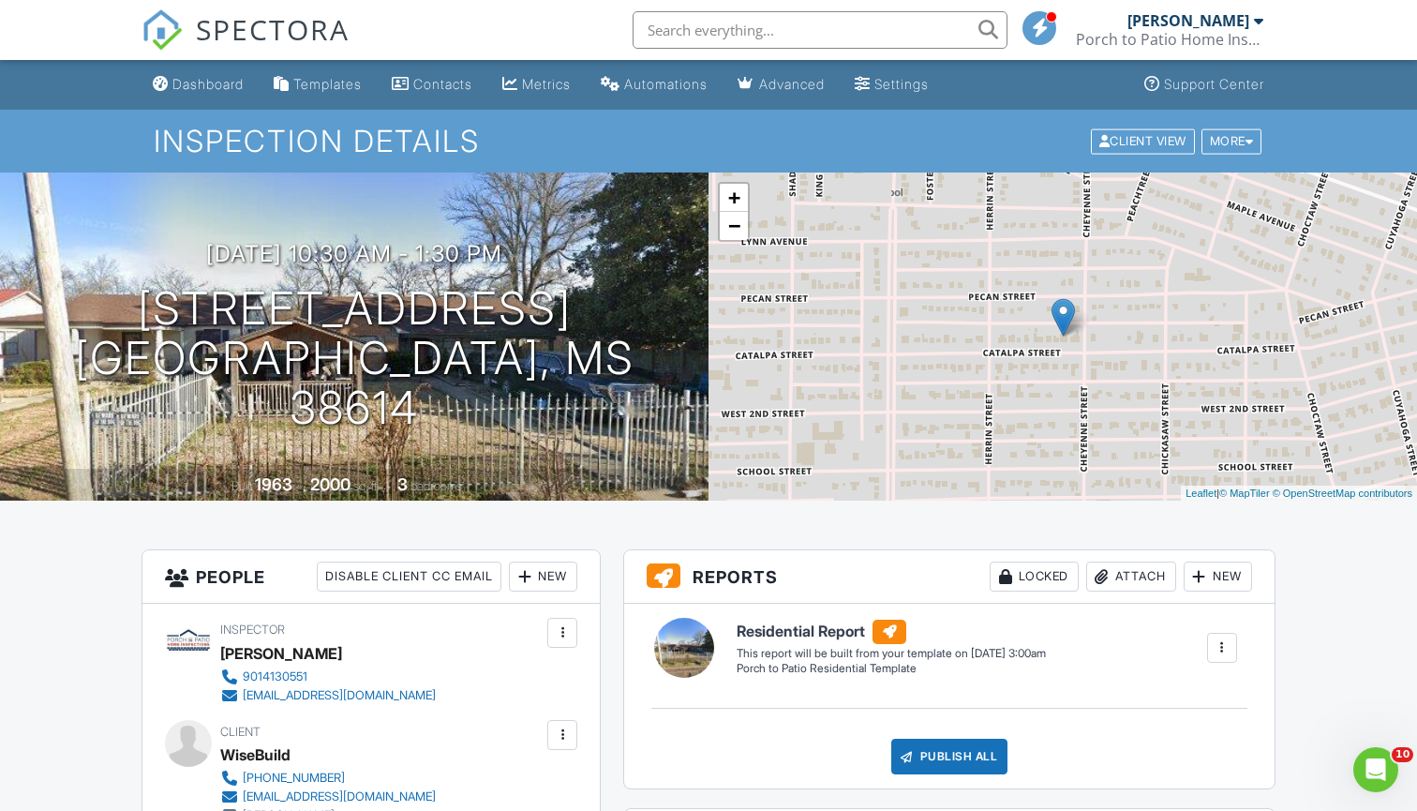
click at [231, 27] on span "SPECTORA" at bounding box center [273, 28] width 154 height 39
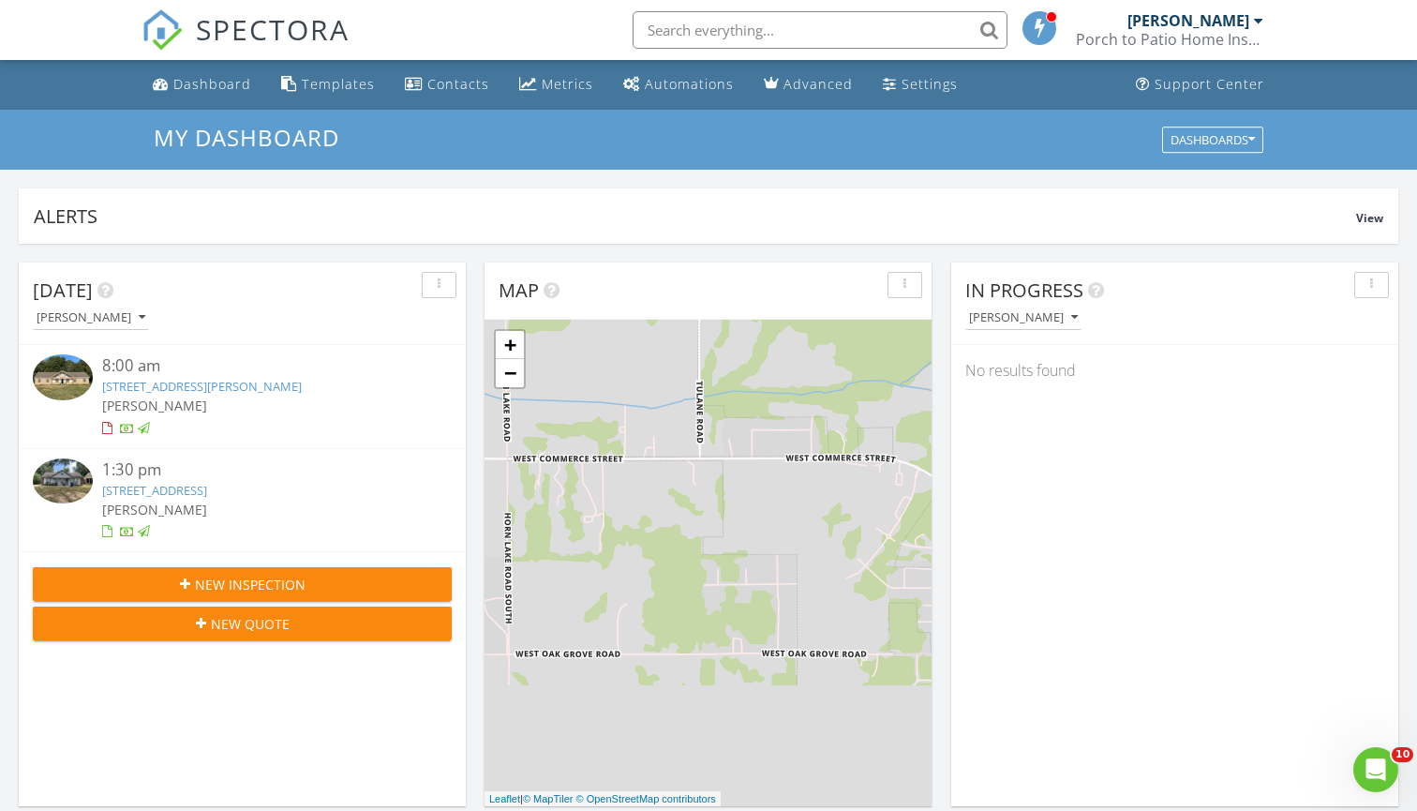
scroll to position [1707, 1418]
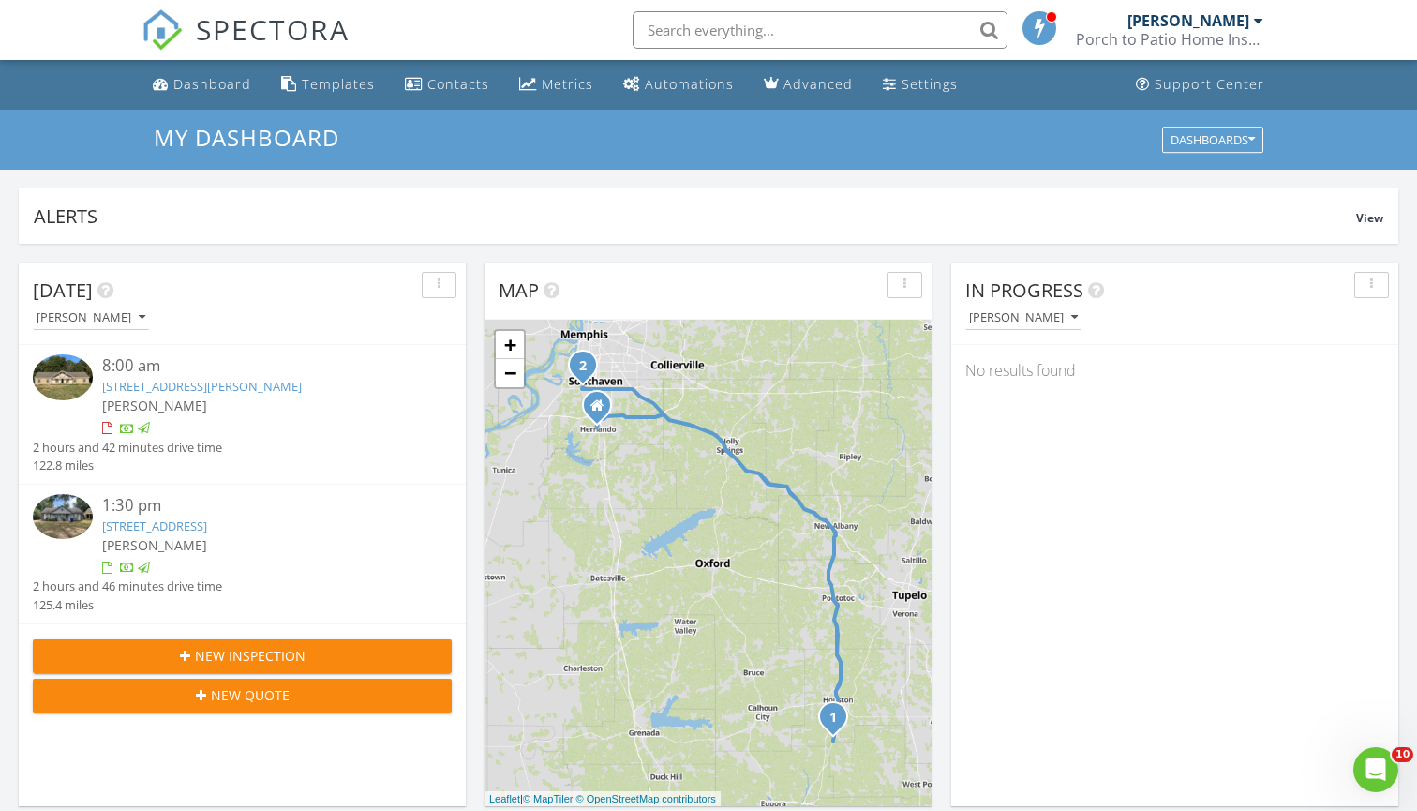
click at [254, 639] on button "New Inspection" at bounding box center [242, 656] width 419 height 34
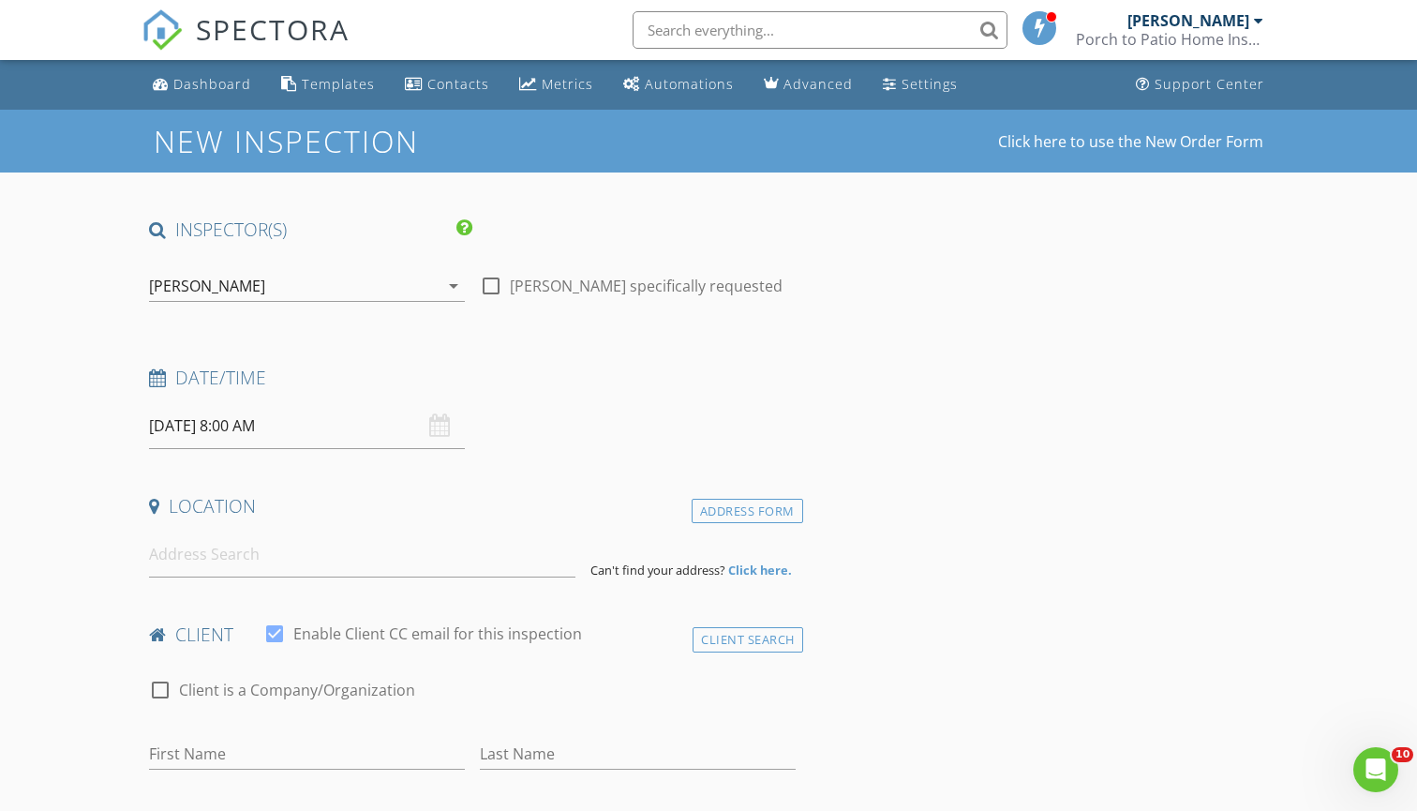
click at [331, 429] on input "[DATE] 8:00 AM" at bounding box center [307, 426] width 316 height 46
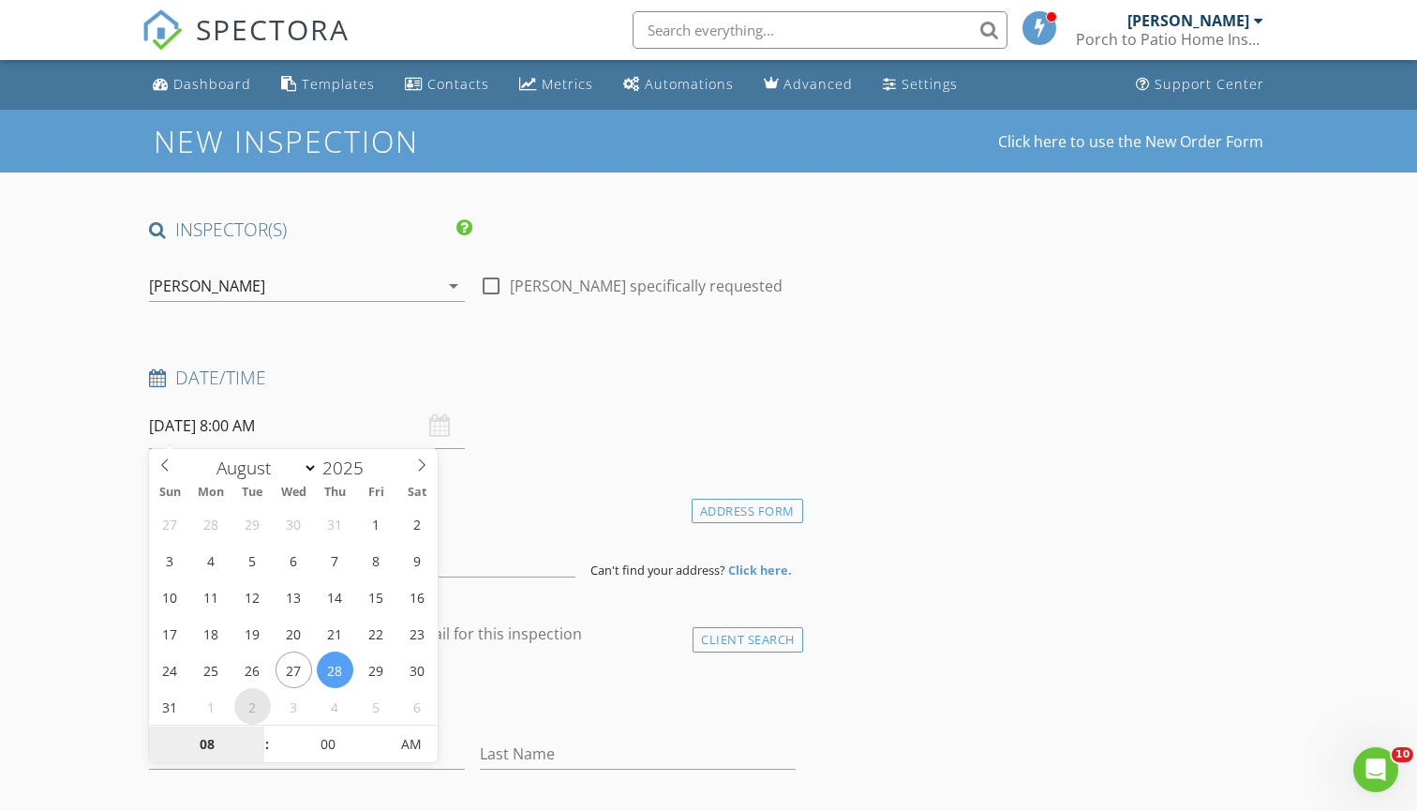
select select "8"
type input "09/02/2025 8:00 AM"
type input "09"
type input "09/02/2025 9:00 AM"
click at [258, 735] on span at bounding box center [257, 735] width 13 height 19
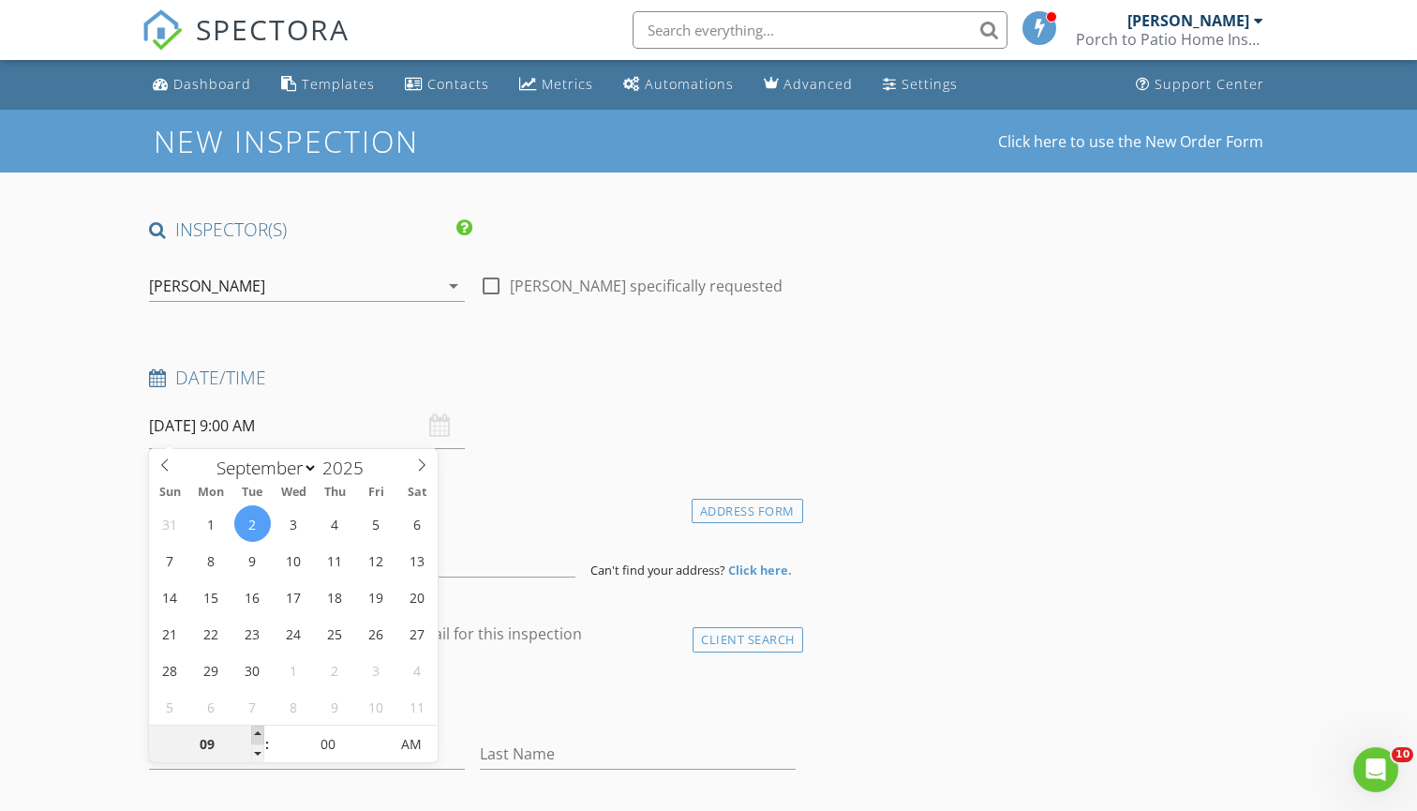
type input "10"
type input "09/02/2025 10:00 AM"
click at [258, 735] on span at bounding box center [257, 735] width 13 height 19
type input "11"
type input "09/02/2025 11:00 AM"
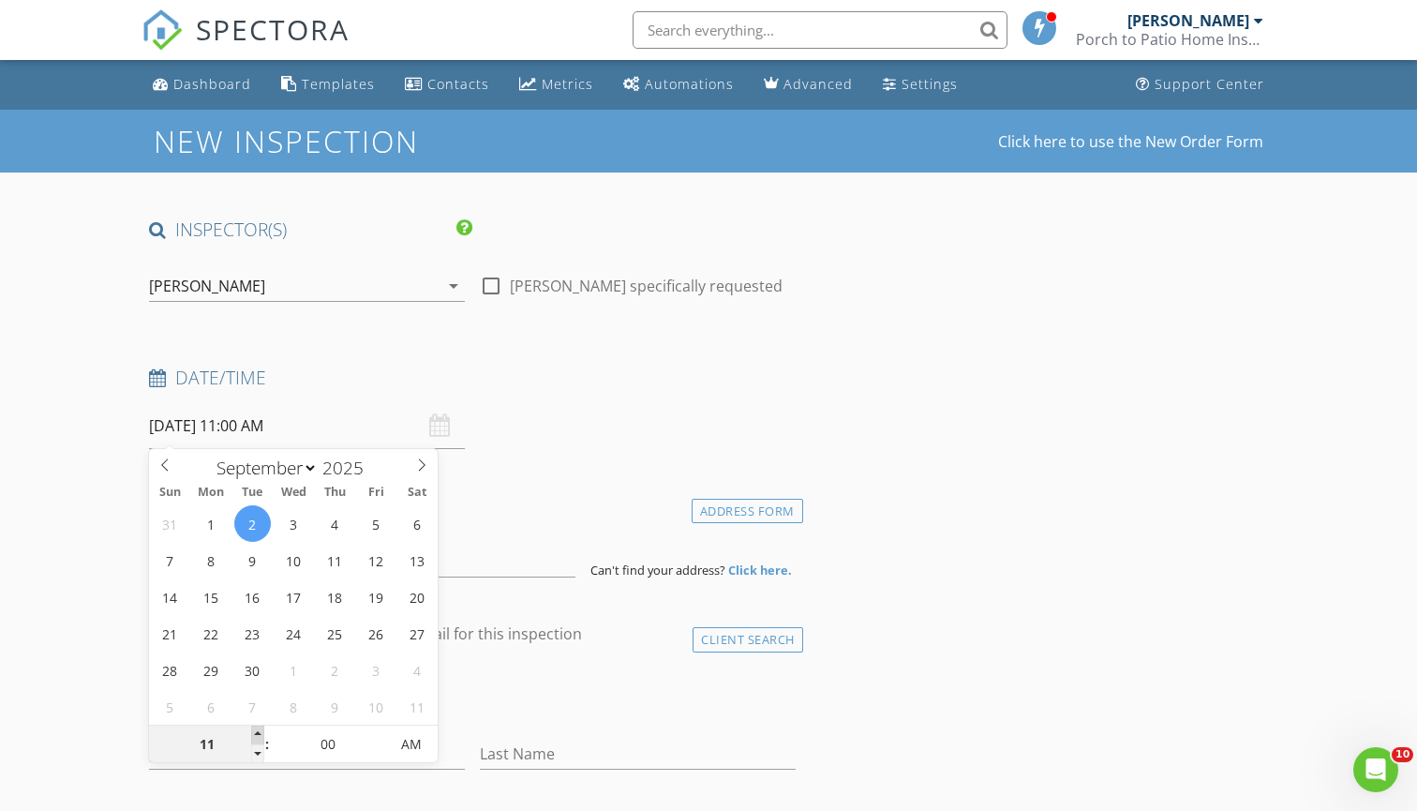
click at [258, 735] on span at bounding box center [257, 735] width 13 height 19
type input "12"
type input "09/02/2025 12:00 PM"
click at [258, 735] on span at bounding box center [257, 735] width 13 height 19
type input "01"
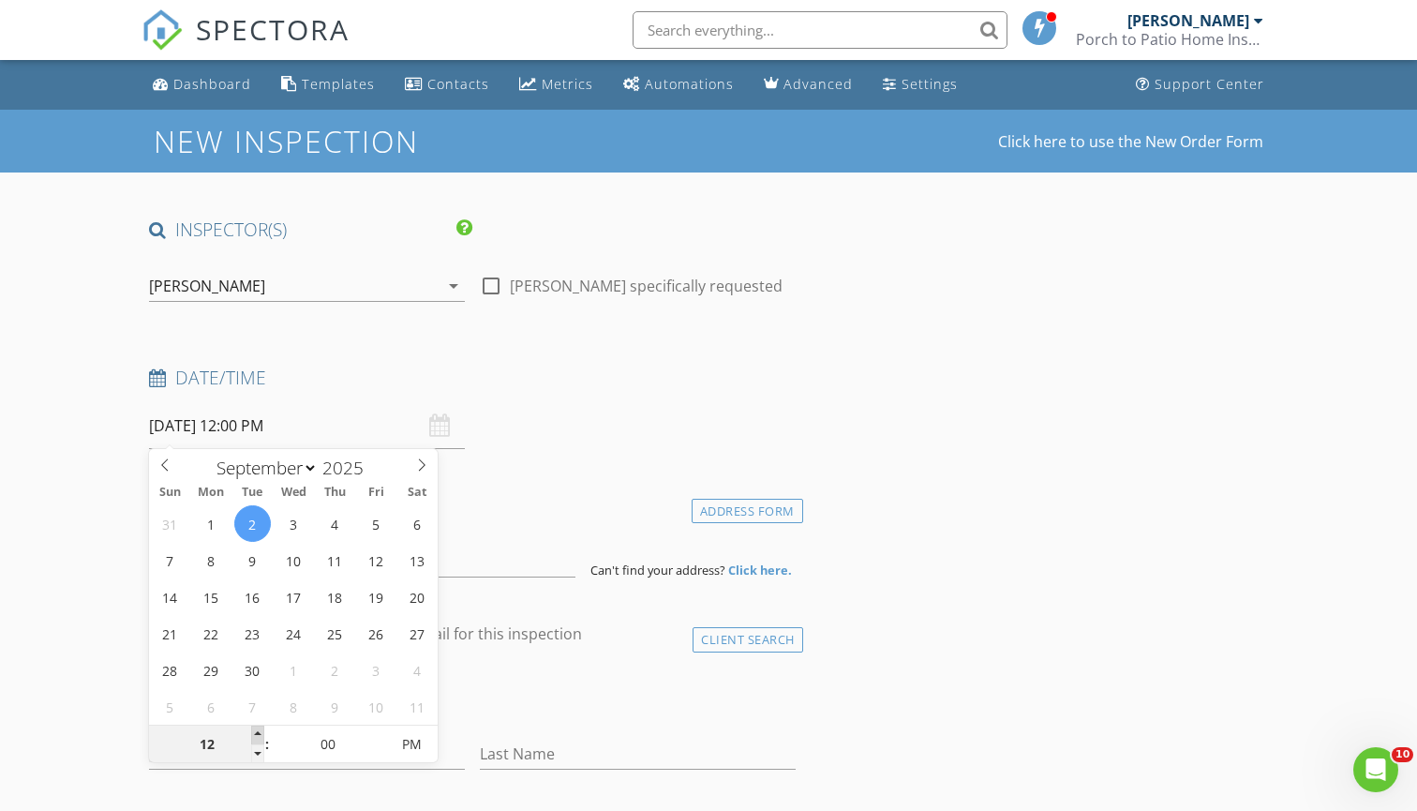
type input "09/02/2025 1:00 PM"
click at [258, 735] on span at bounding box center [257, 735] width 13 height 19
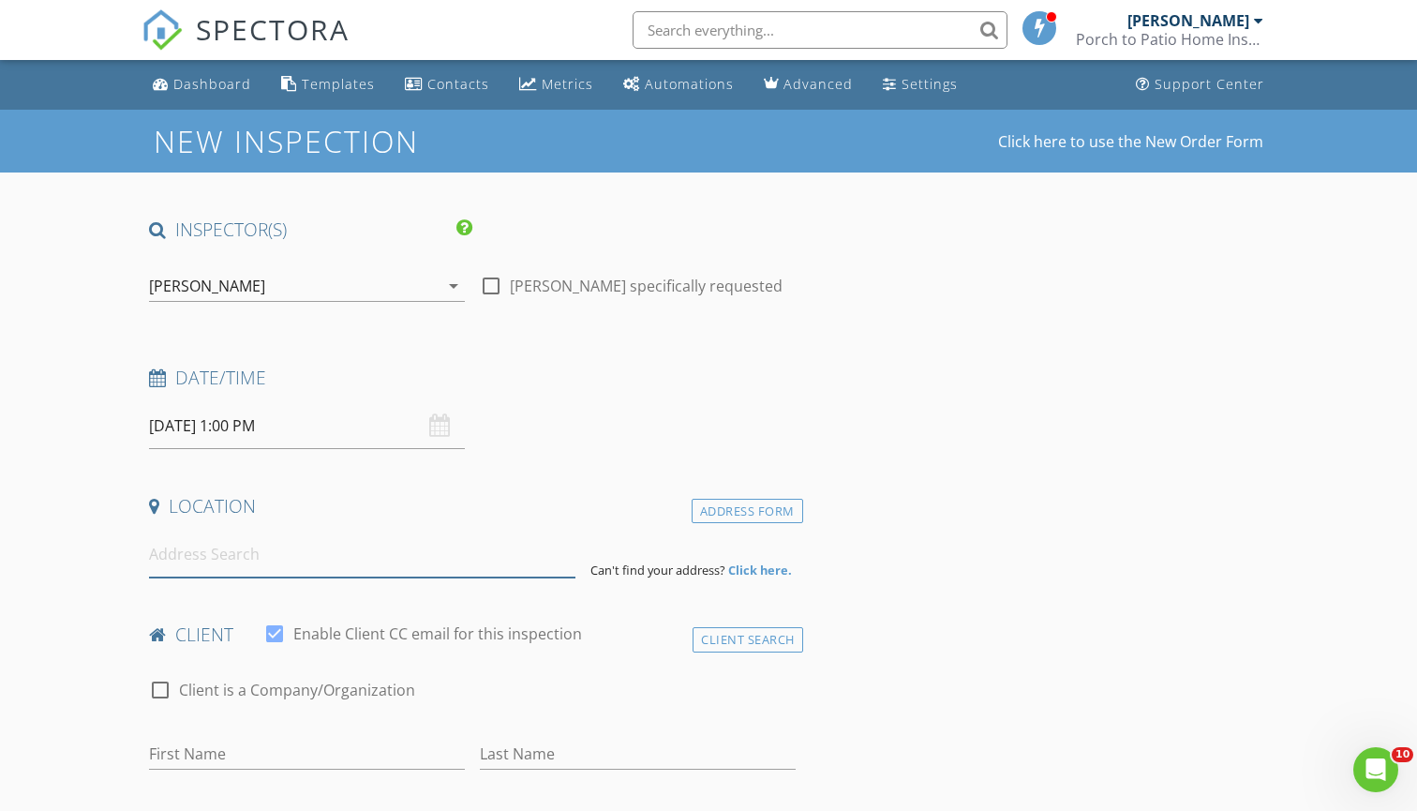
click at [462, 561] on input at bounding box center [362, 554] width 426 height 46
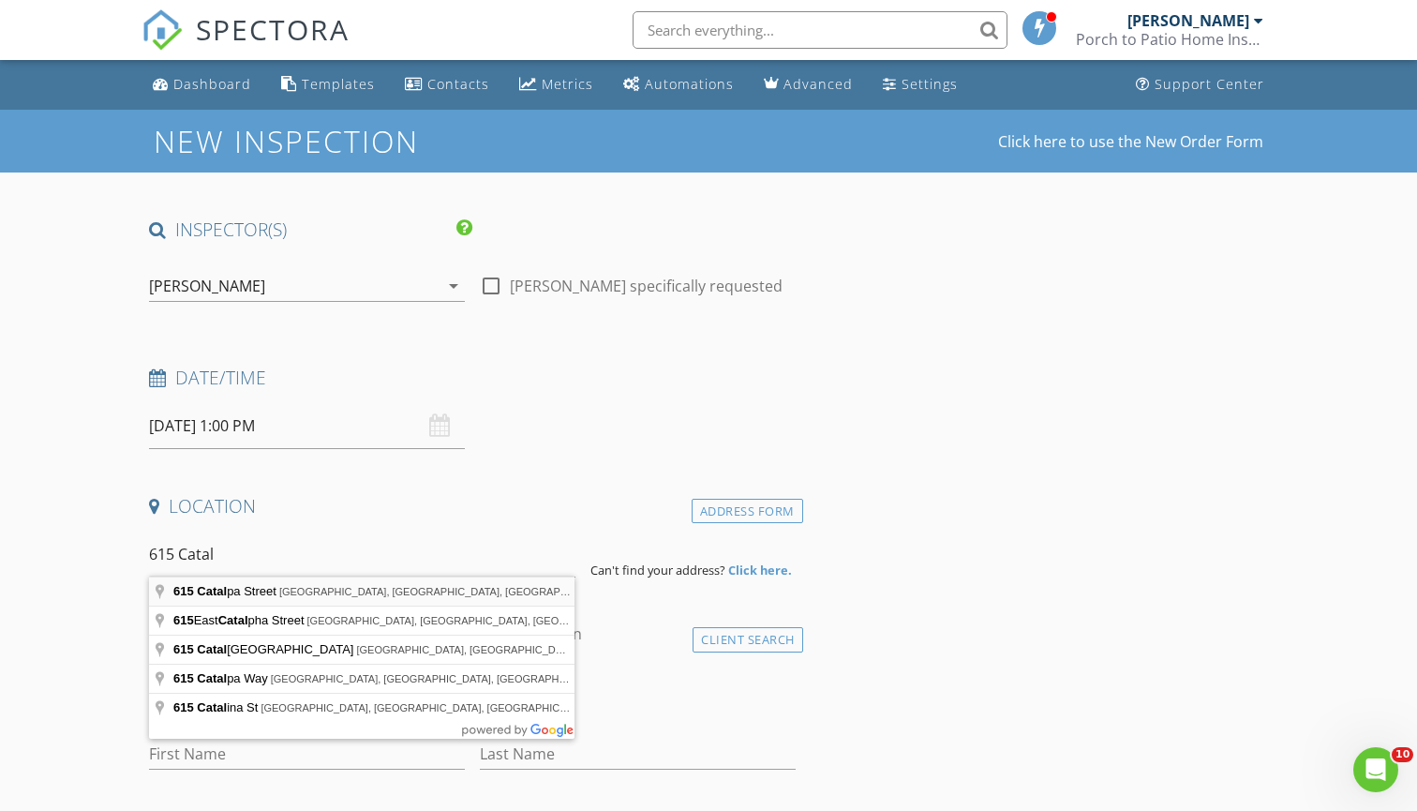
type input "615 Catalpa Street, Clarksdale, MS, USA"
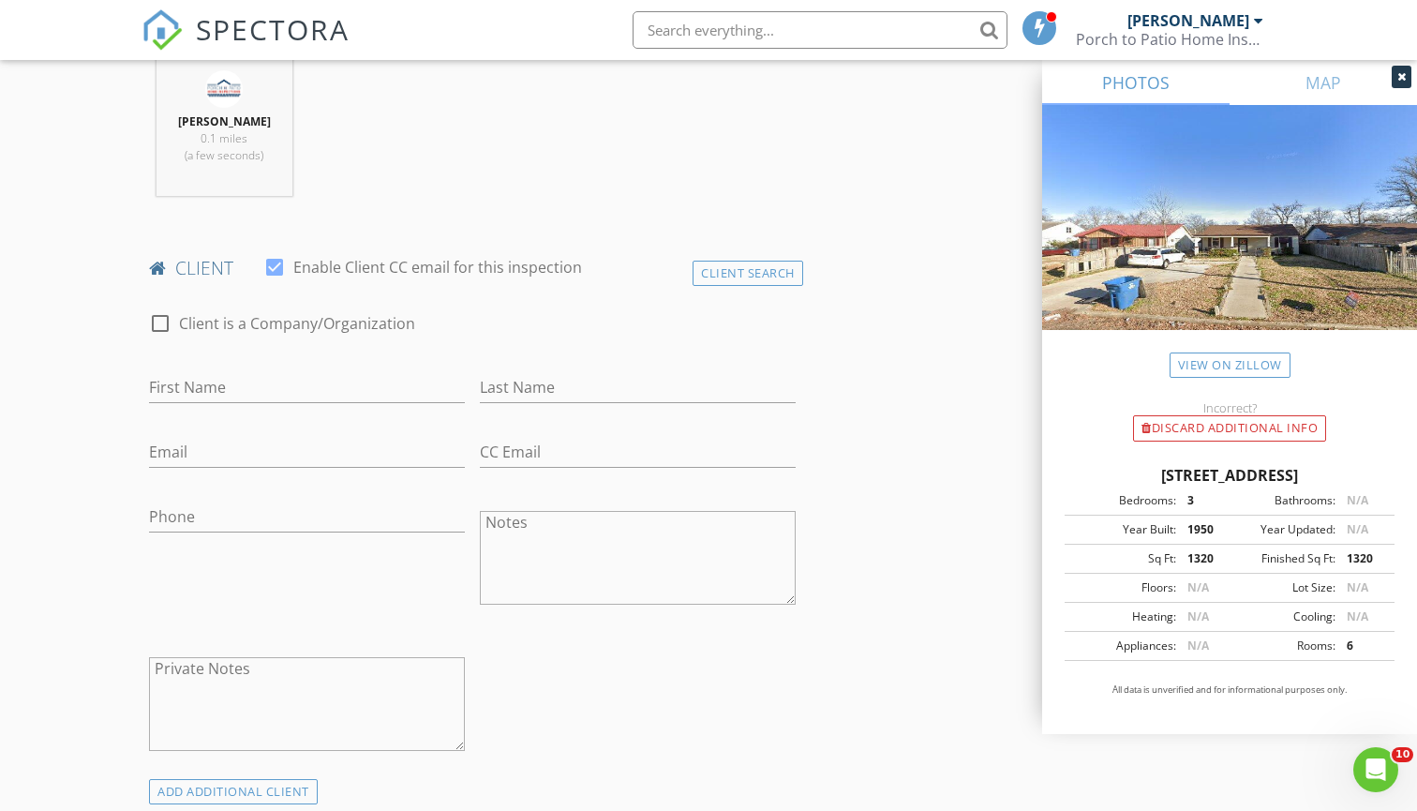
scroll to position [754, 0]
click at [721, 277] on div "Client Search" at bounding box center [748, 269] width 111 height 25
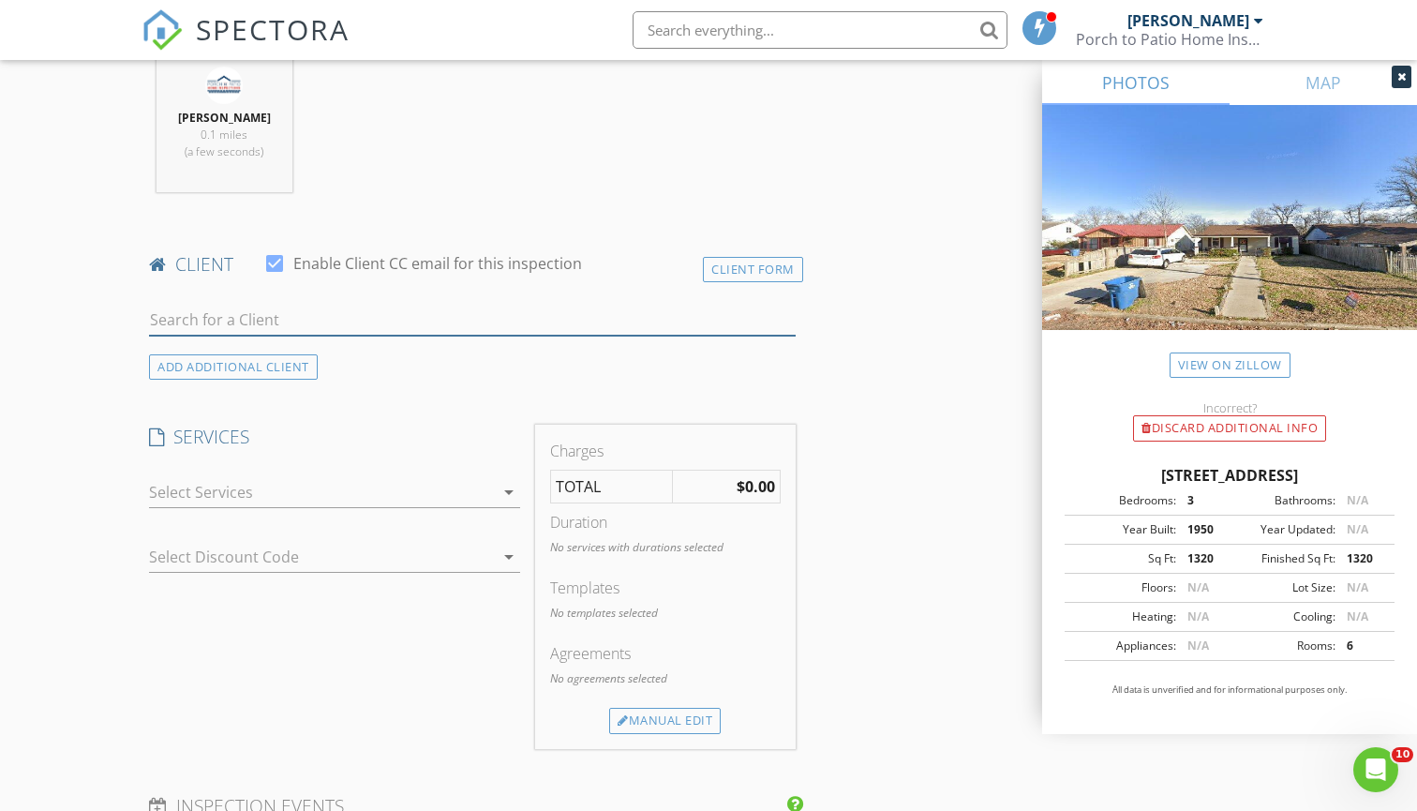
click at [658, 316] on input "text" at bounding box center [472, 320] width 647 height 31
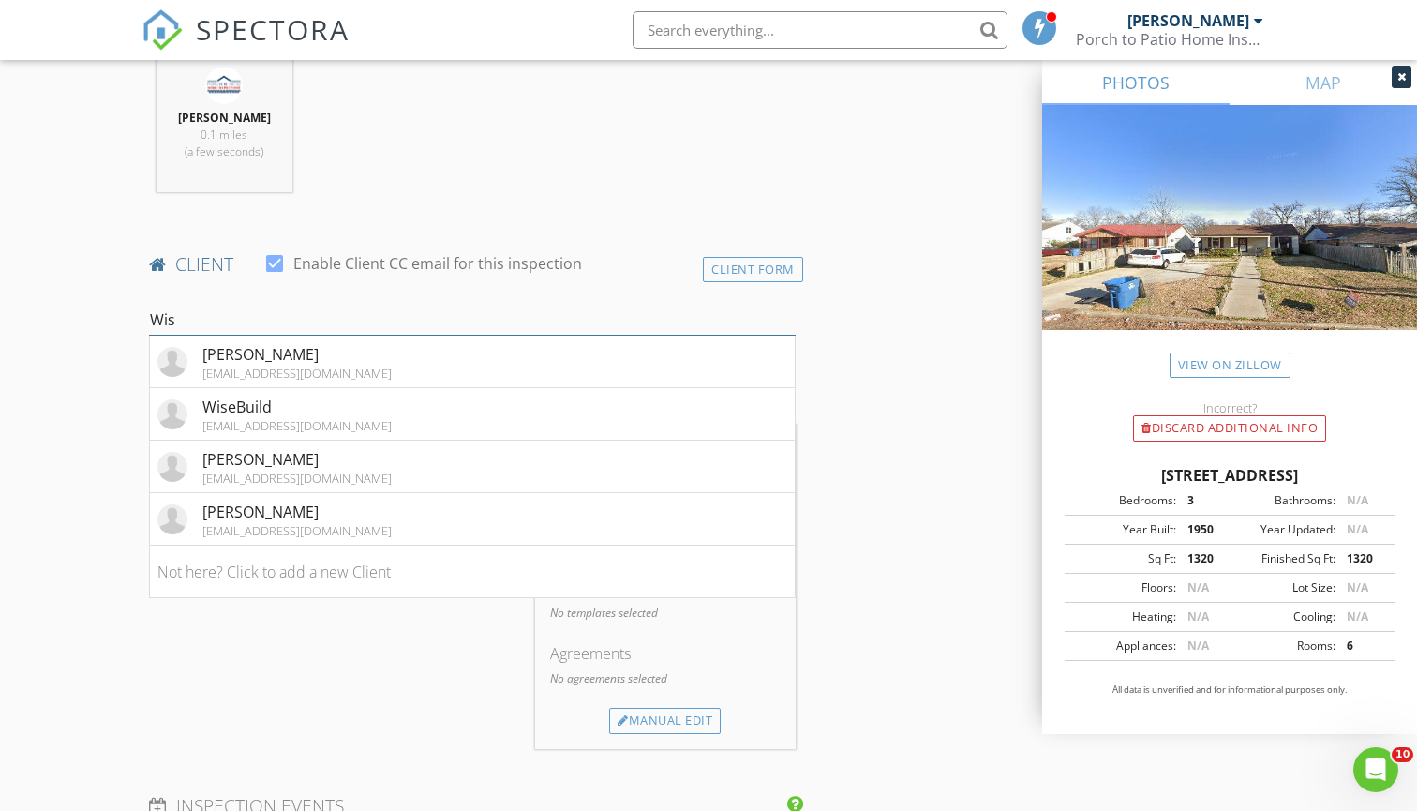
click at [420, 318] on input "Wis" at bounding box center [472, 320] width 647 height 31
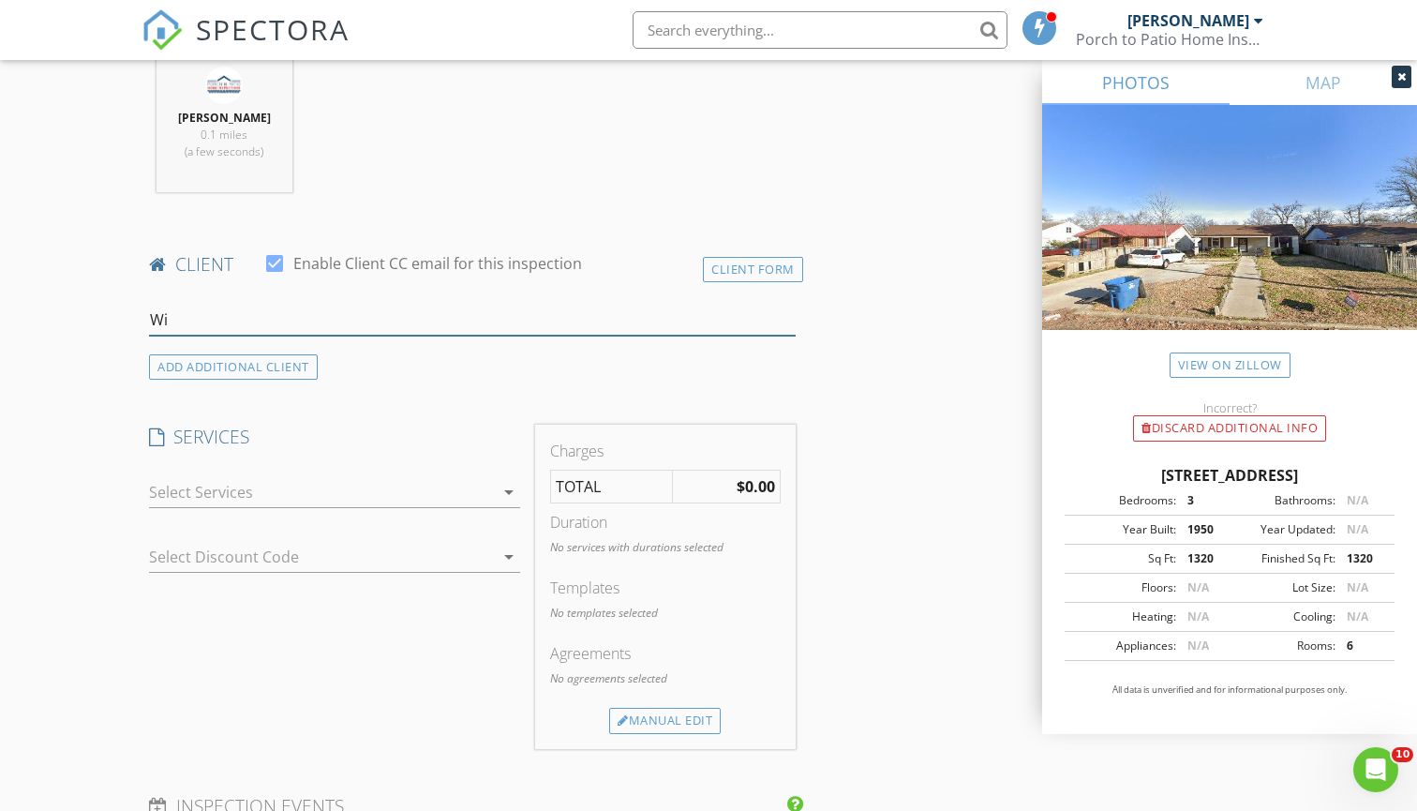
type input "W"
type input "wise"
drag, startPoint x: 420, startPoint y: 317, endPoint x: 367, endPoint y: 367, distance: 73.6
click at [367, 367] on li "WiseBuild info@wisebuild.homes" at bounding box center [472, 362] width 645 height 52
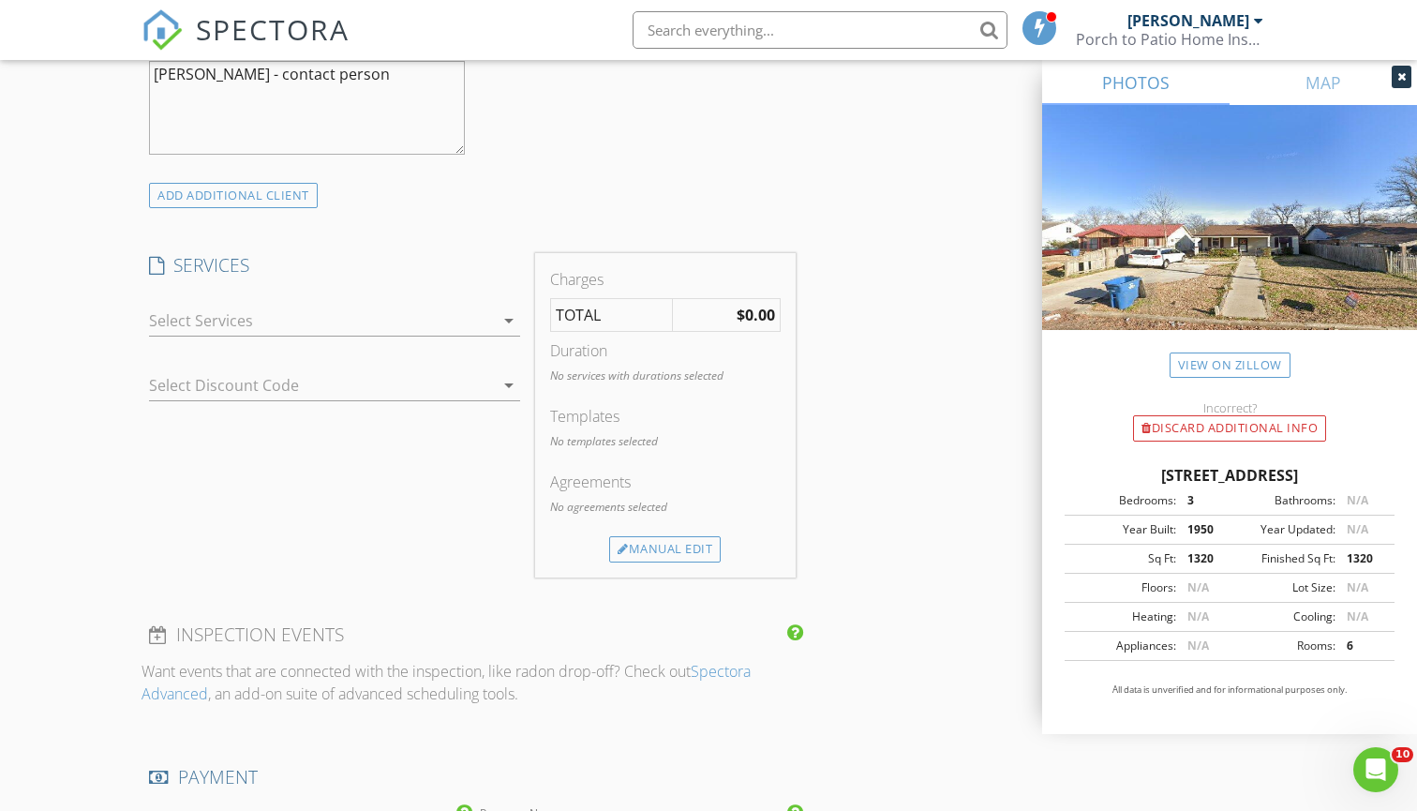
scroll to position [1352, 0]
click at [397, 310] on div at bounding box center [321, 315] width 345 height 30
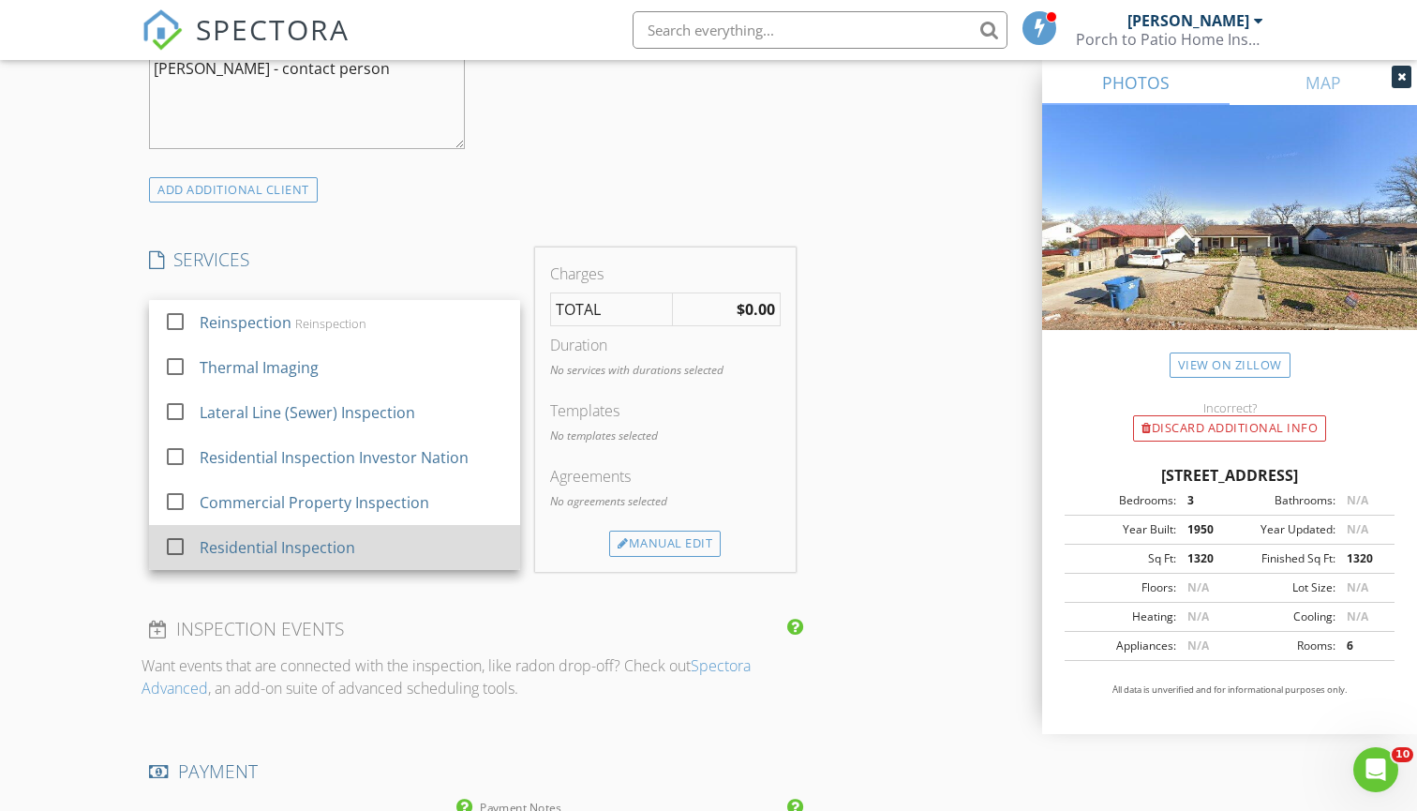
click at [354, 536] on div "Residential Inspection" at bounding box center [354, 547] width 306 height 37
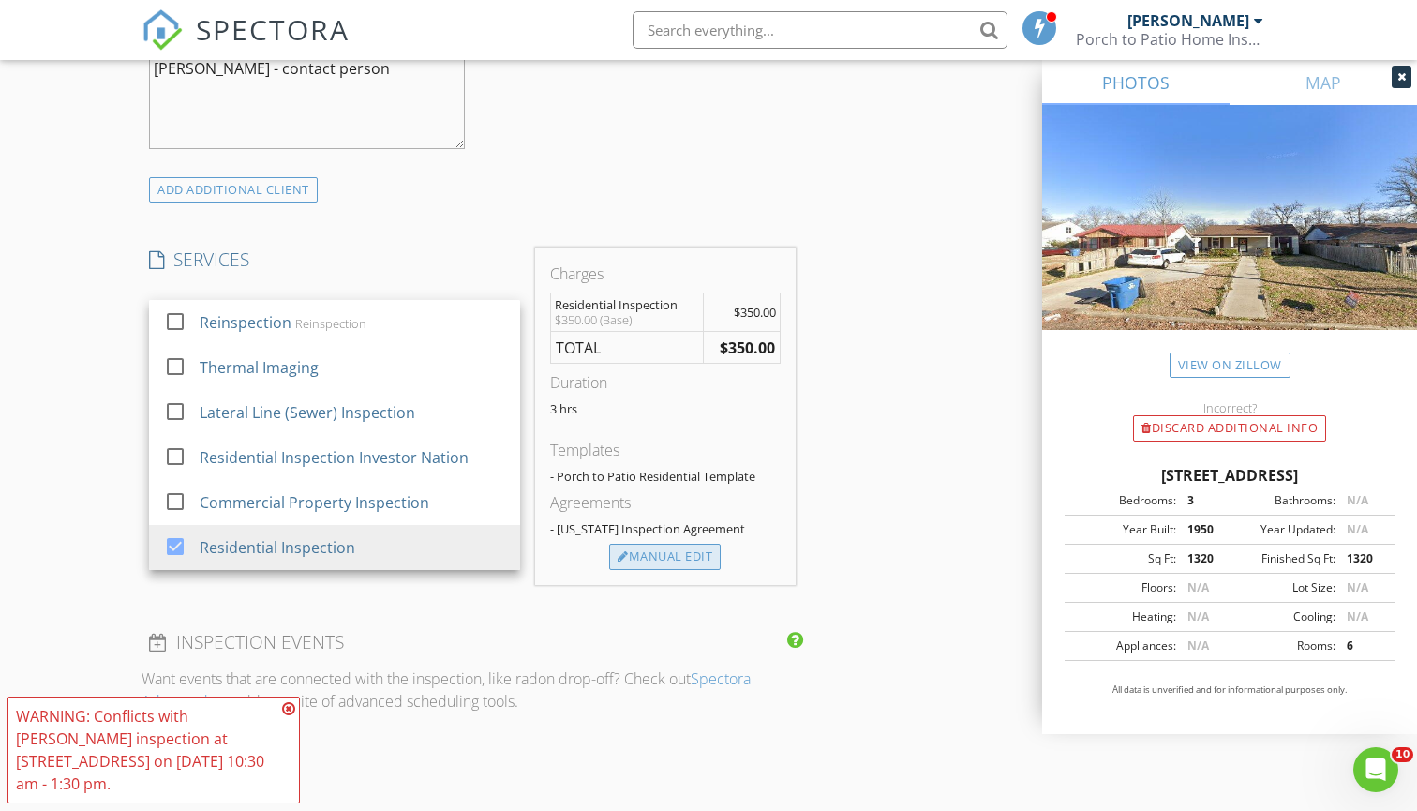
click at [658, 562] on div "Manual Edit" at bounding box center [665, 557] width 112 height 26
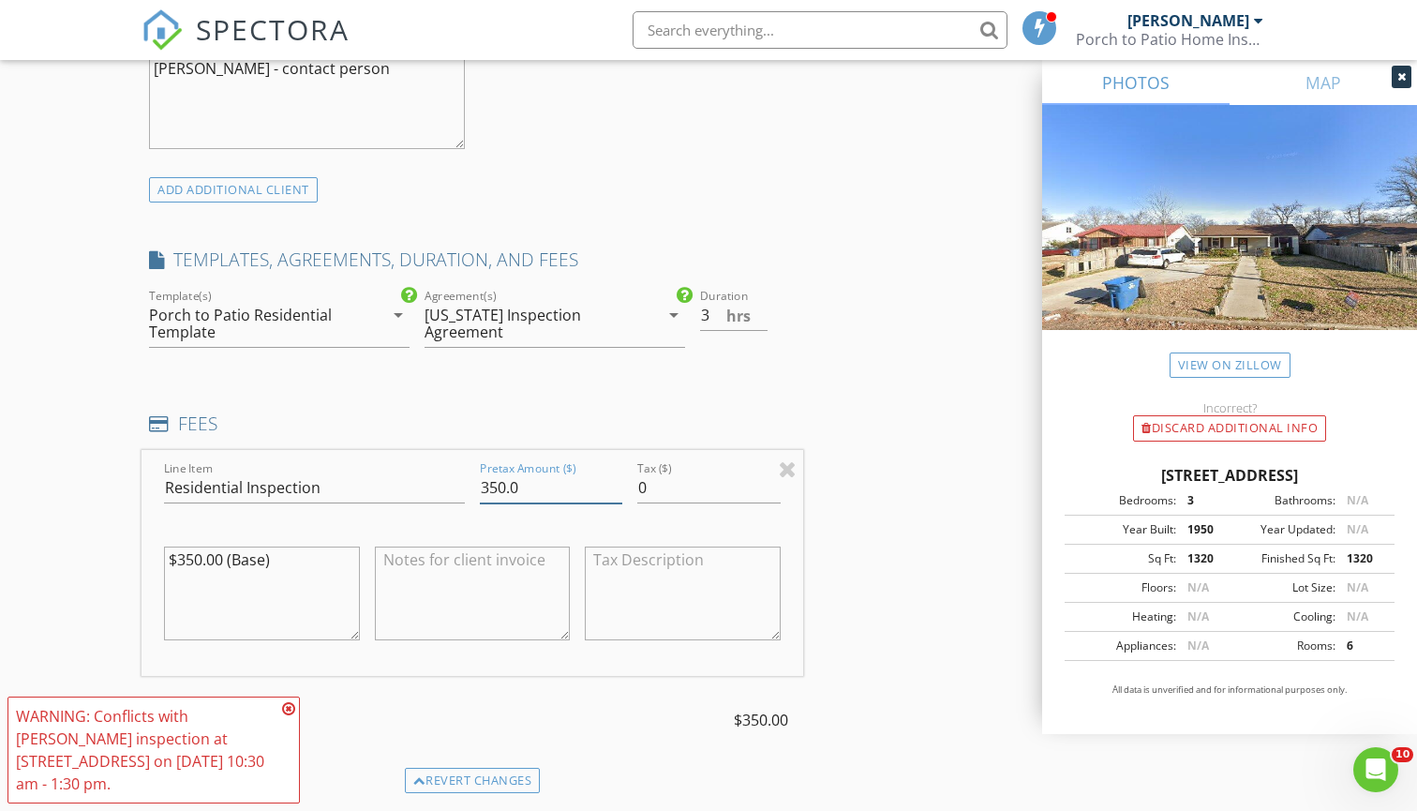
drag, startPoint x: 582, startPoint y: 493, endPoint x: 492, endPoint y: 493, distance: 90.0
click at [492, 493] on input "350.0" at bounding box center [551, 487] width 142 height 31
type input "375"
click at [402, 387] on div "INSPECTOR(S) check_box Mitchell James PRIMARY check_box_outline_blank Chris Key…" at bounding box center [473, 458] width 662 height 3185
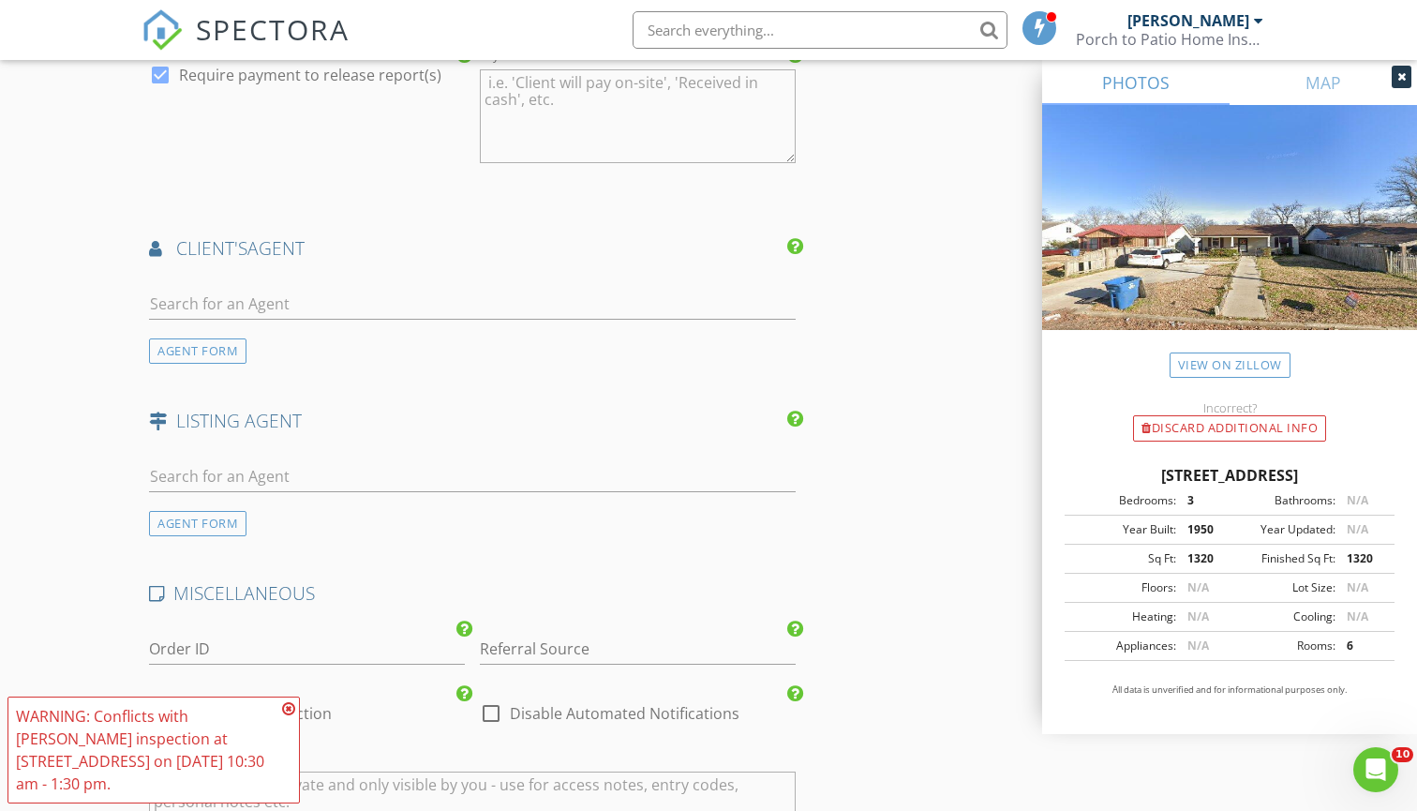
scroll to position [2327, 0]
click at [537, 647] on input "Referral Source" at bounding box center [638, 648] width 316 height 31
click at [529, 750] on div "WiseBuild" at bounding box center [638, 759] width 314 height 37
type input "WiseBuild"
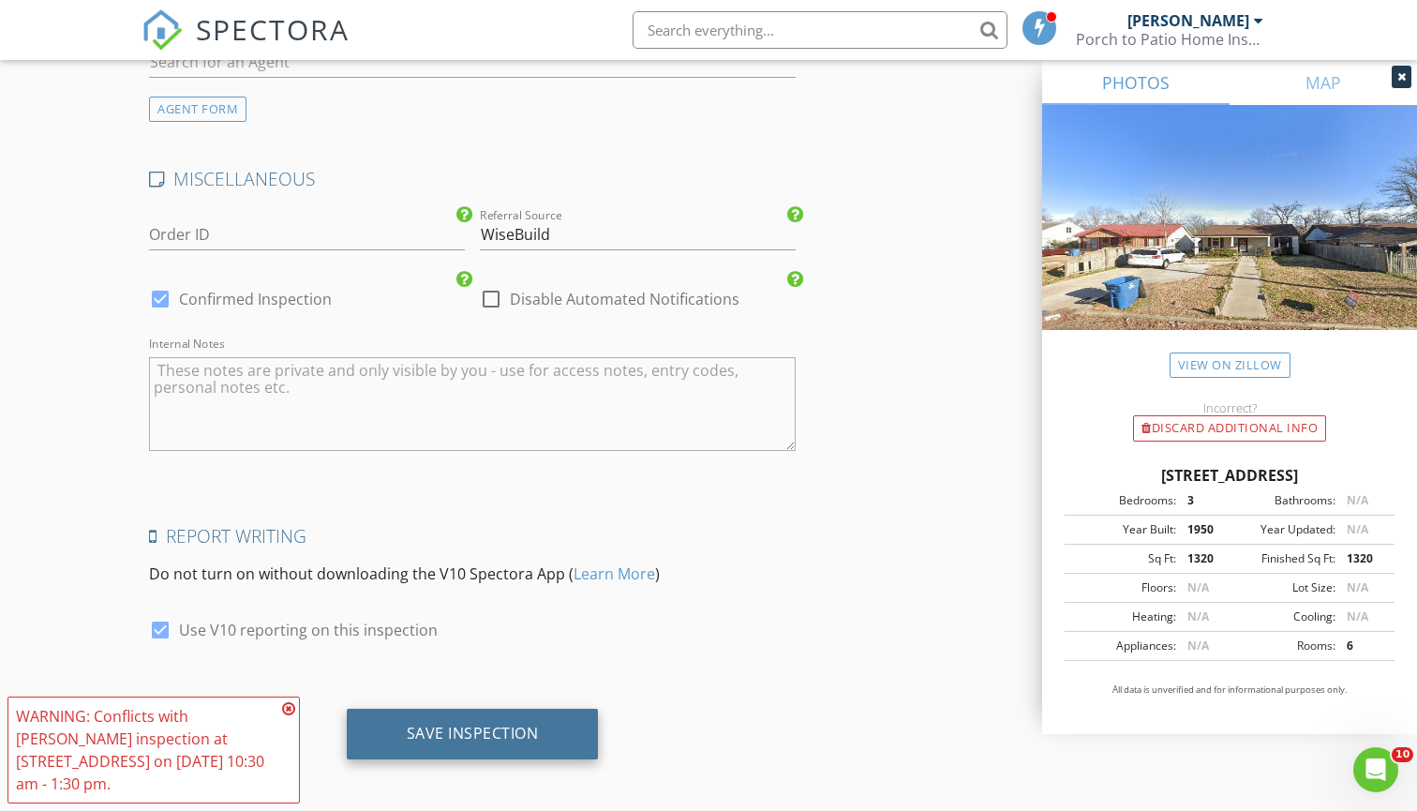
scroll to position [2738, 0]
click at [519, 735] on div "Save Inspection" at bounding box center [473, 735] width 132 height 19
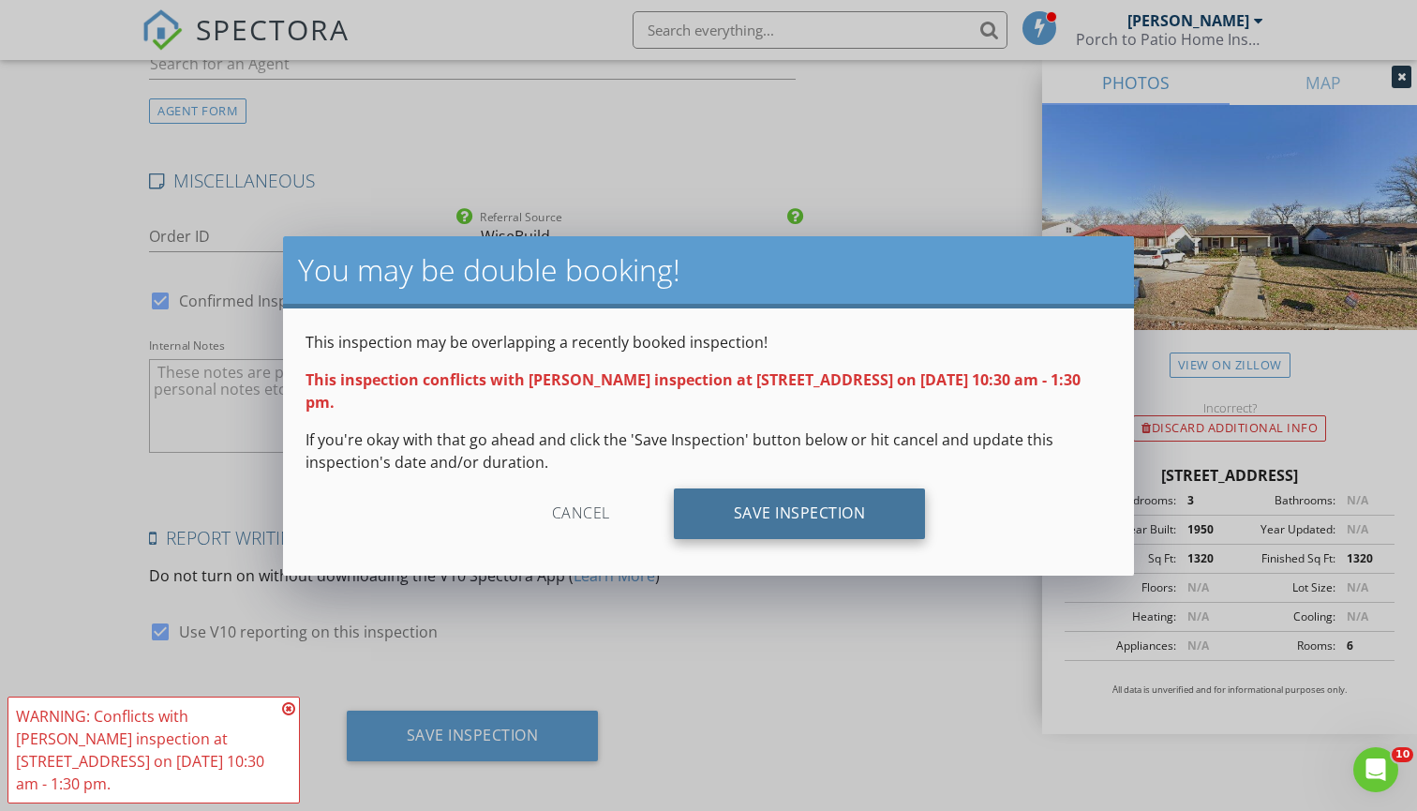
click at [754, 516] on div "Save Inspection" at bounding box center [800, 513] width 252 height 51
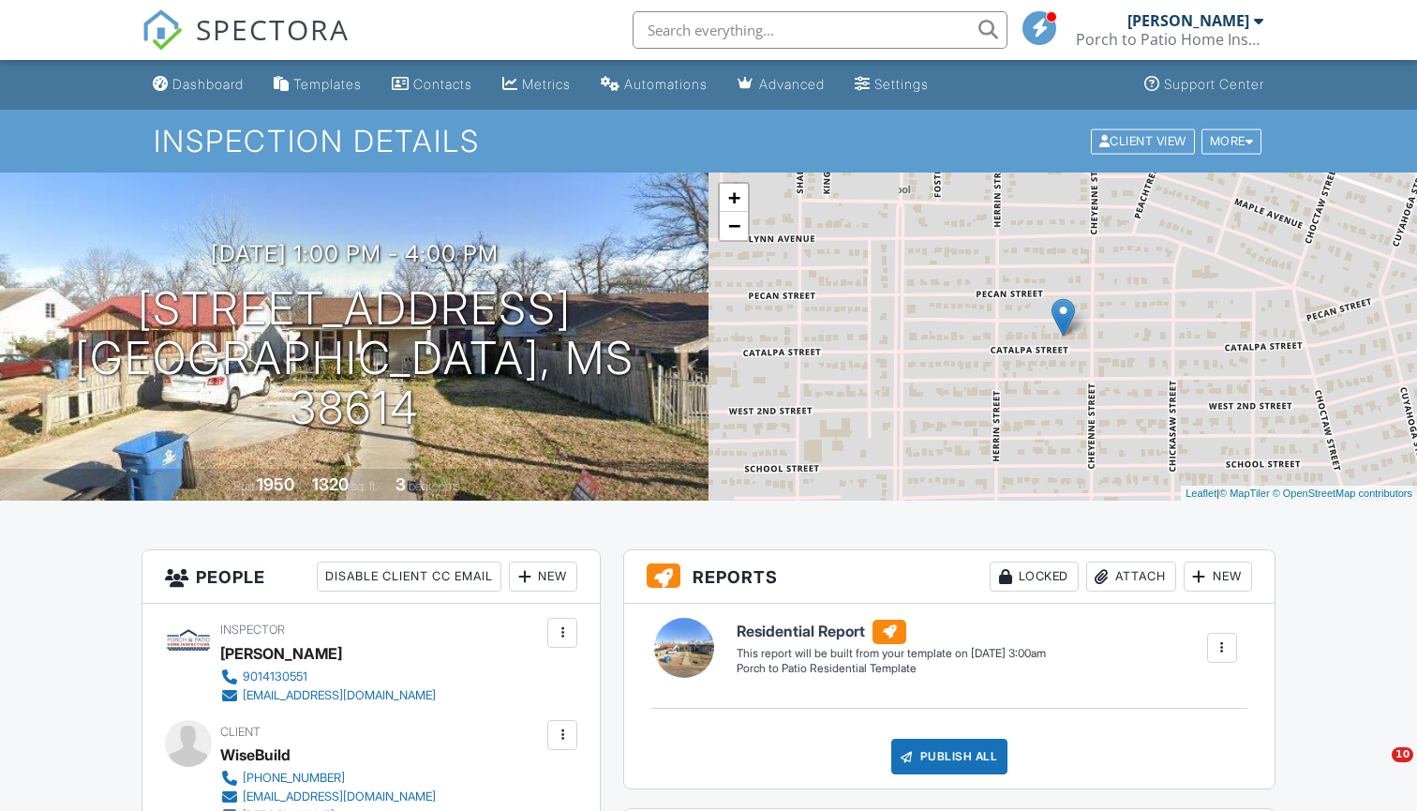
click at [281, 35] on span "SPECTORA" at bounding box center [273, 28] width 154 height 39
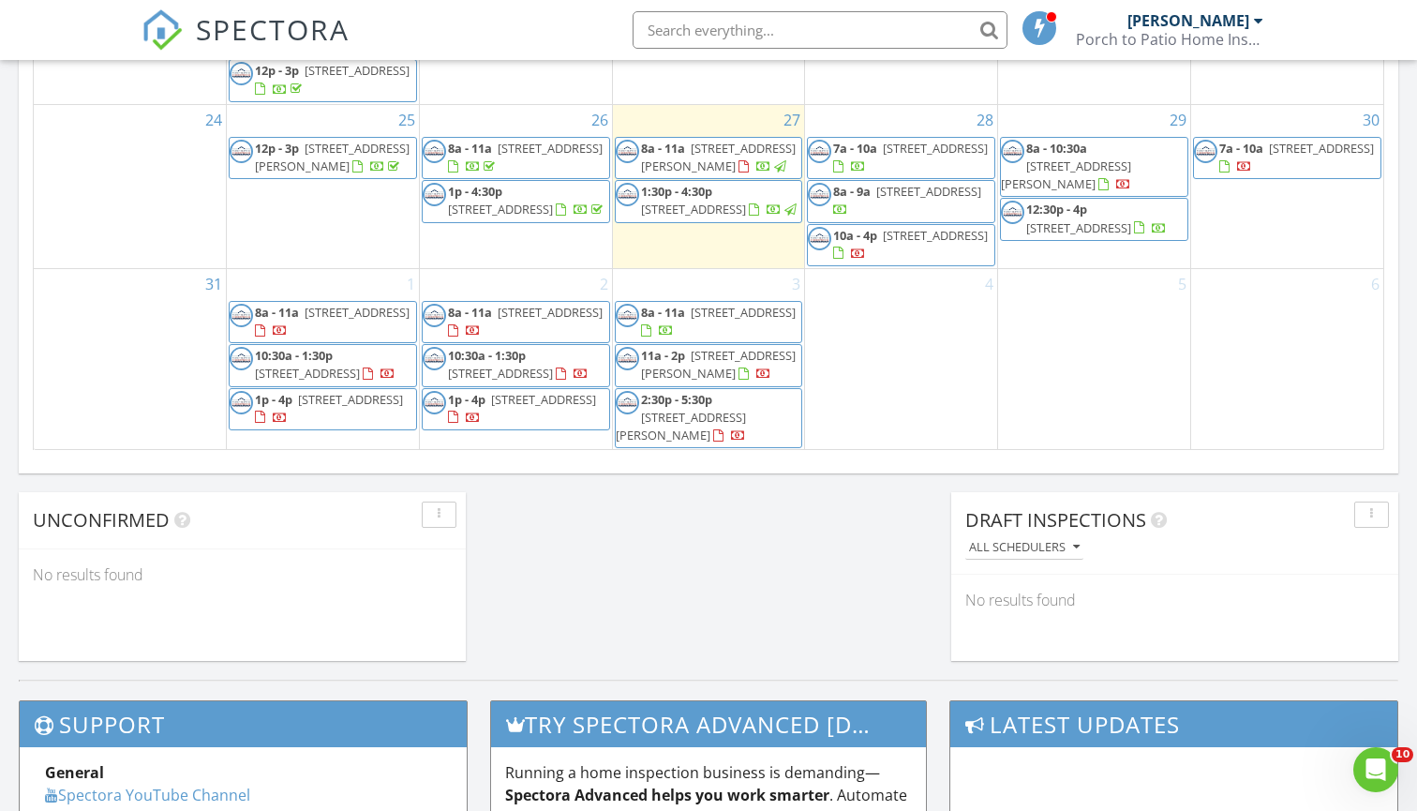
scroll to position [1245, 0]
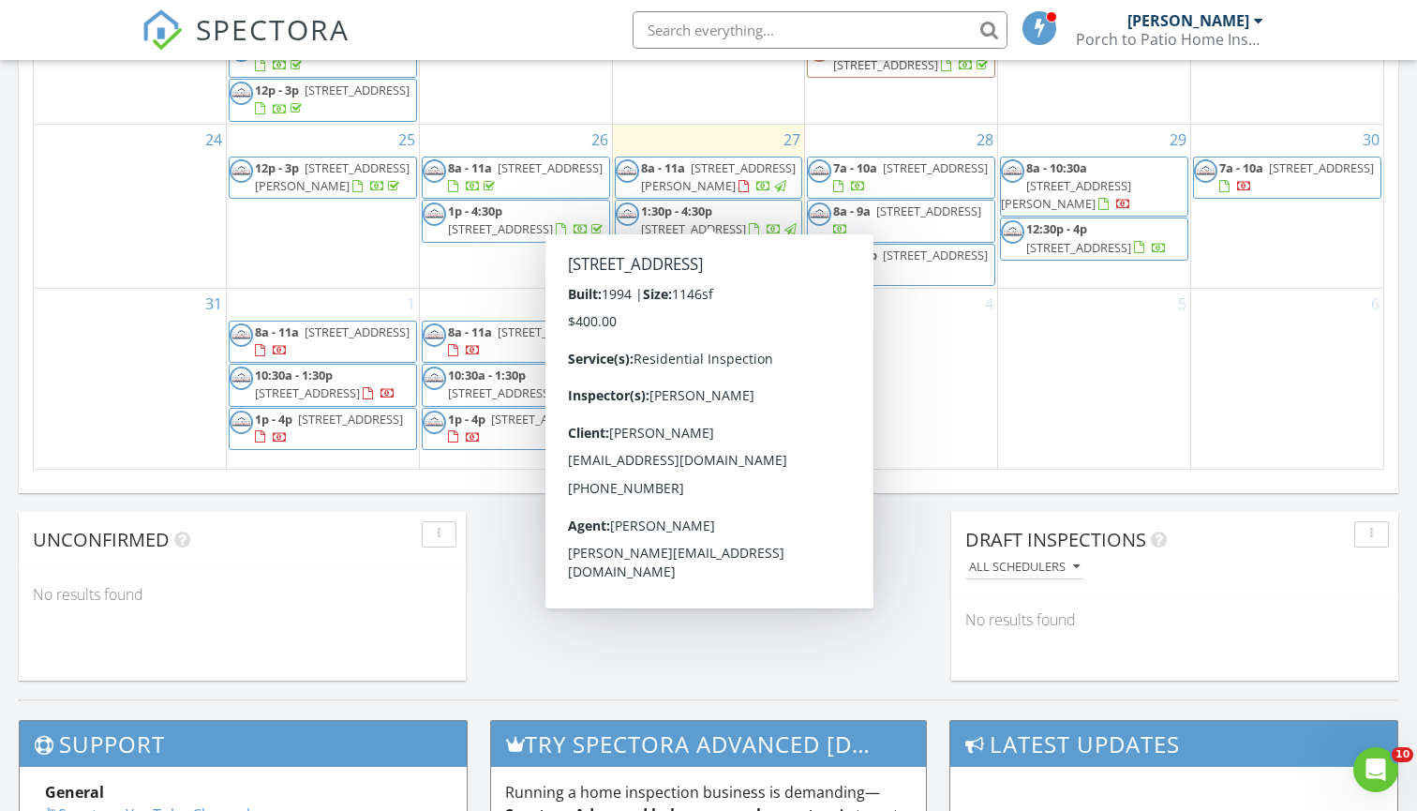
scroll to position [1287, 0]
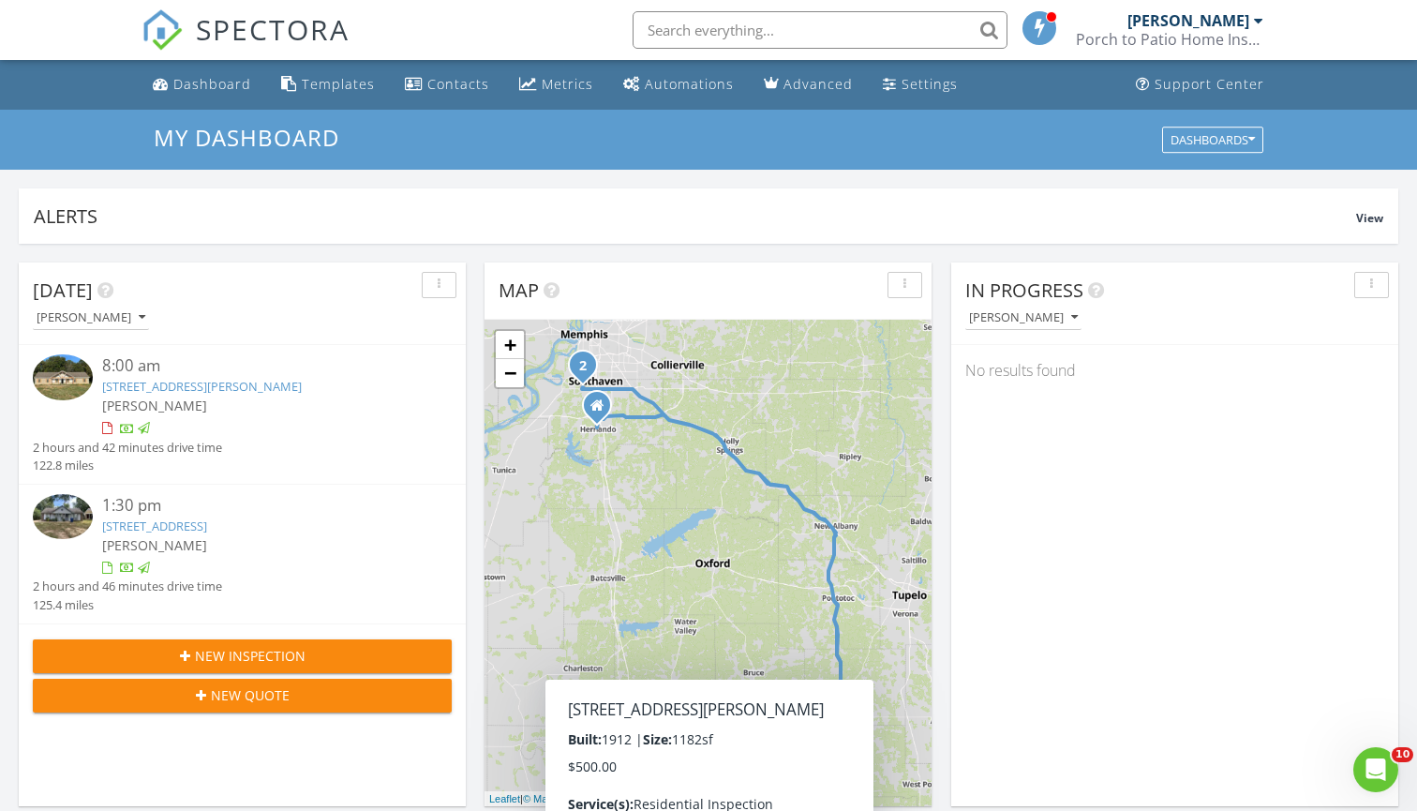
scroll to position [0, 0]
click at [531, 88] on link "Metrics" at bounding box center [556, 84] width 89 height 35
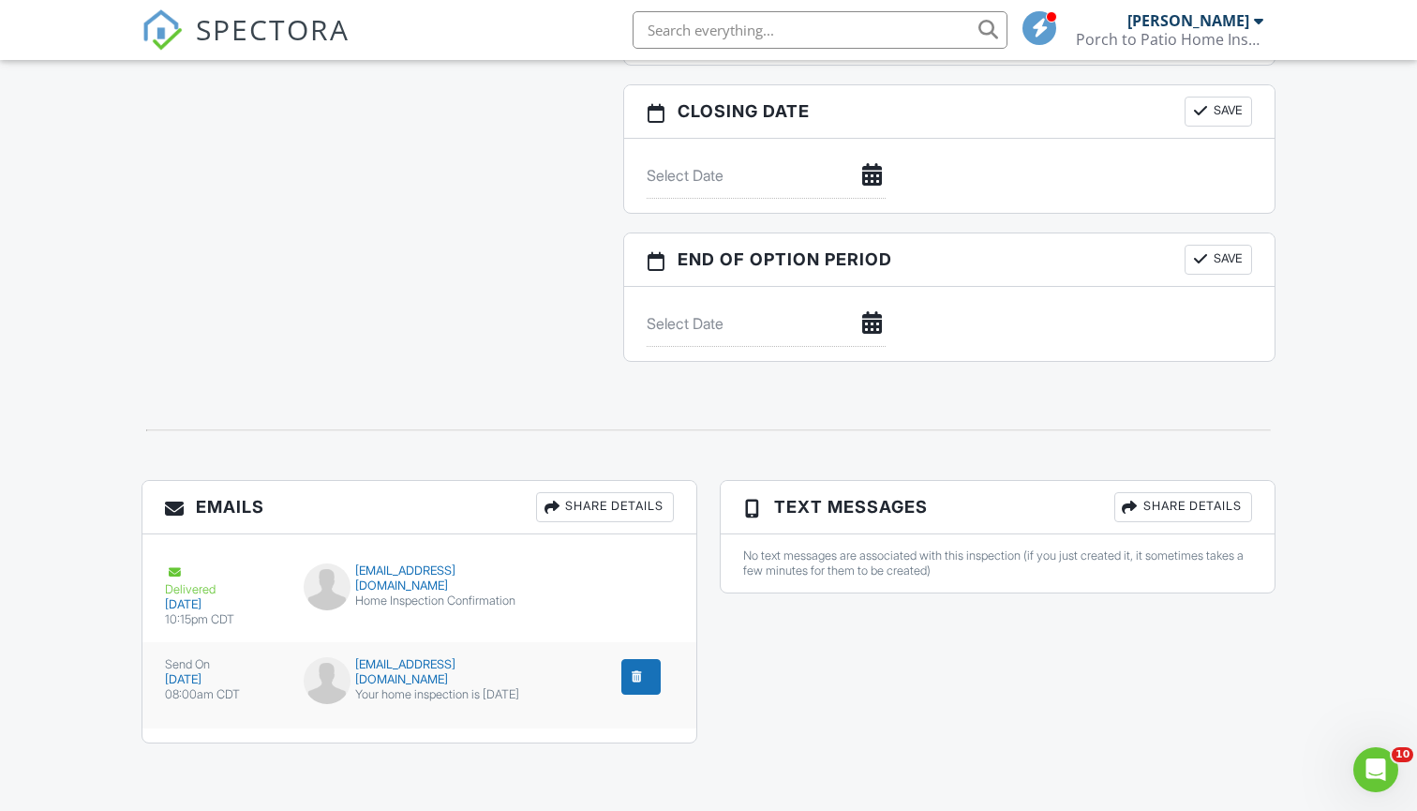
scroll to position [1707, 0]
click at [643, 673] on div "submit" at bounding box center [637, 676] width 19 height 19
click at [637, 677] on div "submit" at bounding box center [637, 676] width 19 height 19
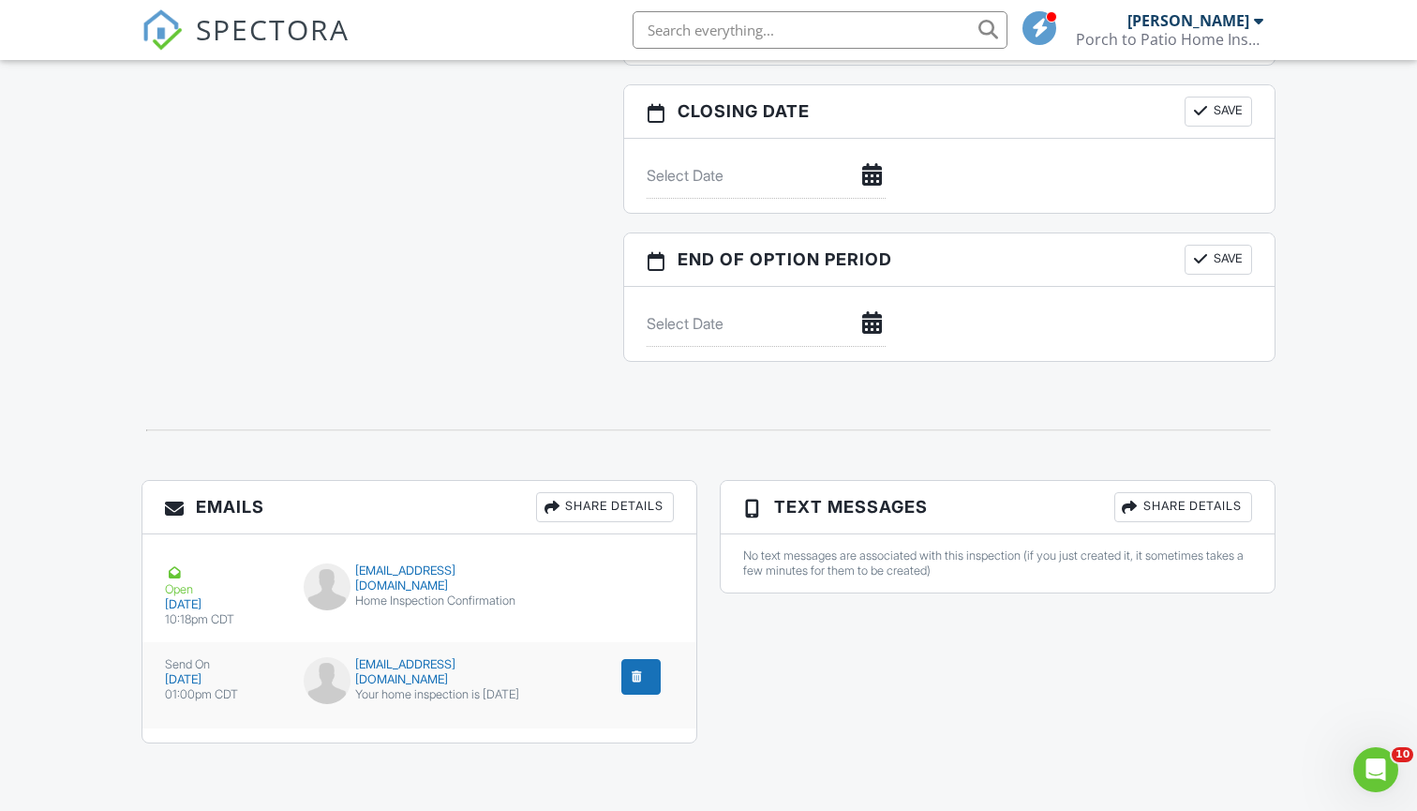
click at [646, 688] on button "submit" at bounding box center [640, 677] width 39 height 36
click at [638, 680] on div "submit" at bounding box center [637, 676] width 19 height 19
click at [631, 676] on div "submit" at bounding box center [637, 676] width 19 height 19
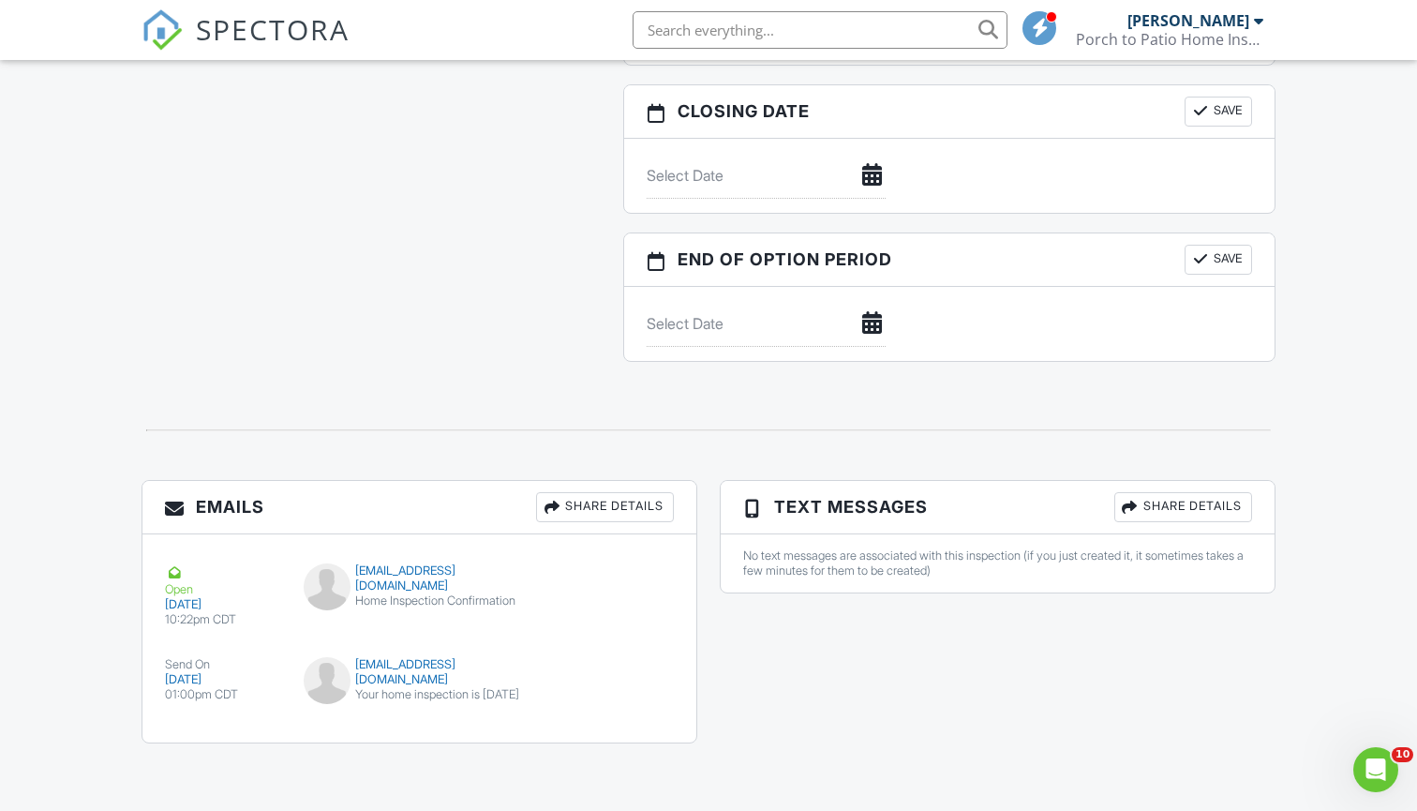
scroll to position [1707, 0]
click at [650, 671] on button "submit" at bounding box center [640, 677] width 39 height 36
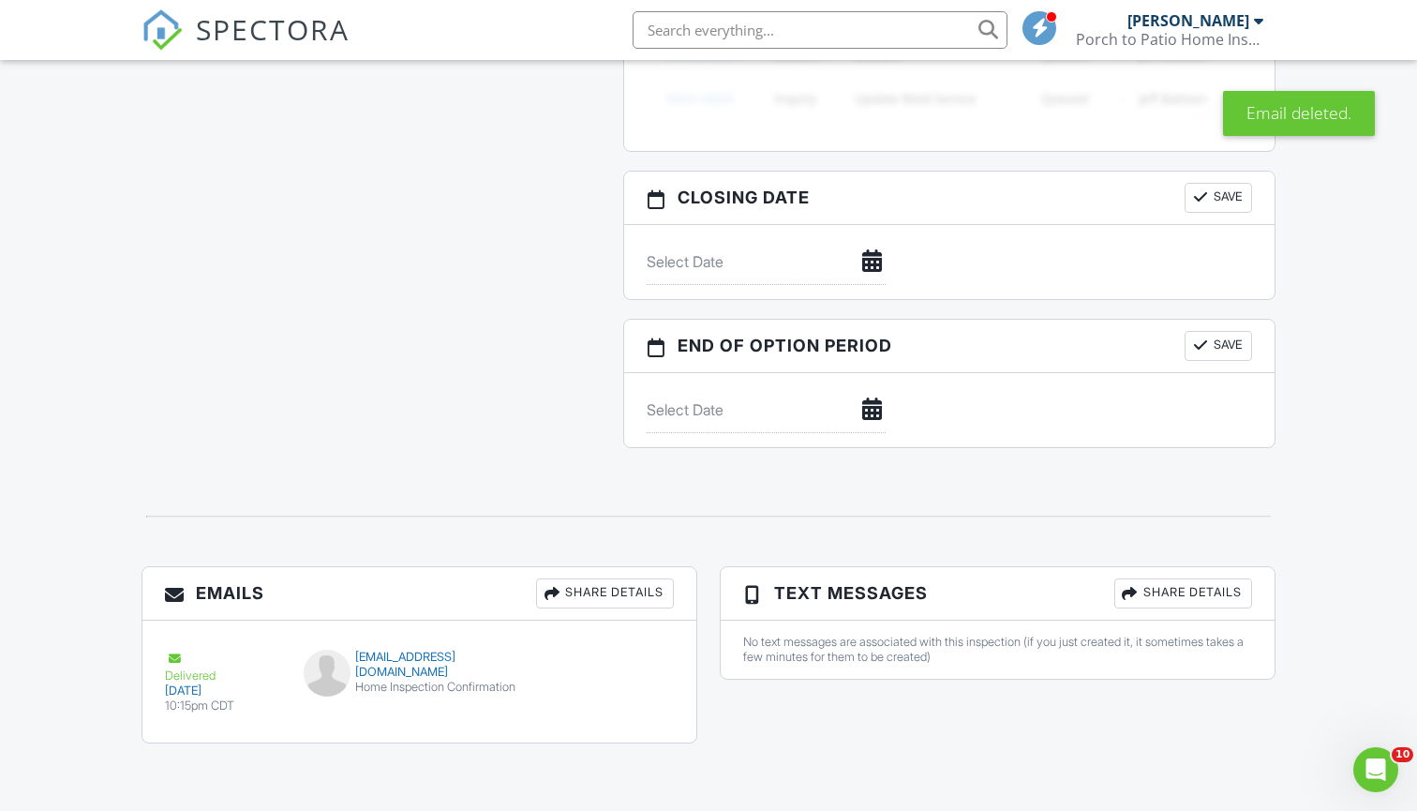
scroll to position [1621, 0]
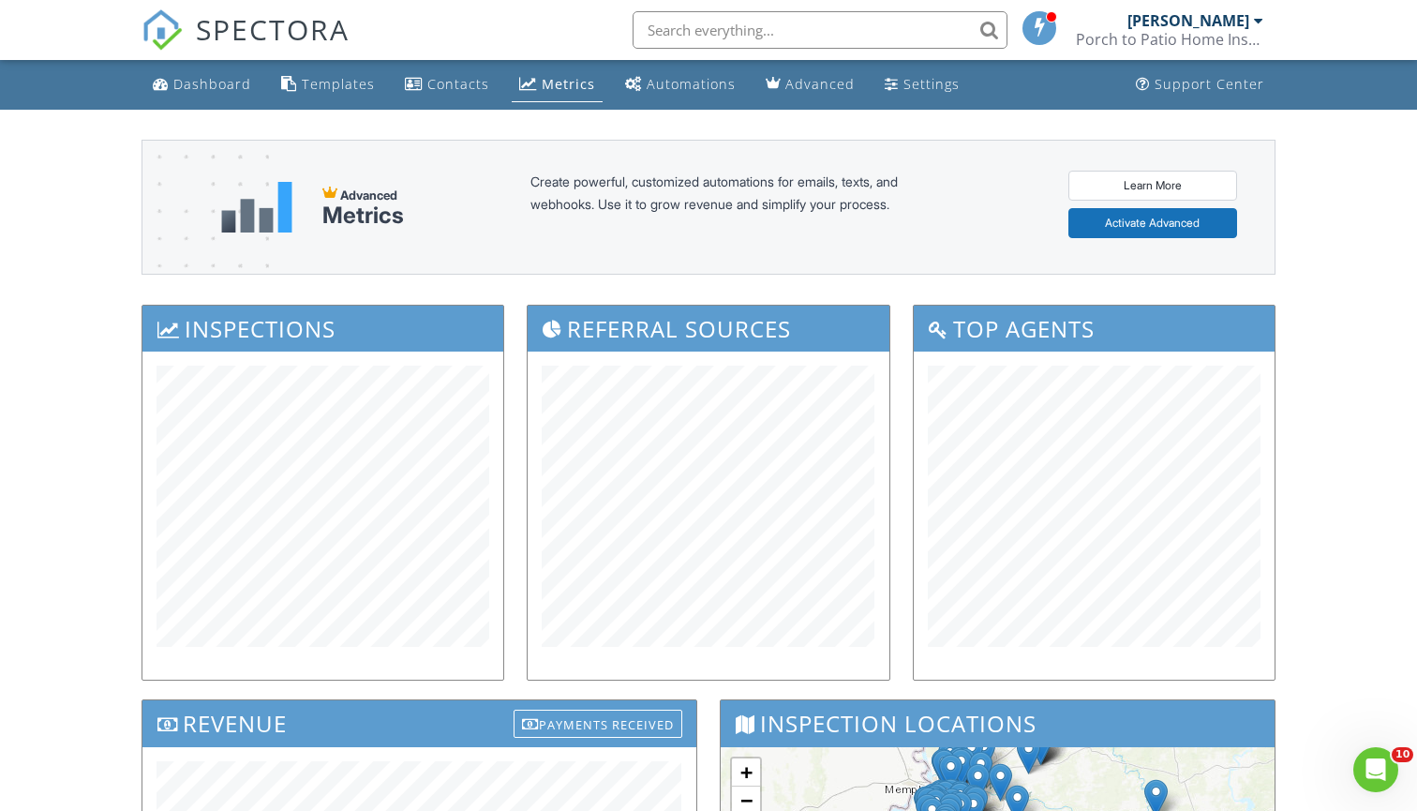
click at [271, 29] on span "SPECTORA" at bounding box center [273, 28] width 154 height 39
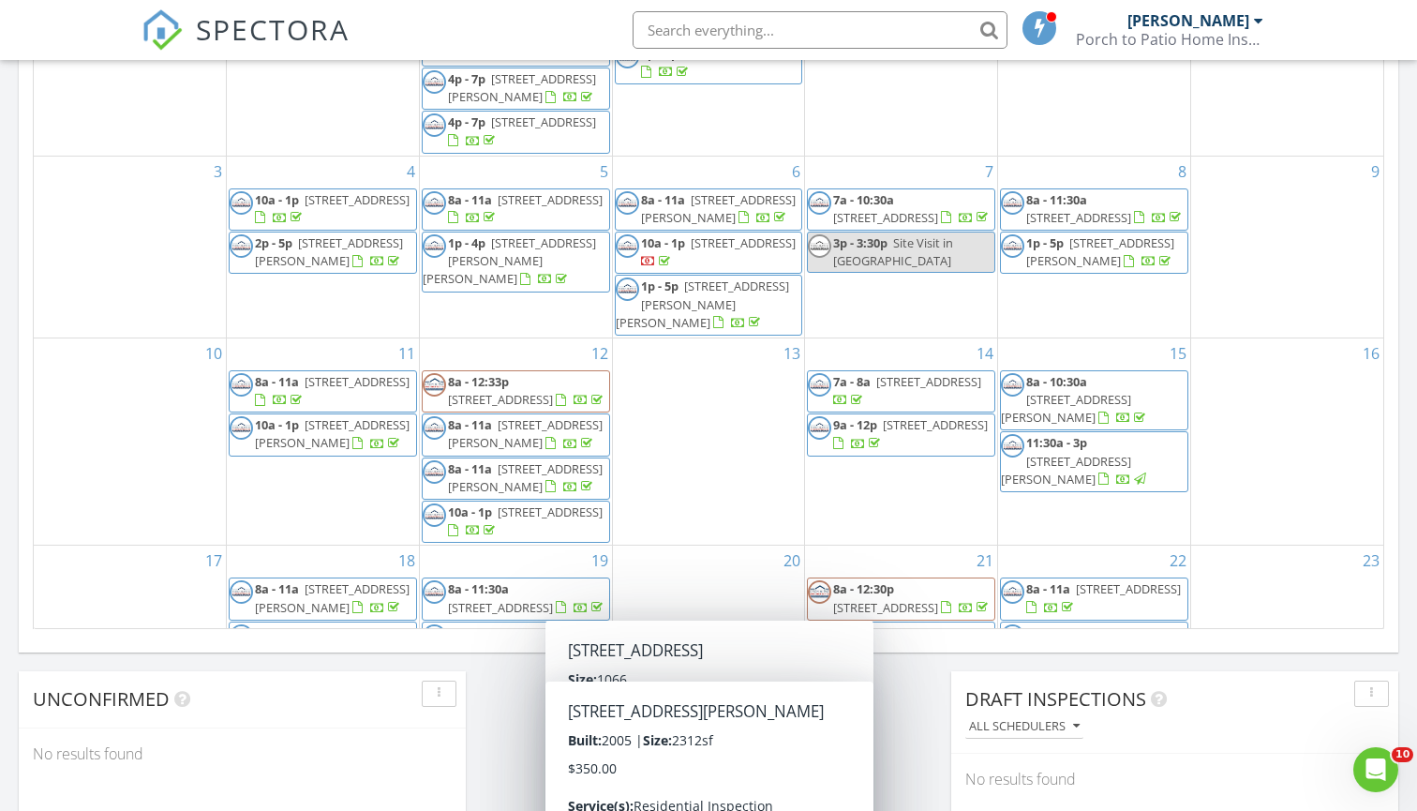
scroll to position [6, 0]
